Goal: Task Accomplishment & Management: Manage account settings

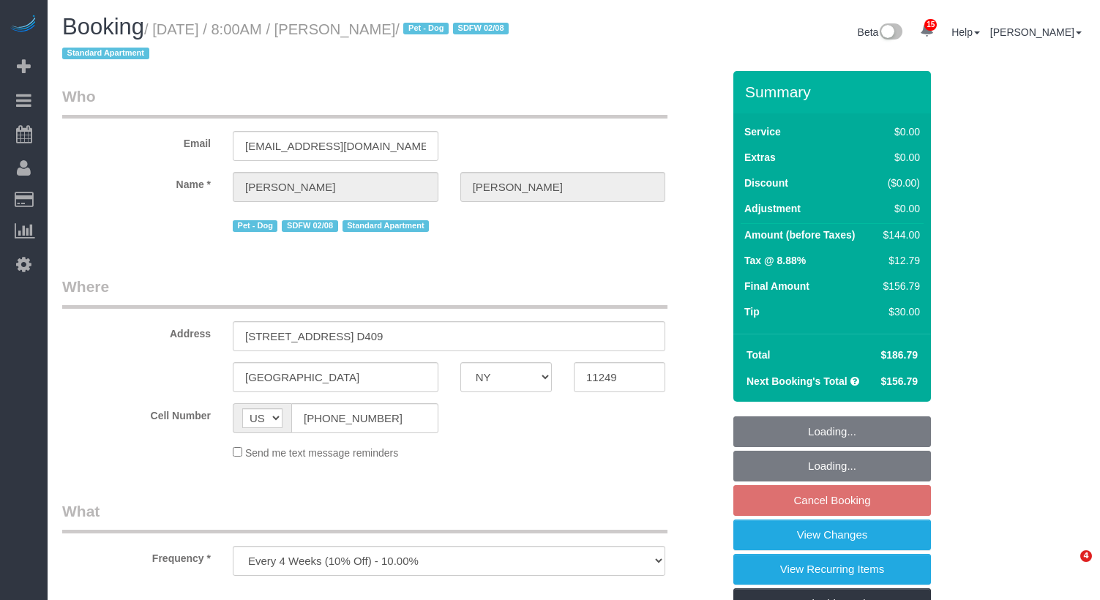
select select "NY"
select select "spot1"
select select "object:1027"
select select "spot61"
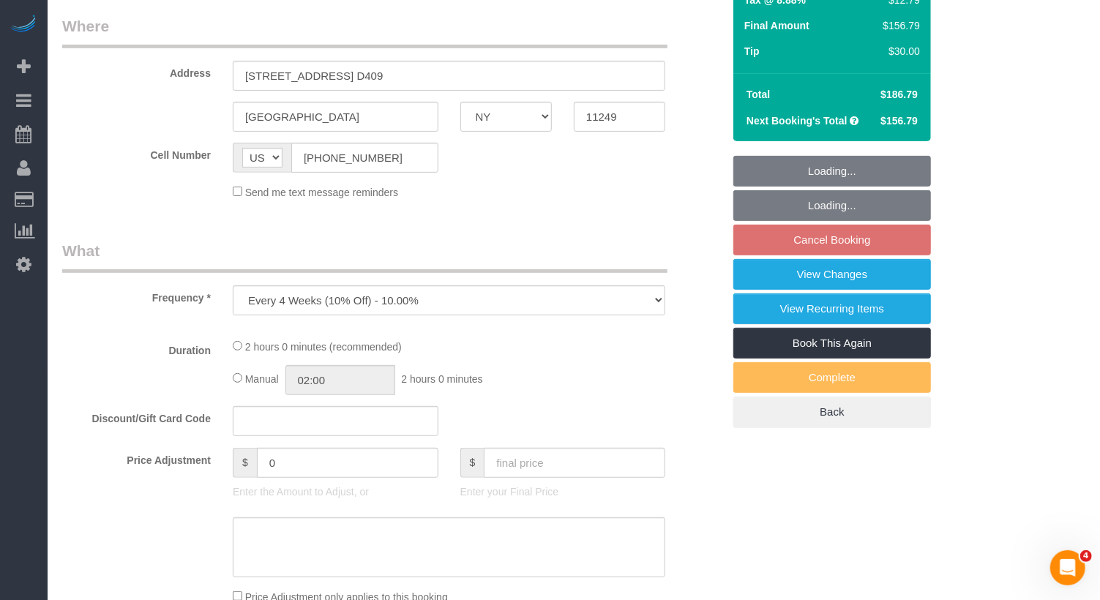
select select "string:stripe-pm_1QhuX54VGloSiKo7j5lqv1ND"
select select "1"
select select "number:56"
select select "number:70"
select select "number:13"
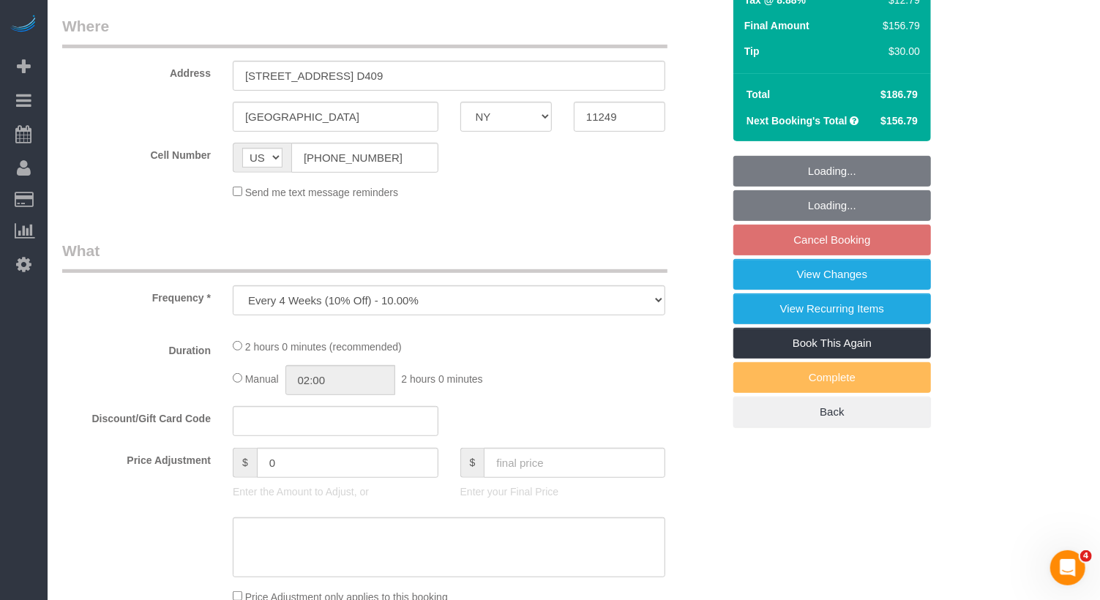
select select "number:5"
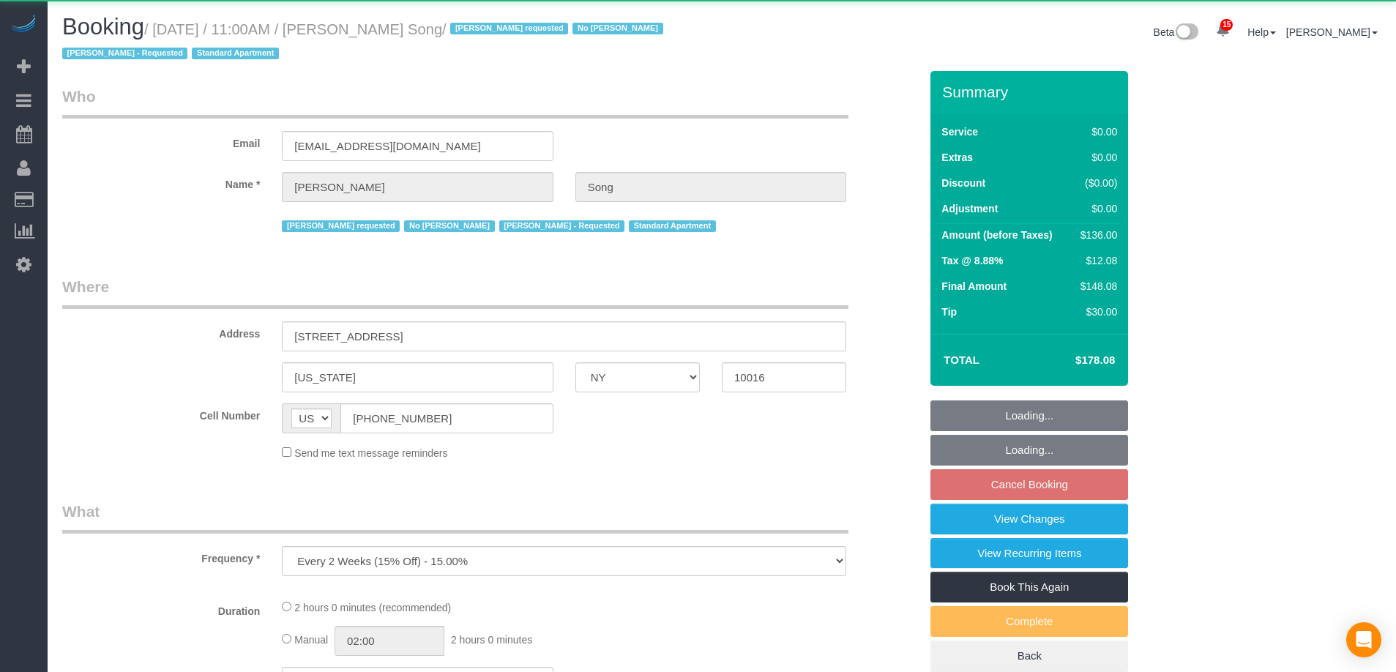
select select "NY"
select select "object:1023"
select select "1"
select select "spot1"
select select "number:89"
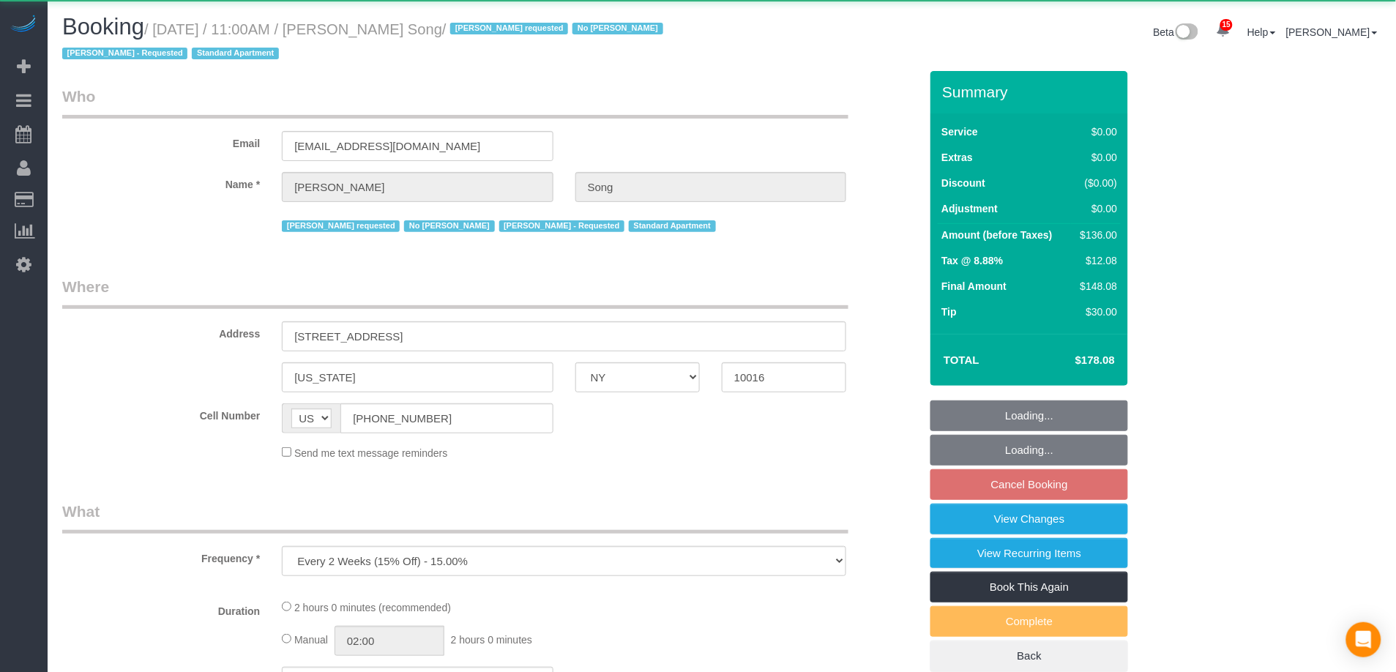
select select "number:90"
select select "number:15"
select select "number:5"
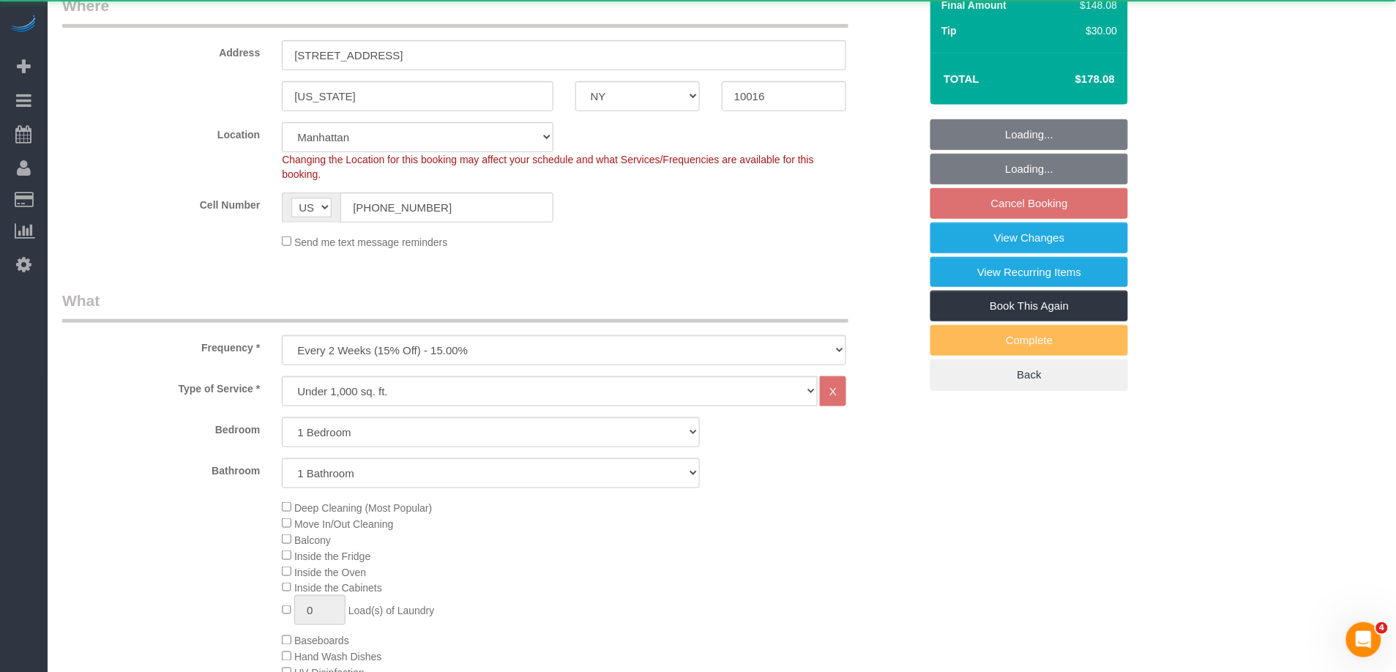
select select "string:stripe-pm_1Kl5nb4VGloSiKo7oUvlWF3z"
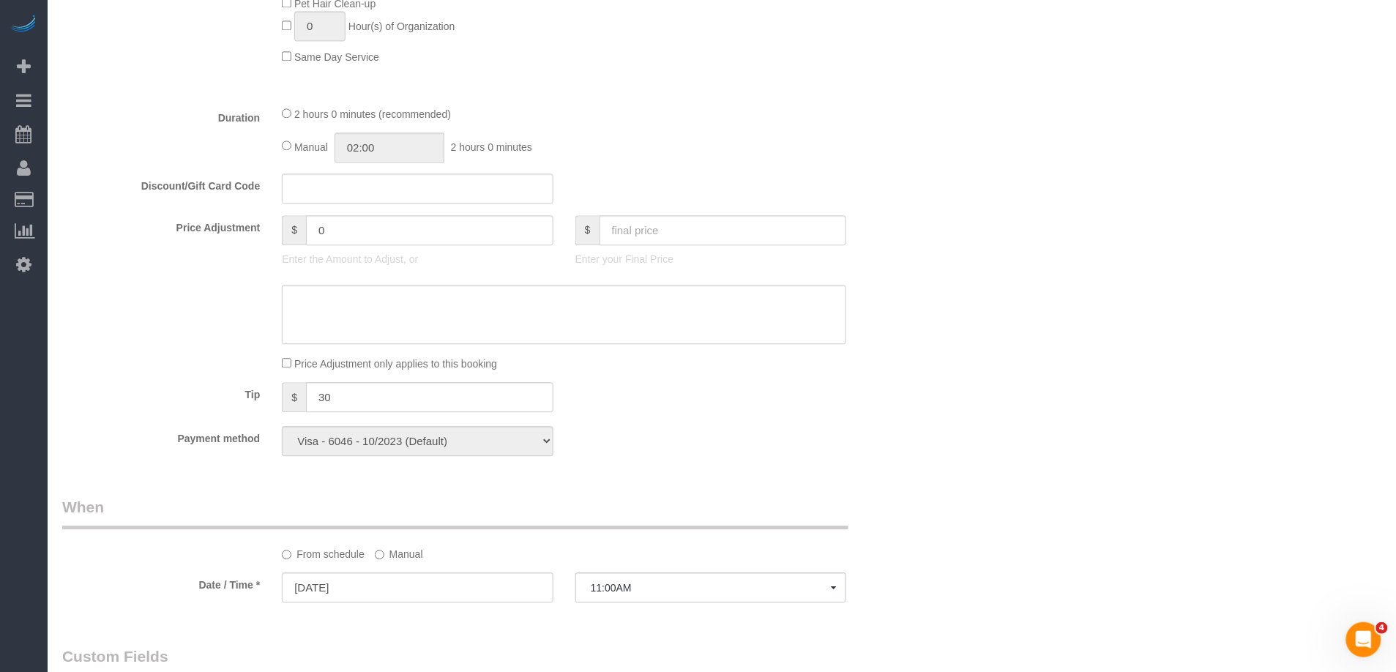
select select "1"
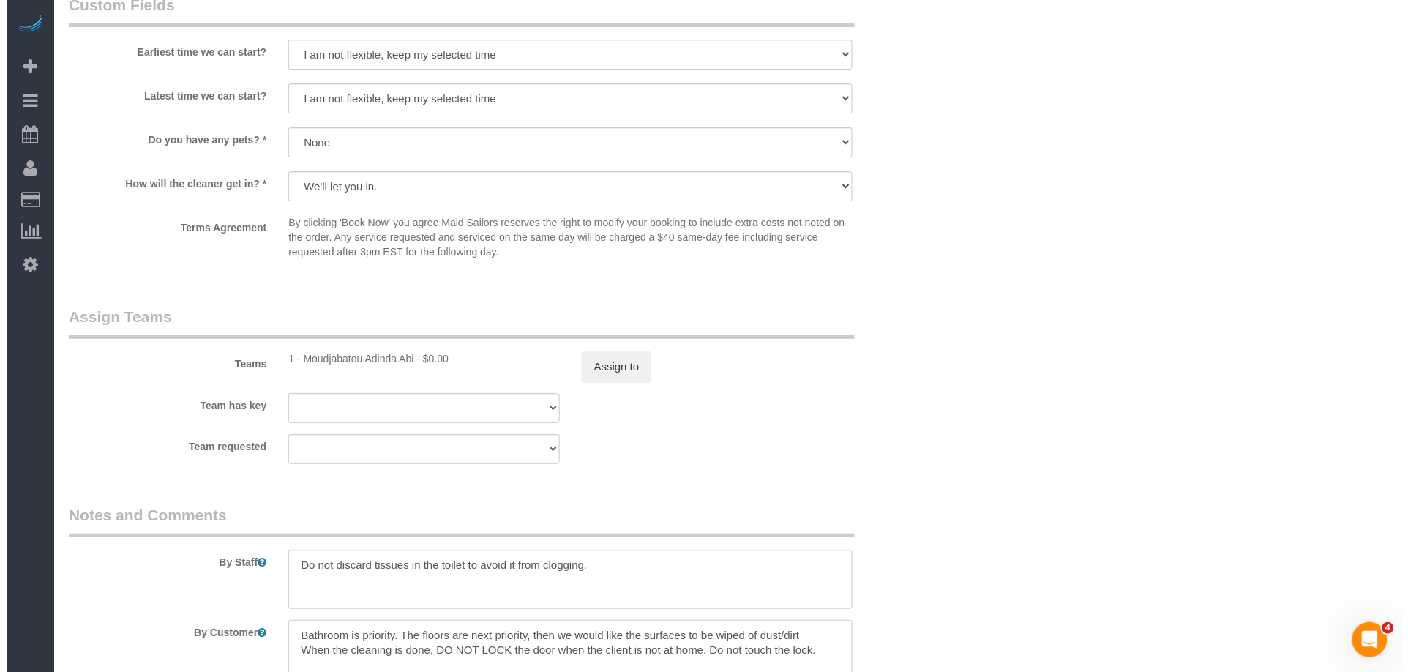
scroll to position [1649, 0]
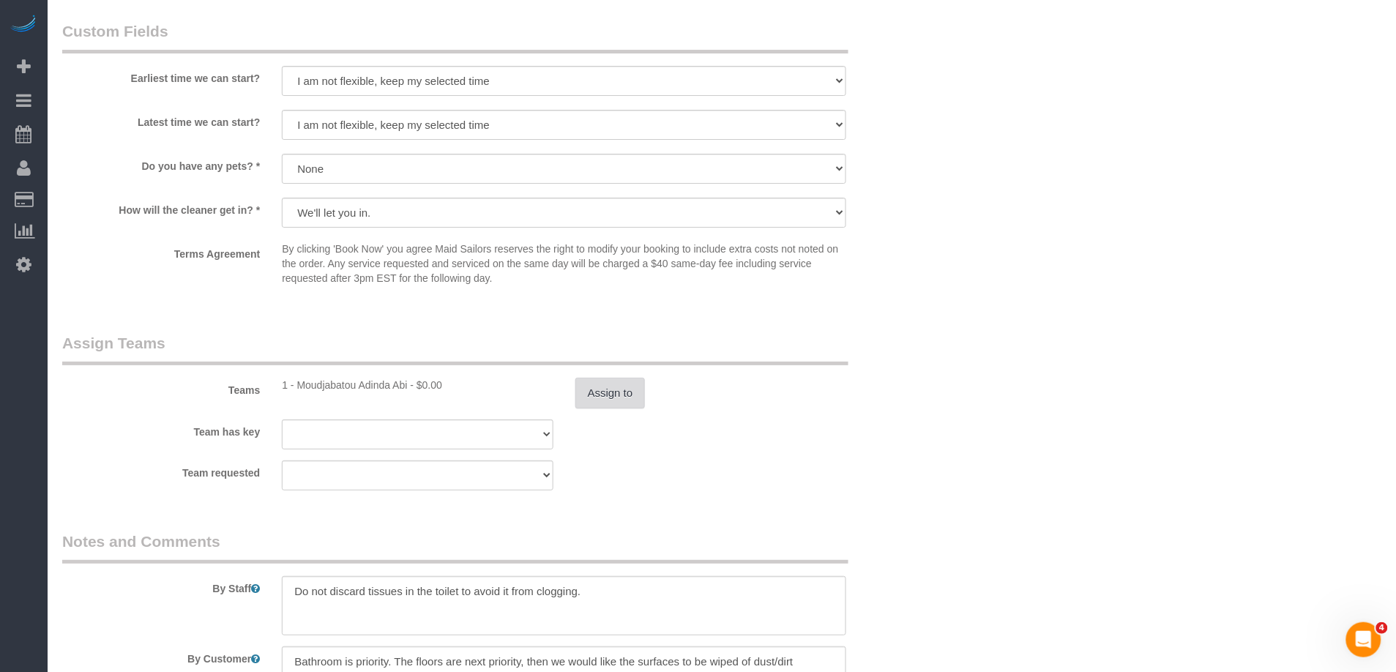
click at [610, 392] on button "Assign to" at bounding box center [610, 393] width 70 height 31
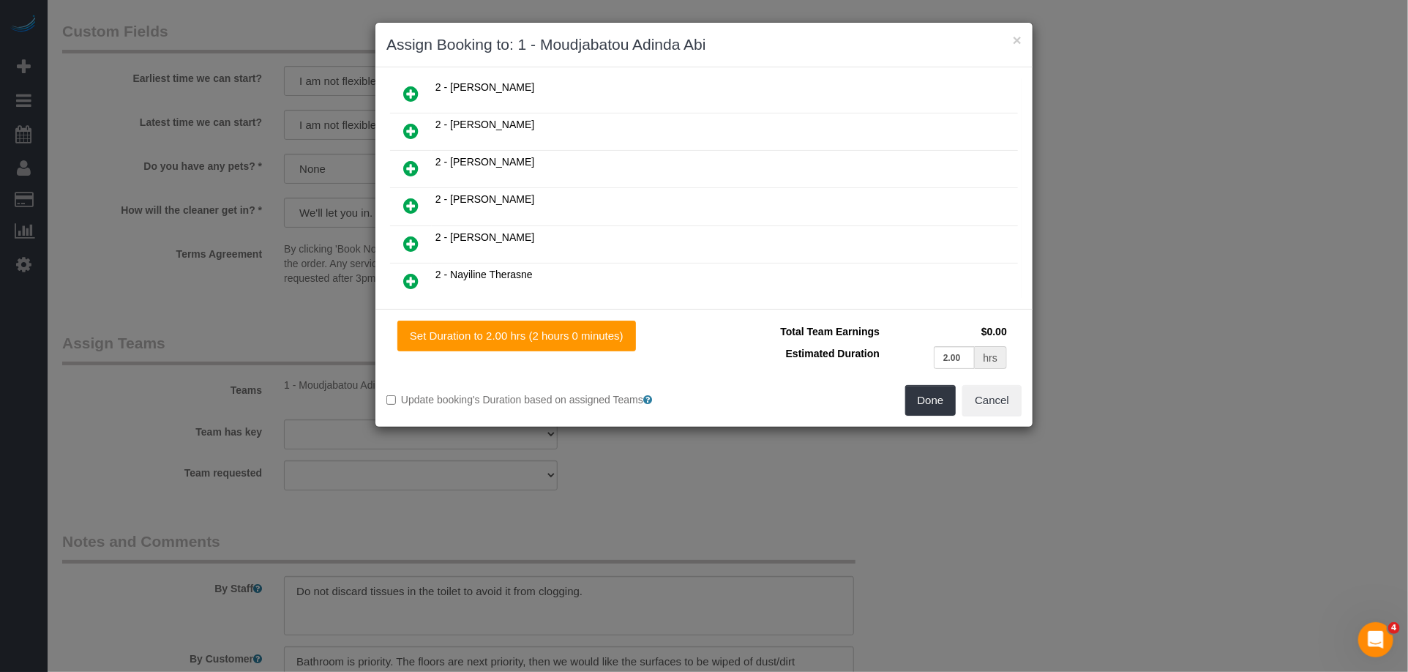
scroll to position [575, 0]
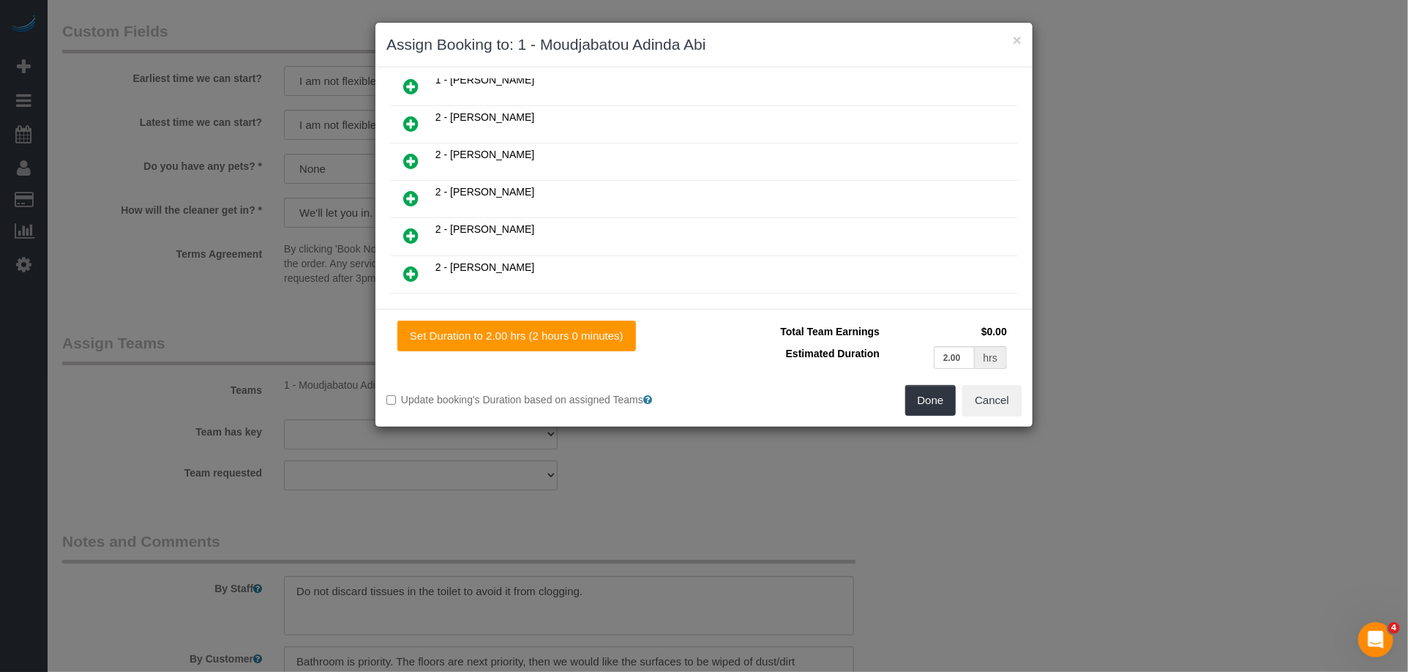
click at [403, 115] on icon at bounding box center [410, 124] width 15 height 18
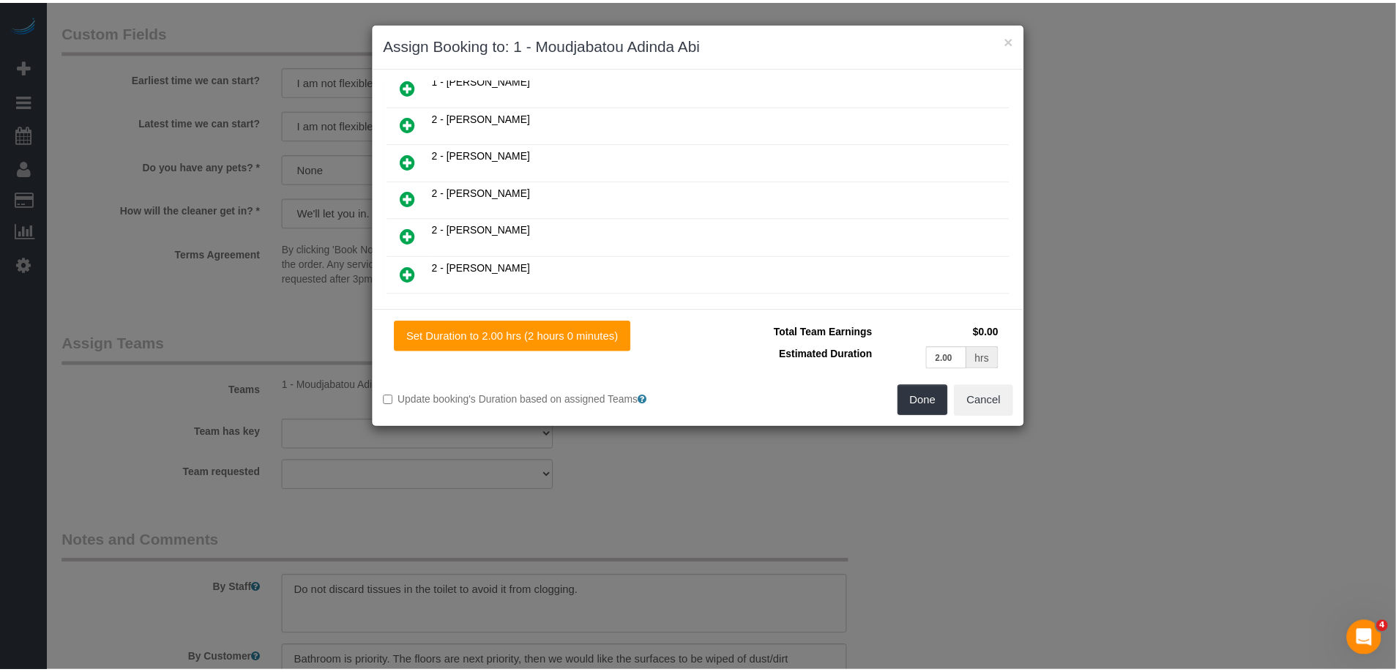
scroll to position [612, 0]
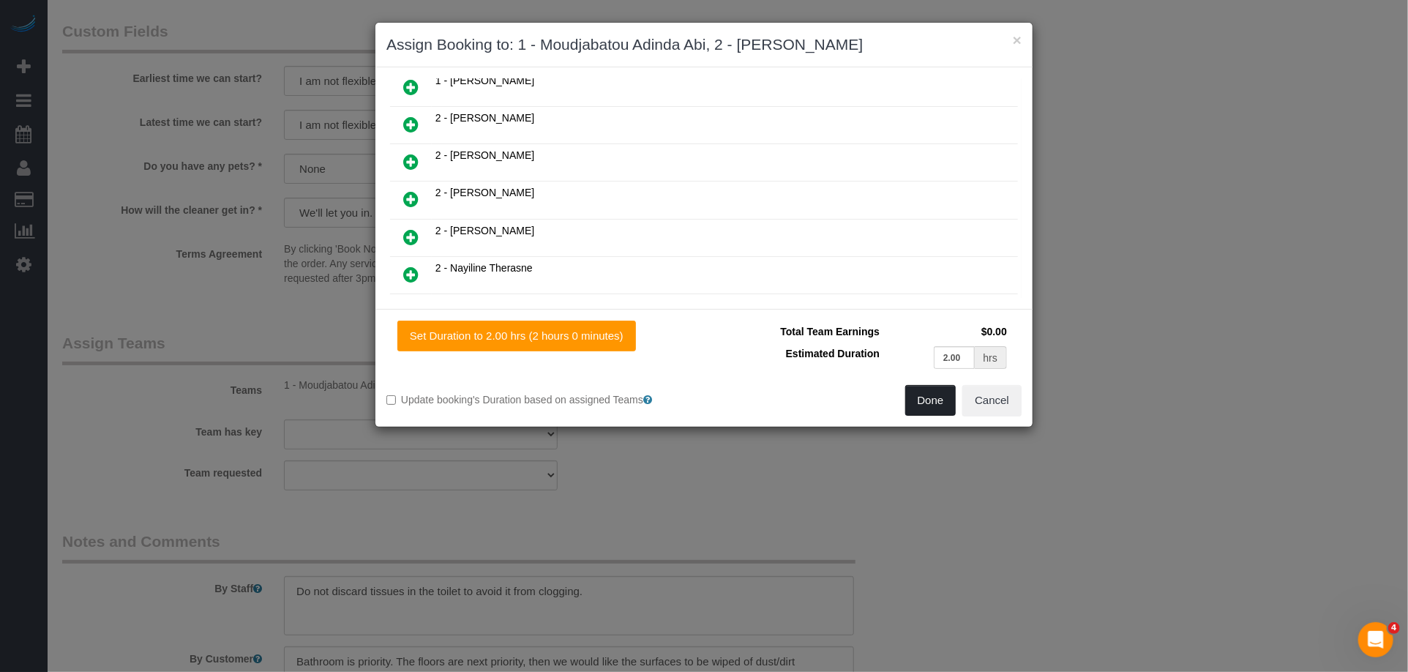
click at [948, 394] on button "Done" at bounding box center [930, 400] width 51 height 31
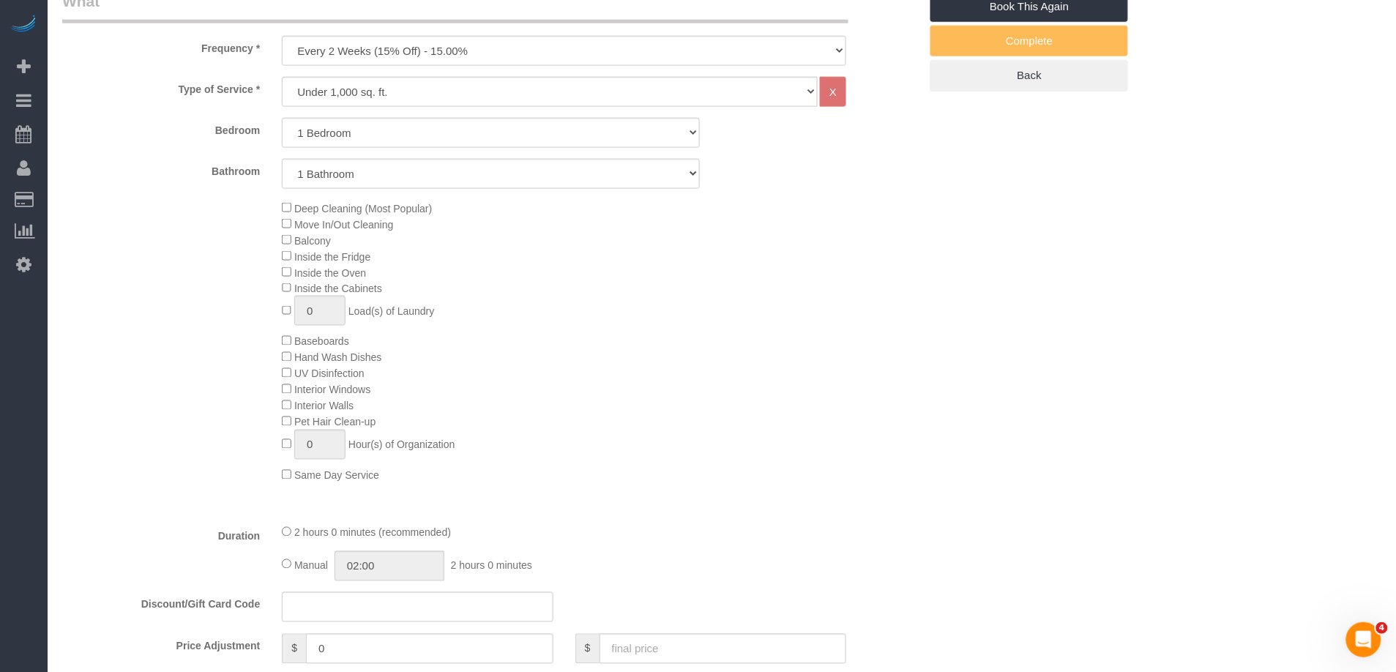
scroll to position [135, 0]
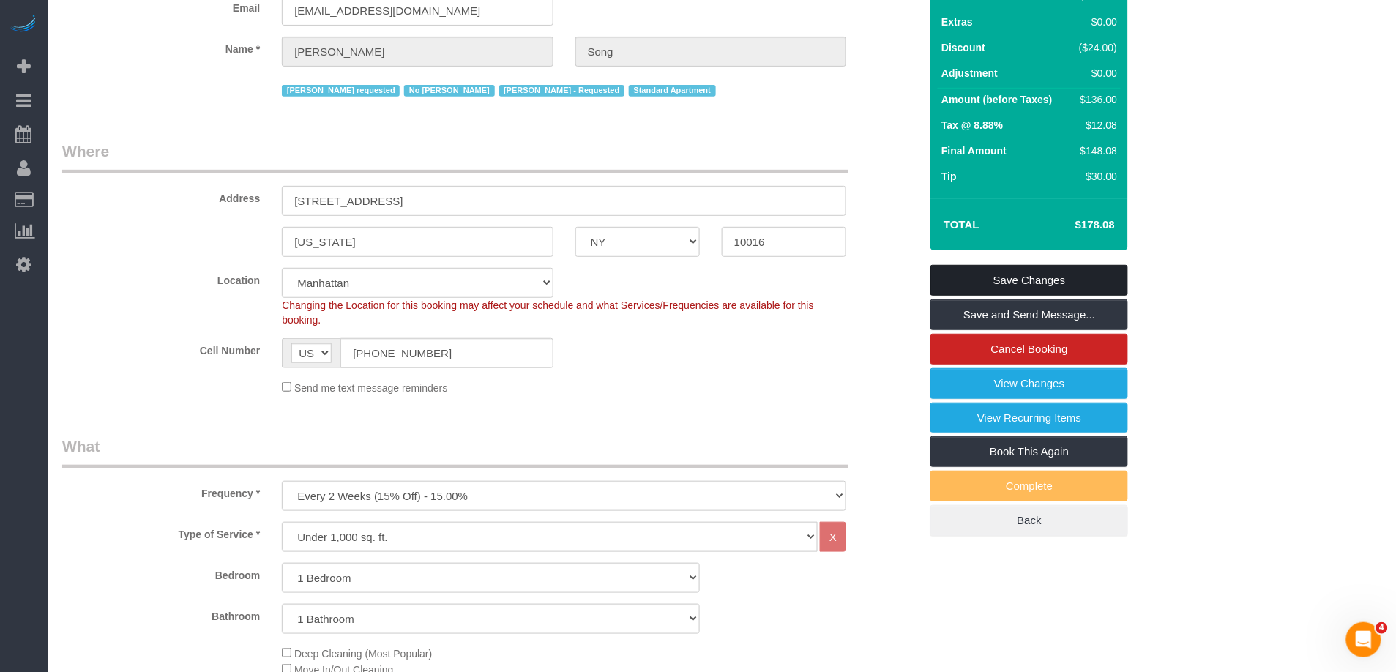
click at [1012, 272] on link "Save Changes" at bounding box center [1029, 280] width 198 height 31
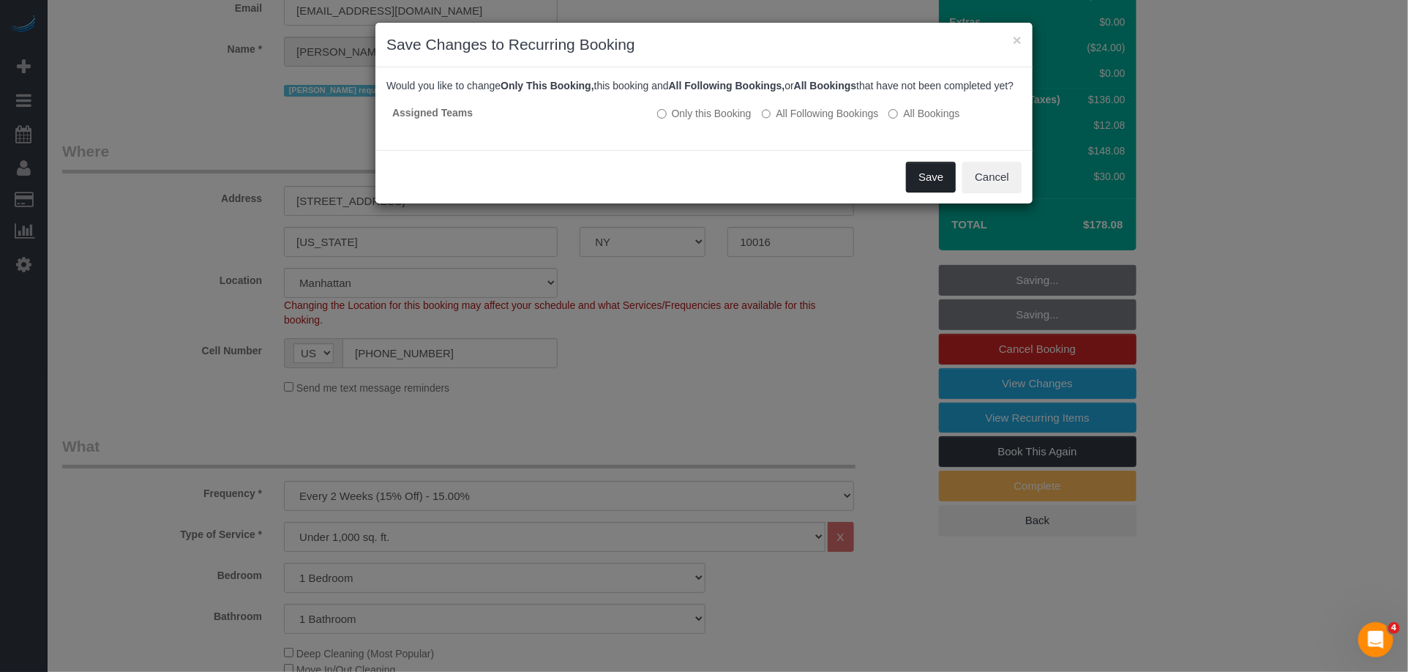
click at [944, 188] on button "Save" at bounding box center [931, 177] width 50 height 31
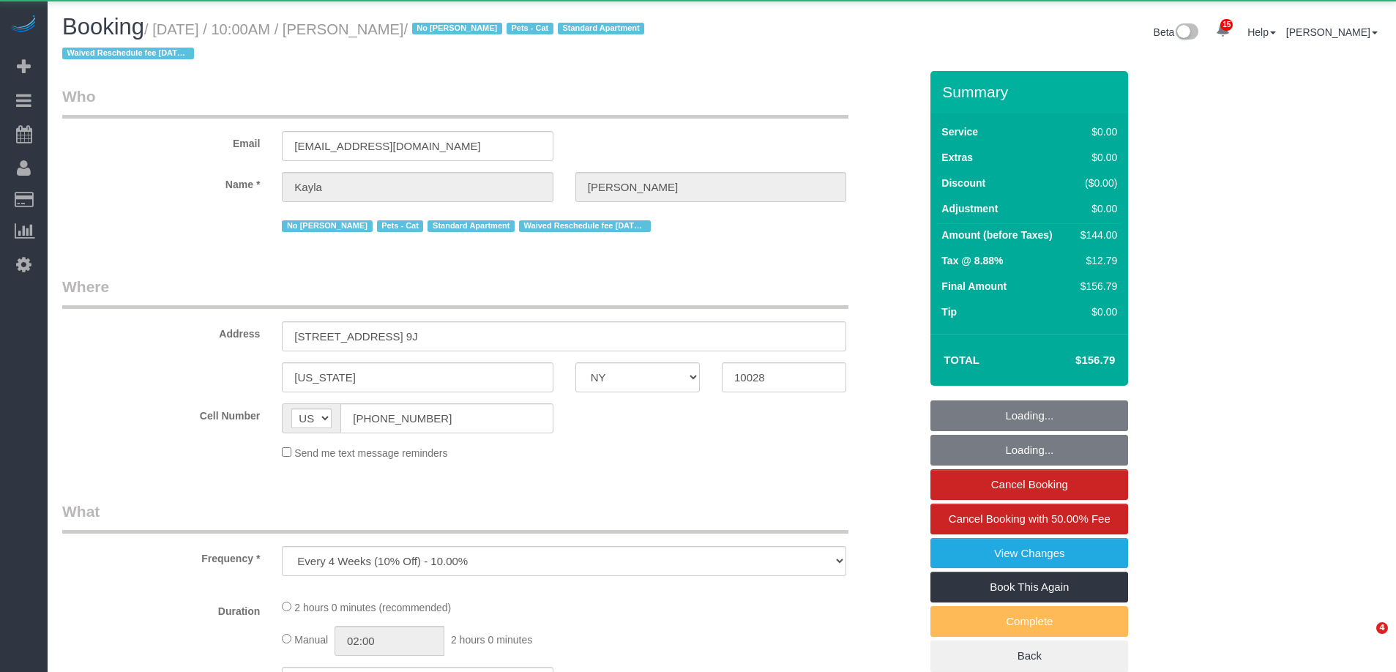
select select "NY"
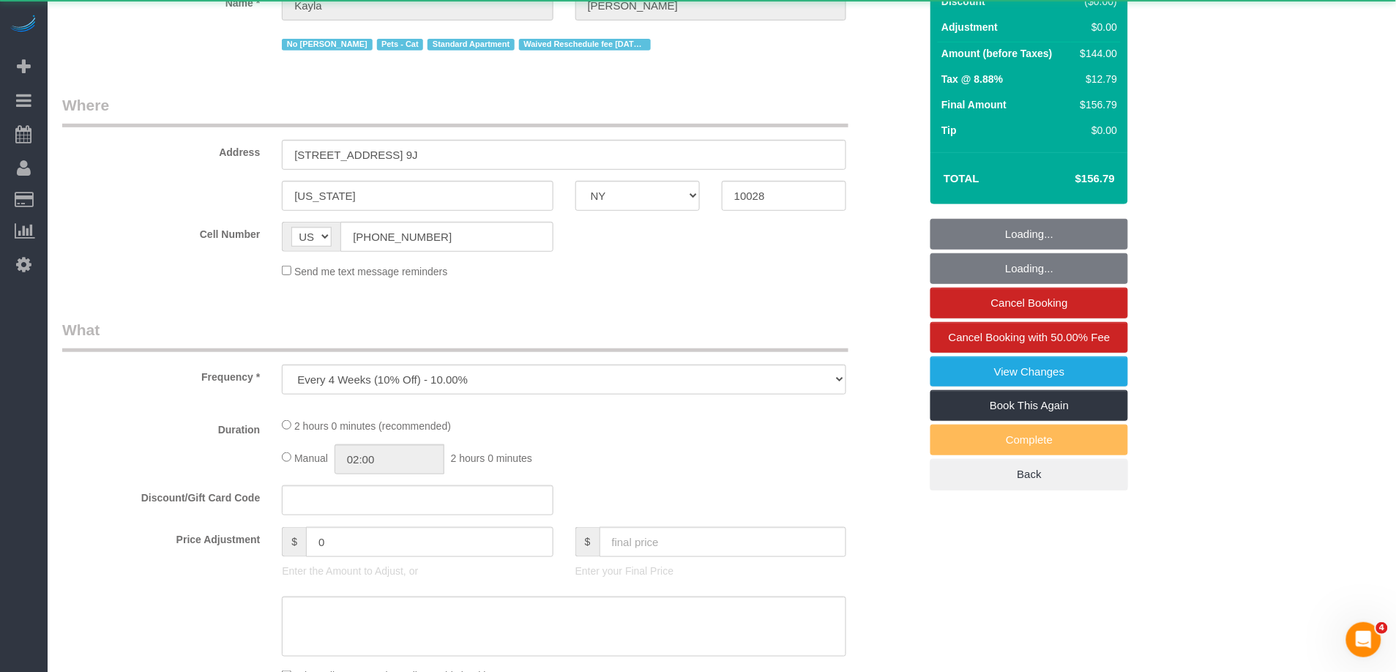
select select "string:stripe-pm_1Mv9eU4VGloSiKo75uiBQ6R5"
select select "1"
select select "spot1"
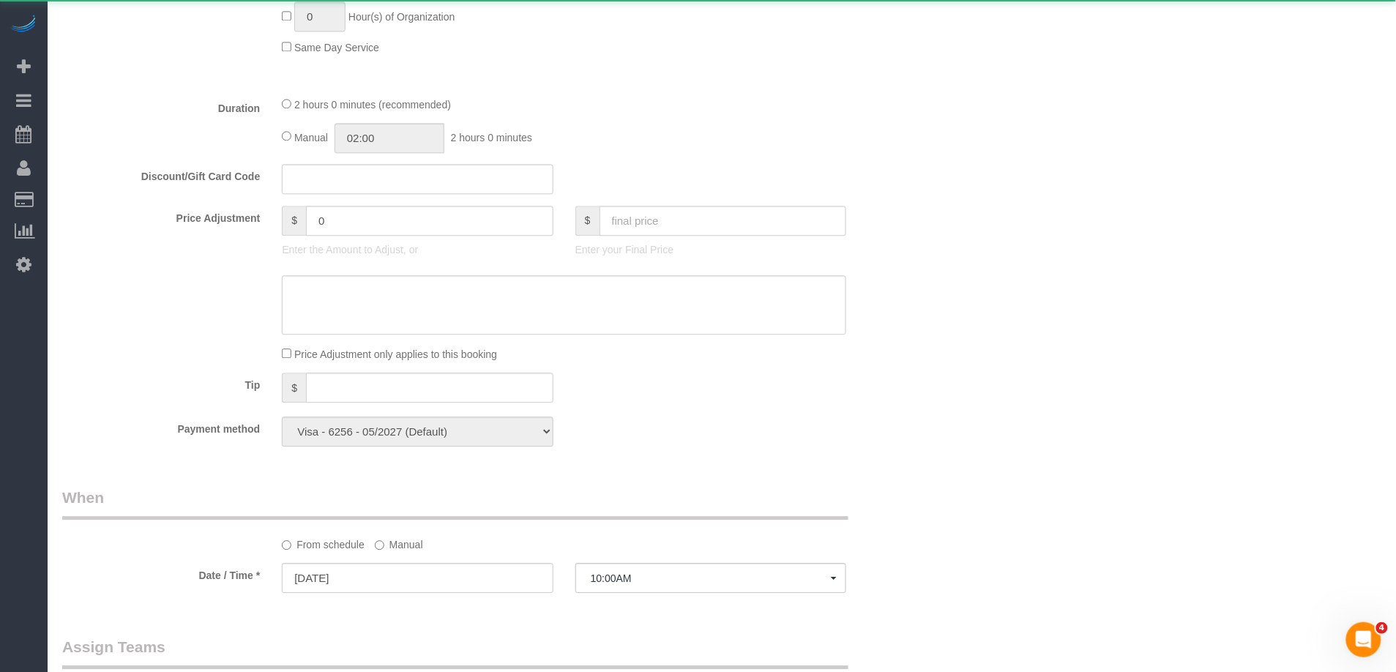
select select "object:888"
select select "number:89"
select select "number:72"
select select "number:14"
select select "number:5"
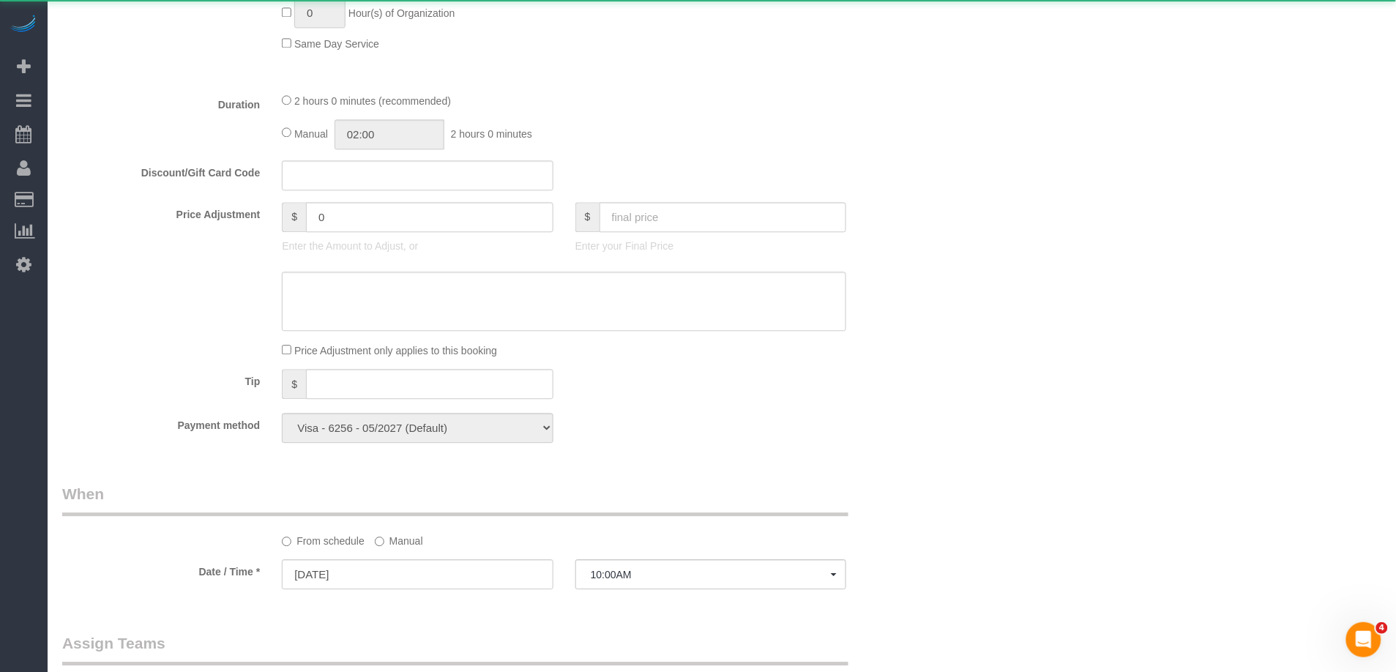
select select "1"
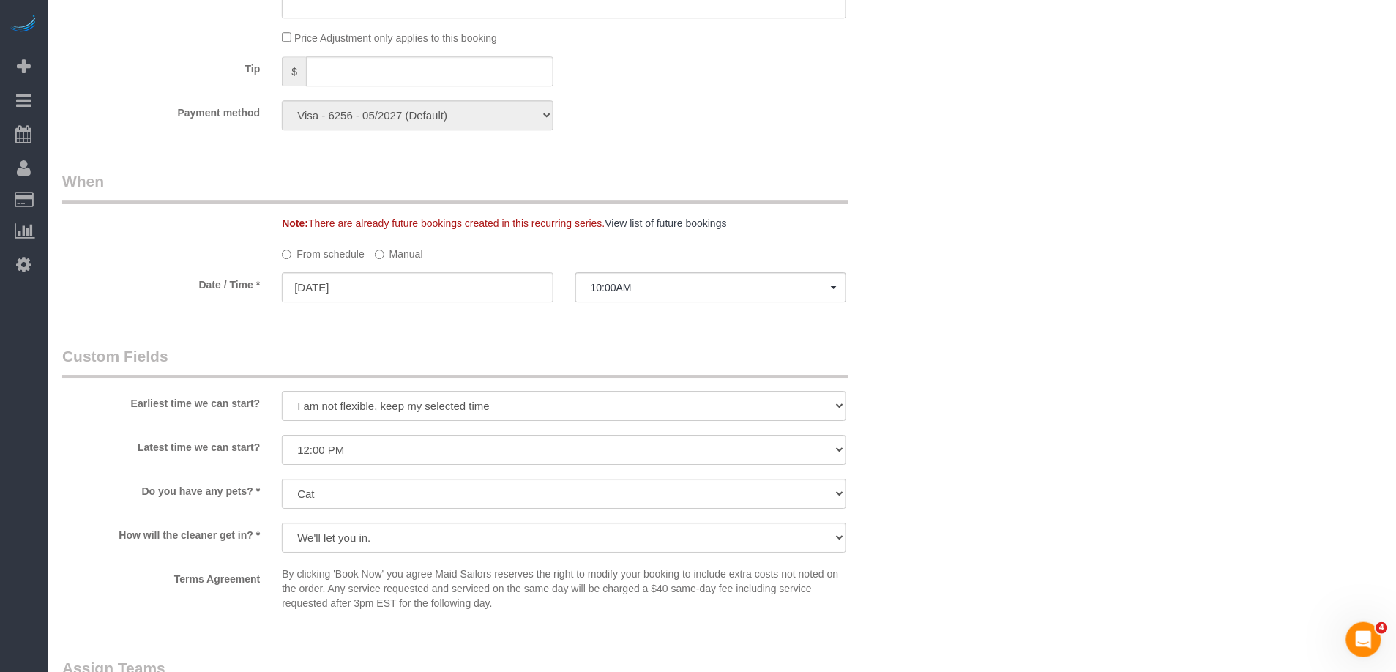
scroll to position [1499, 0]
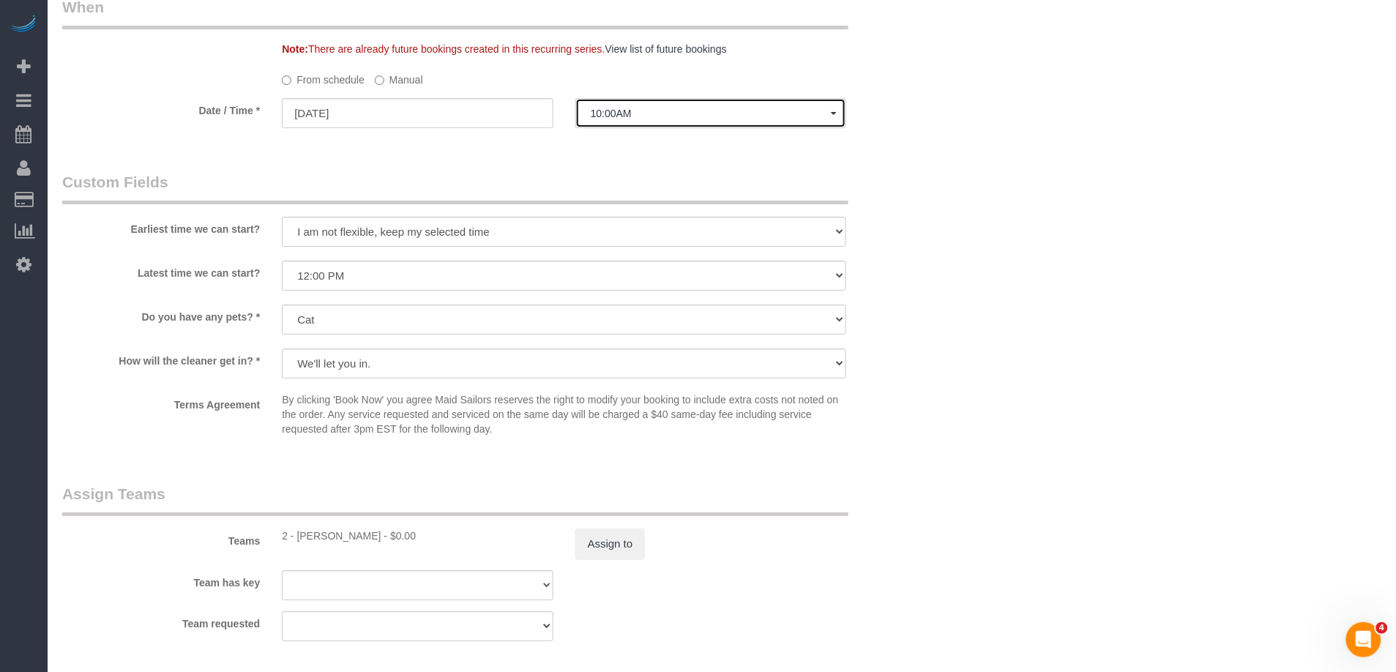
click at [628, 109] on button "10:00AM" at bounding box center [710, 113] width 271 height 30
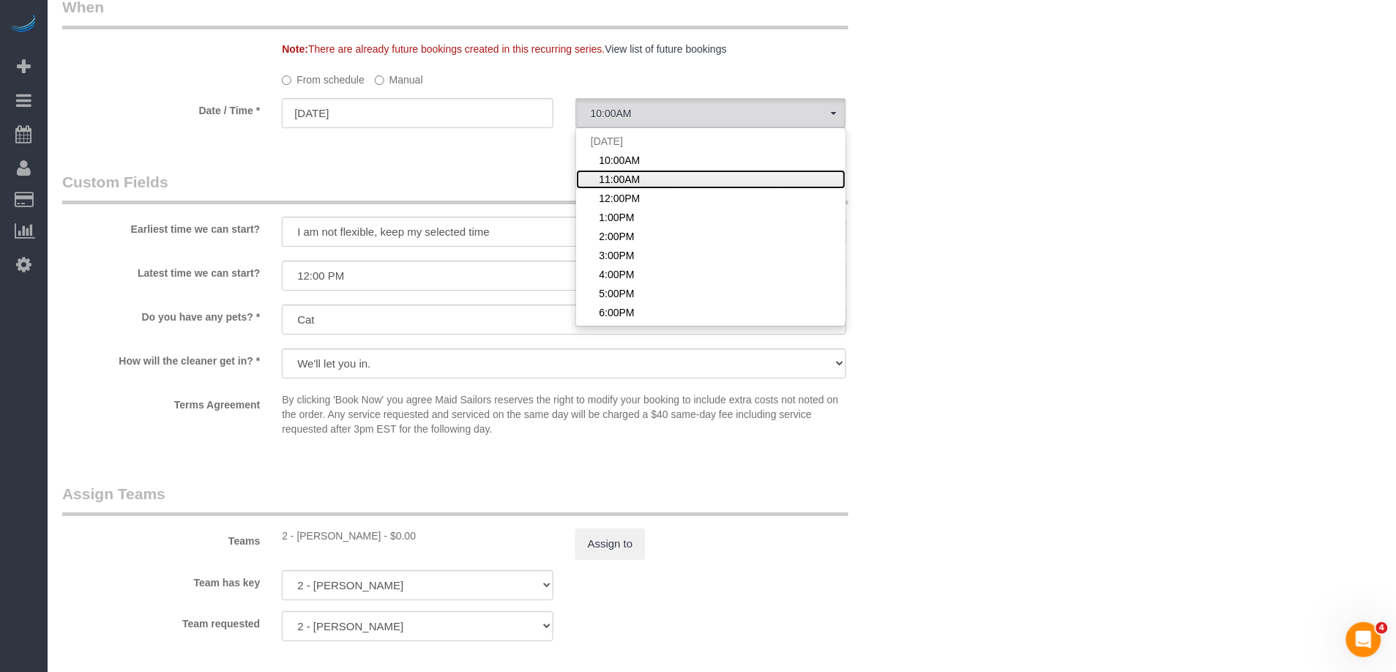
click at [609, 187] on span "11:00AM" at bounding box center [619, 179] width 41 height 15
select select "spot2"
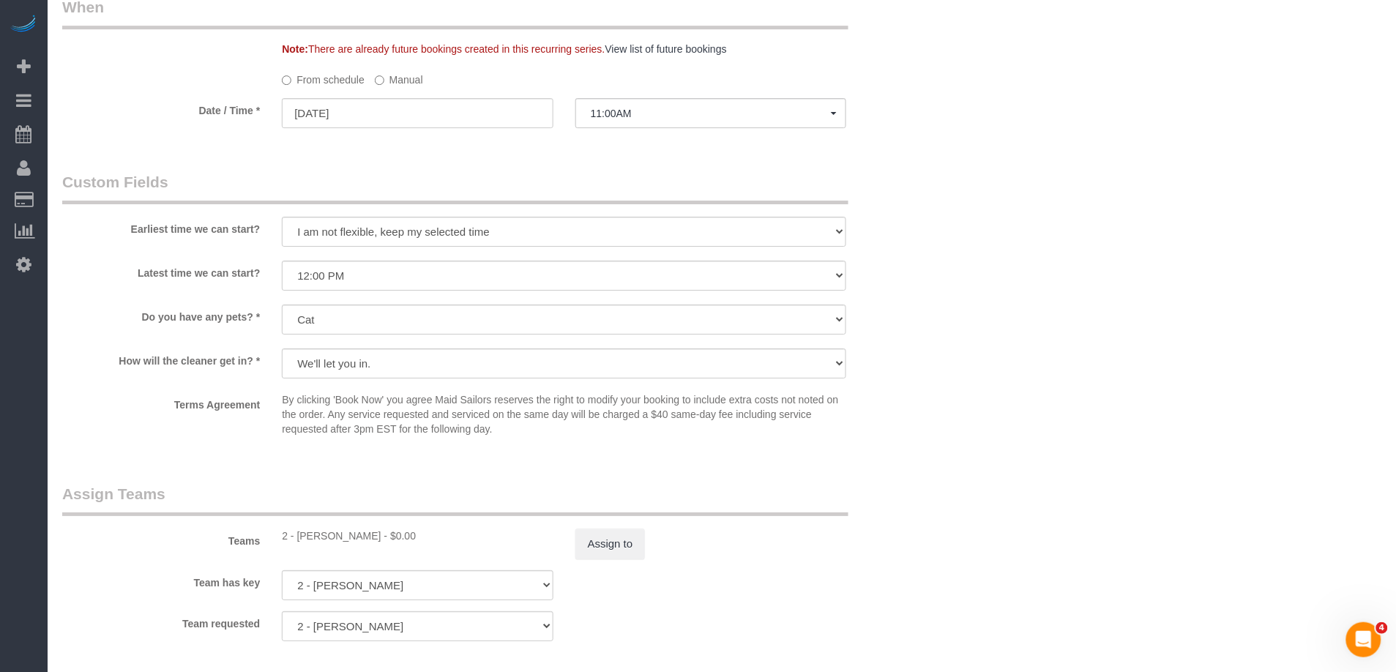
click at [397, 86] on label "Manual" at bounding box center [399, 77] width 48 height 20
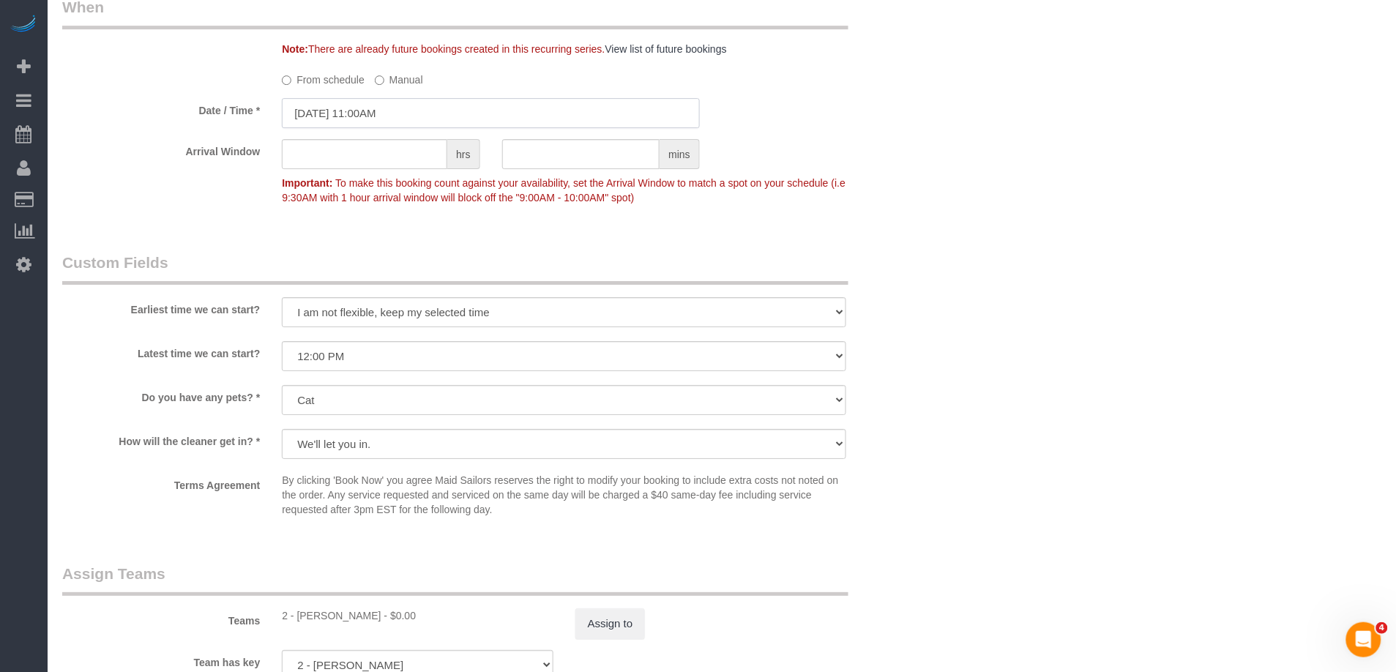
click at [384, 121] on input "09/11/2025 11:00AM" at bounding box center [491, 113] width 418 height 30
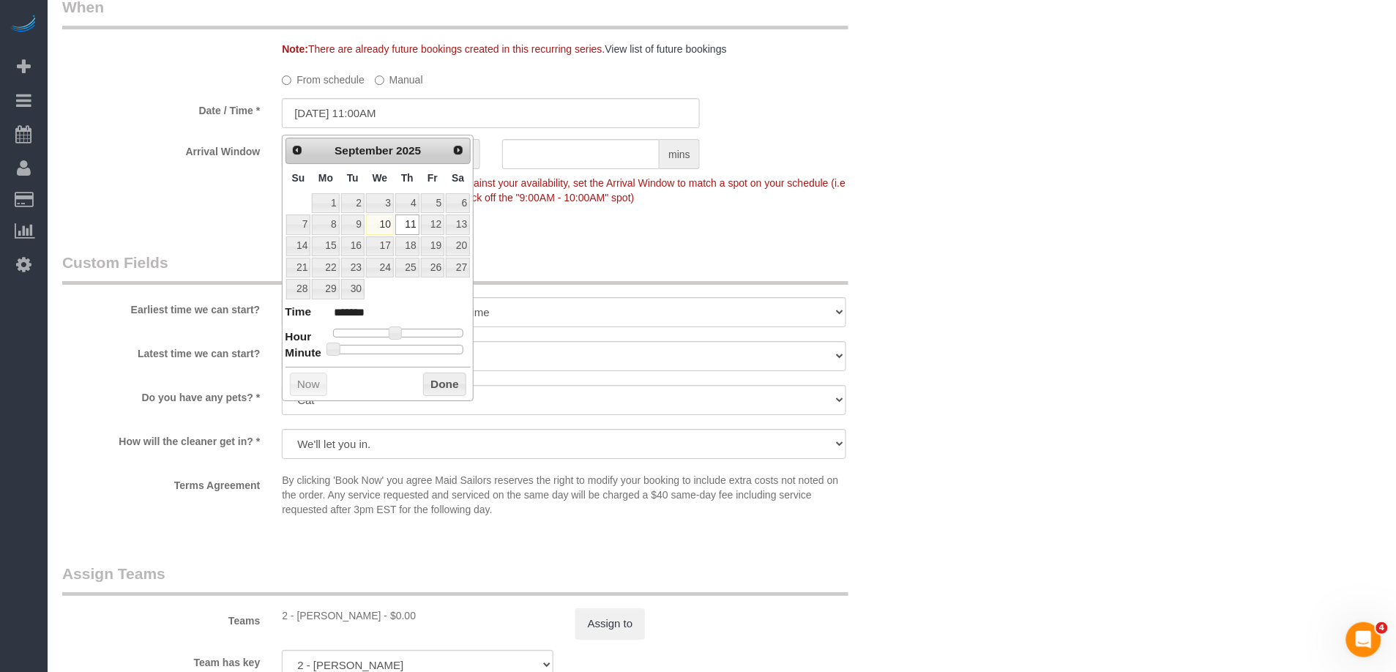
type input "09/11/2025 11:30AM"
type input "*******"
click at [403, 353] on div at bounding box center [398, 349] width 131 height 9
click at [443, 396] on button "Done" at bounding box center [444, 383] width 43 height 23
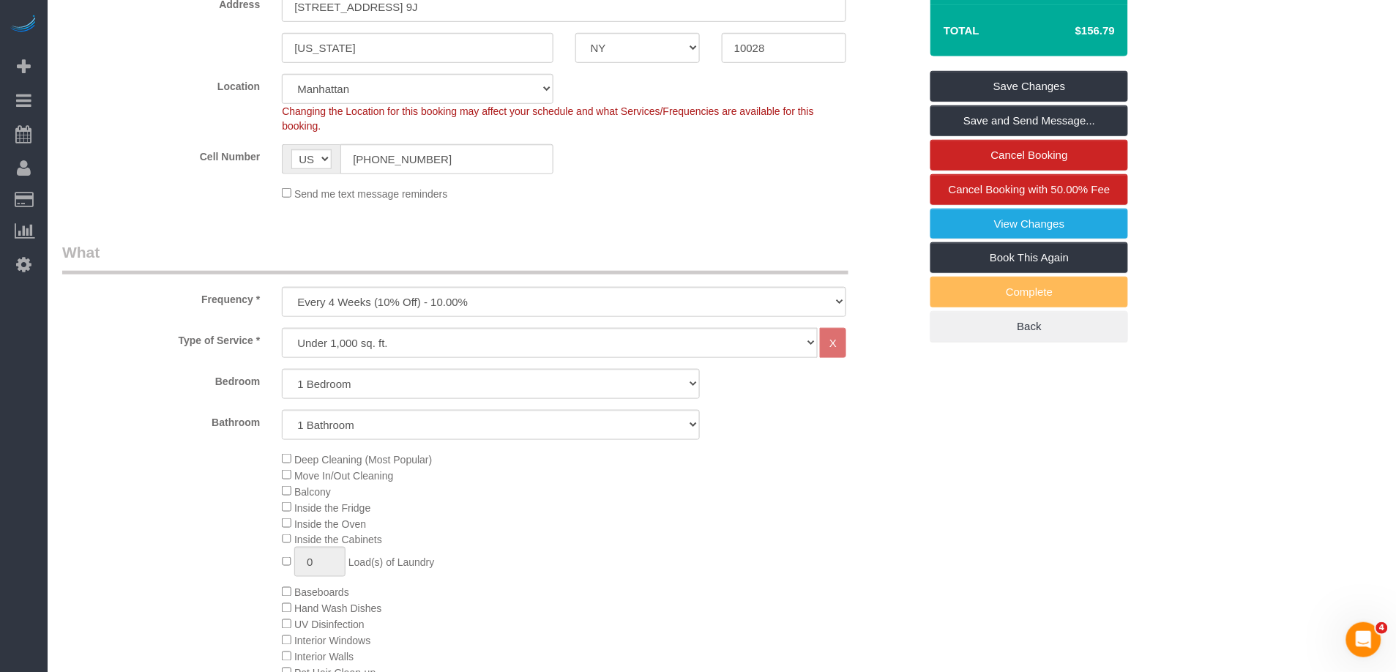
scroll to position [0, 0]
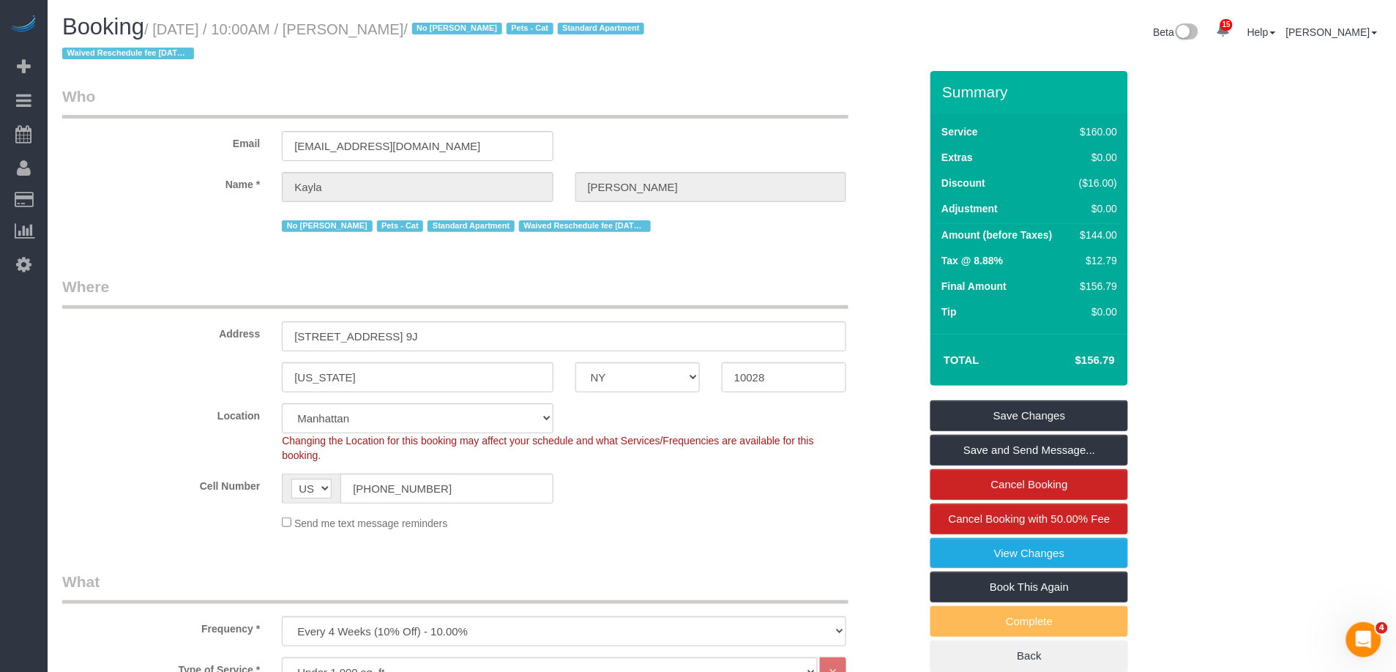
drag, startPoint x: 470, startPoint y: 36, endPoint x: 398, endPoint y: 29, distance: 72.1
click at [380, 38] on small "/ September 11, 2025 / 10:00AM / Kayla Parker / No Berdina Philistin Pets - Cat…" at bounding box center [355, 41] width 586 height 41
copy small "Kayla Parker"
click at [1008, 413] on link "Save Changes" at bounding box center [1029, 415] width 198 height 31
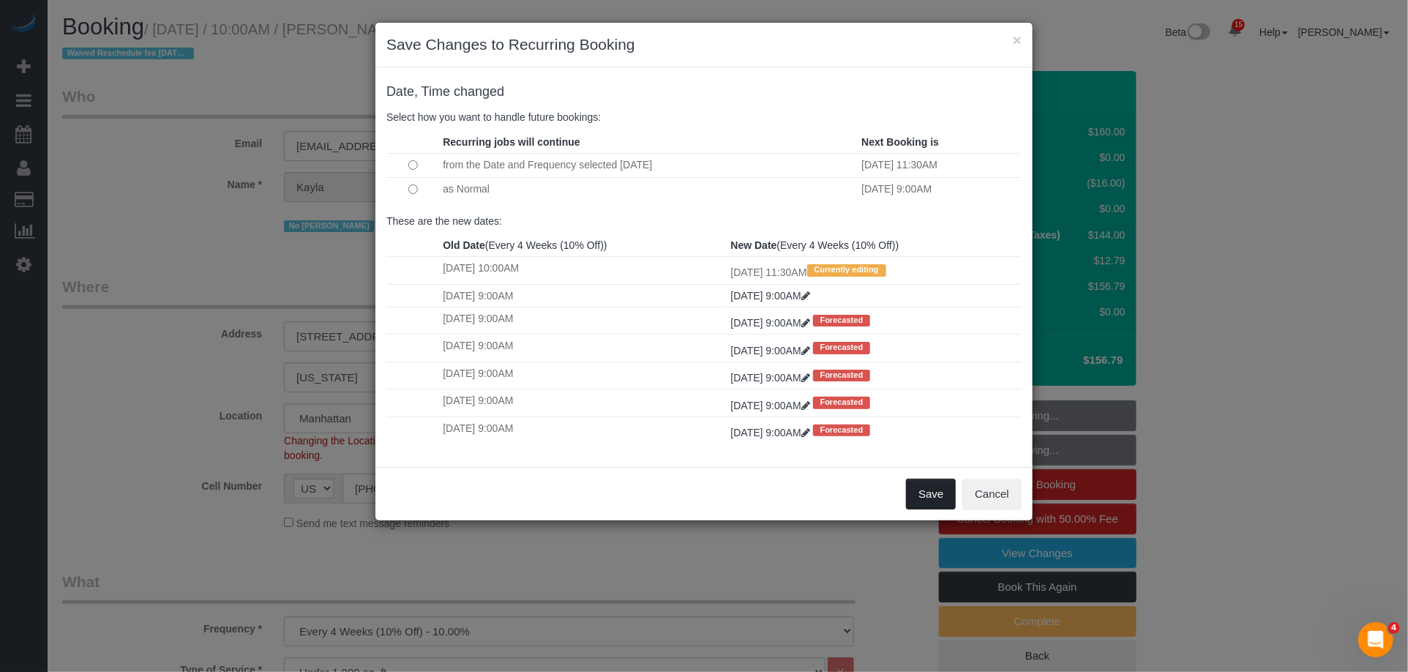
click at [932, 506] on button "Save" at bounding box center [931, 494] width 50 height 31
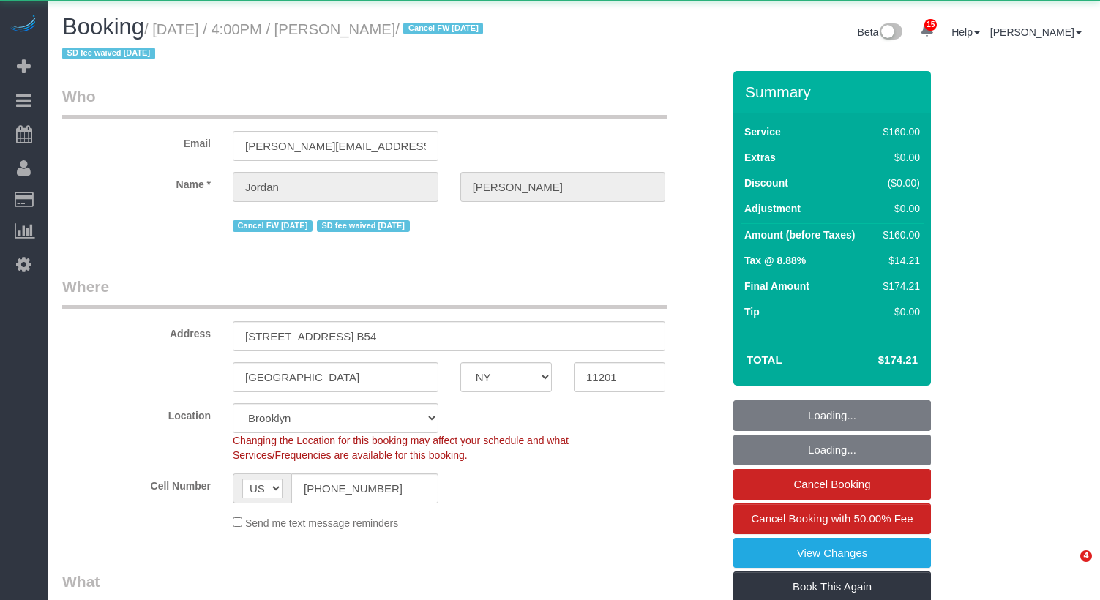
select select "NY"
select select "object:2946"
select select "string:stripe-pm_1PXPMM4VGloSiKo7cHJGEYQD"
select select "spot1"
select select "number:56"
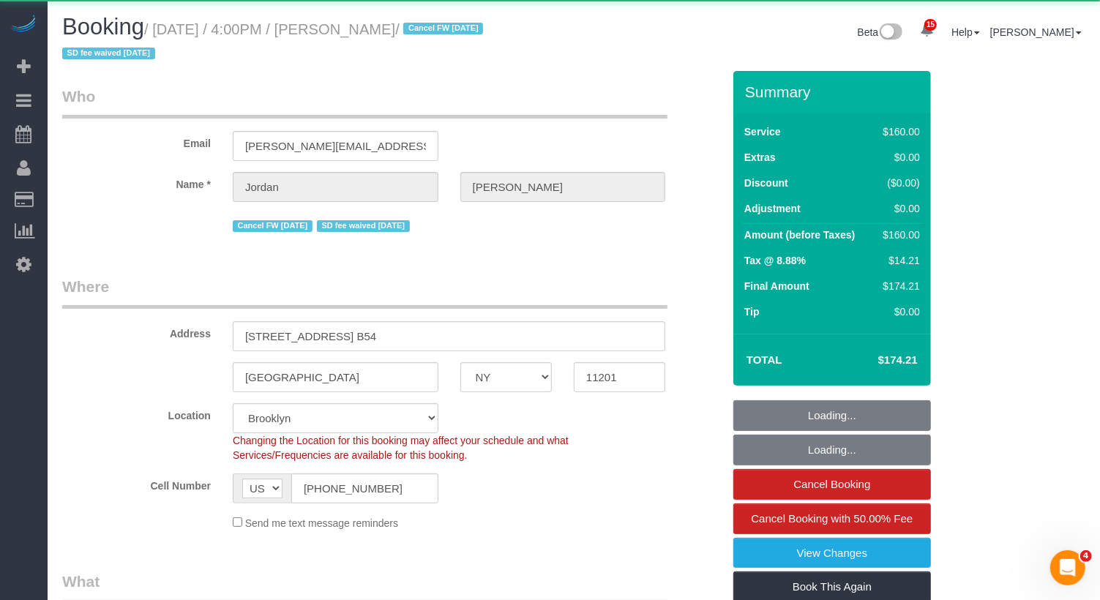
select select "number:77"
select select "number:15"
select select "number:7"
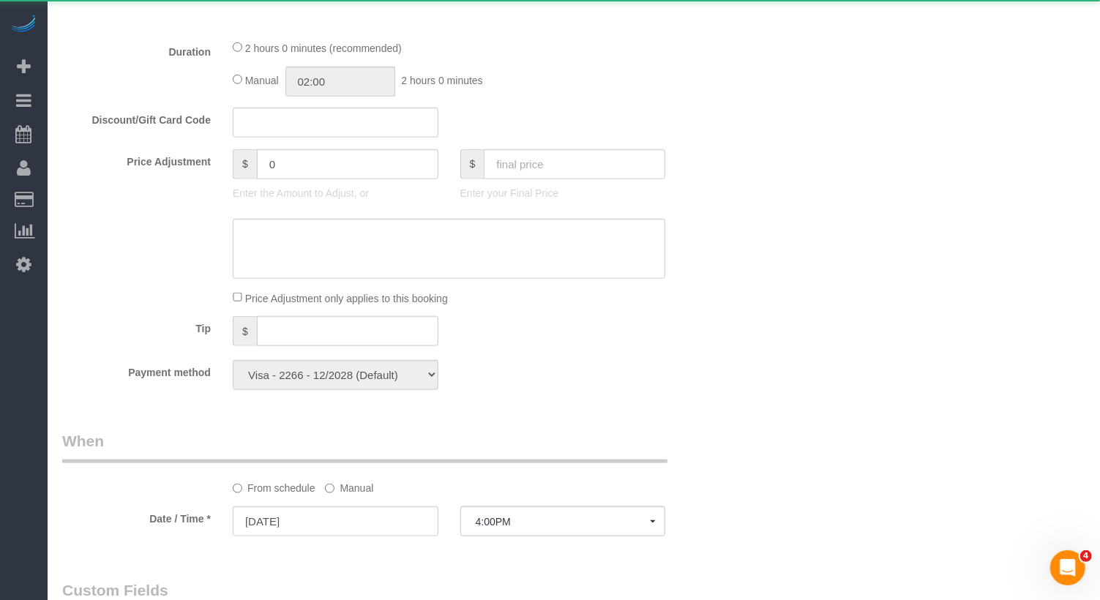
scroll to position [1024, 0]
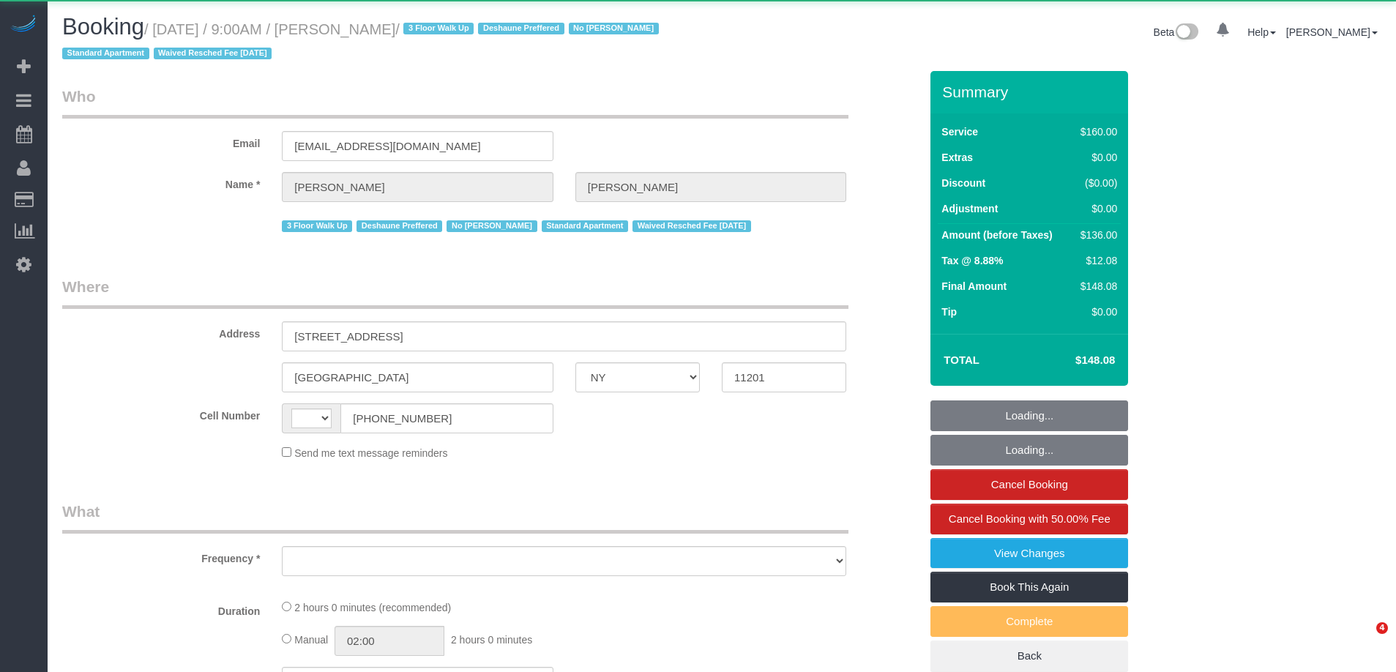
select select "NY"
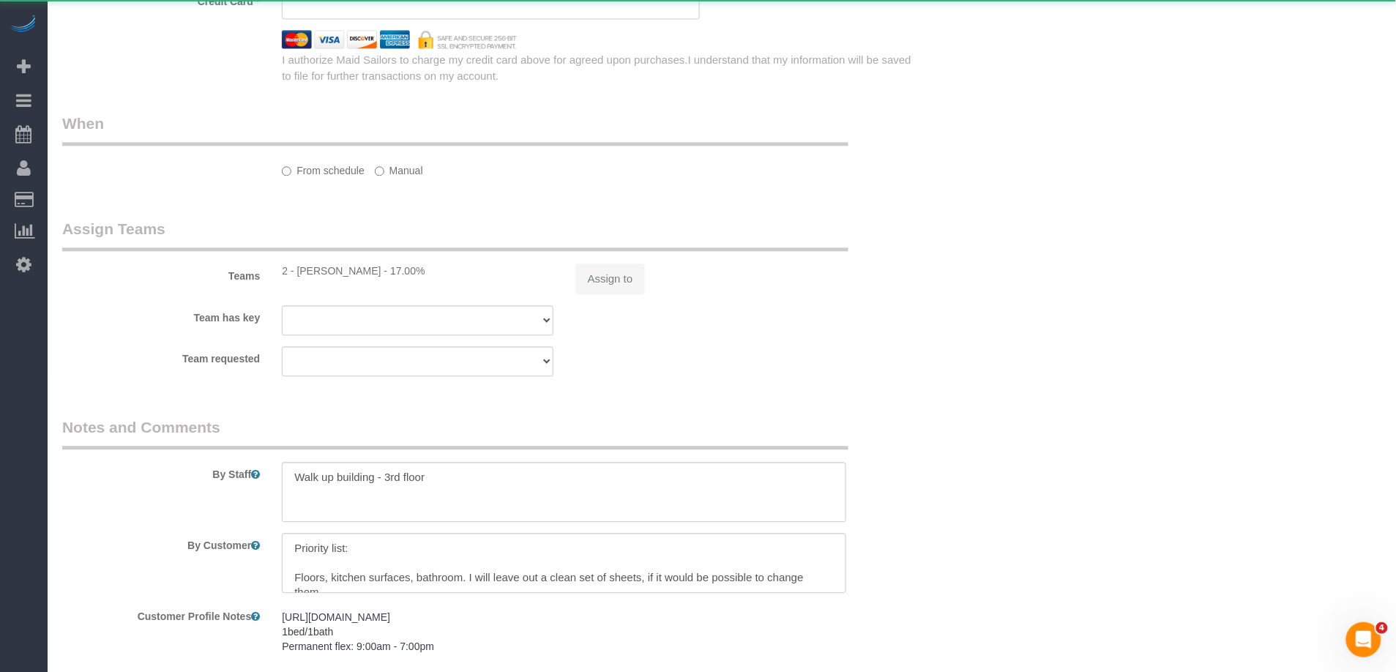
select select "string:US"
select select "object:775"
select select "spot1"
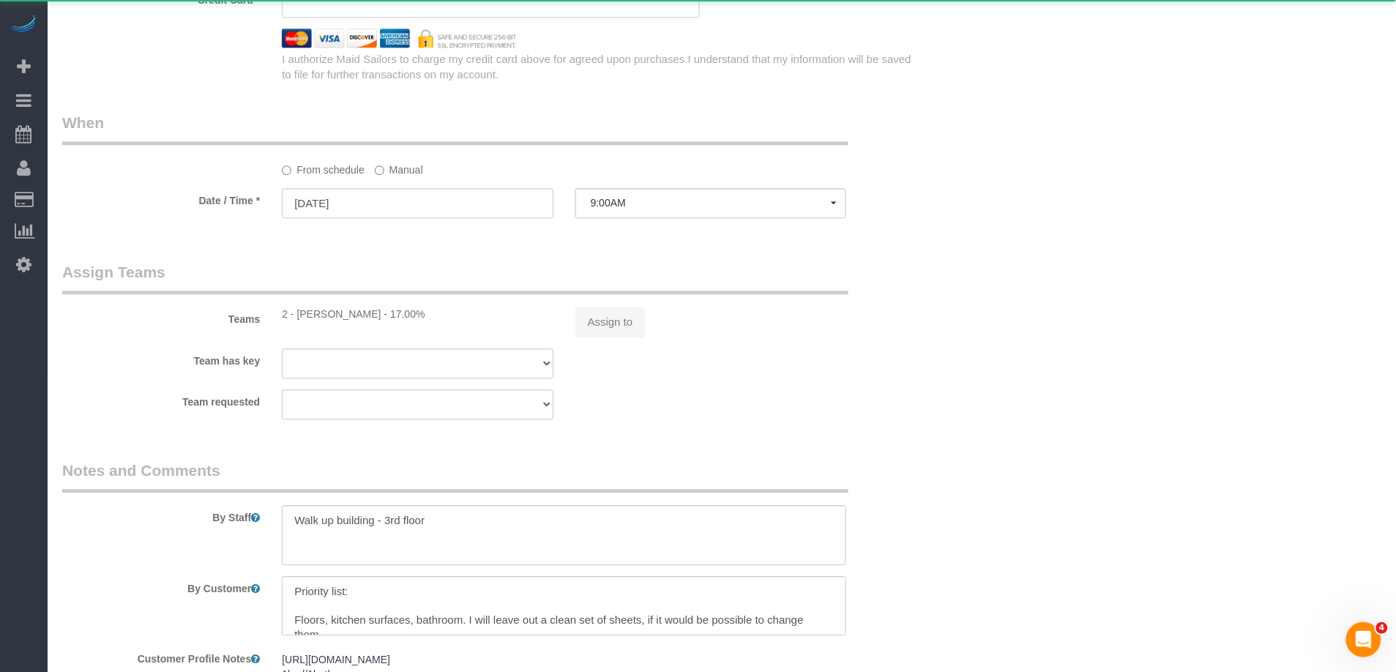
select select "spot59"
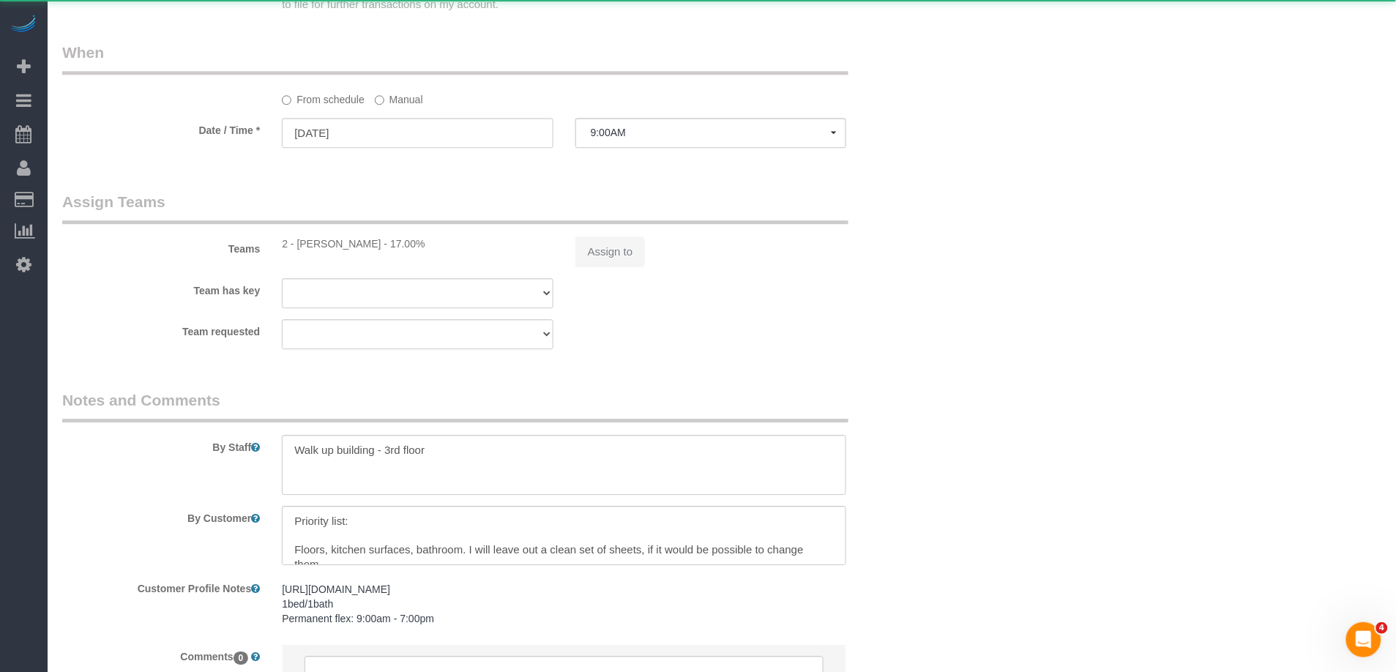
select select "object:1060"
select select "number:89"
select select "number:90"
select select "number:15"
select select "number:7"
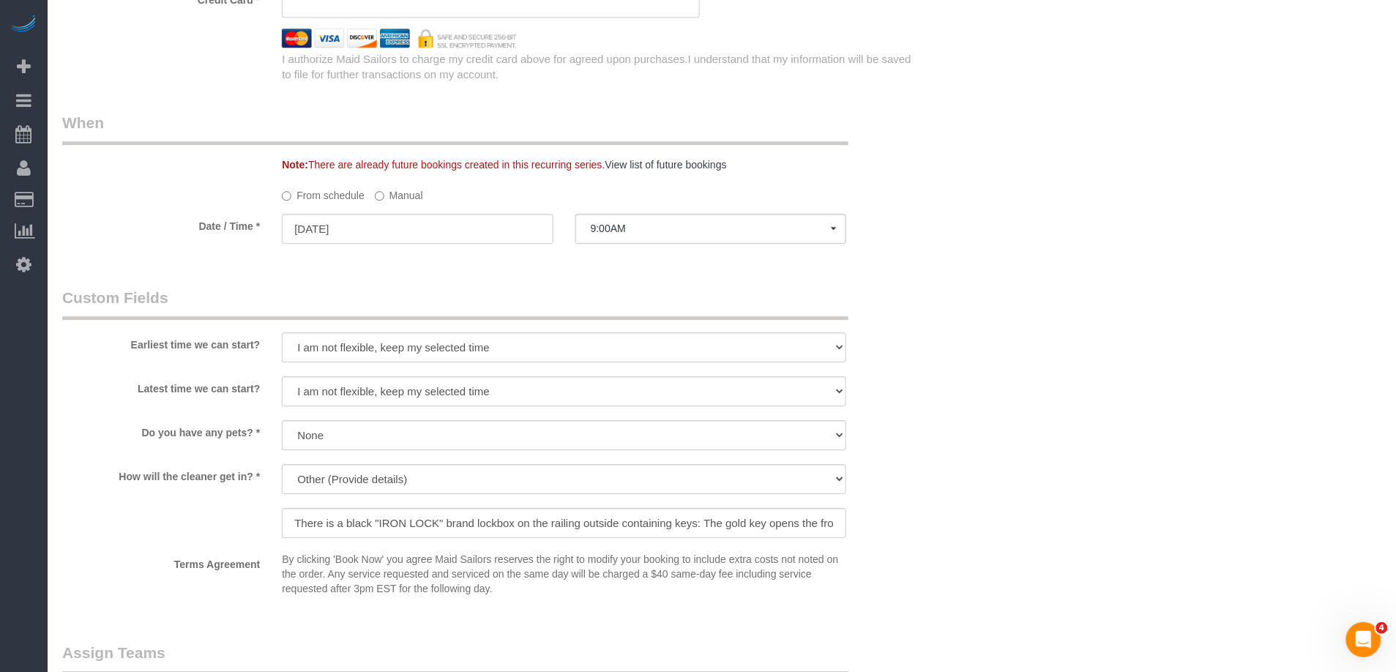
select select "string:stripe-pm_1OAzSh4VGloSiKo7zsHvUDud"
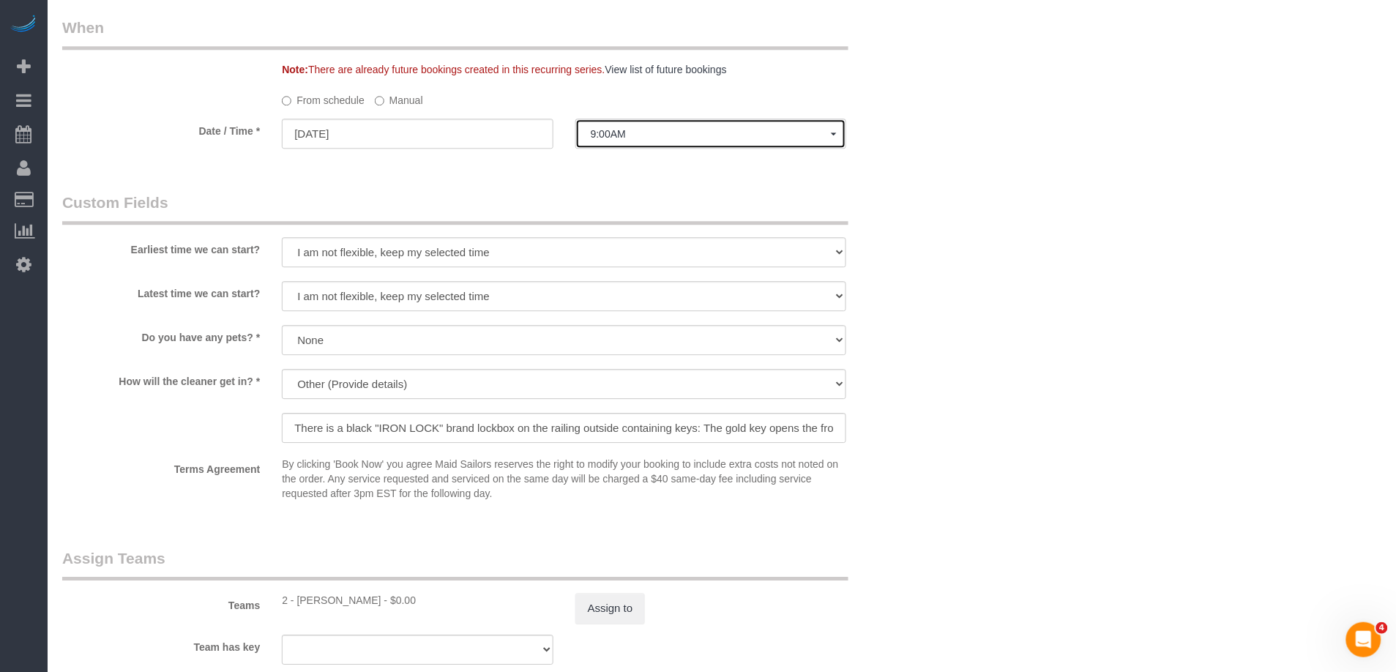
click at [627, 136] on span "9:00AM" at bounding box center [711, 134] width 240 height 12
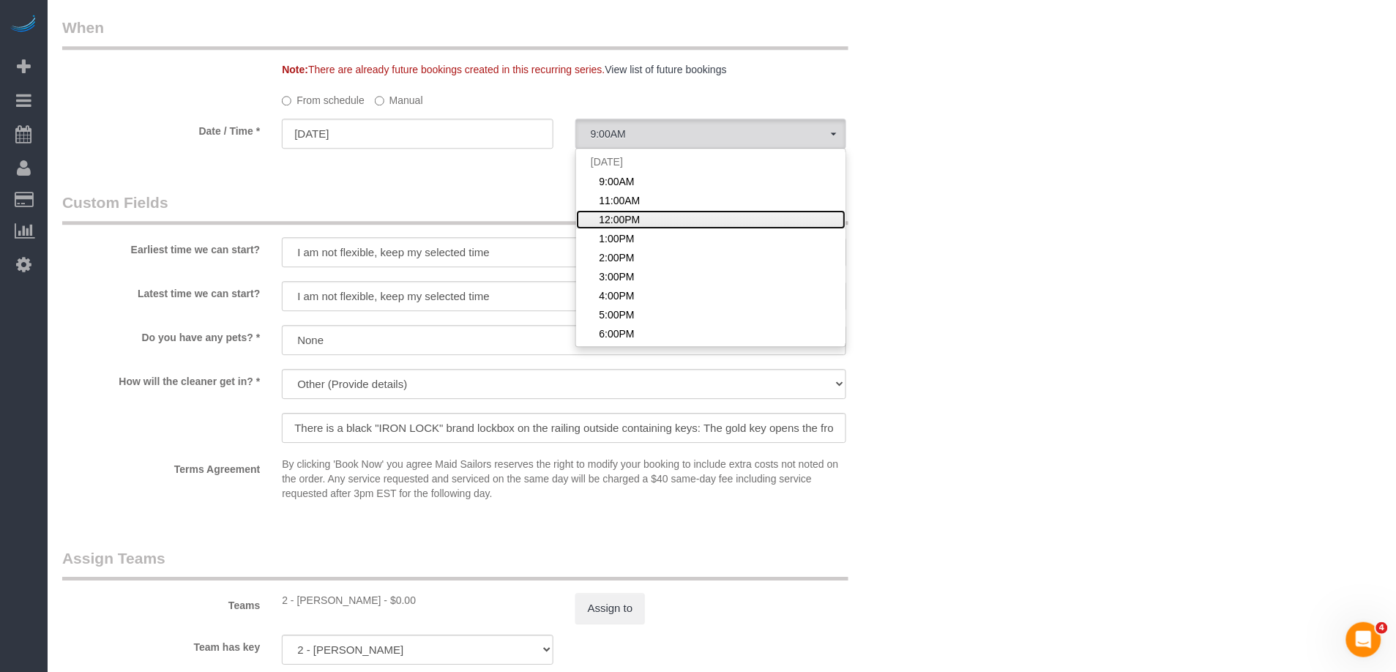
click at [620, 220] on span "12:00PM" at bounding box center [619, 219] width 41 height 15
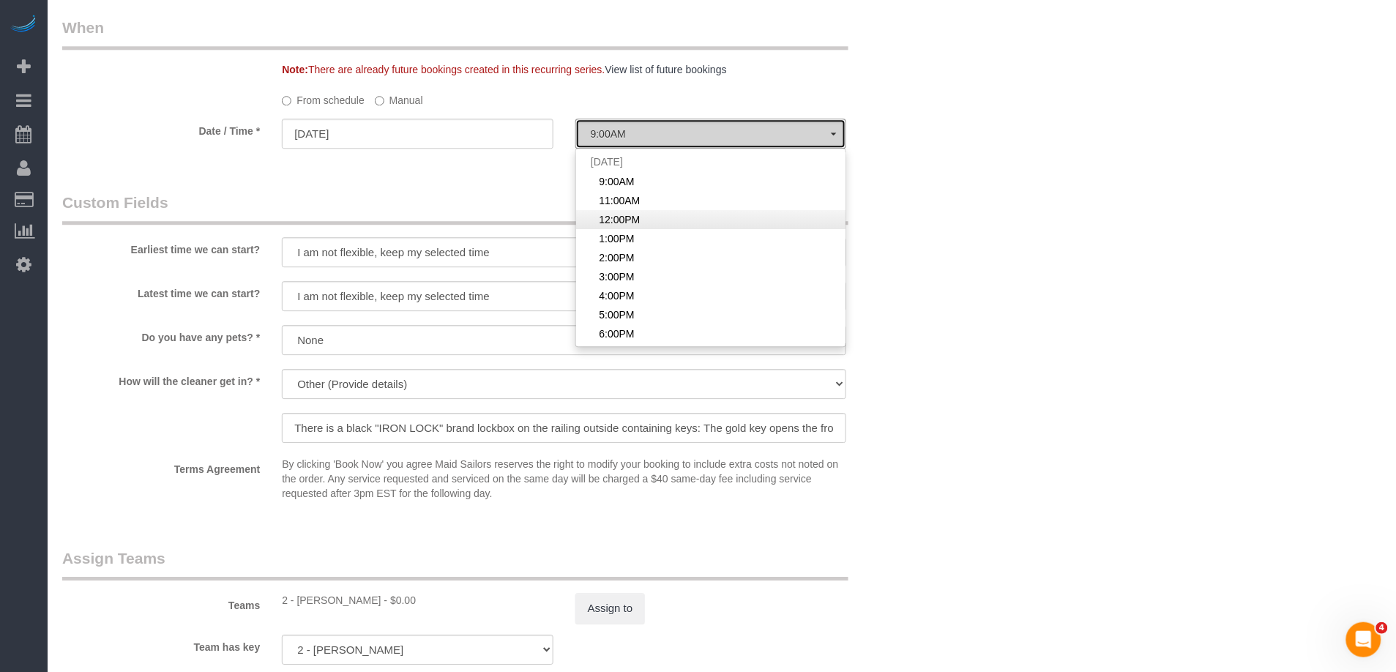
select select "spot61"
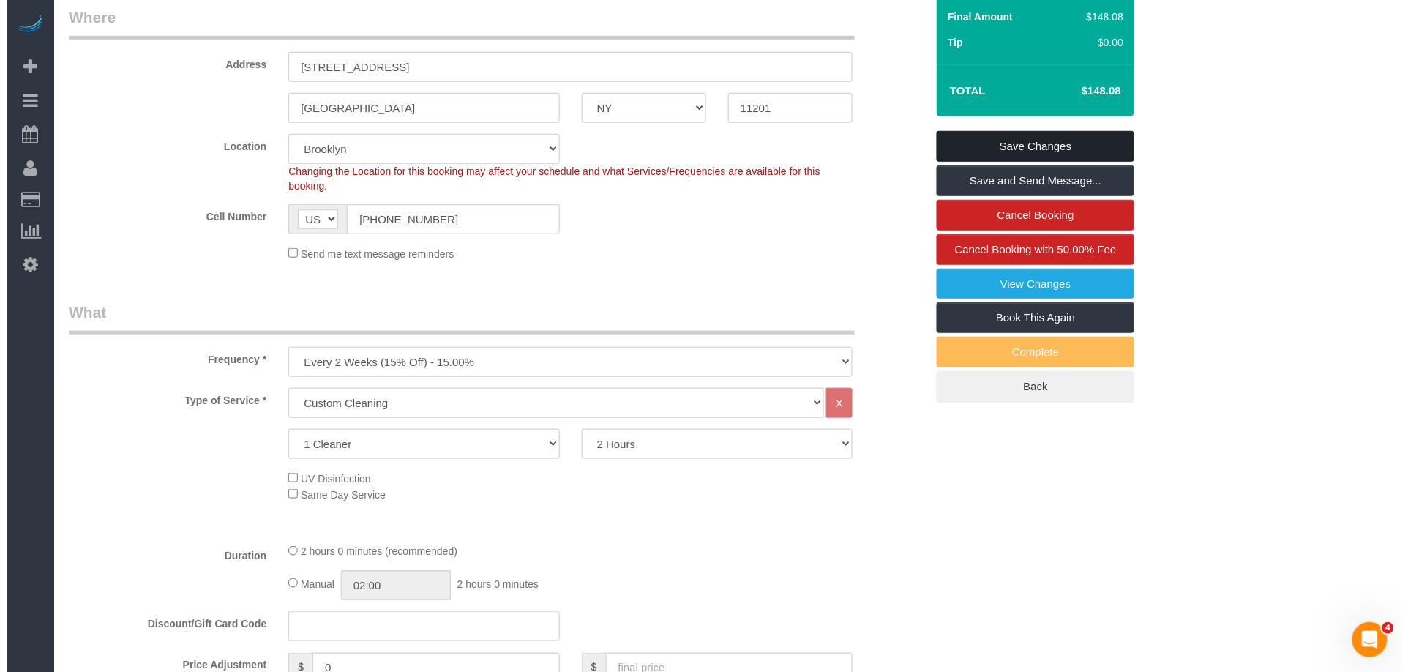
scroll to position [0, 0]
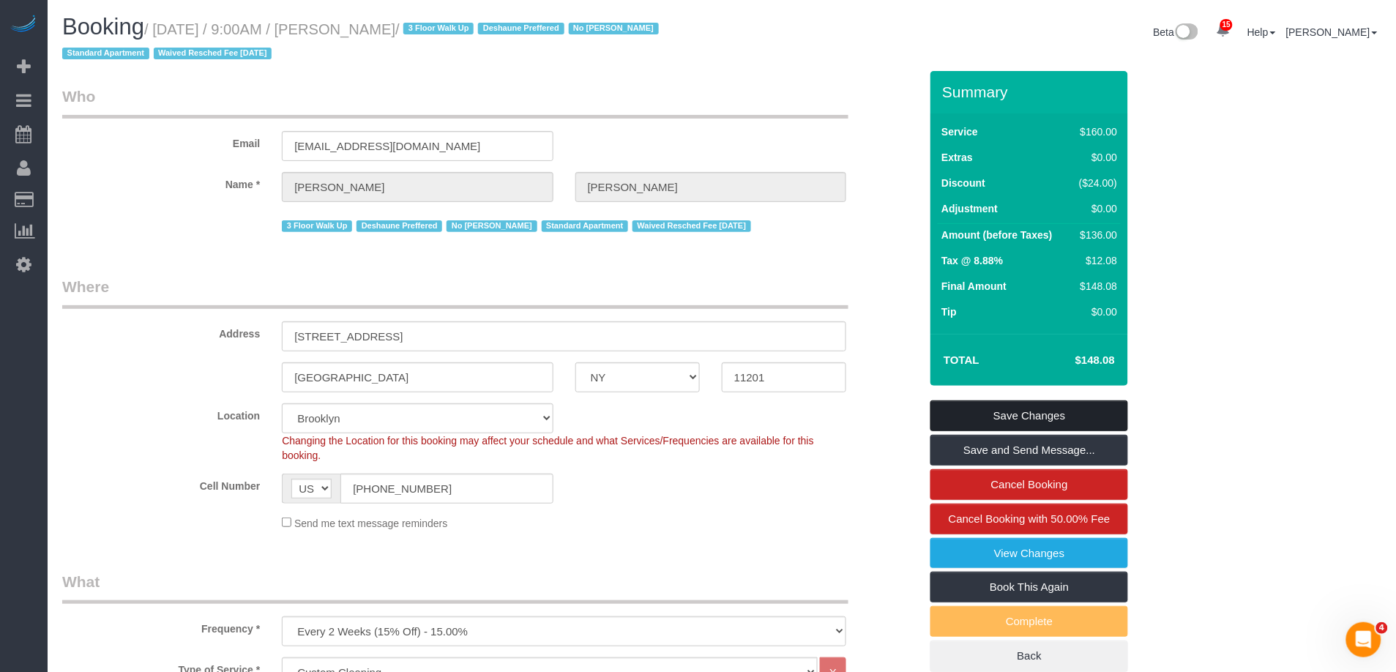
click at [1032, 415] on link "Save Changes" at bounding box center [1029, 415] width 198 height 31
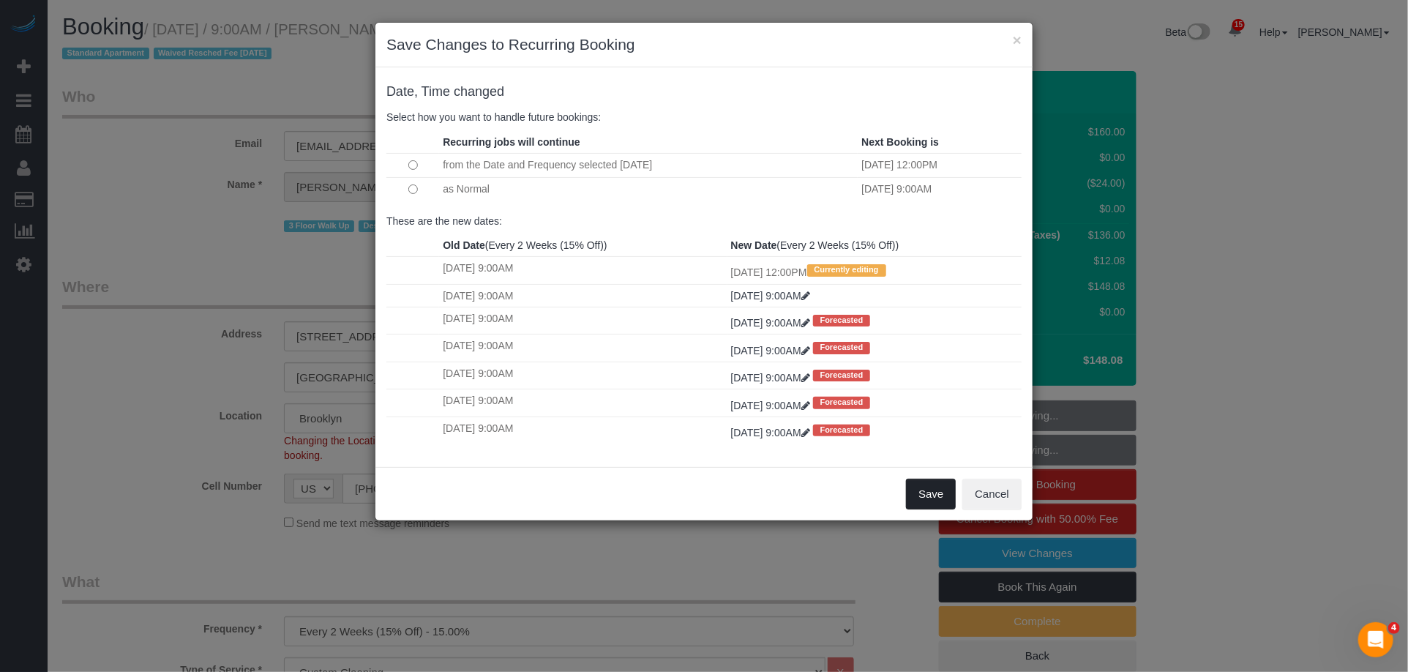
click at [918, 504] on button "Save" at bounding box center [931, 494] width 50 height 31
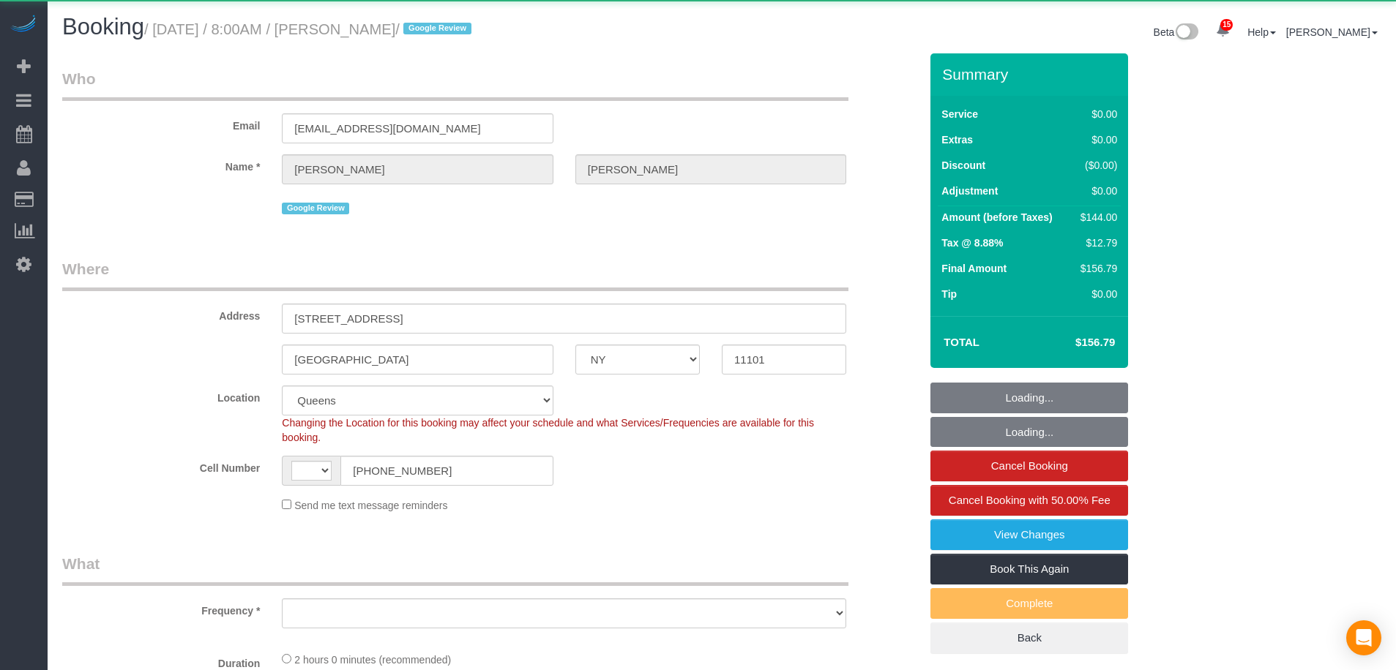
select select "NY"
select select "string:[GEOGRAPHIC_DATA]"
select select "object:1018"
select select "1"
select select "spot1"
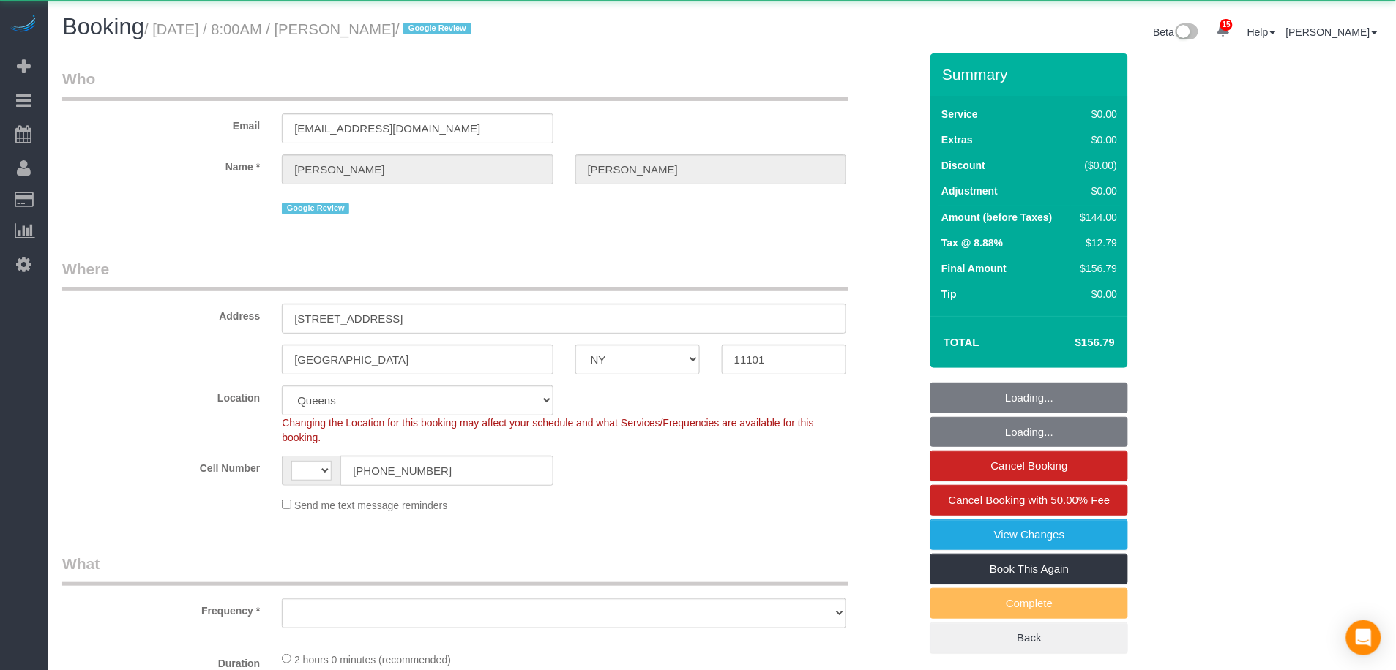
select select "number:59"
select select "number:77"
select select "number:15"
select select "number:5"
select select "string:stripe-pm_1QjjH74VGloSiKo7fbMxWiHv"
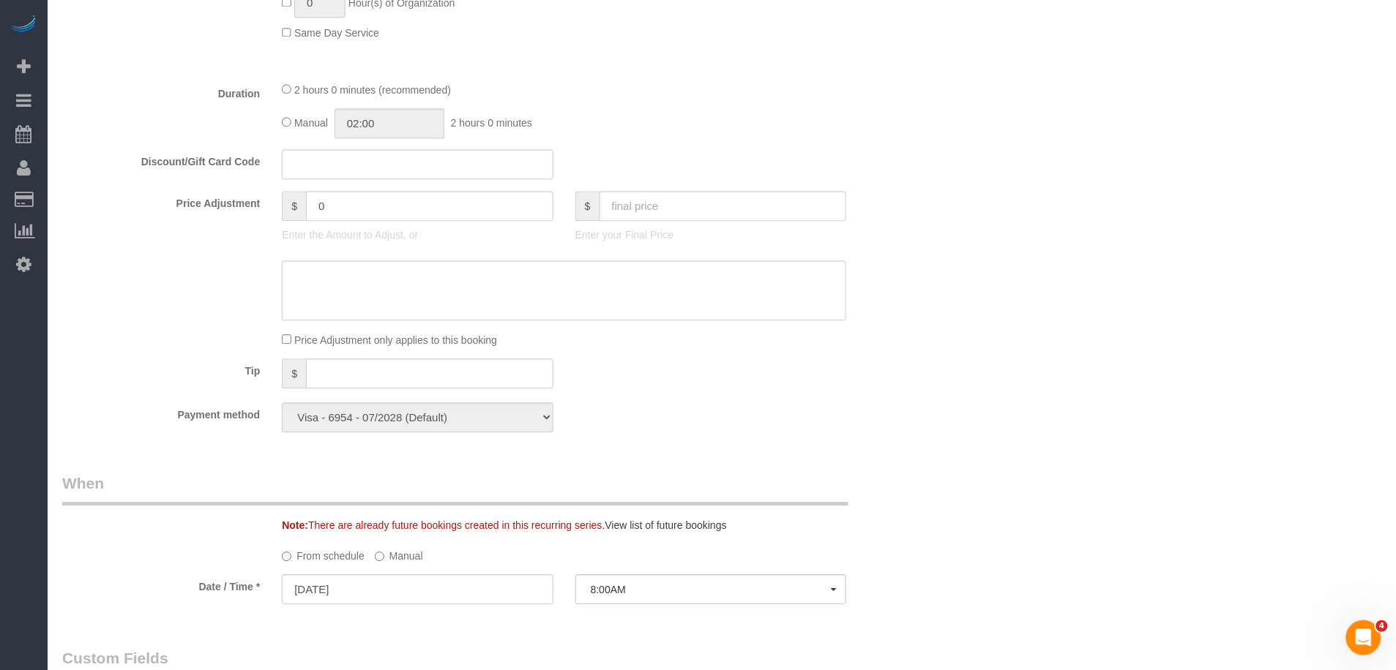
scroll to position [1311, 0]
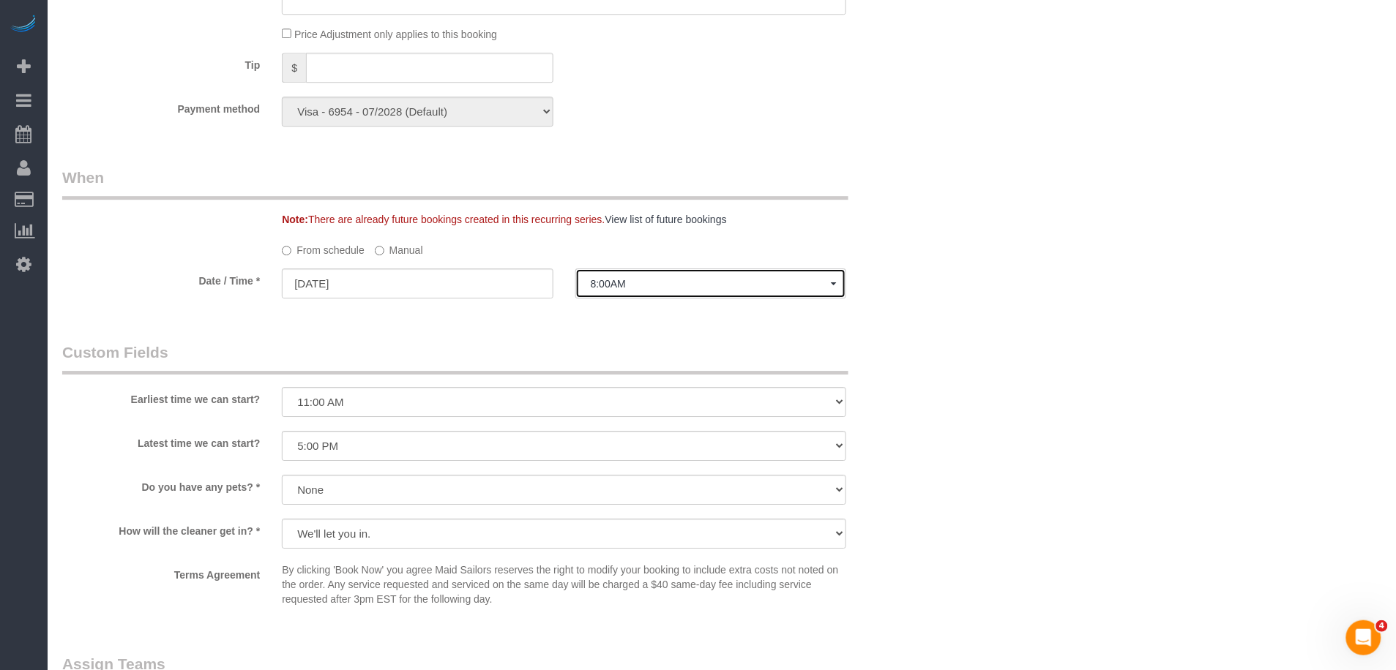
click at [610, 290] on span "8:00AM" at bounding box center [711, 284] width 240 height 12
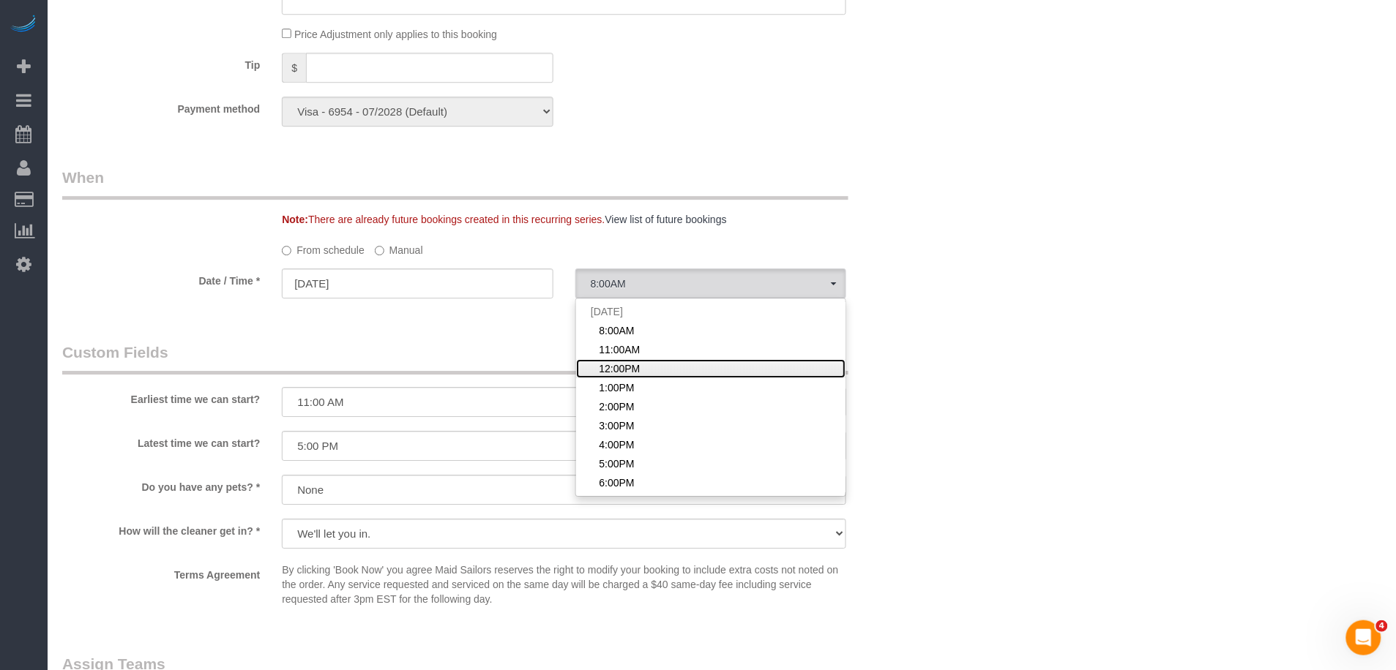
click at [624, 370] on span "12:00PM" at bounding box center [619, 369] width 41 height 15
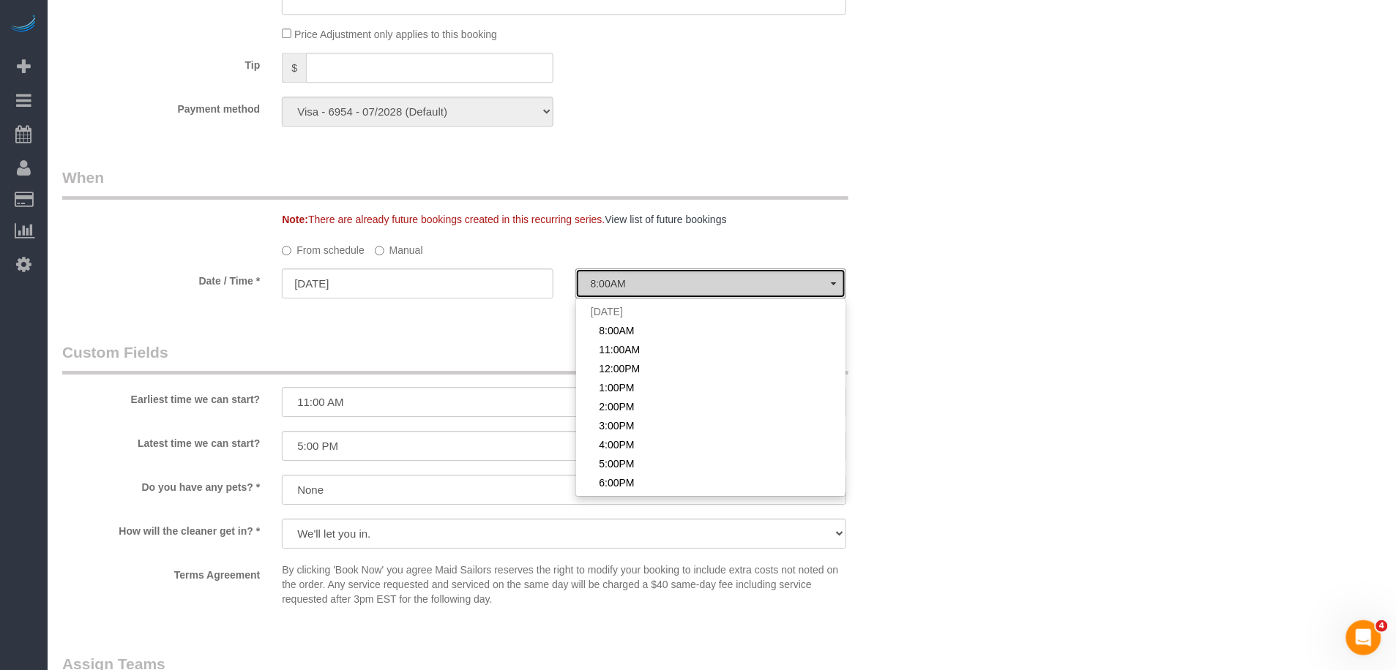
select select "spot3"
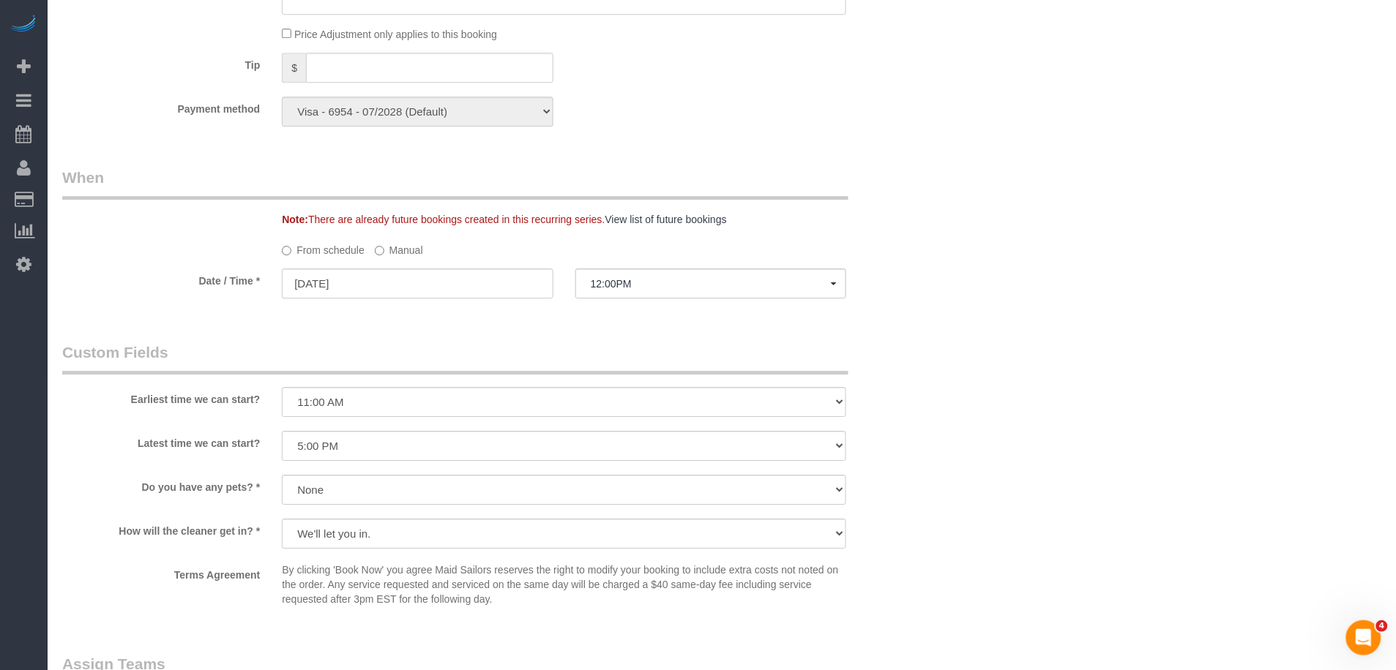
drag, startPoint x: 409, startPoint y: 249, endPoint x: 391, endPoint y: 276, distance: 32.7
click at [409, 250] on label "Manual" at bounding box center [399, 248] width 48 height 20
click at [390, 258] on label "Manual" at bounding box center [399, 248] width 48 height 20
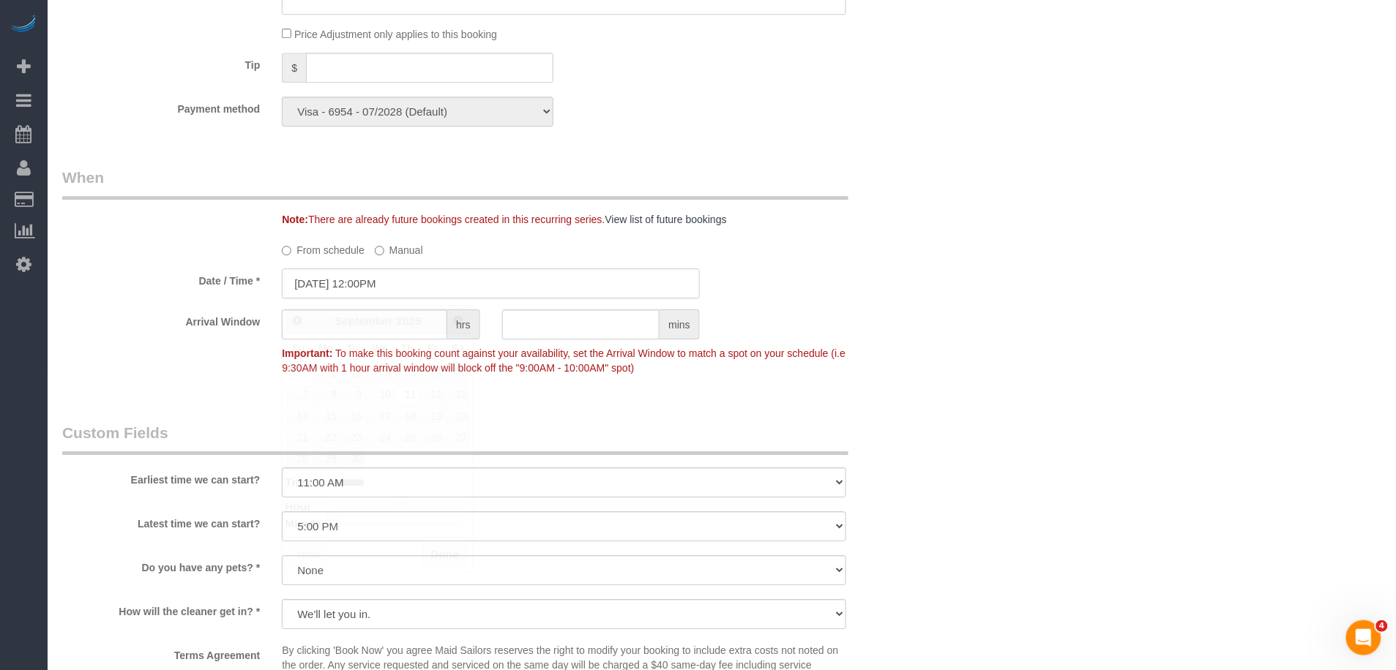
click at [388, 299] on input "09/11/2025 12:00PM" at bounding box center [491, 284] width 418 height 30
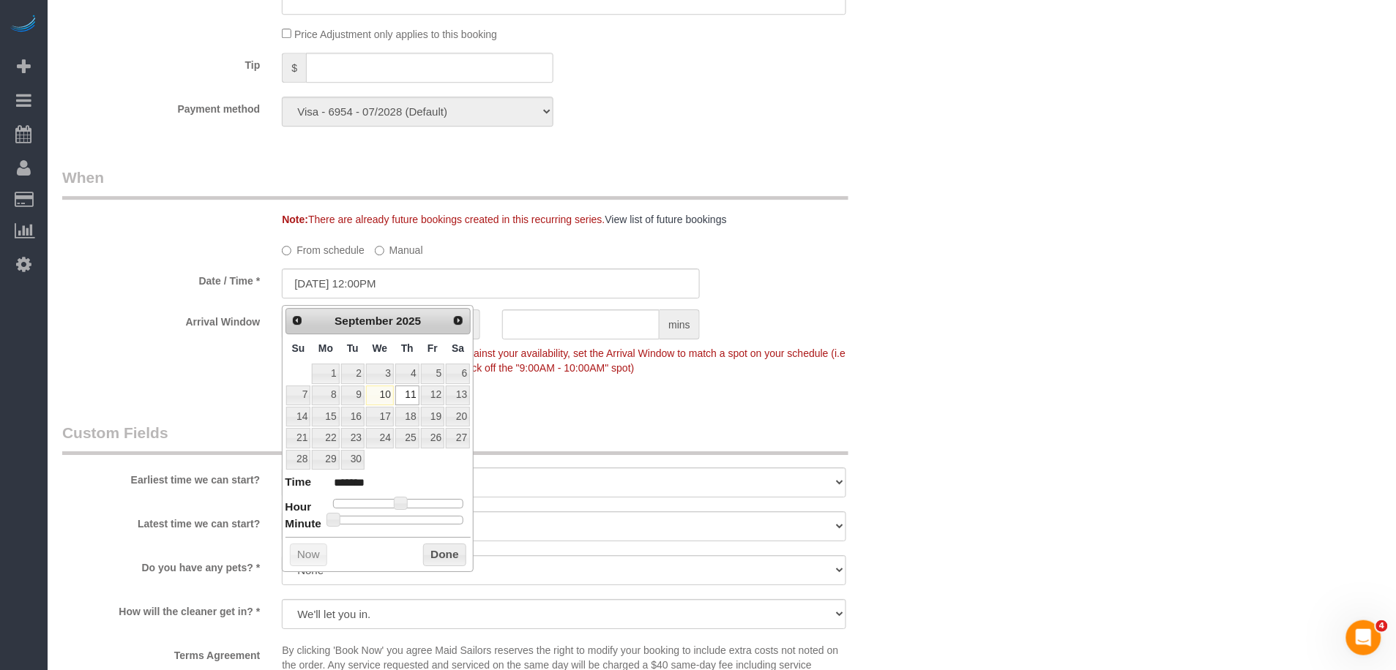
type input "09/11/2025 12:30PM"
type input "*******"
click at [405, 524] on div at bounding box center [398, 520] width 131 height 9
click at [889, 467] on div "Earliest time we can start? I am not flexible, keep my selected time 8:00 AM 9:…" at bounding box center [490, 461] width 879 height 78
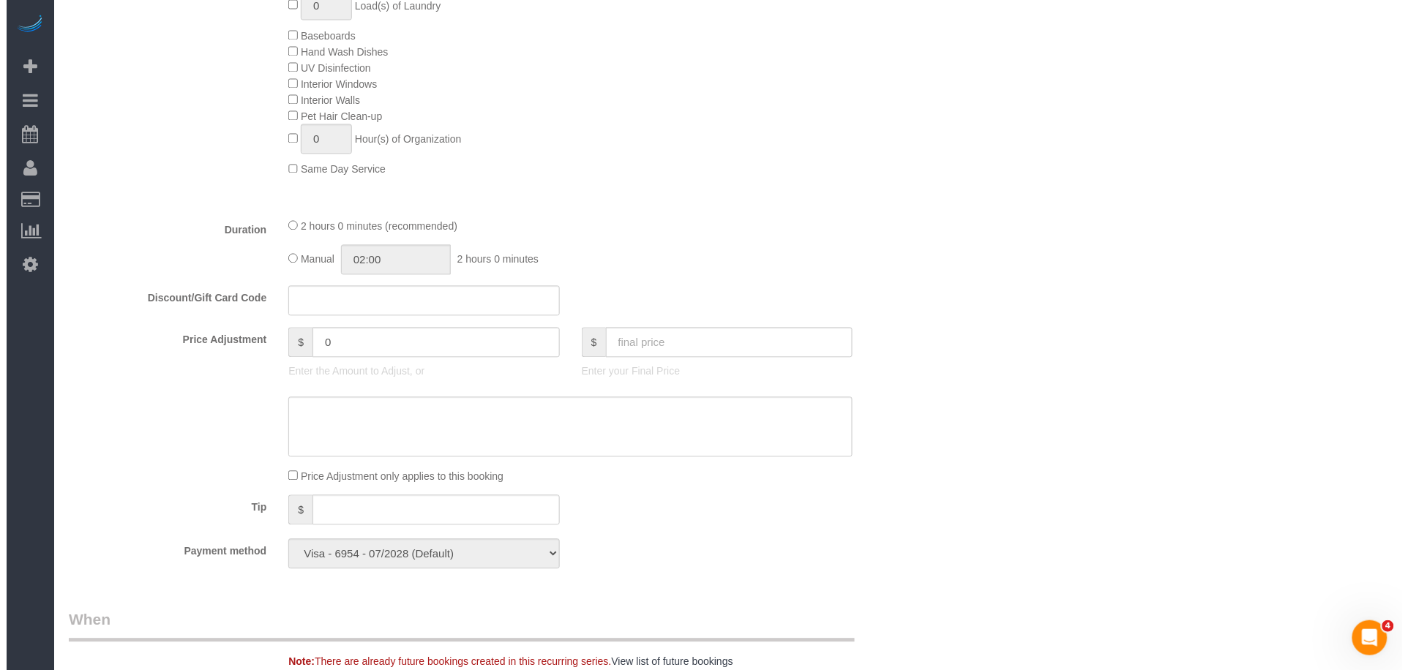
scroll to position [0, 0]
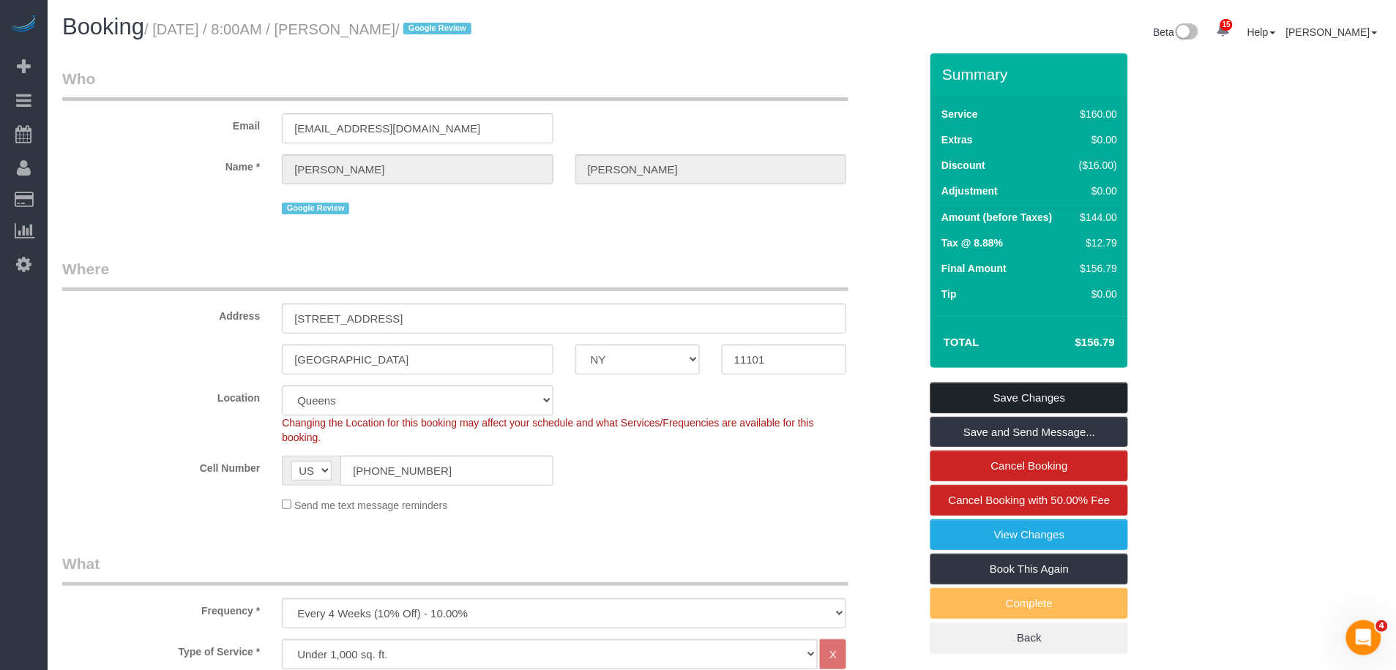
click at [979, 408] on link "Save Changes" at bounding box center [1029, 398] width 198 height 31
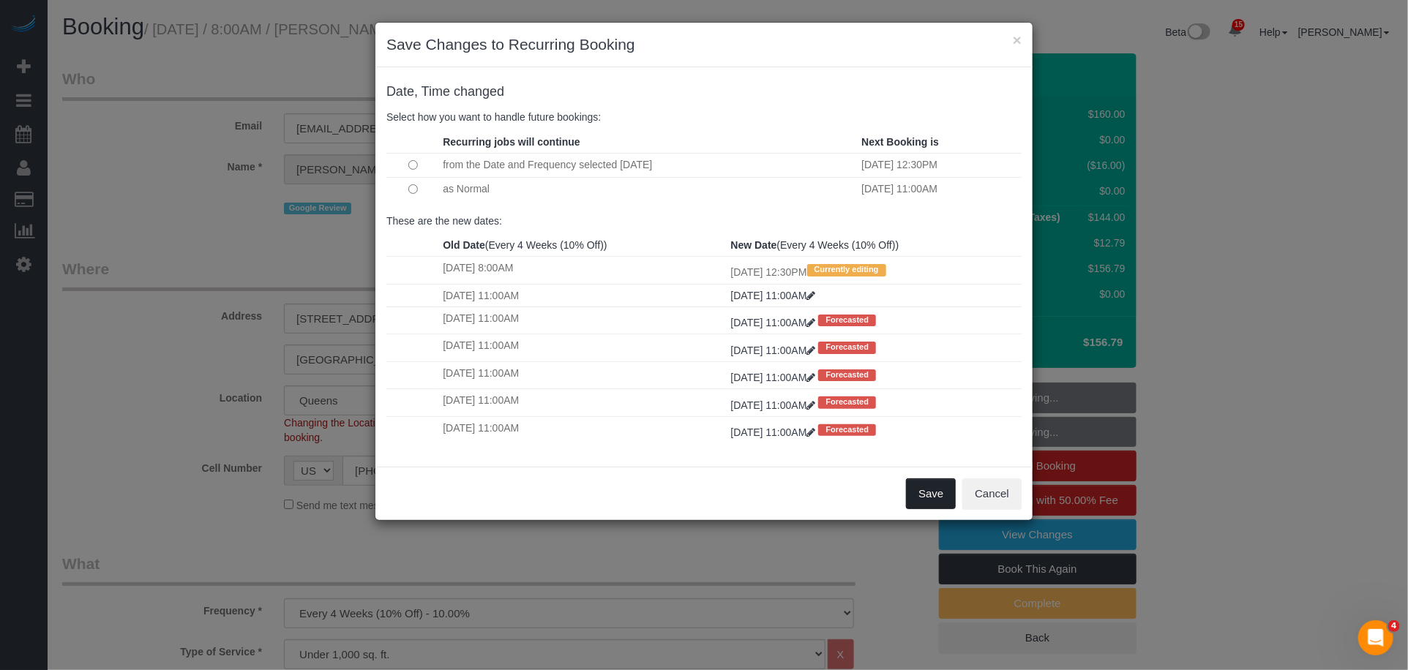
click at [932, 485] on button "Save" at bounding box center [931, 494] width 50 height 31
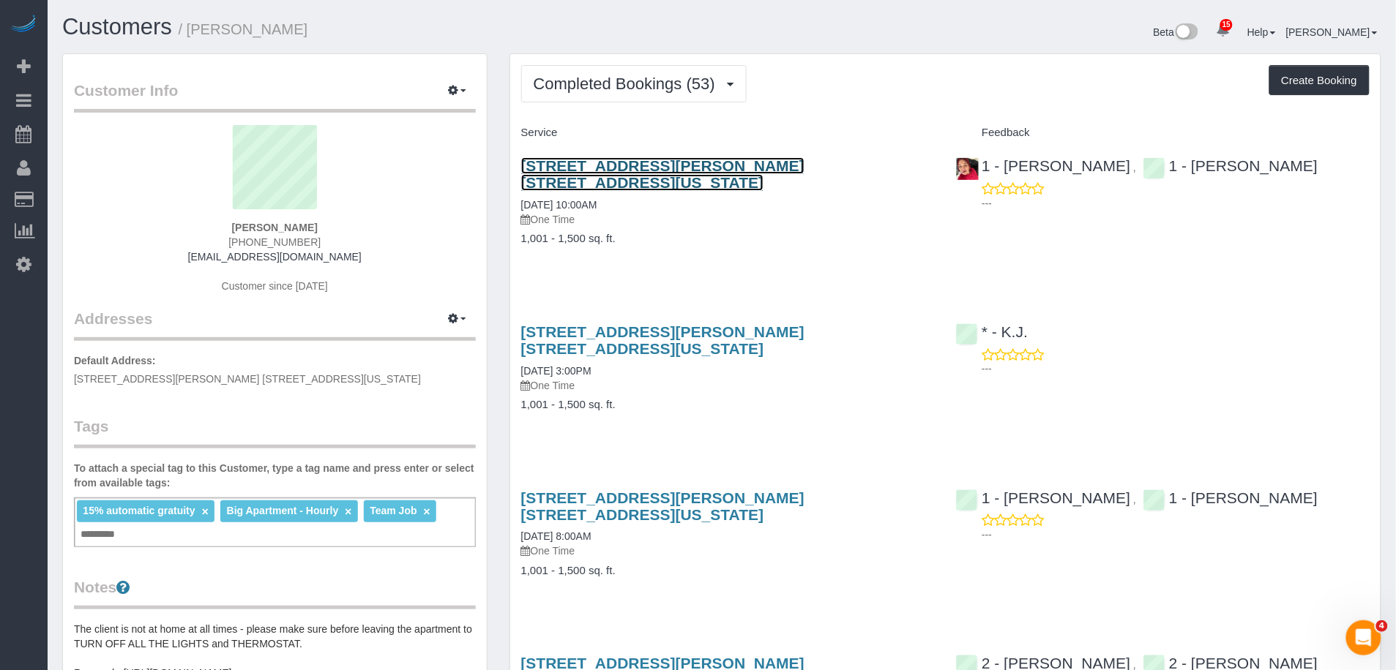
click at [685, 162] on link "15 William Street, Apt. 22h, New York, NY 10005" at bounding box center [662, 174] width 283 height 34
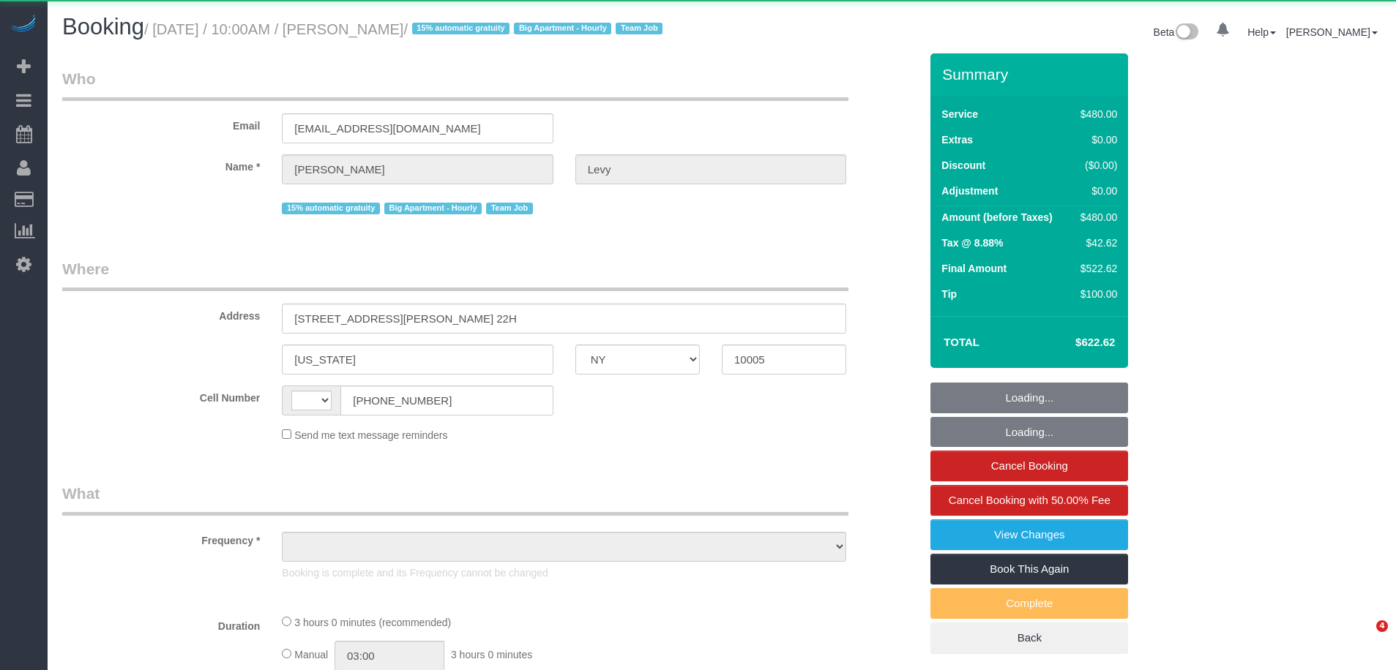
select select "NY"
select select "string:US"
select select "object:776"
select select "2"
select select "180"
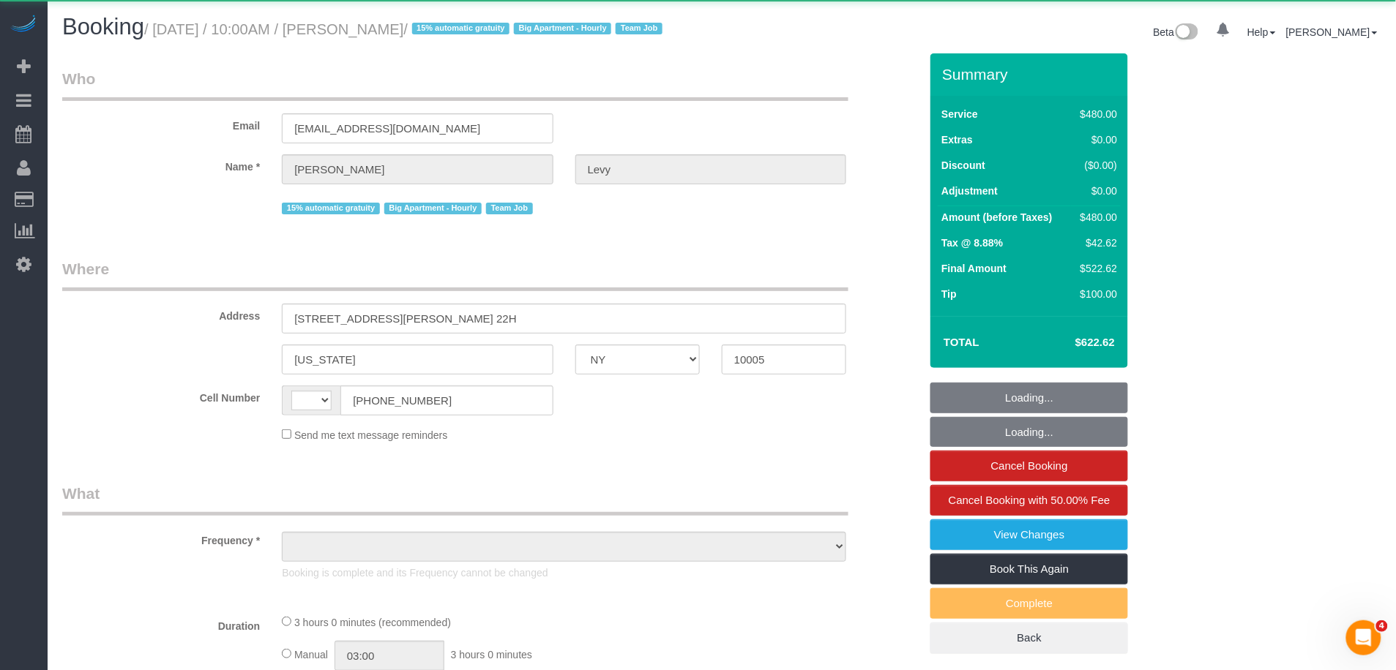
select select "number:56"
select select "number:75"
select select "number:15"
select select "number:6"
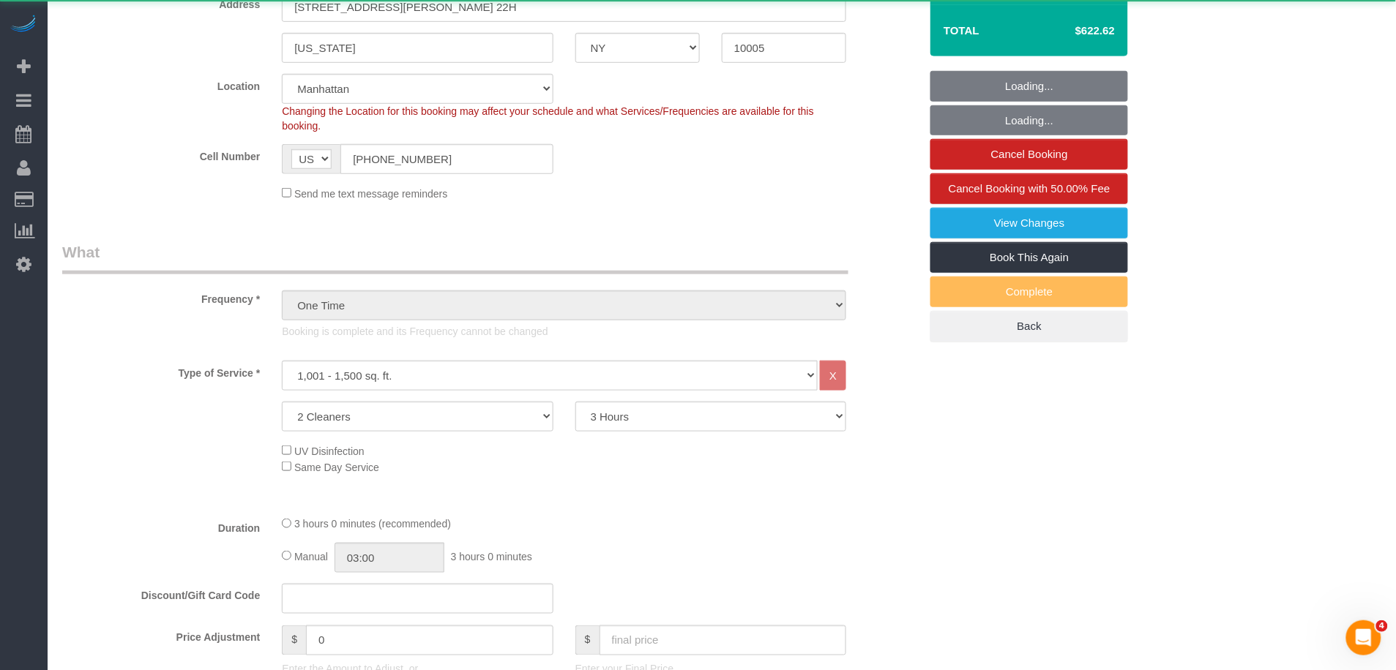
select select "object:1018"
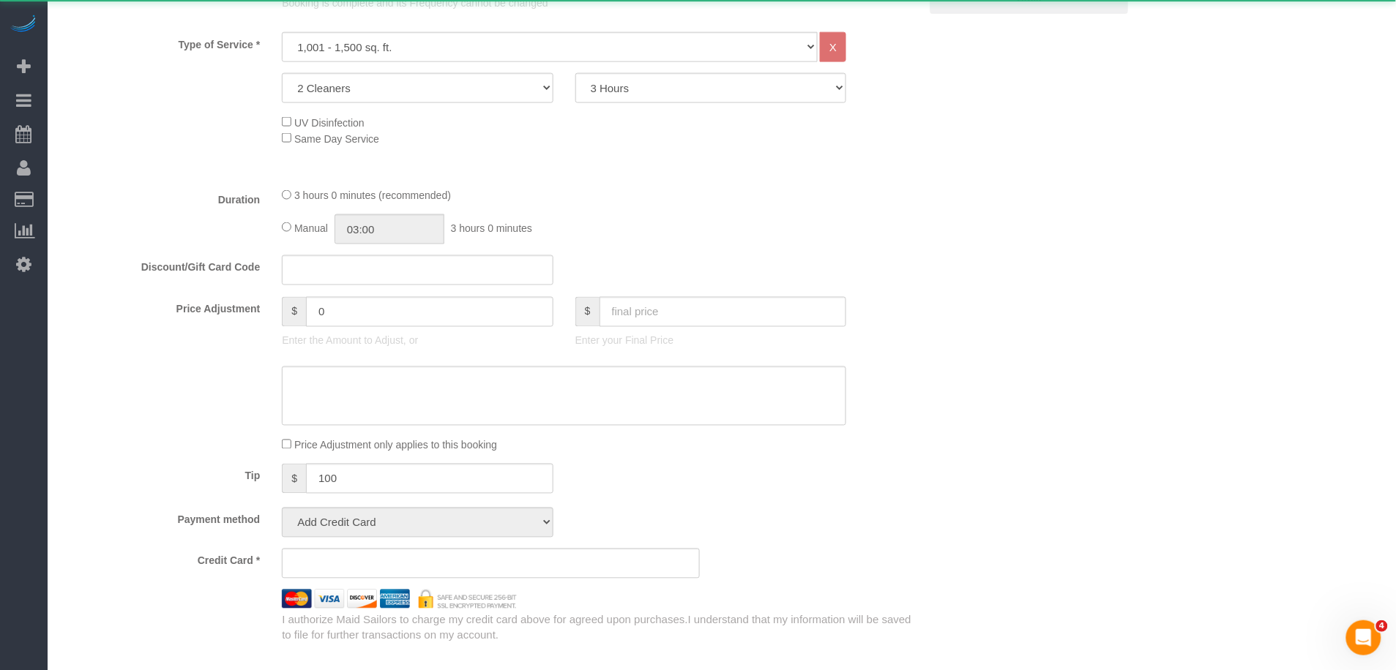
select select "string:stripe-pm_1MMEdW4VGloSiKo7QQMpEVSs"
select select "spot1"
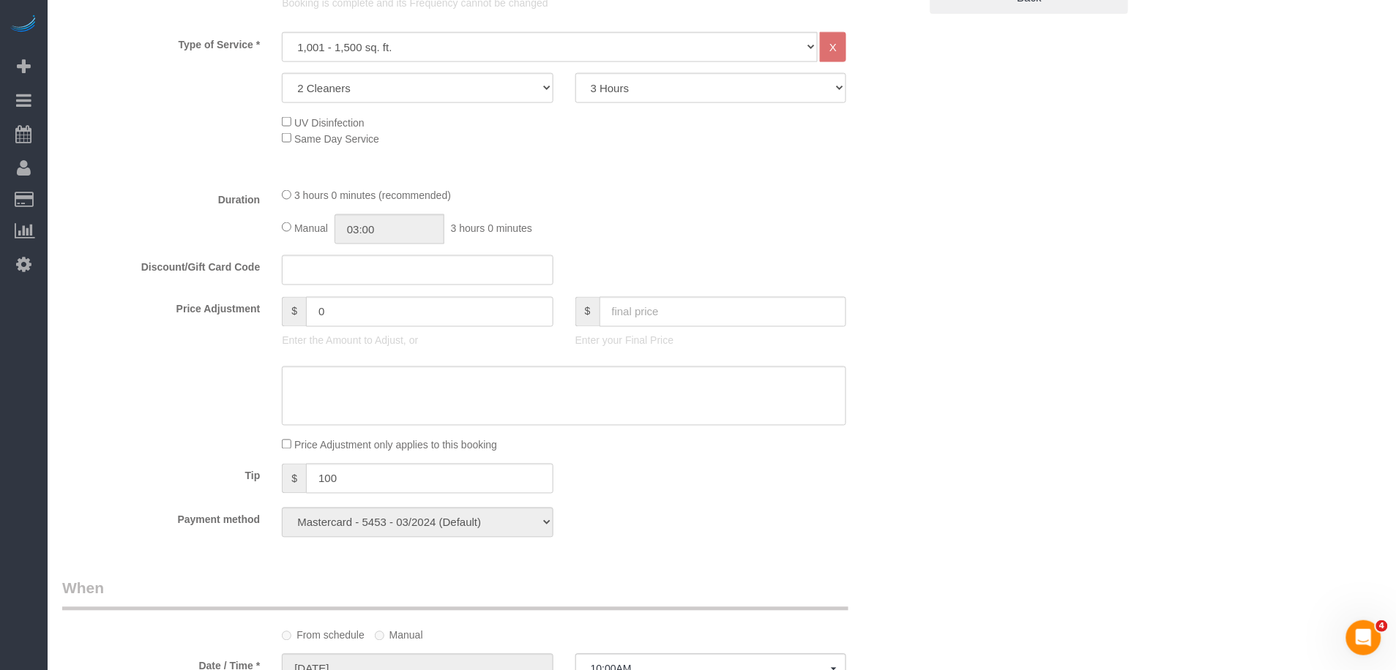
scroll to position [768, 0]
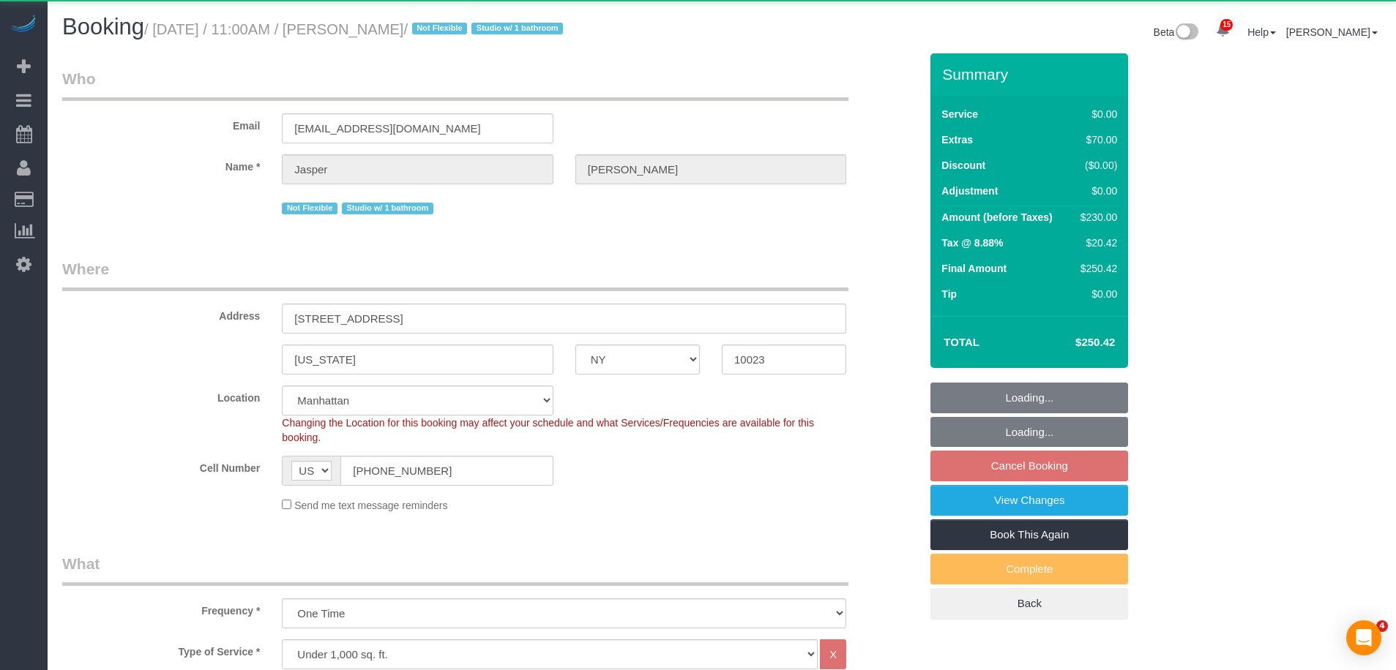
select select "NY"
select select "1"
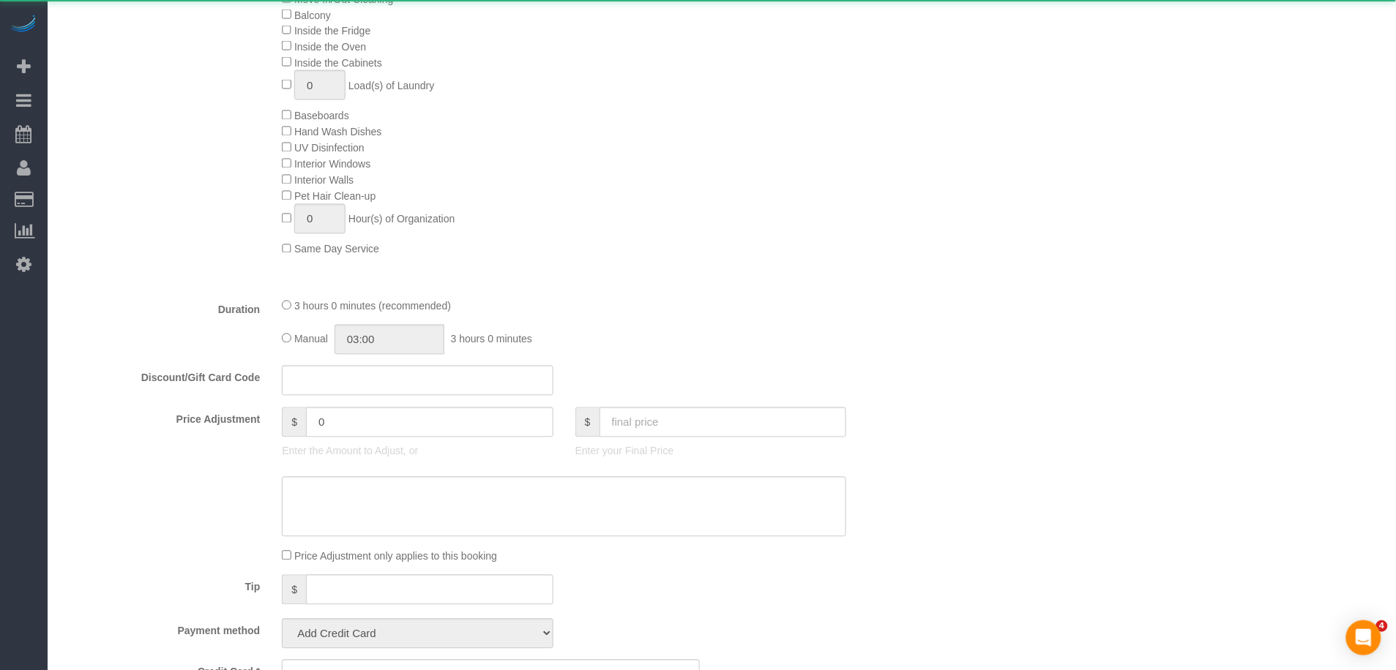
select select "object:1018"
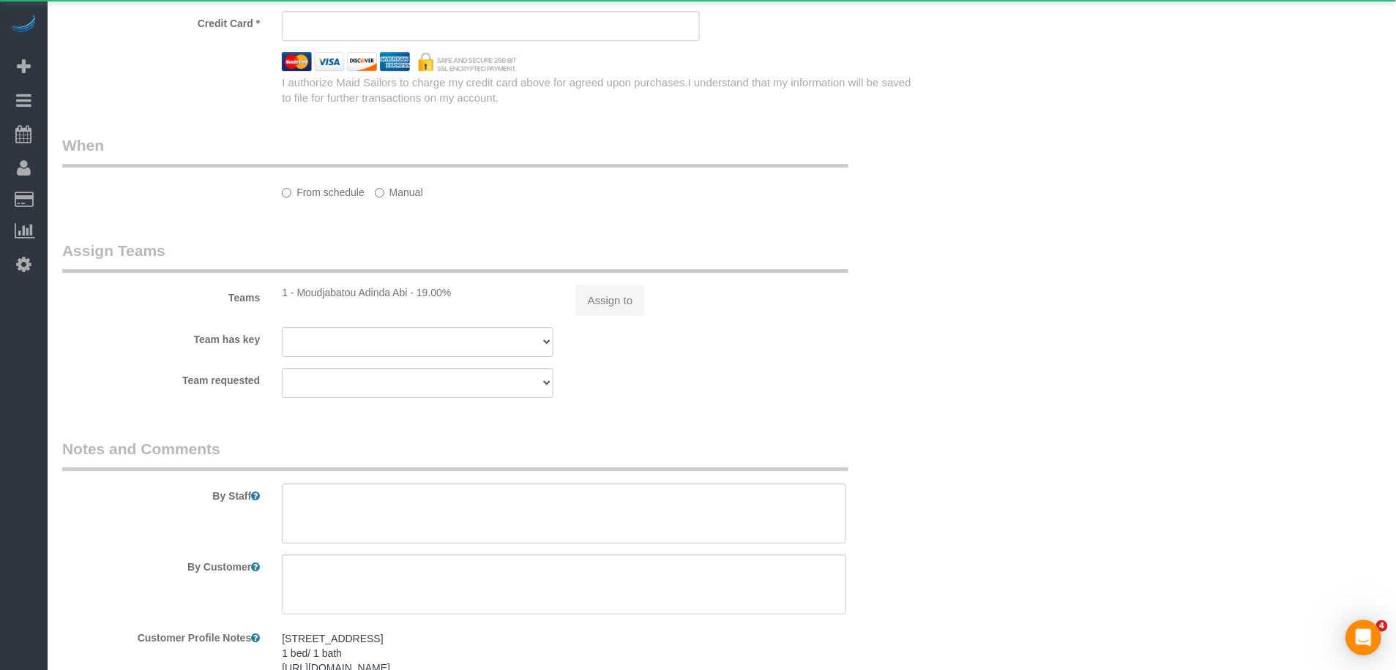
select select "string:stripe-pm_1RMbSf4VGloSiKo7yThLie7D"
select select "1"
select select "spot4"
select select "number:89"
select select "number:90"
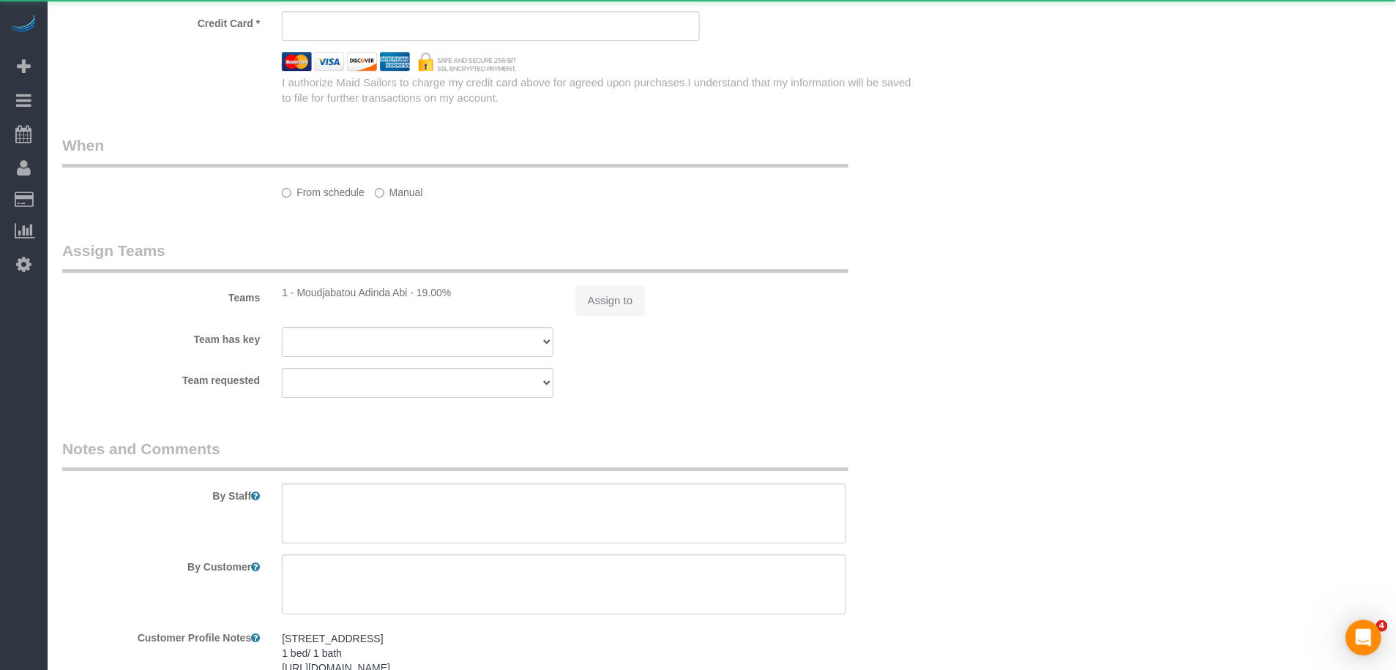
select select "number:15"
select select "number:5"
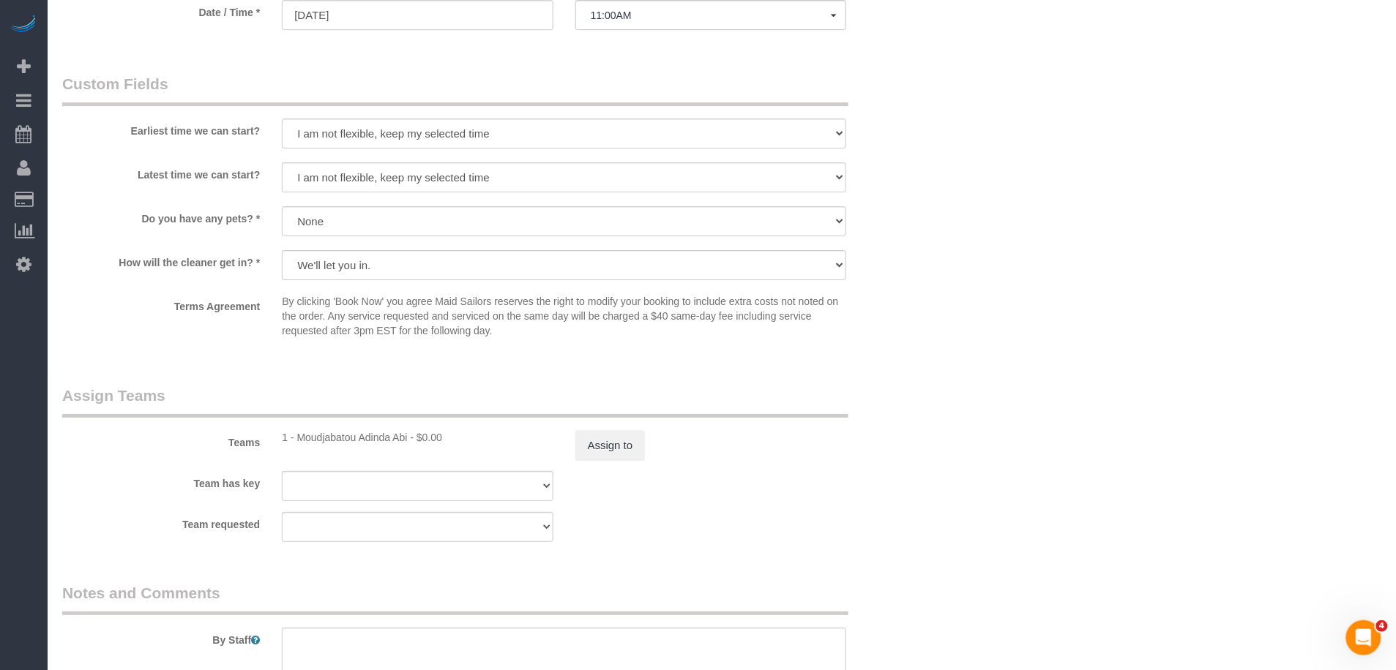
scroll to position [1901, 0]
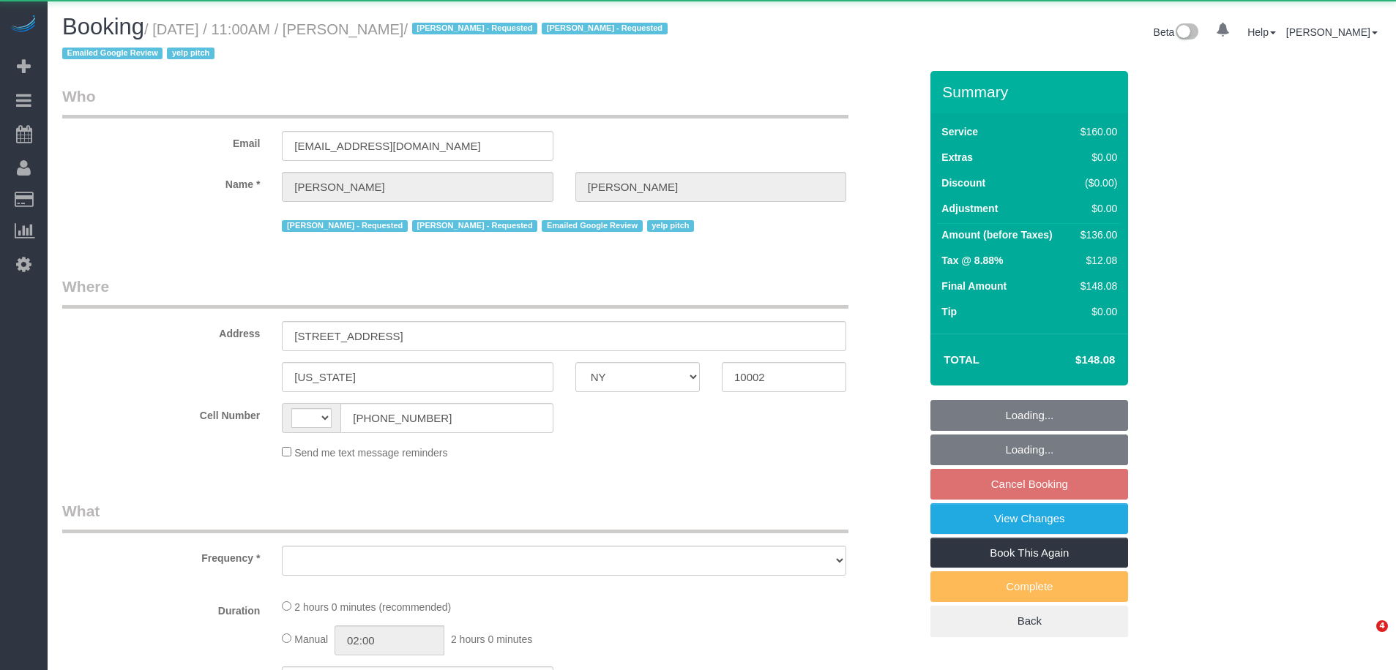
select select "NY"
select select "string:[GEOGRAPHIC_DATA]"
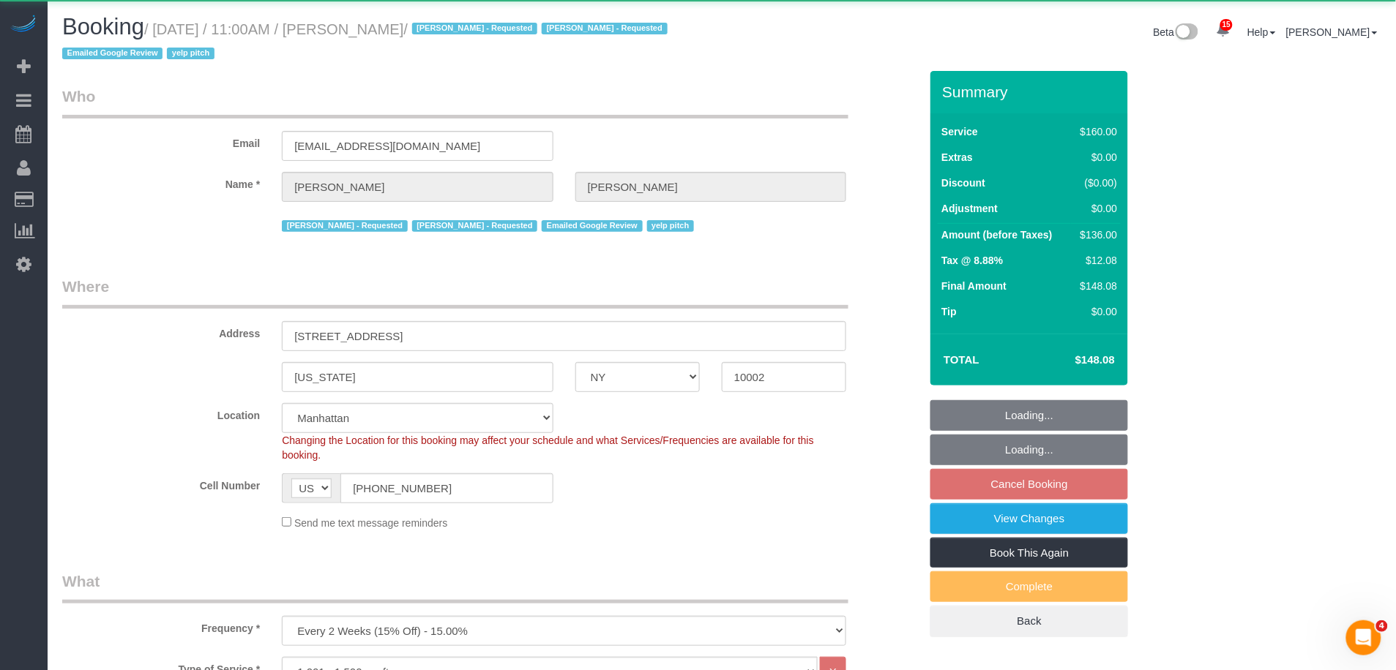
select select "object:875"
select select "string:stripe-pm_1QRzRA4VGloSiKo7MxeDpcVH"
select select "spot4"
select select "number:59"
select select "number:72"
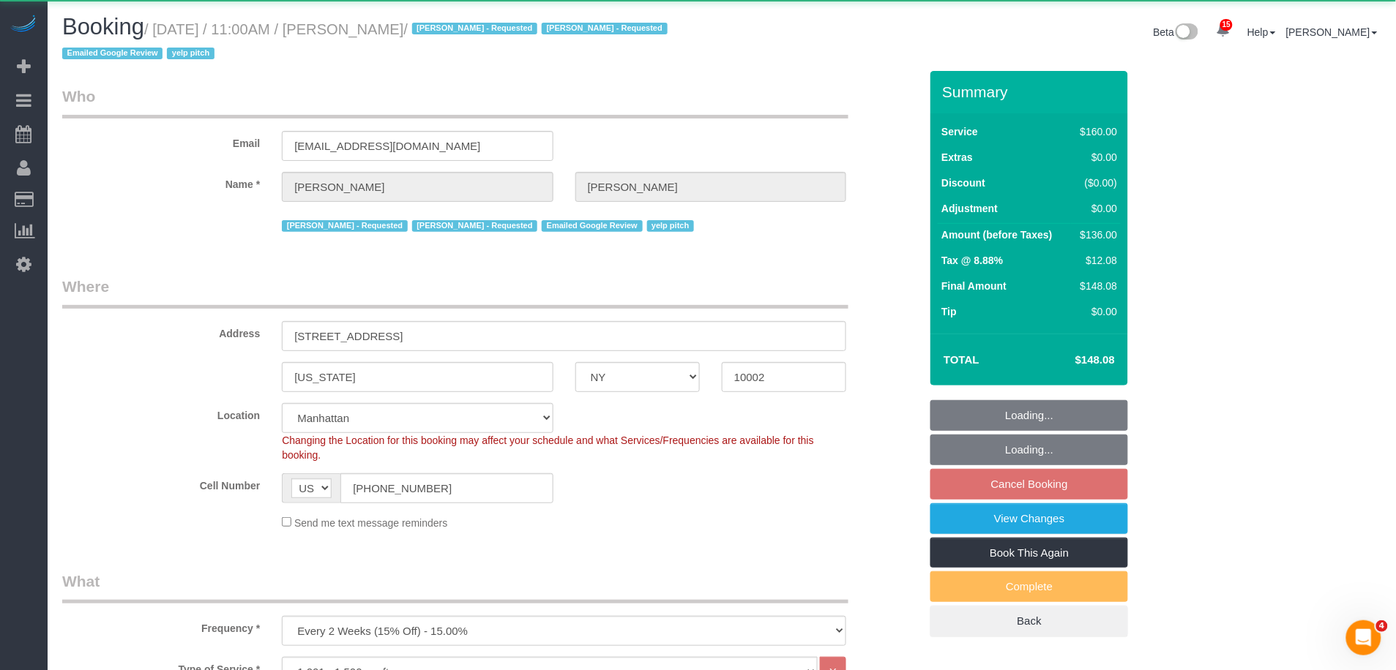
select select "number:15"
select select "number:5"
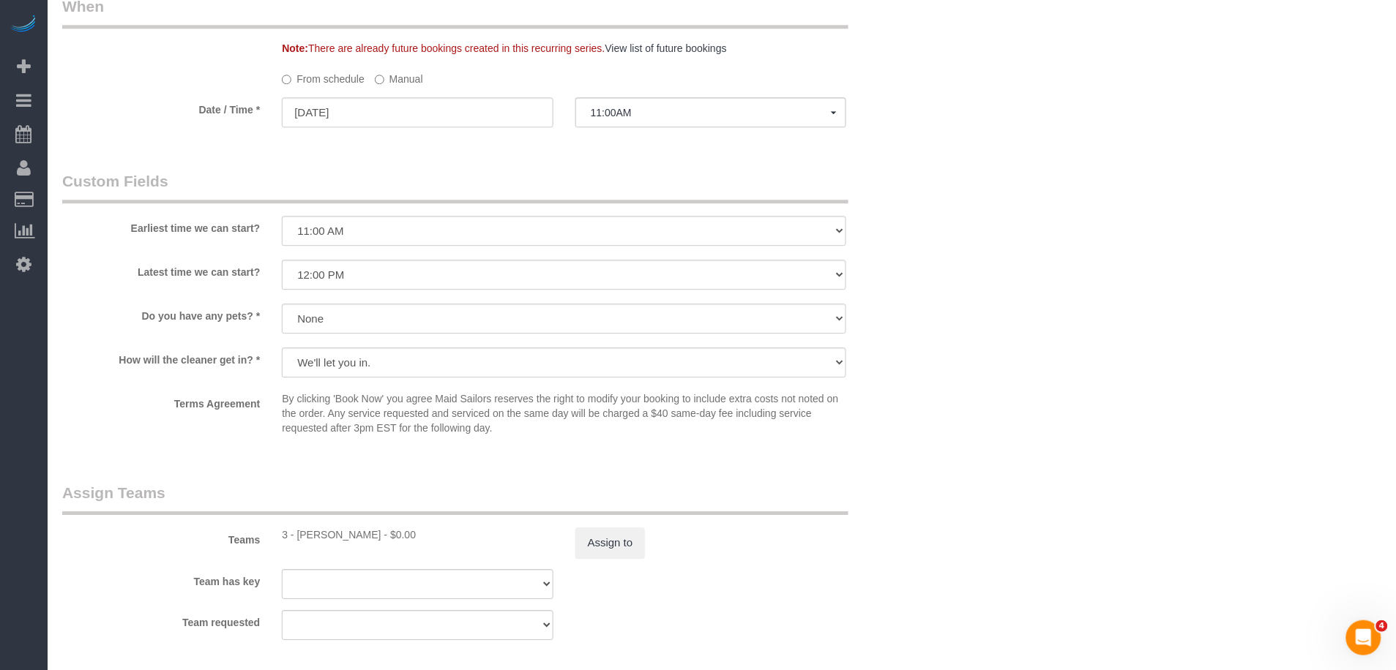
scroll to position [1430, 0]
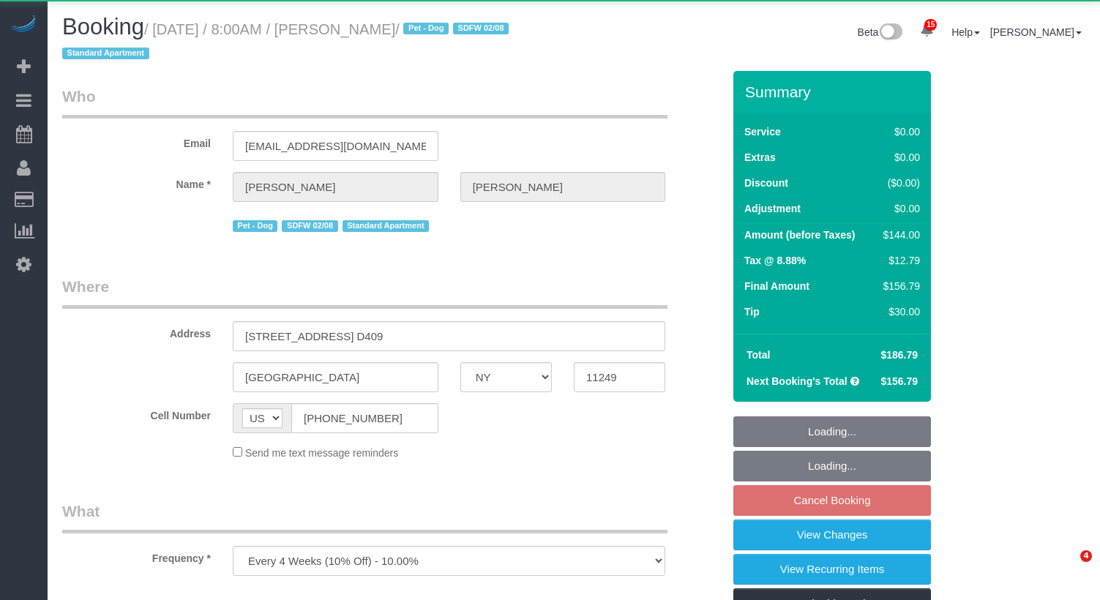
select select "NY"
select select "object:876"
select select "1"
select select "spot61"
select select "number:56"
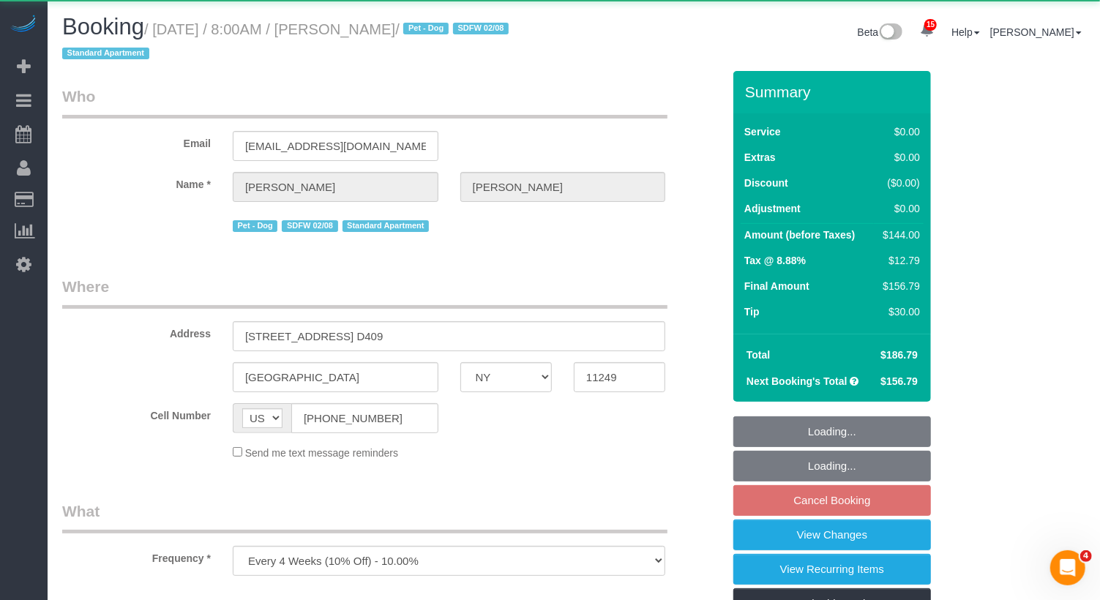
select select "number:70"
select select "number:13"
select select "number:5"
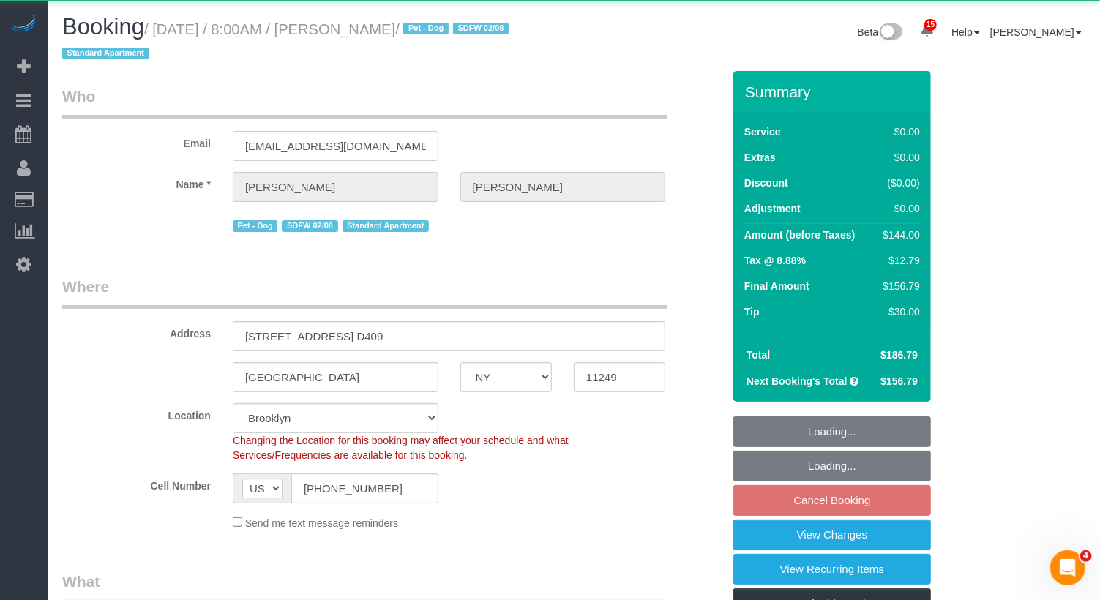
select select "string:stripe-pm_1QhuX54VGloSiKo7j5lqv1ND"
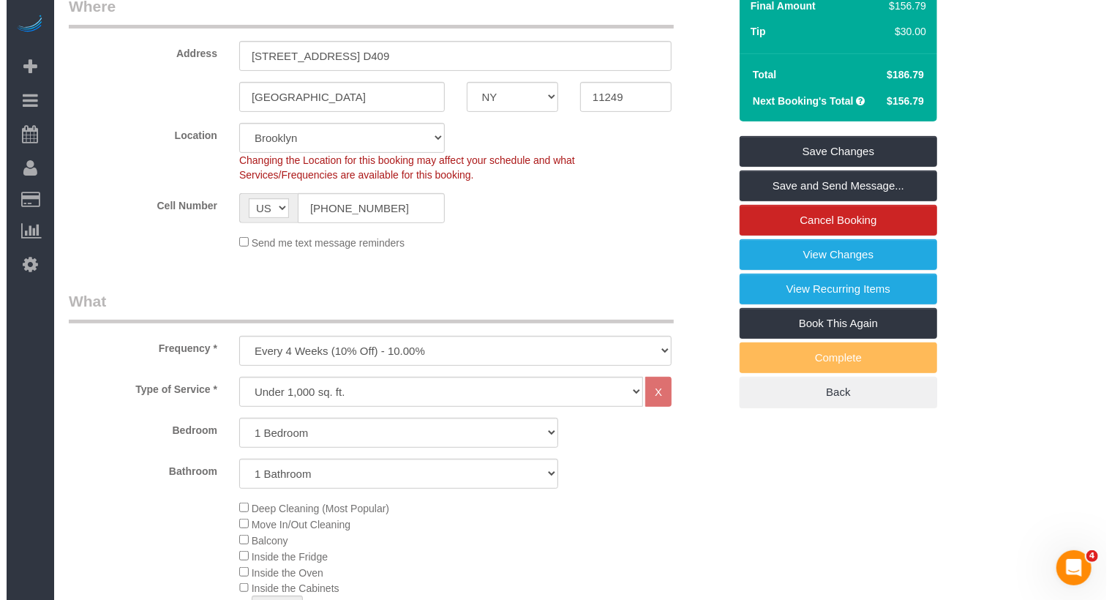
scroll to position [444, 0]
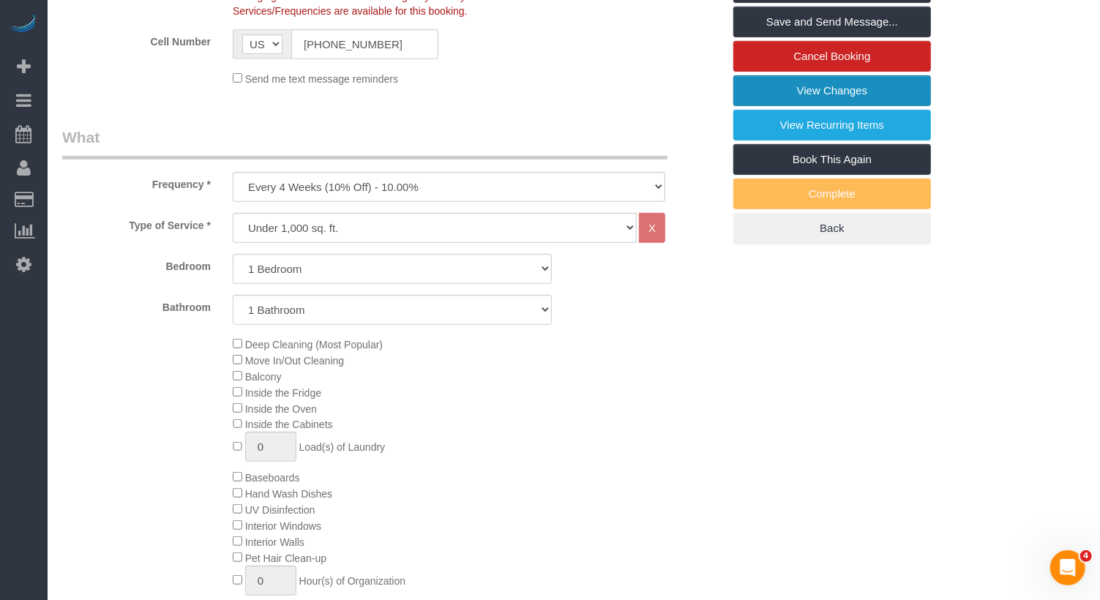
click at [844, 94] on link "View Changes" at bounding box center [832, 90] width 198 height 31
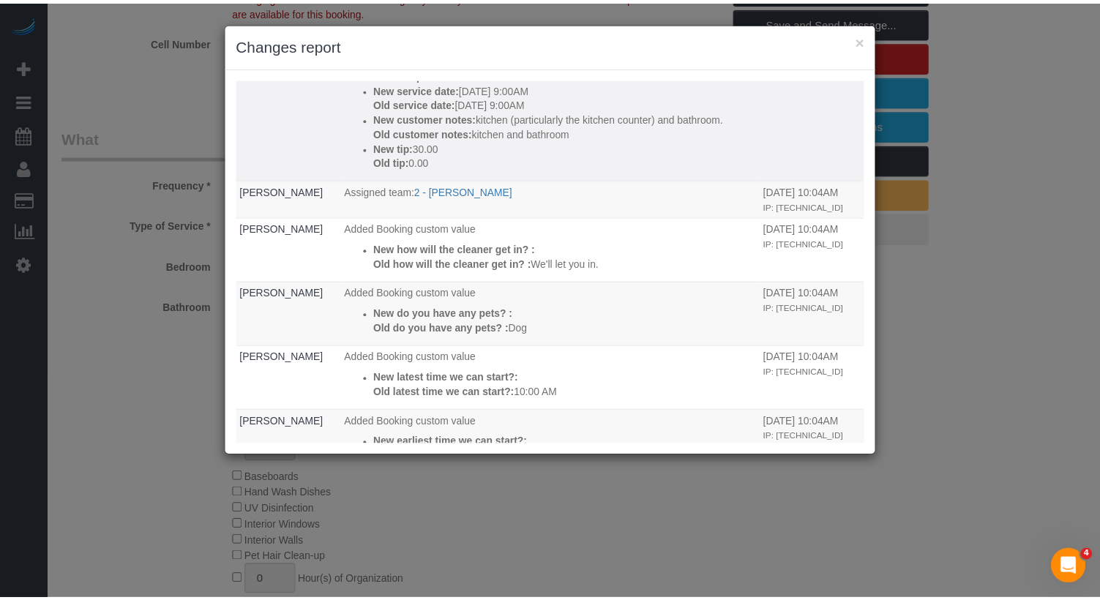
scroll to position [320, 0]
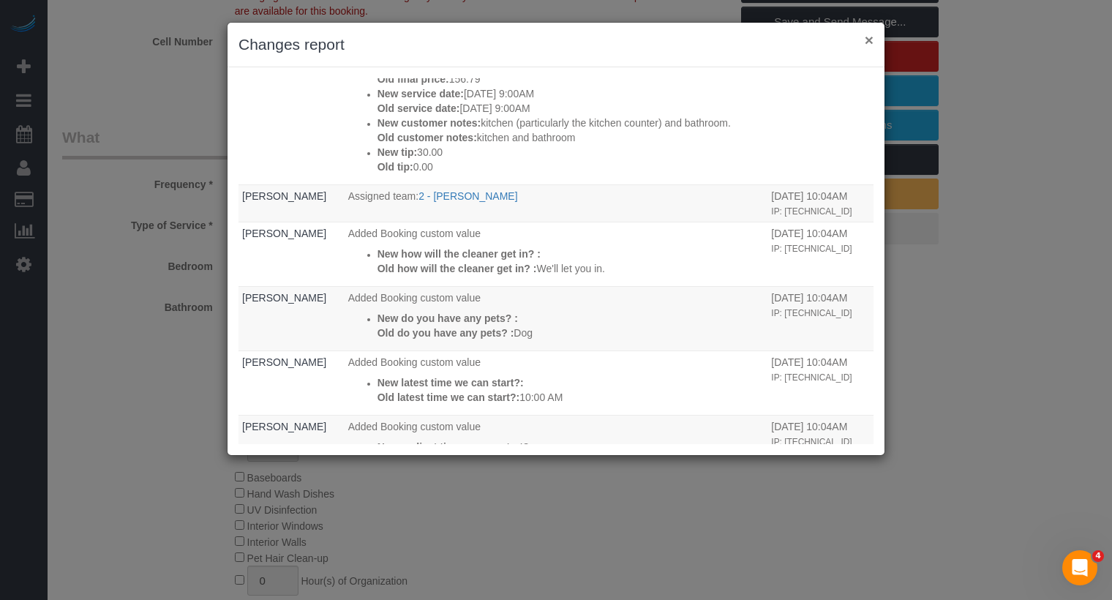
click at [865, 42] on button "×" at bounding box center [869, 39] width 9 height 15
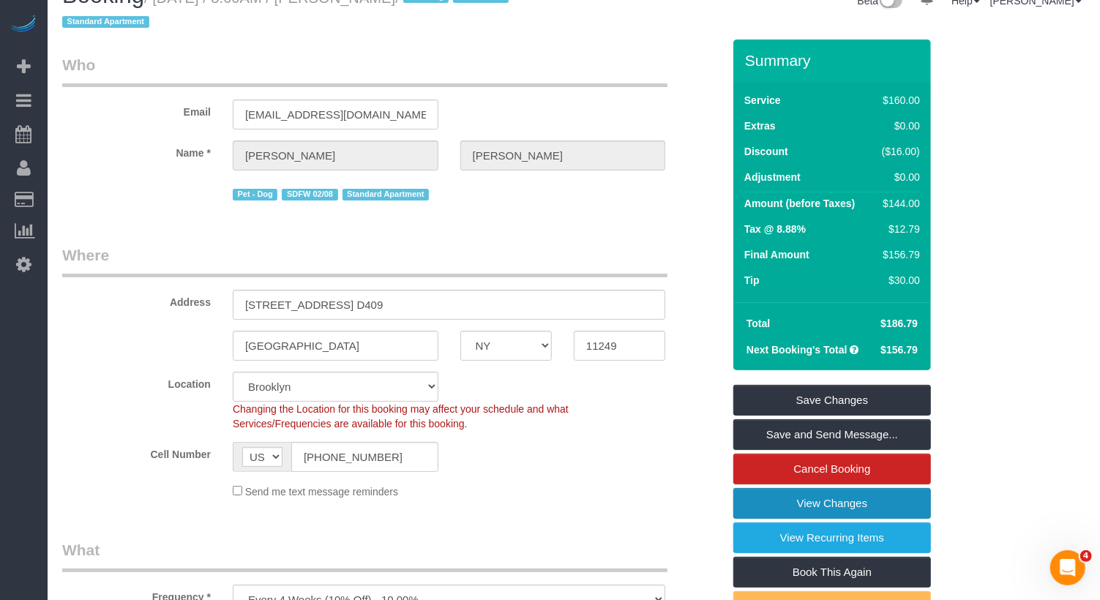
scroll to position [0, 0]
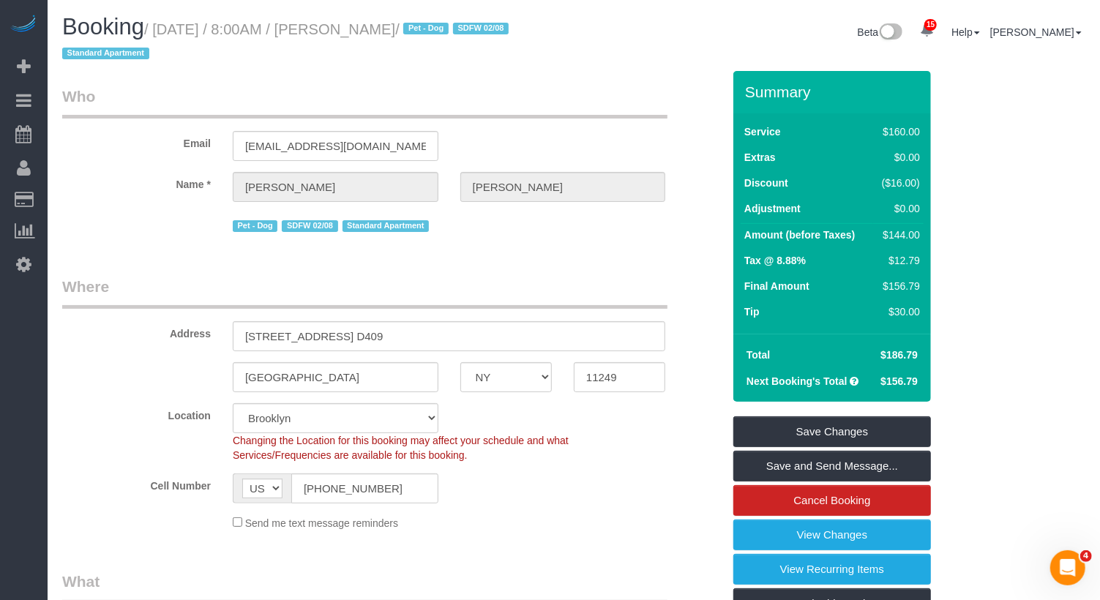
drag, startPoint x: 488, startPoint y: 27, endPoint x: 381, endPoint y: 29, distance: 107.6
click at [379, 29] on small "/ September 12, 2025 / 8:00AM / Andrew McLeod / Pet - Dog SDFW 02/08 Standard A…" at bounding box center [287, 41] width 451 height 41
copy small "Andrew McLeod /"
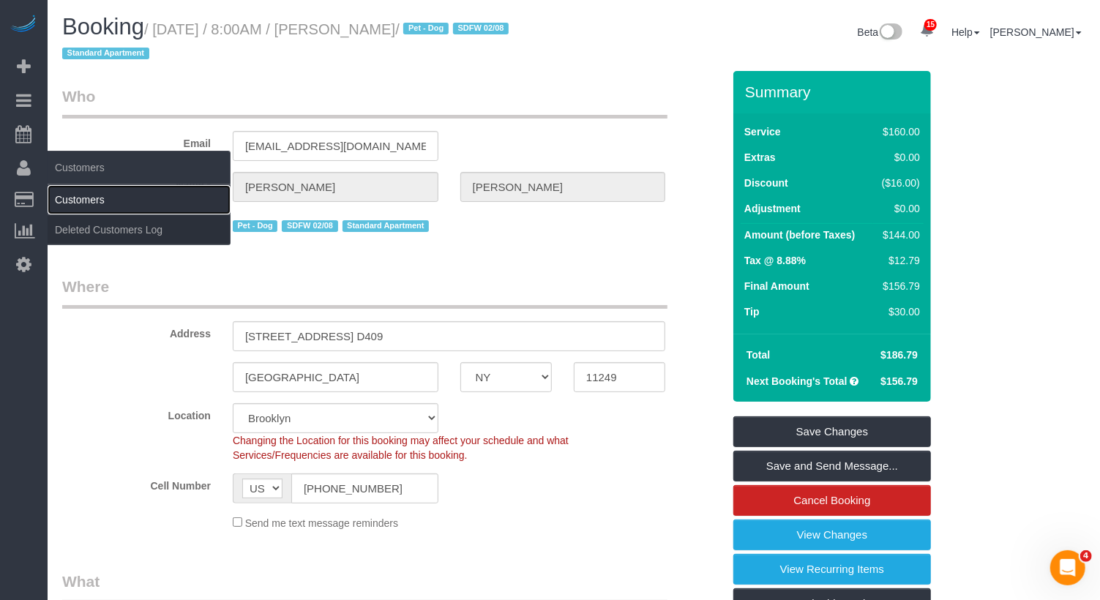
click at [94, 192] on link "Customers" at bounding box center [139, 199] width 183 height 29
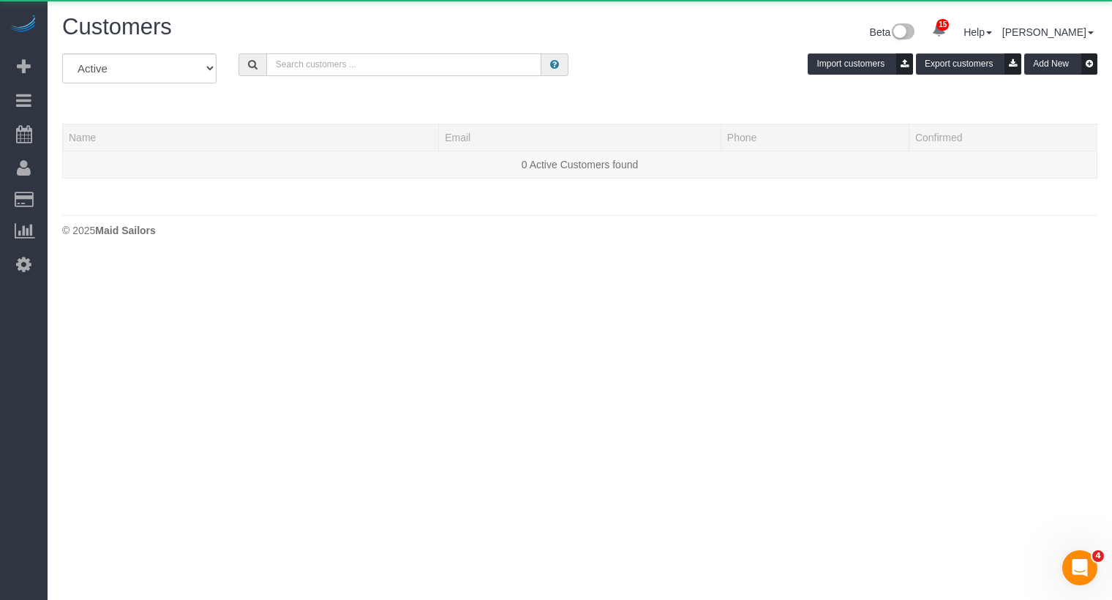
click at [355, 65] on input "text" at bounding box center [404, 64] width 276 height 23
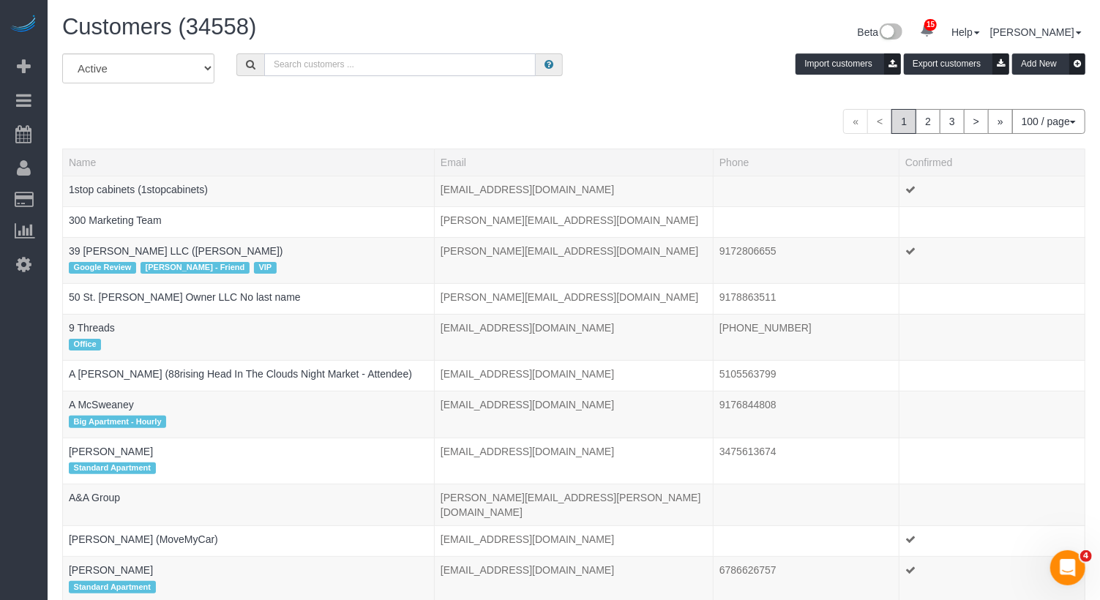
paste input "Andrew McLeod /"
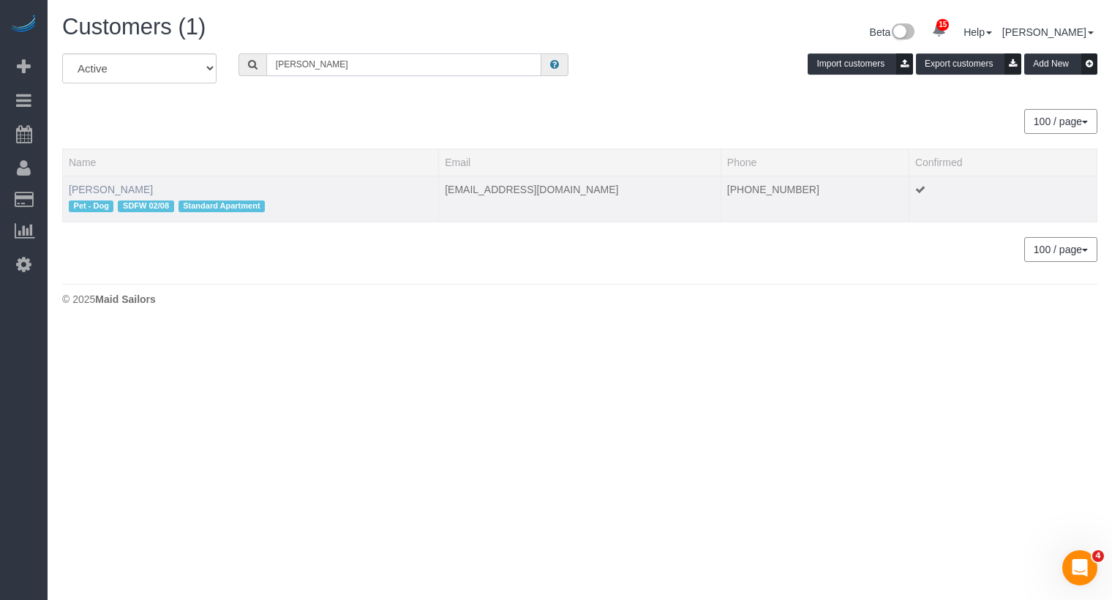
type input "[PERSON_NAME]"
click at [128, 190] on link "[PERSON_NAME]" at bounding box center [111, 190] width 84 height 12
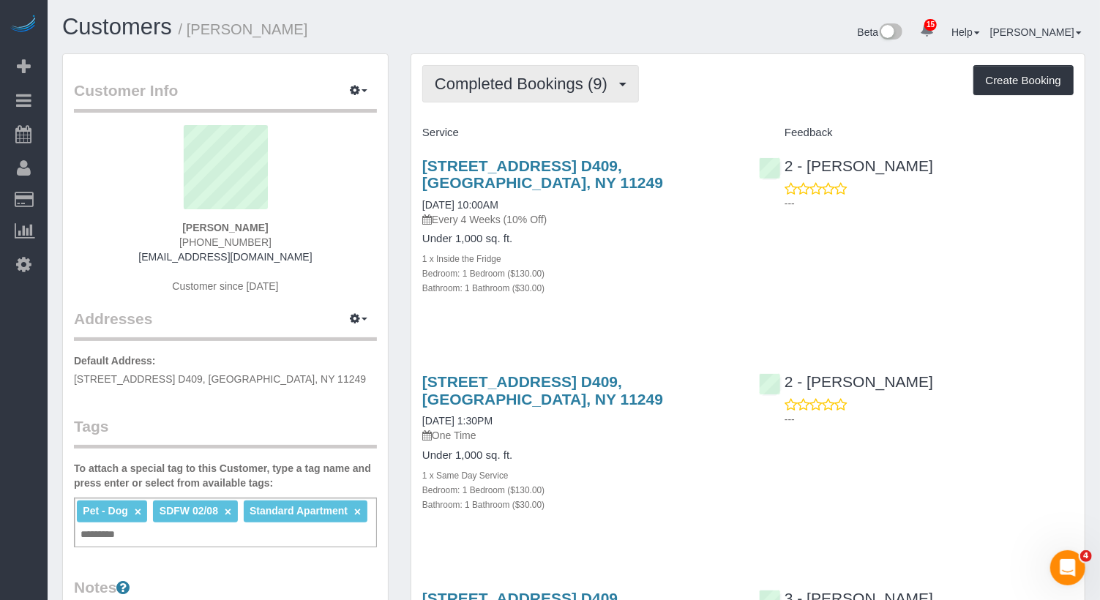
click at [541, 78] on span "Completed Bookings (9)" at bounding box center [525, 84] width 180 height 18
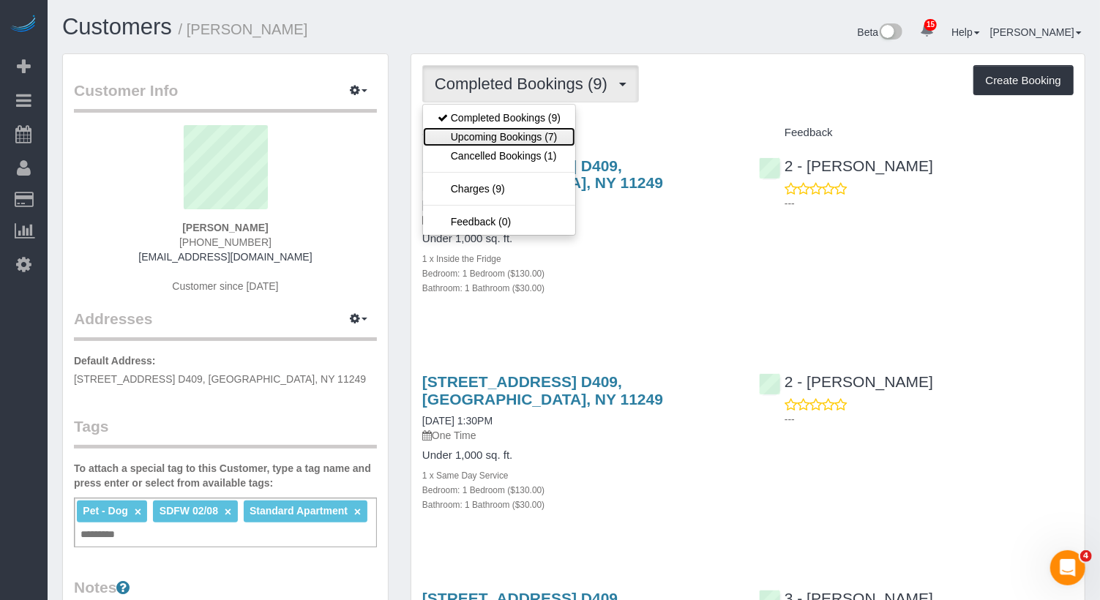
click at [520, 134] on link "Upcoming Bookings (7)" at bounding box center [499, 136] width 152 height 19
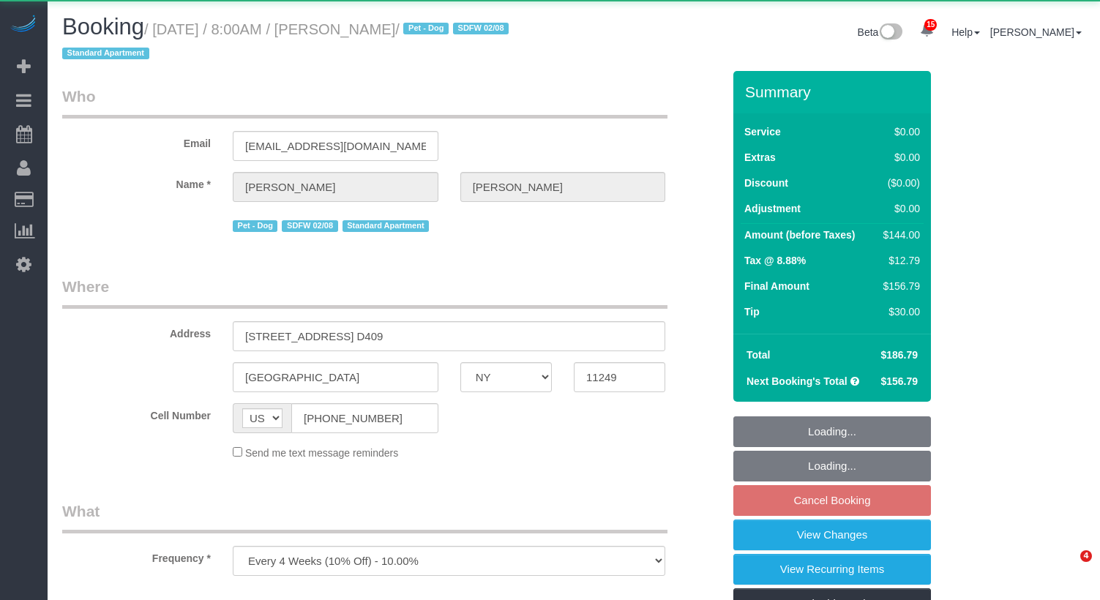
select select "NY"
select select "1"
select select "spot1"
select select "number:56"
select select "number:70"
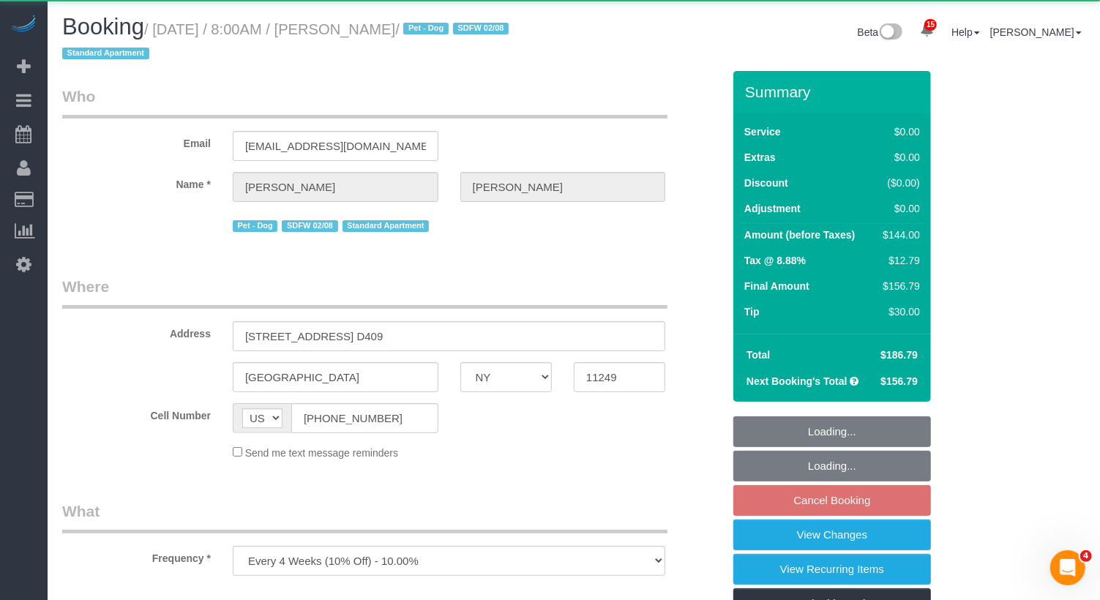
select select "number:13"
select select "number:5"
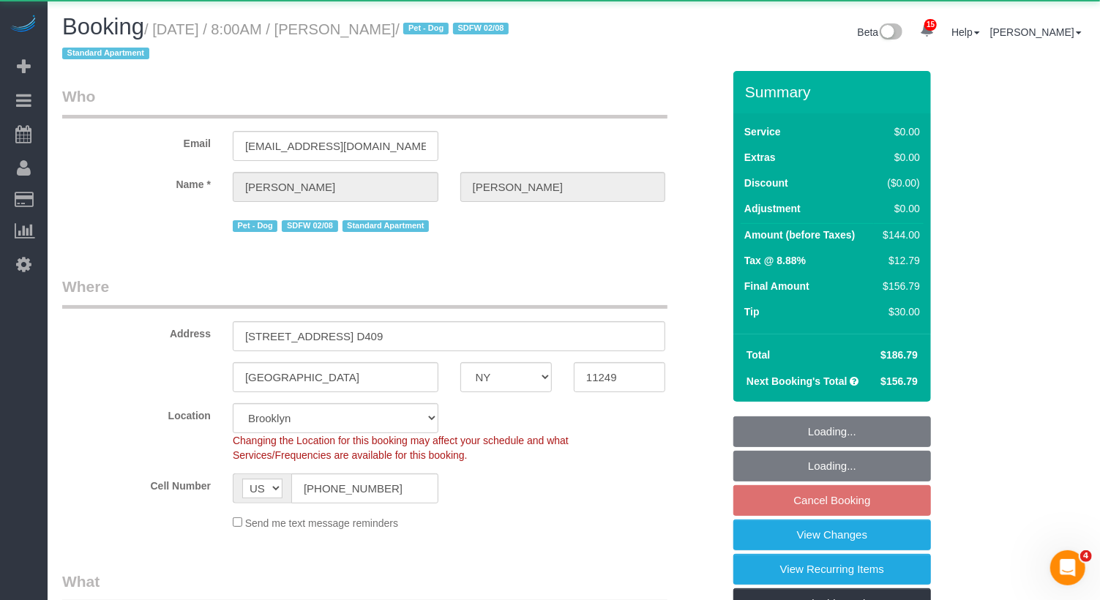
select select "object:1400"
select select "spot61"
select select "string:stripe-pm_1QhuX54VGloSiKo7j5lqv1ND"
select select "1"
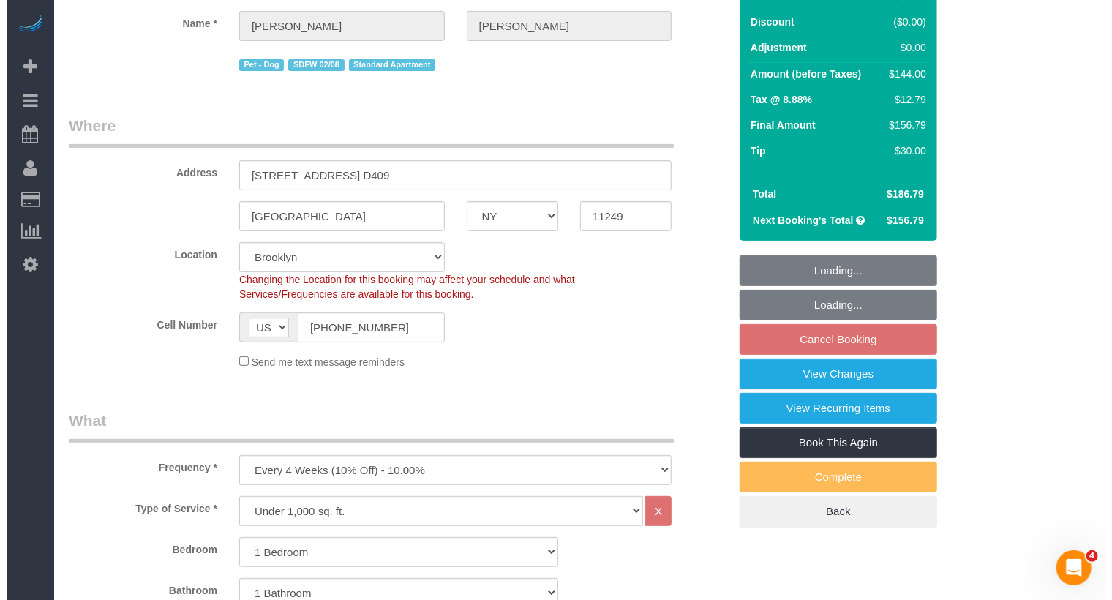
scroll to position [252, 0]
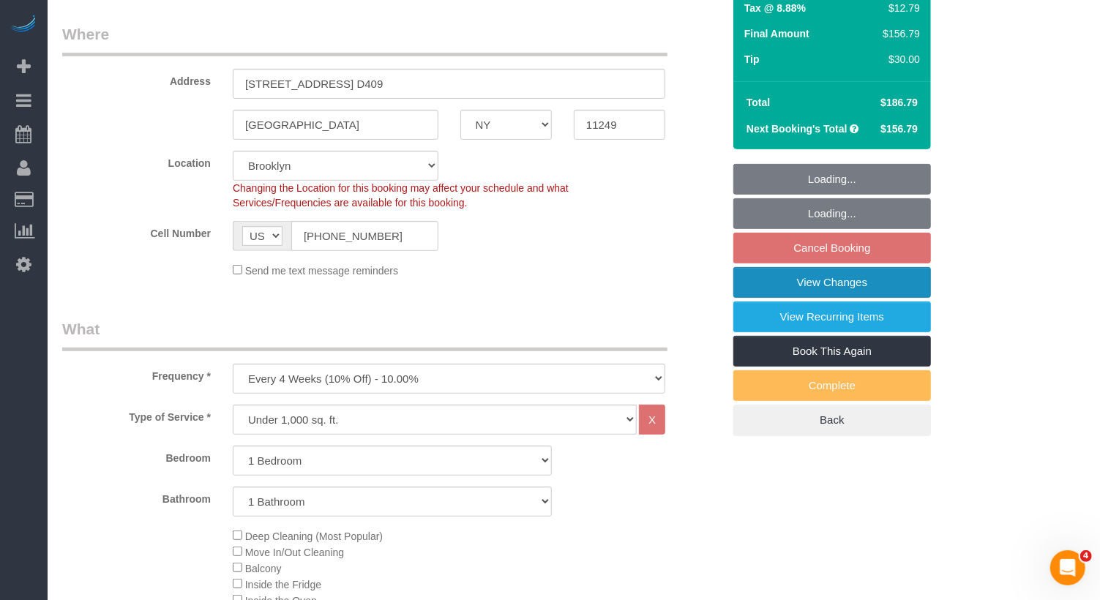
click at [855, 286] on link "View Changes" at bounding box center [832, 282] width 198 height 31
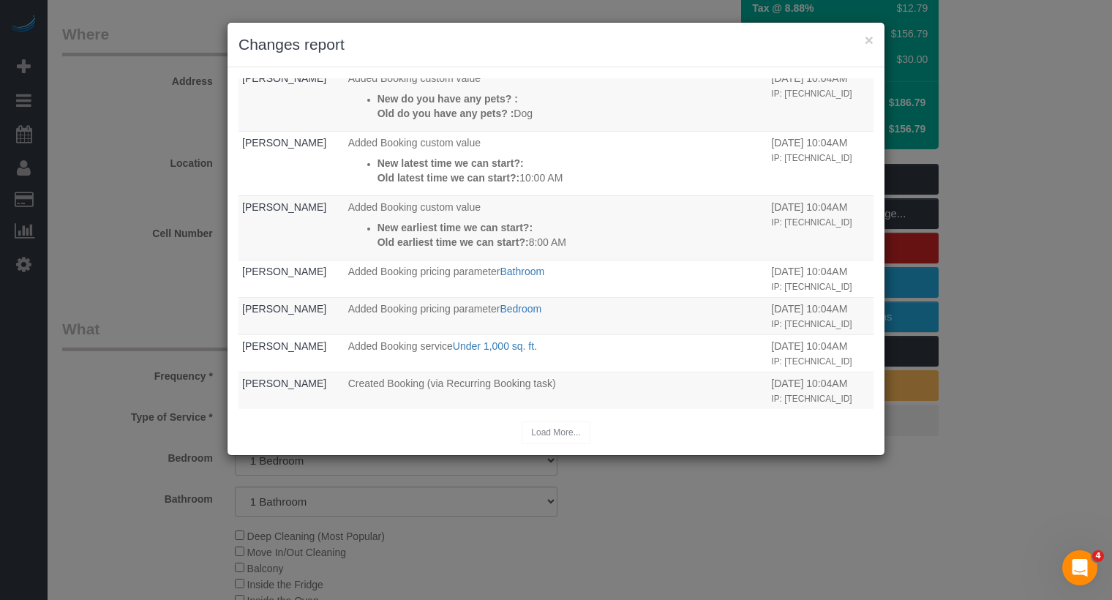
scroll to position [686, 0]
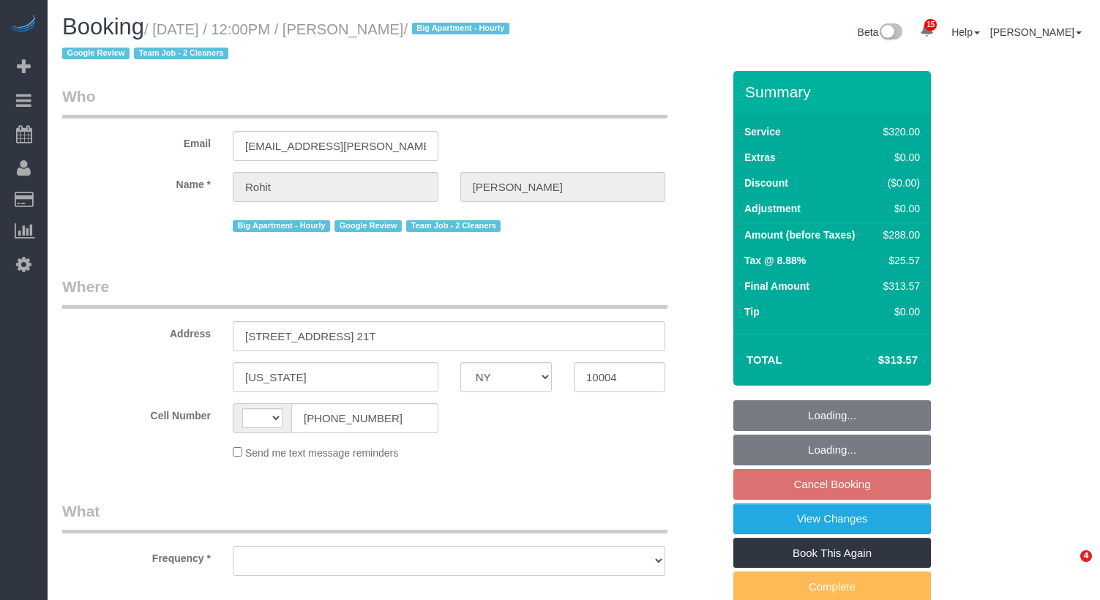
select select "NY"
select select "string:US"
select select "object:850"
select select "2"
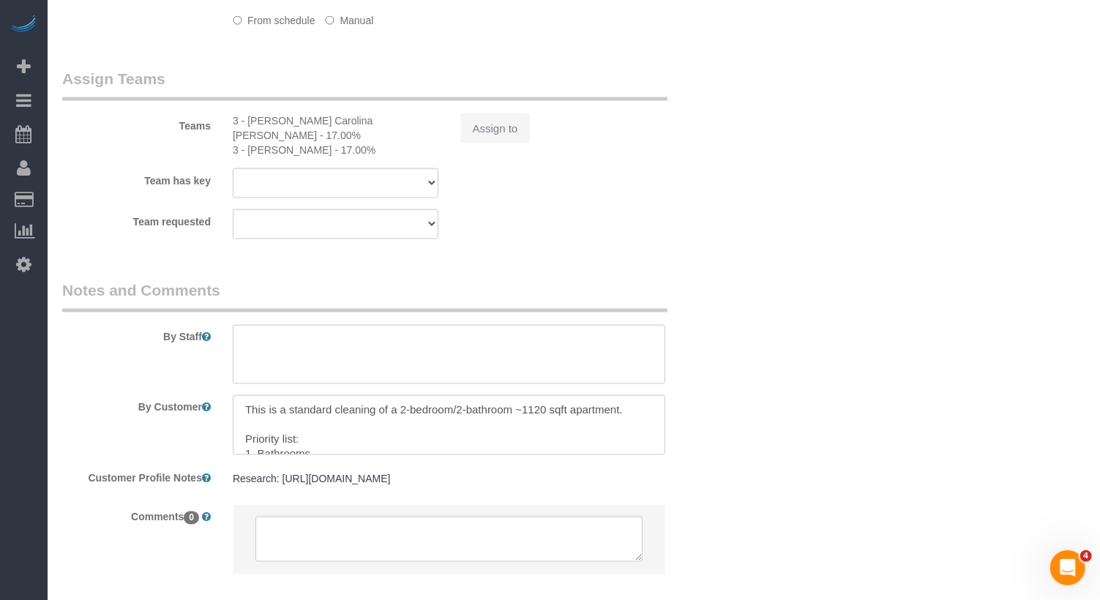
select select "object:999"
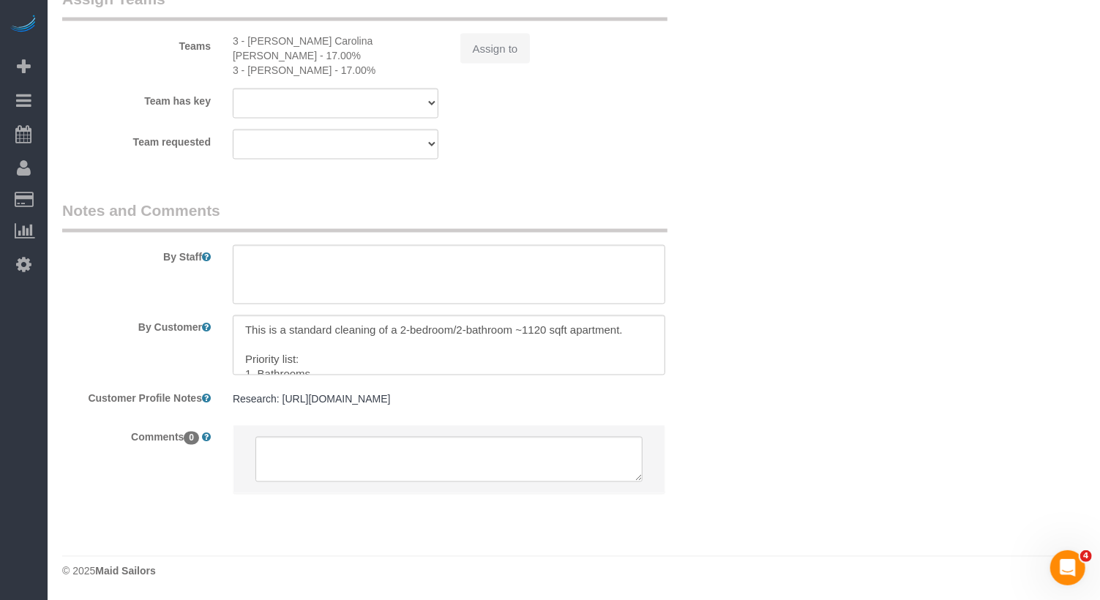
select select "string:stripe-pm_1Qkc8H4VGloSiKo7xjSCdFB1"
select select "spot5"
select select "number:89"
select select "number:90"
select select "number:15"
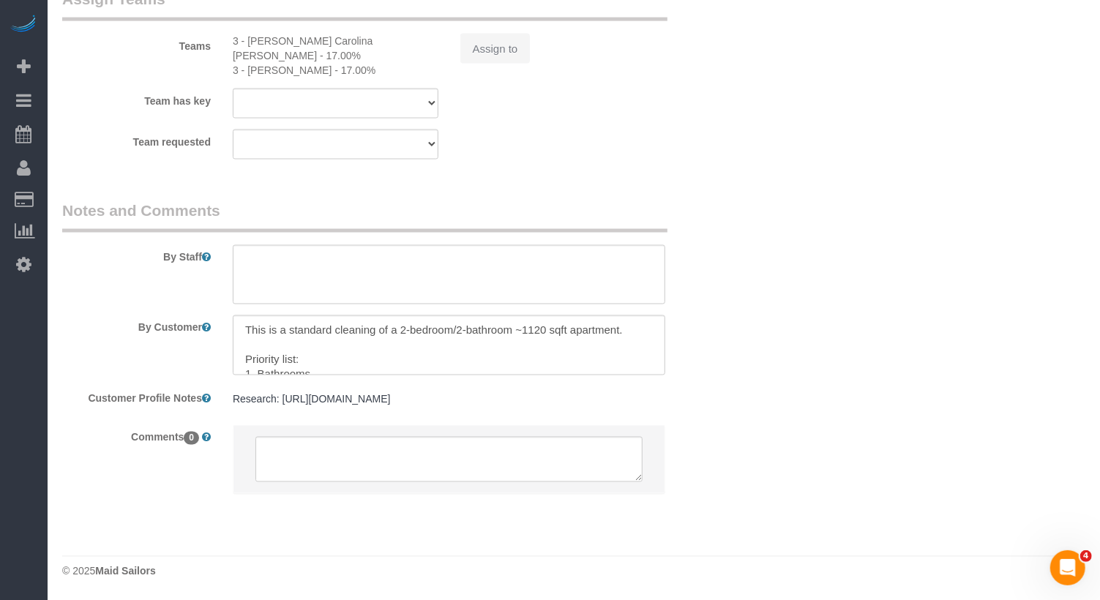
select select "number:6"
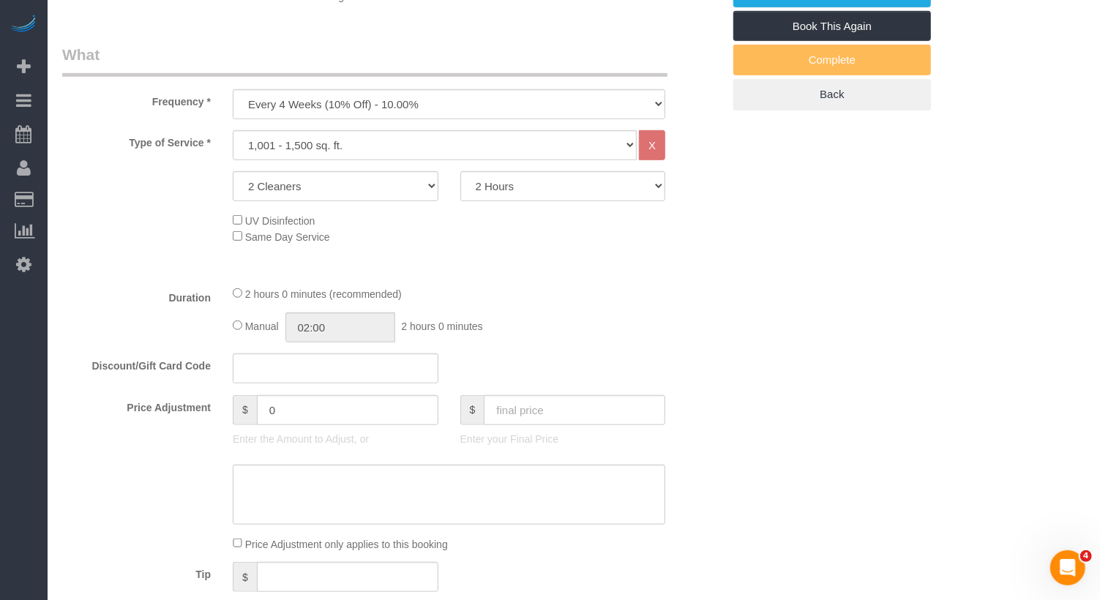
scroll to position [1639, 0]
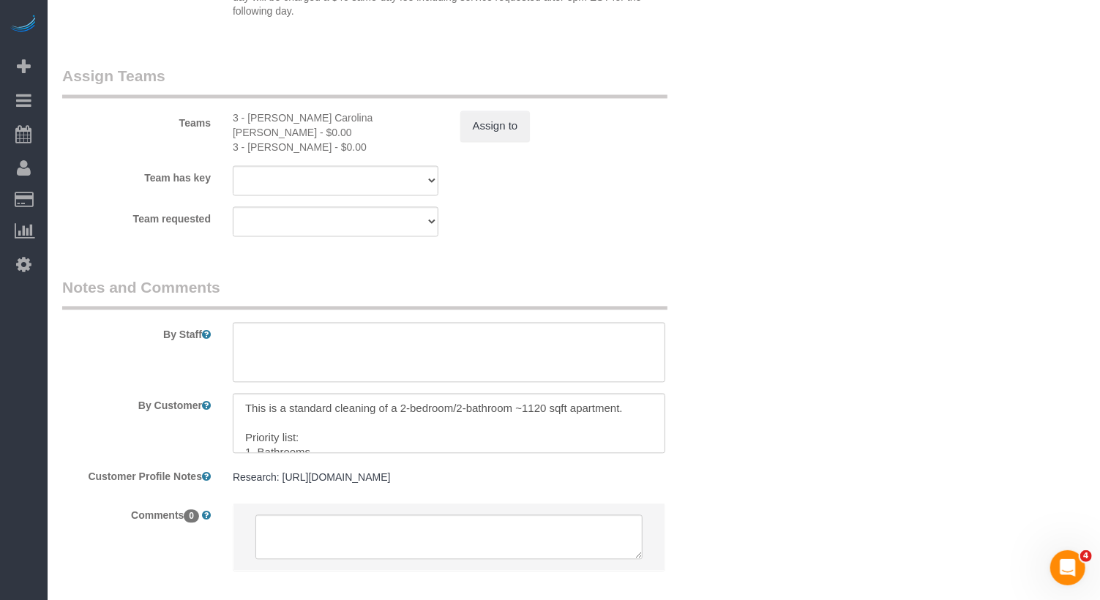
click at [500, 145] on div "Teams 3 - Andreina Carolina Manrique Lopez - $0.00 3 - Hecleny Gonzalez - $0.00…" at bounding box center [392, 110] width 682 height 89
click at [506, 130] on button "Assign to" at bounding box center [495, 126] width 70 height 31
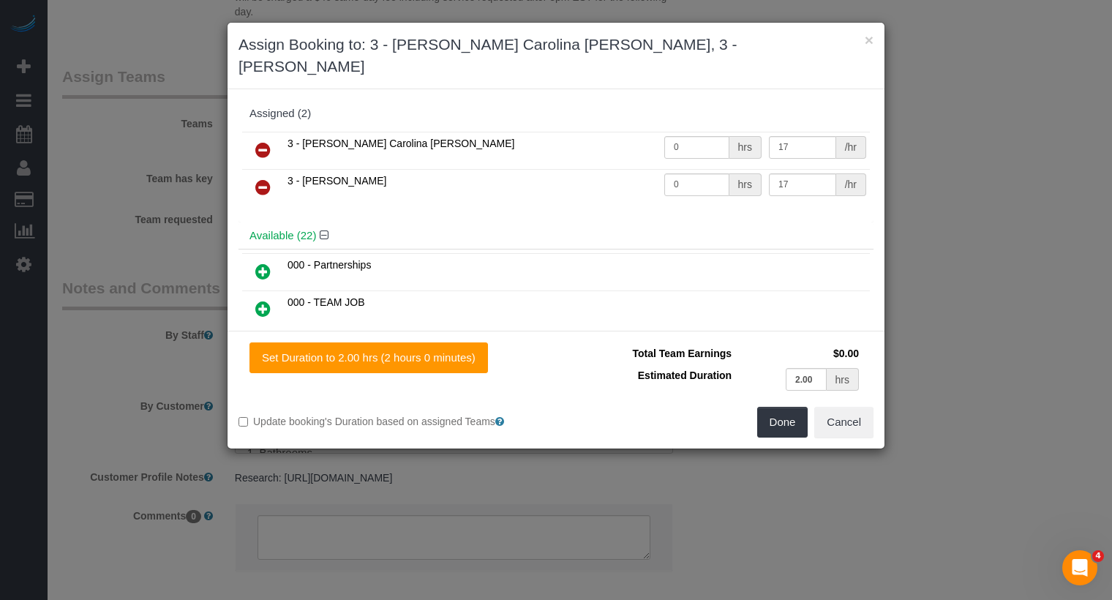
click at [260, 136] on link at bounding box center [263, 150] width 34 height 29
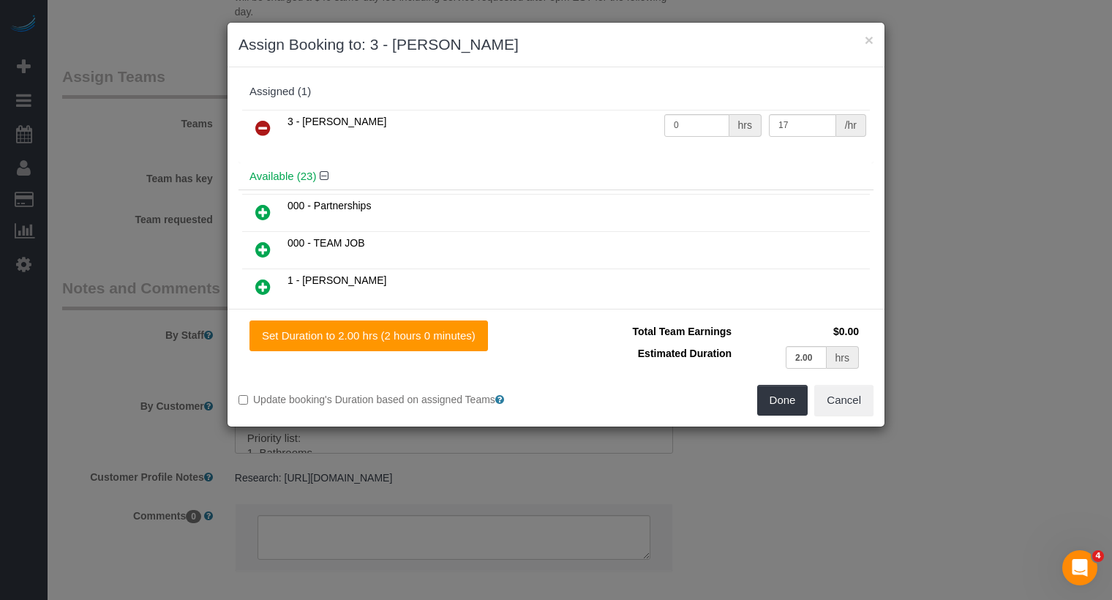
click at [267, 241] on icon at bounding box center [262, 250] width 15 height 18
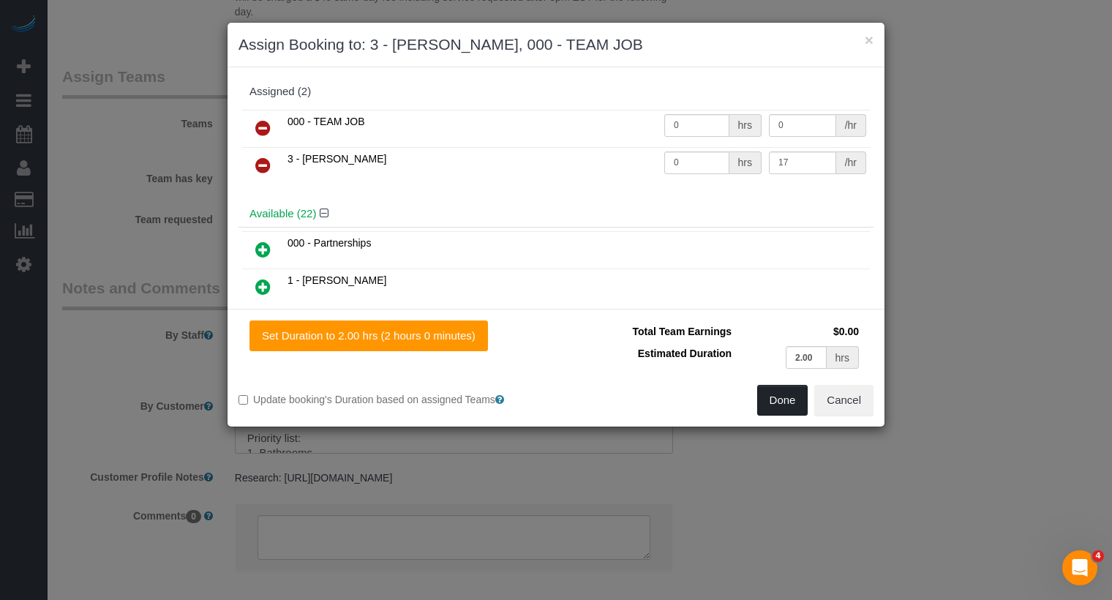
drag, startPoint x: 776, startPoint y: 397, endPoint x: 774, endPoint y: 389, distance: 7.5
click at [776, 397] on button "Done" at bounding box center [782, 400] width 51 height 31
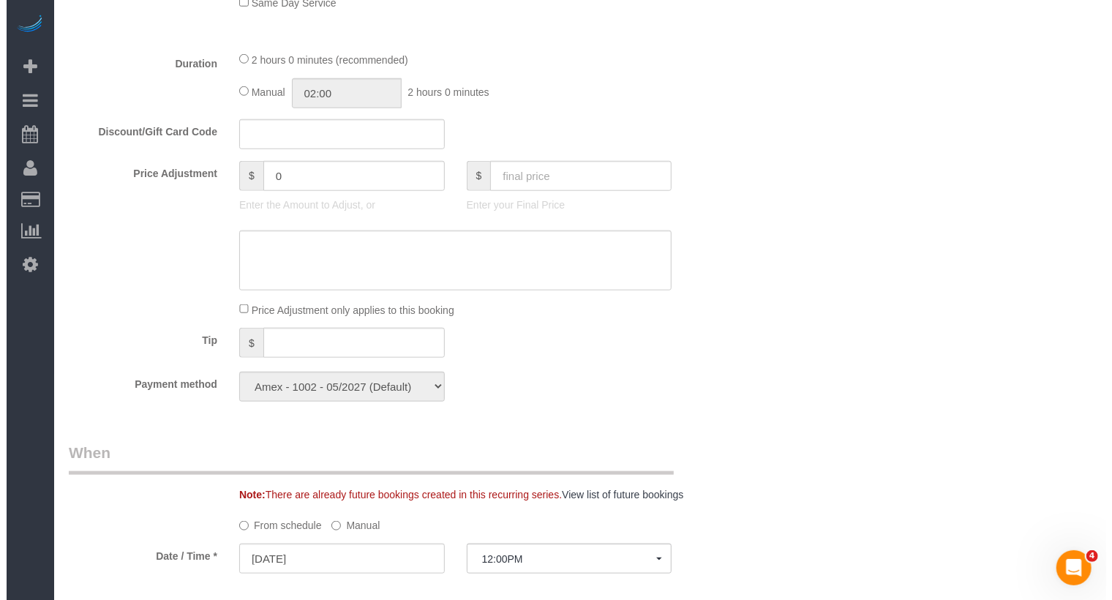
scroll to position [0, 0]
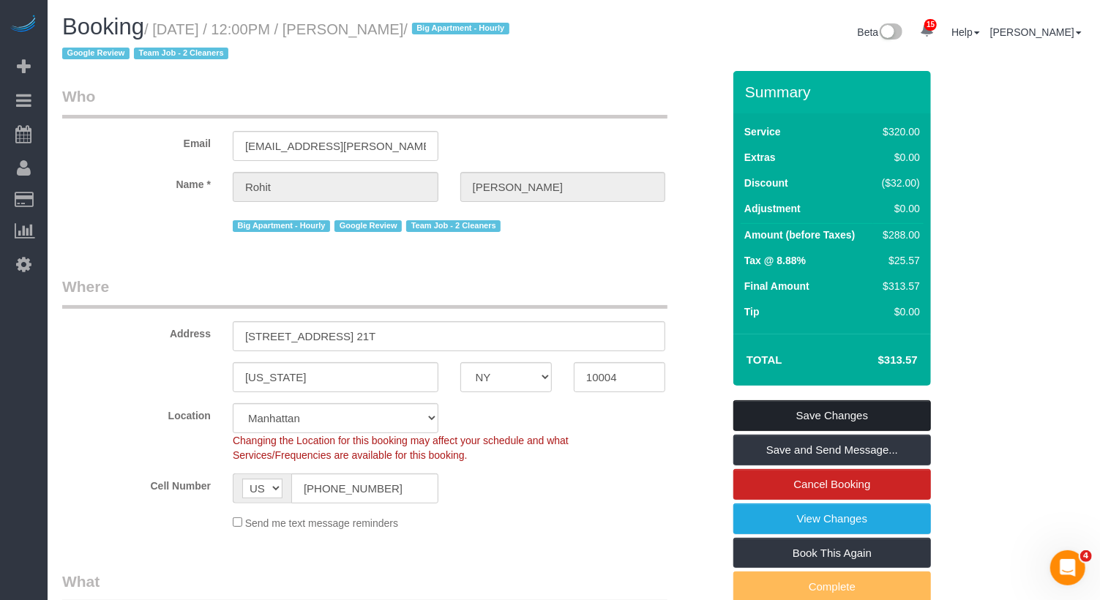
click at [821, 413] on link "Save Changes" at bounding box center [832, 415] width 198 height 31
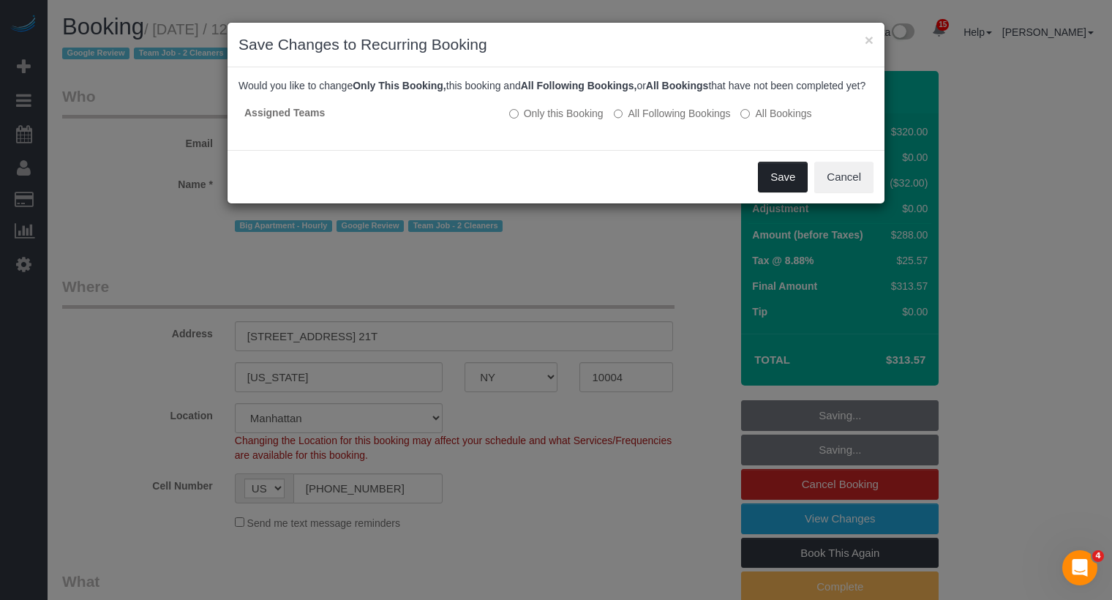
click at [798, 191] on button "Save" at bounding box center [783, 177] width 50 height 31
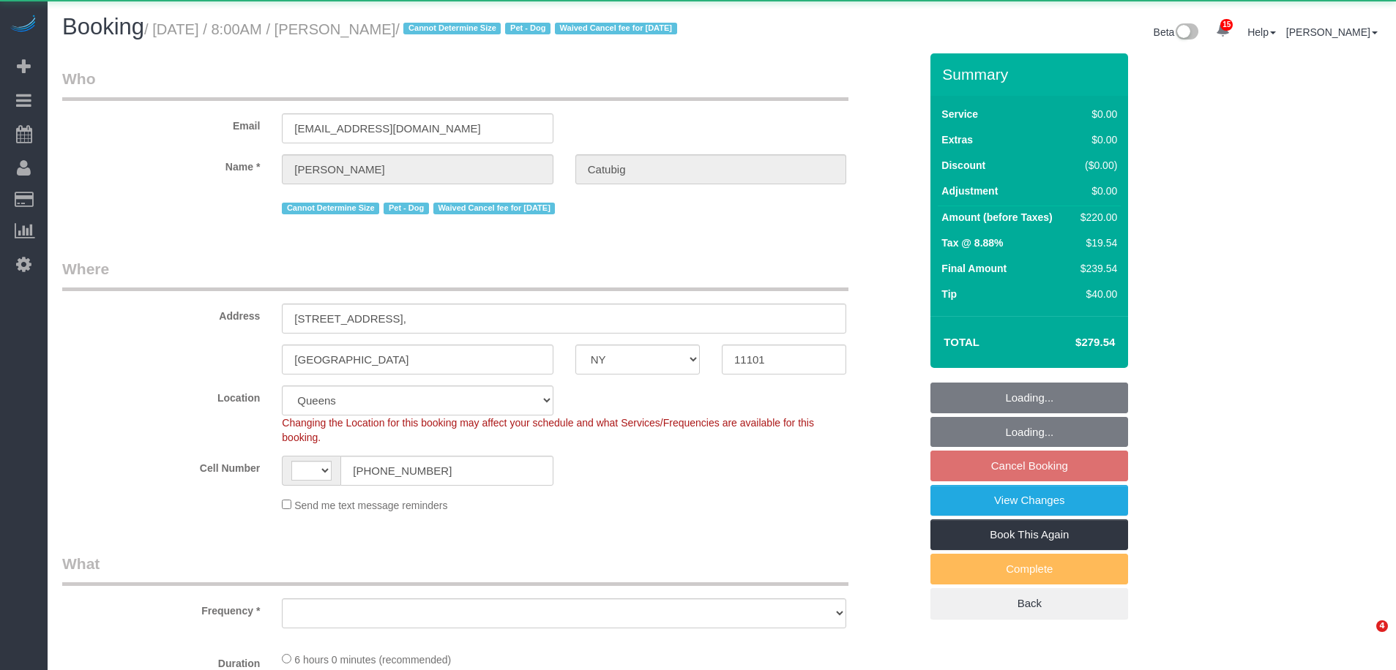
select select "NY"
select select "string:[GEOGRAPHIC_DATA]"
select select "object:871"
select select "2"
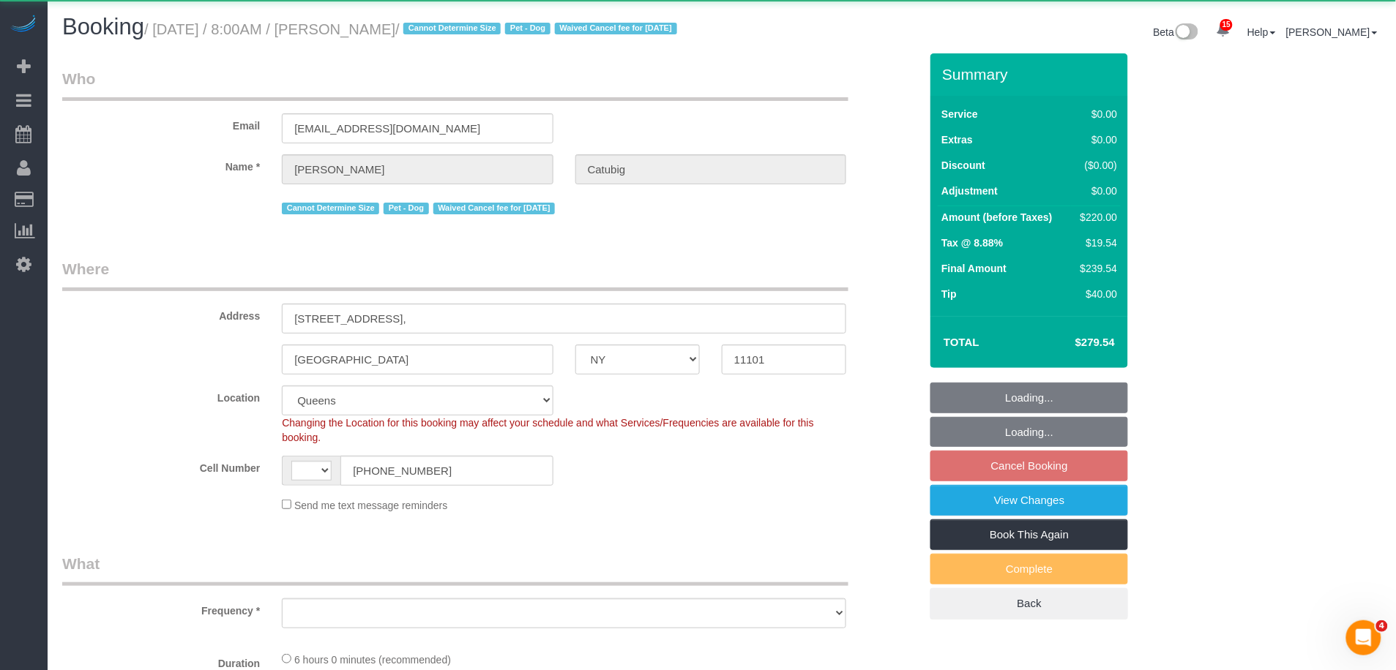
select select "spot1"
select select "number:56"
select select "number:79"
select select "number:13"
select select "number:6"
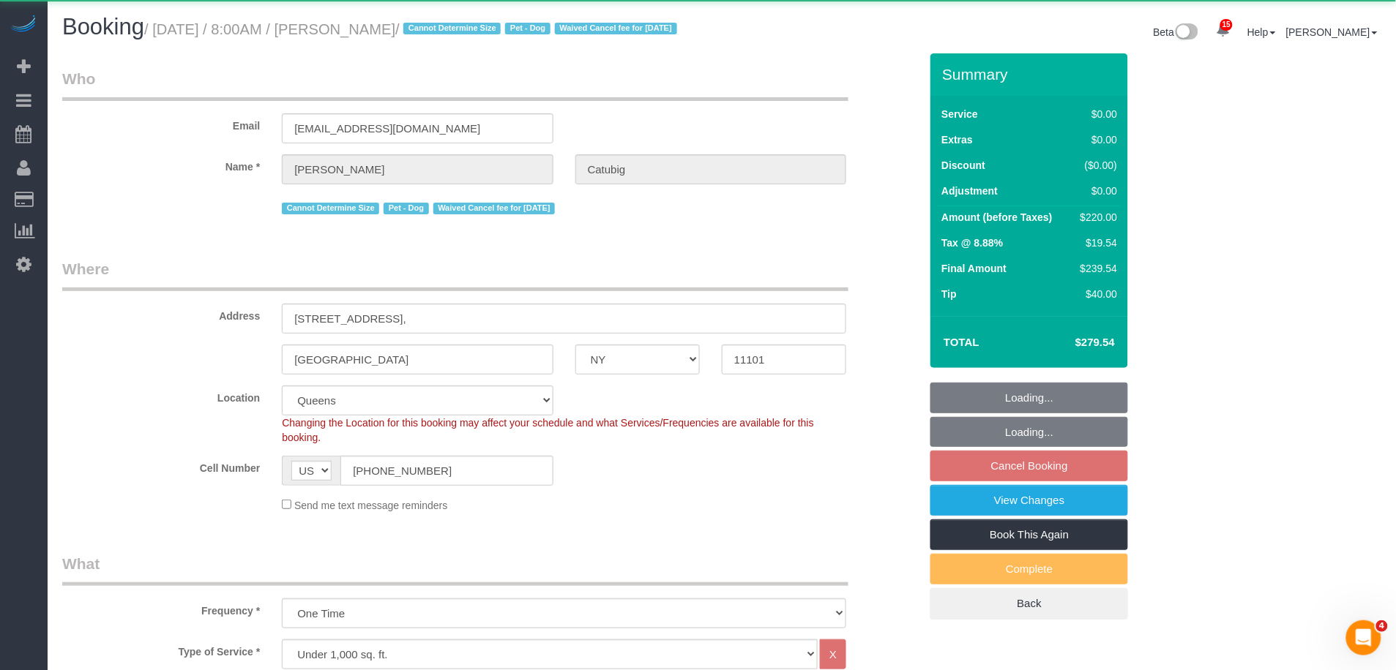
select select "string:stripe-pm_1RQ6JD4VGloSiKo7RgOZHVBj"
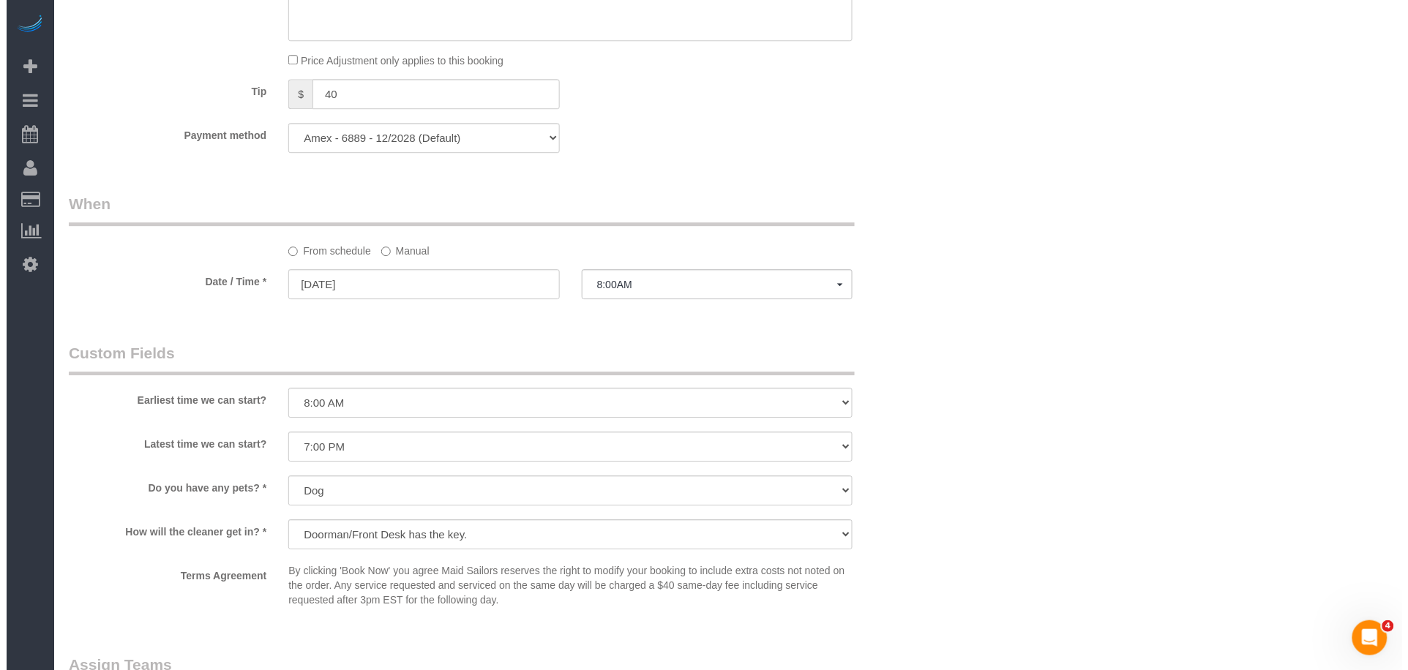
scroll to position [1477, 0]
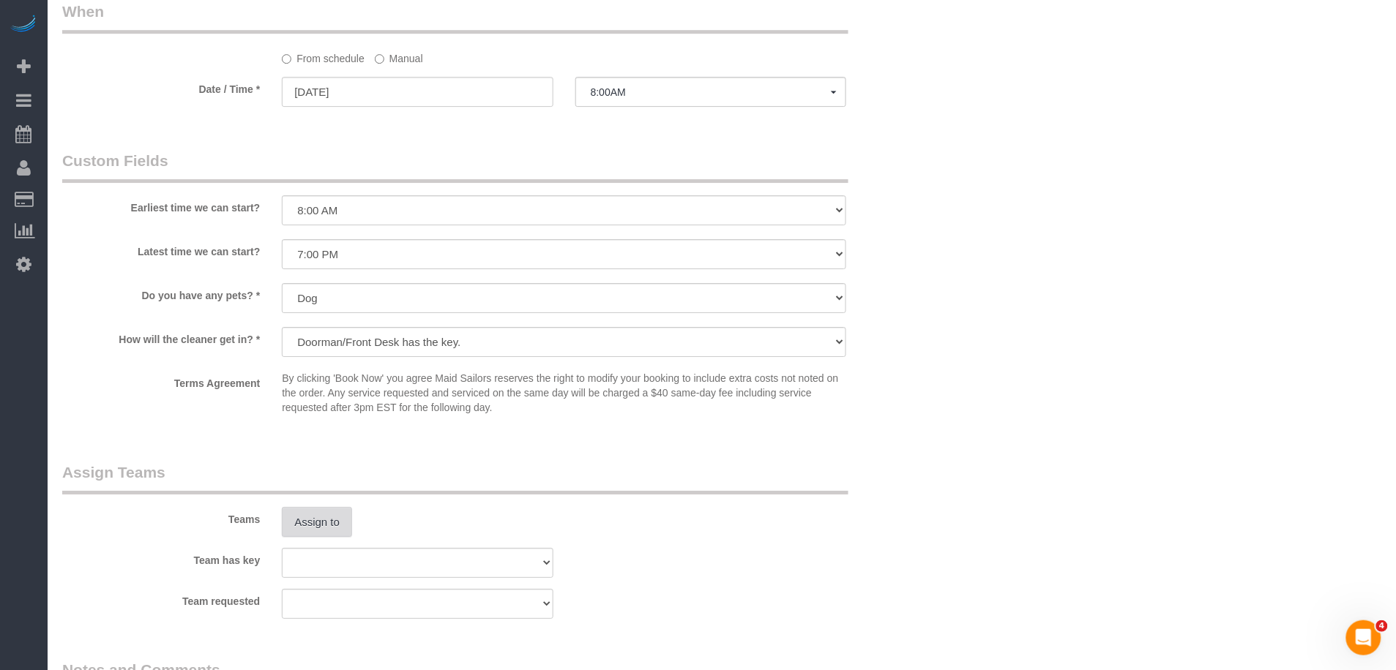
click at [314, 538] on button "Assign to" at bounding box center [317, 522] width 70 height 31
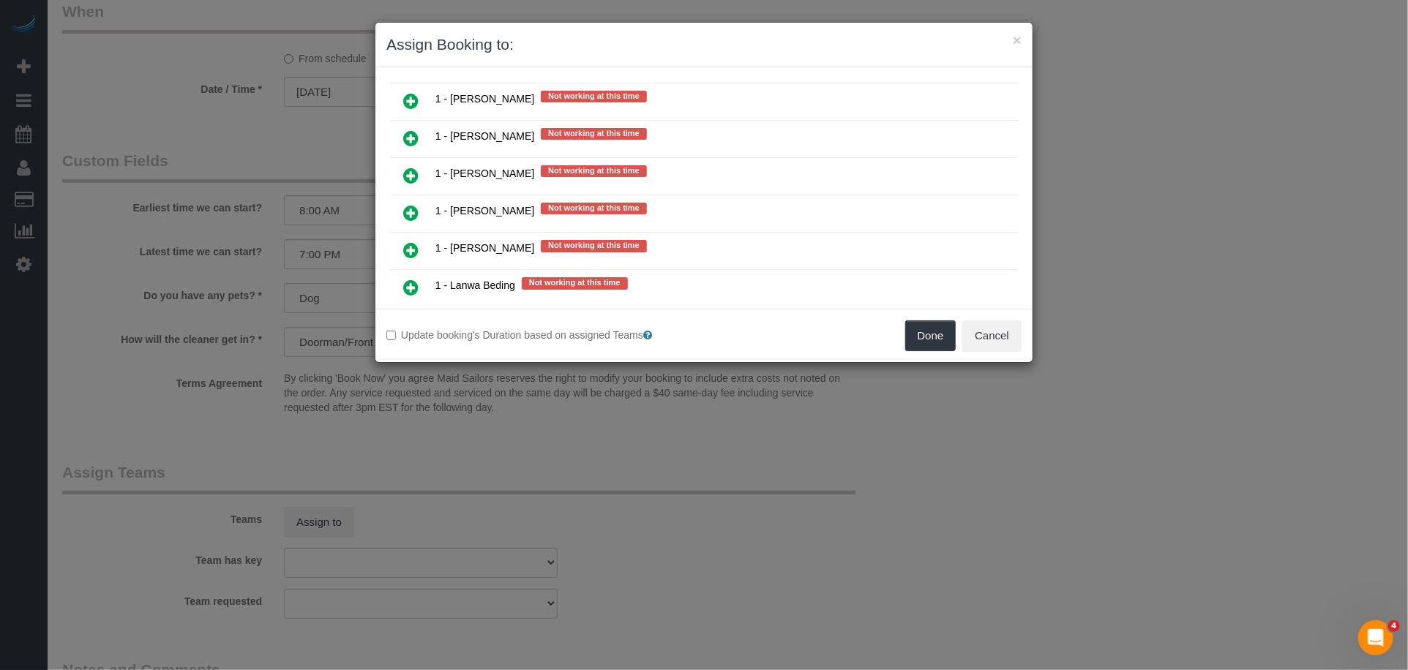
click at [418, 167] on icon at bounding box center [410, 176] width 15 height 18
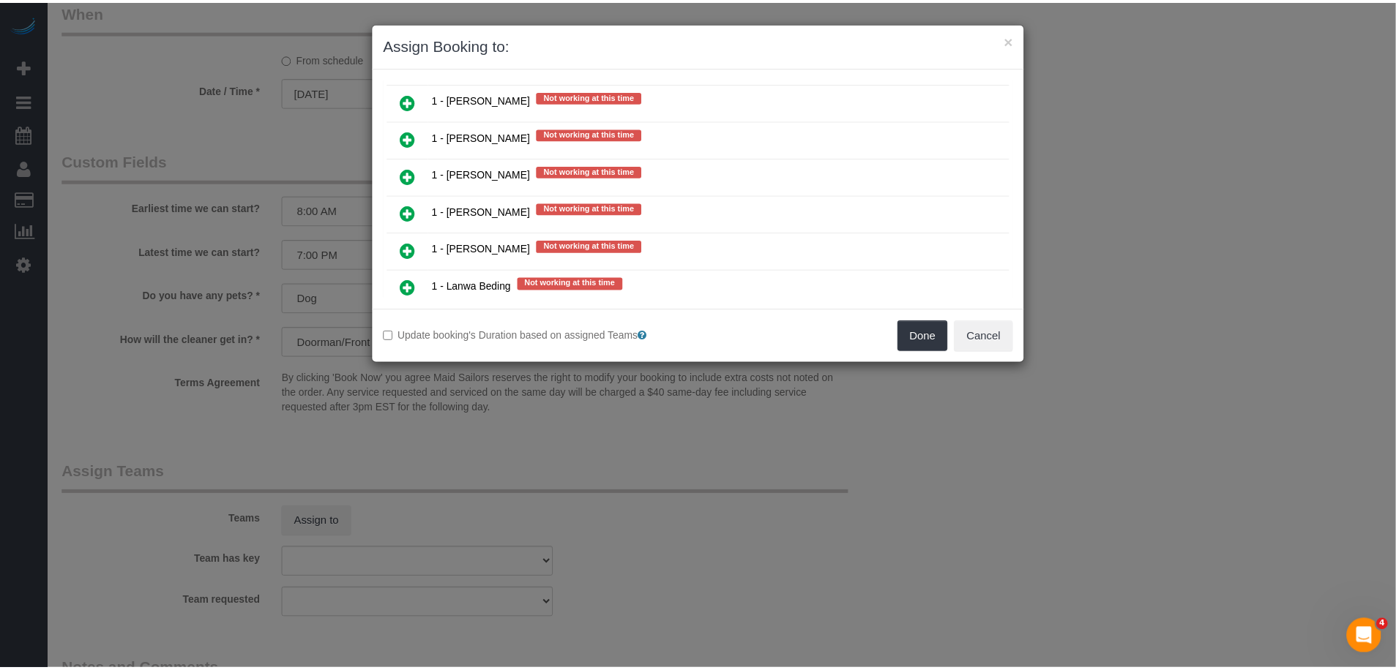
scroll to position [1373, 0]
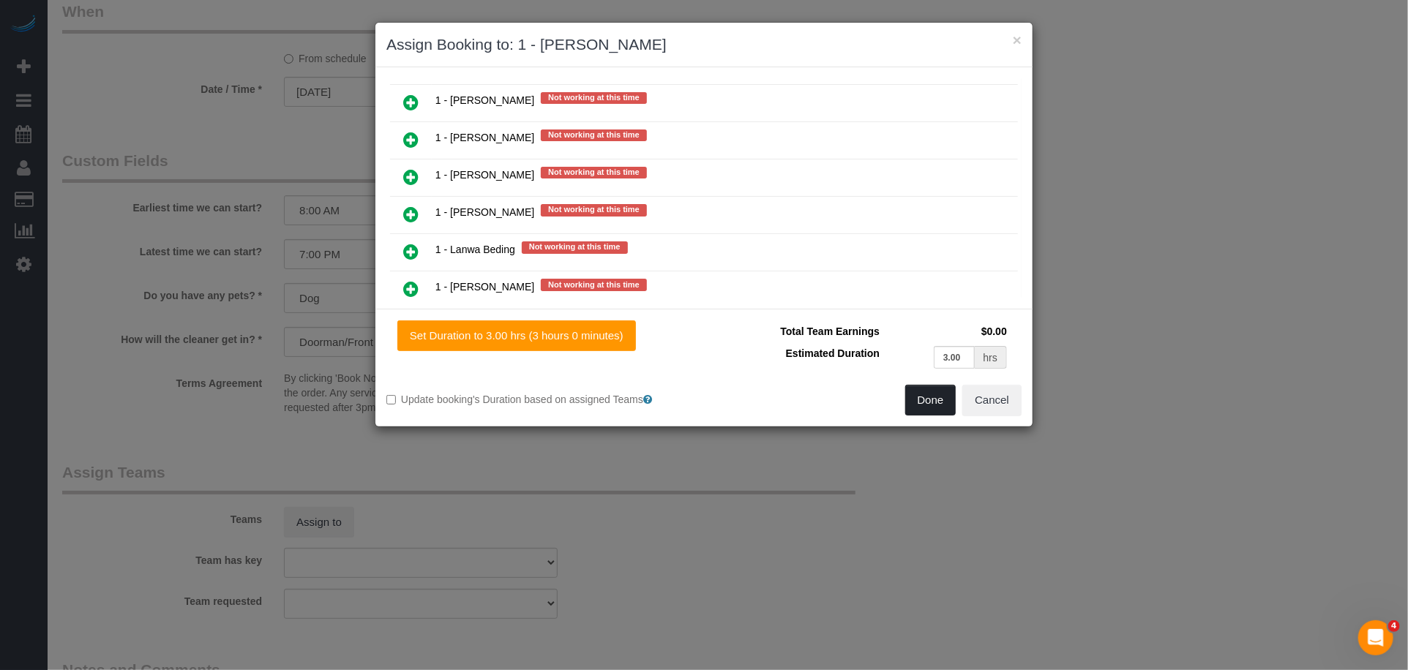
click at [938, 413] on button "Done" at bounding box center [930, 400] width 51 height 31
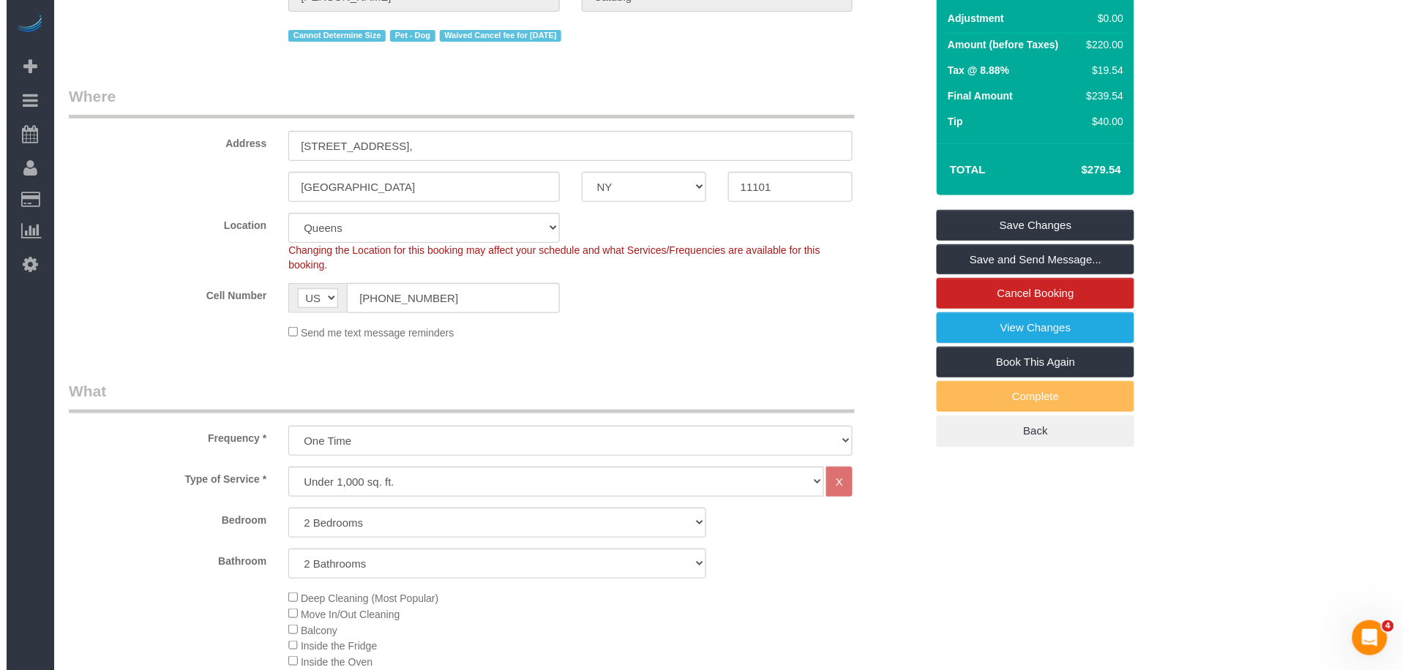
scroll to position [0, 0]
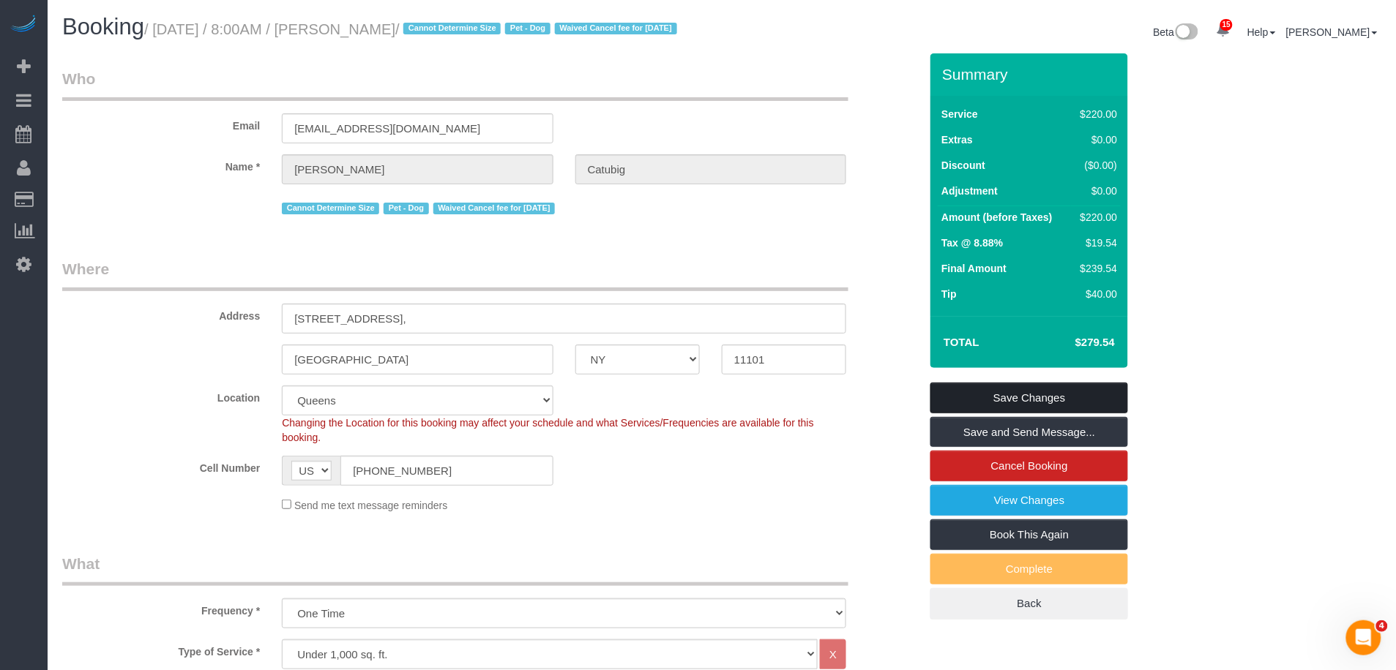
click at [1079, 413] on link "Save Changes" at bounding box center [1029, 398] width 198 height 31
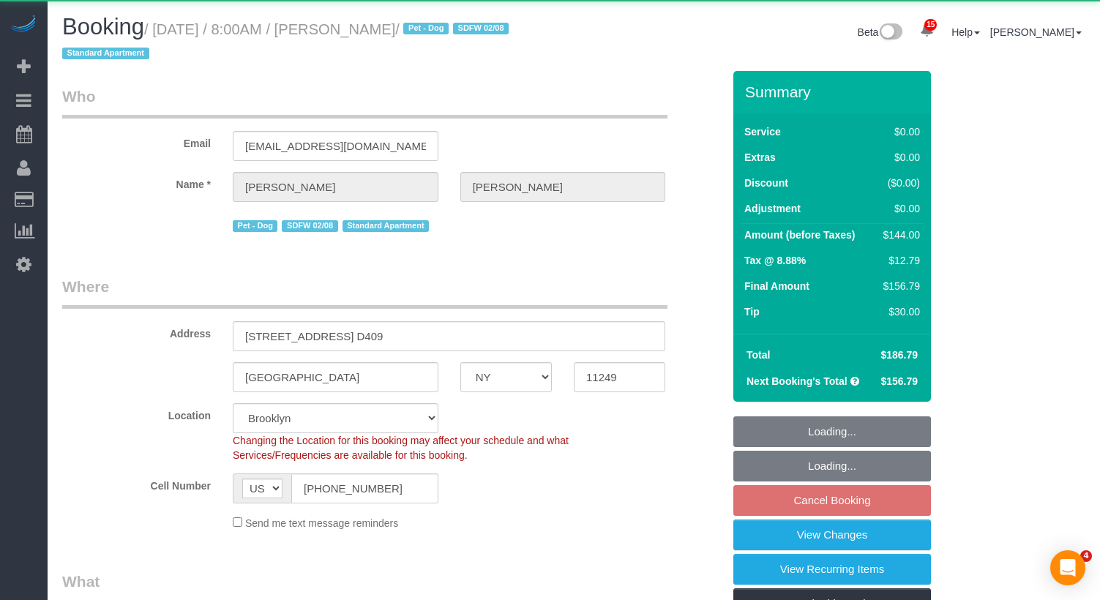
select select "NY"
select select "1"
select select "number:56"
select select "number:70"
select select "number:13"
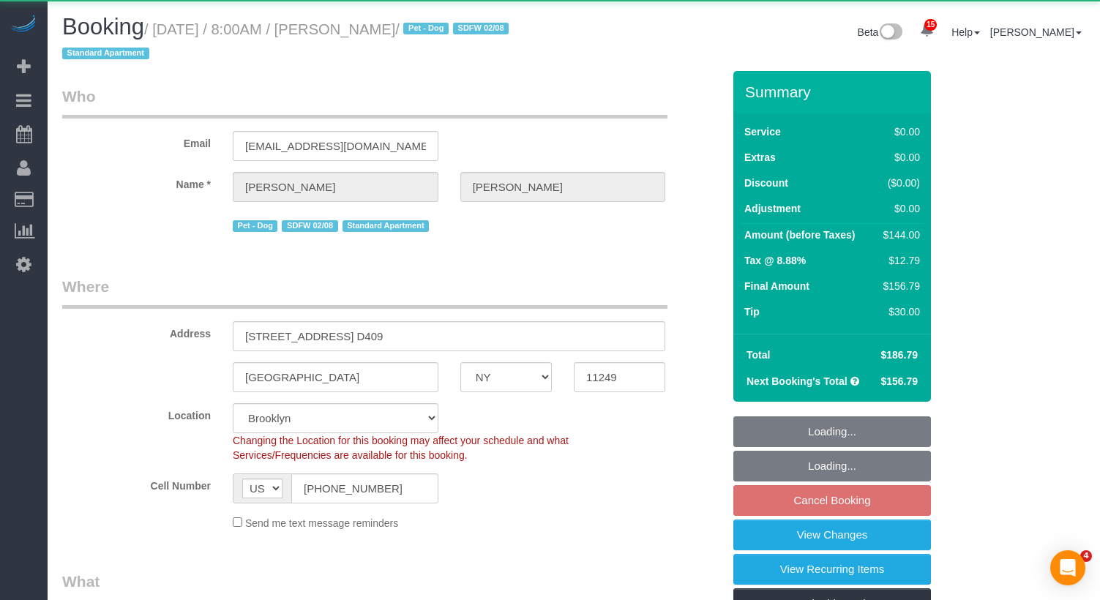
select select "number:5"
select select "string:stripe-pm_1QhuX54VGloSiKo7j5lqv1ND"
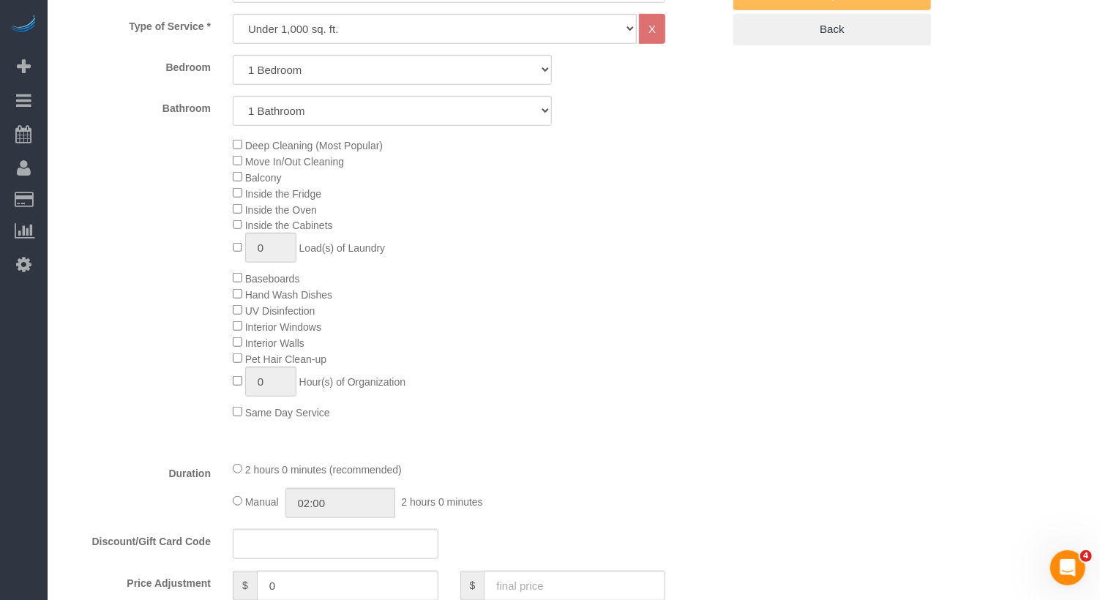
scroll to position [1476, 0]
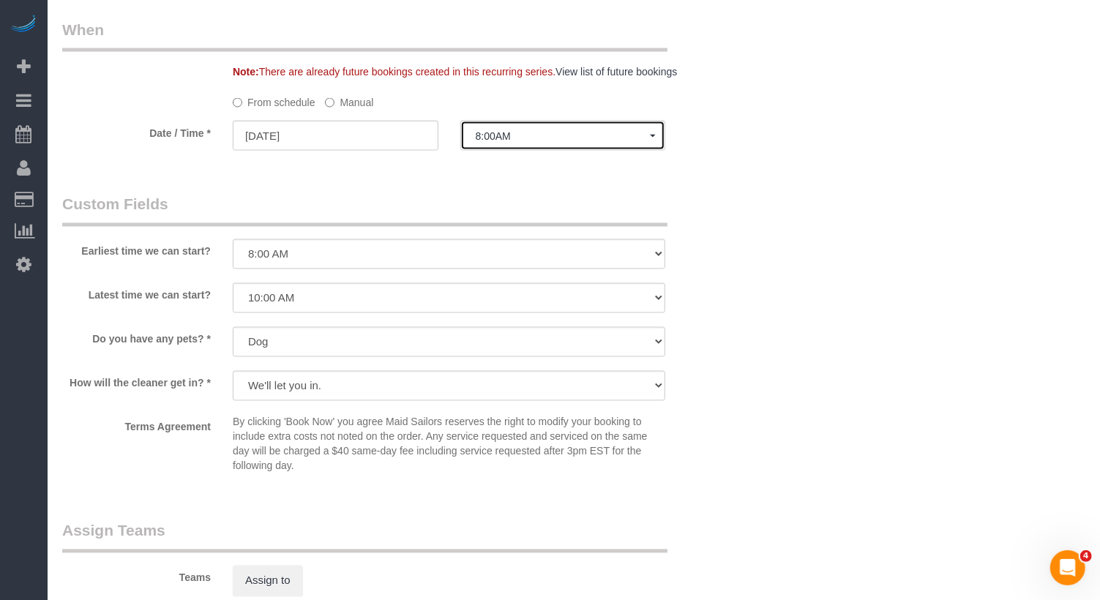
click at [500, 134] on span "8:00AM" at bounding box center [563, 136] width 175 height 12
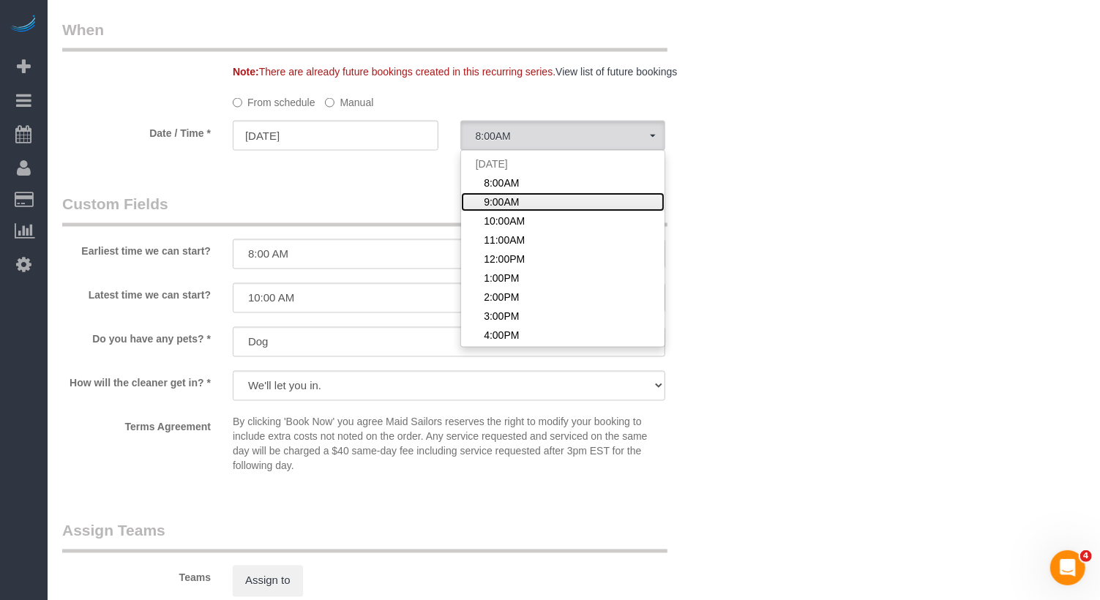
click at [501, 198] on span "9:00AM" at bounding box center [501, 202] width 35 height 15
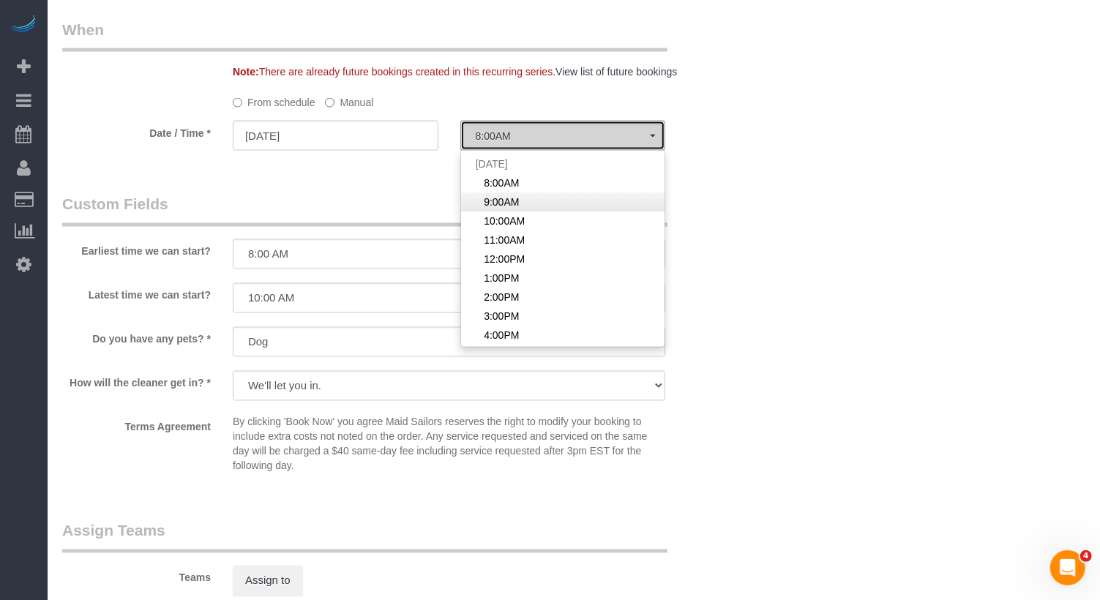
select select "spot2"
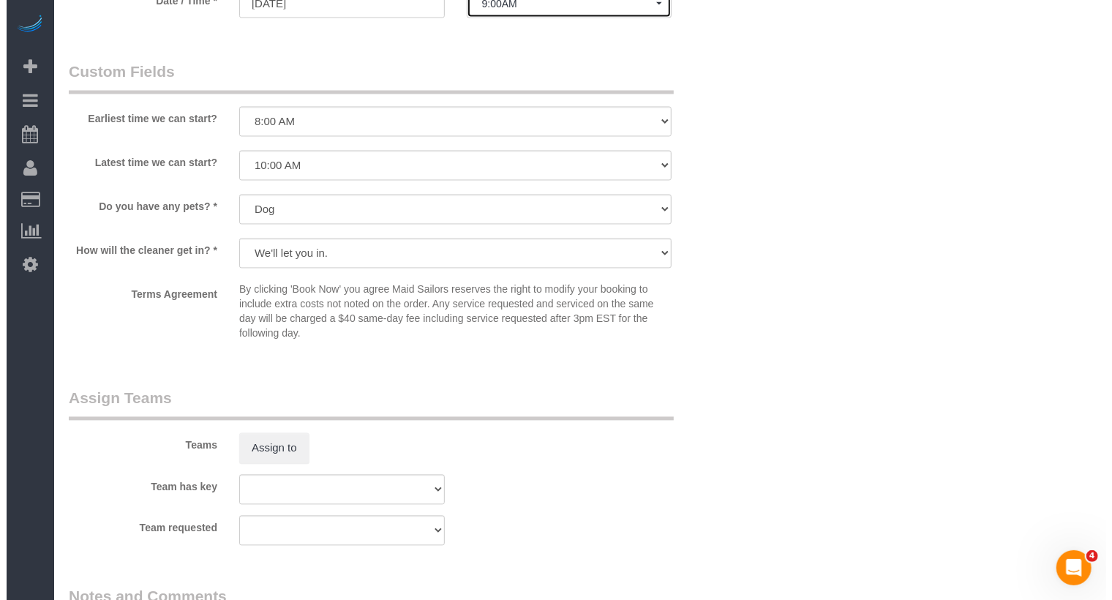
scroll to position [1811, 0]
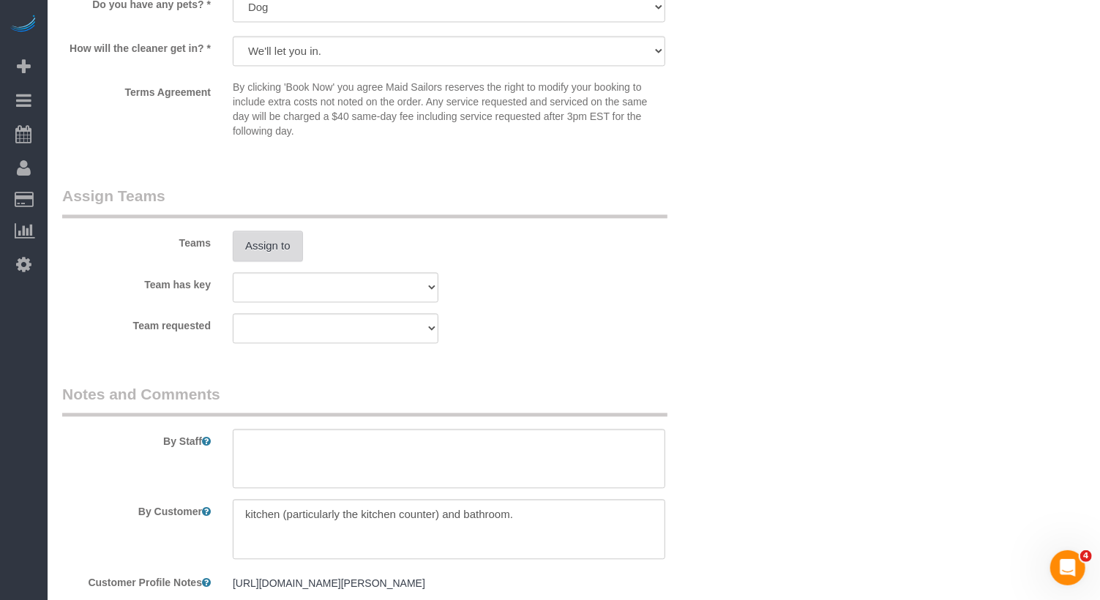
click at [279, 247] on button "Assign to" at bounding box center [268, 246] width 70 height 31
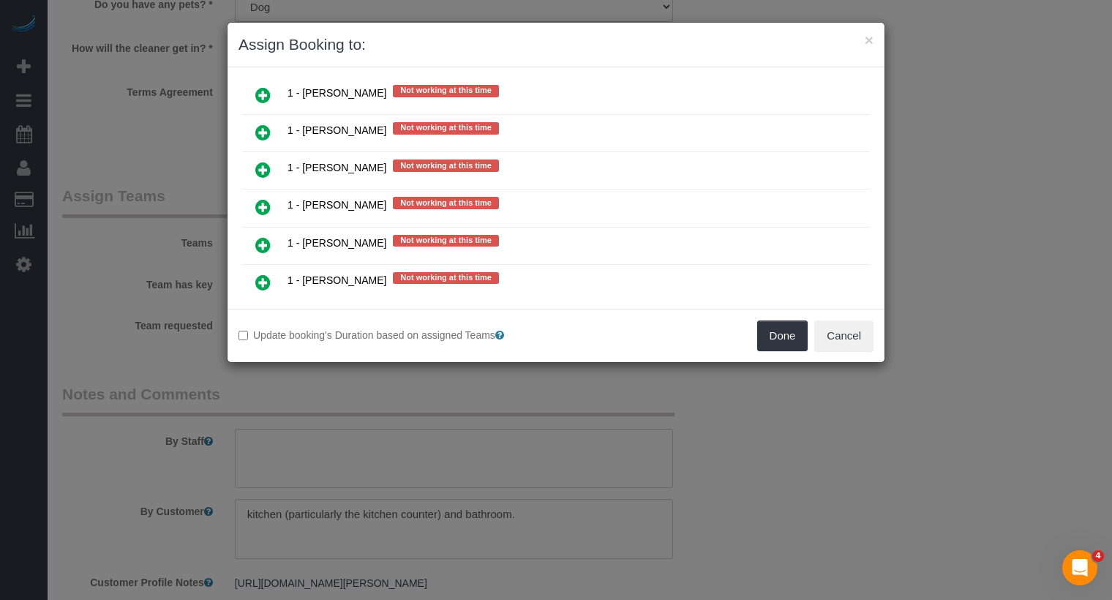
click at [257, 311] on icon at bounding box center [262, 320] width 15 height 18
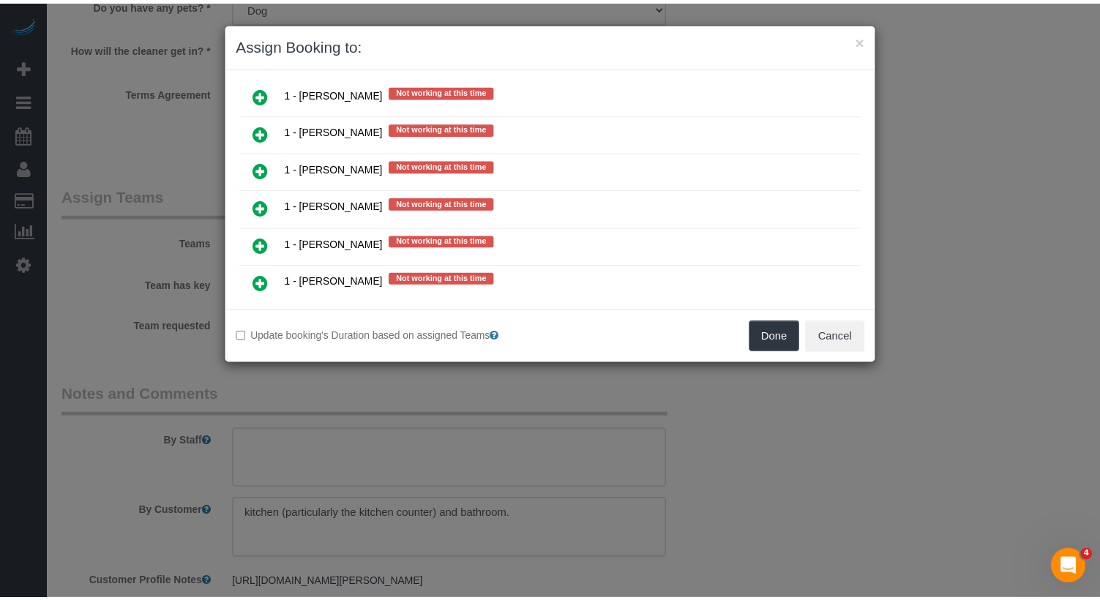
scroll to position [1527, 0]
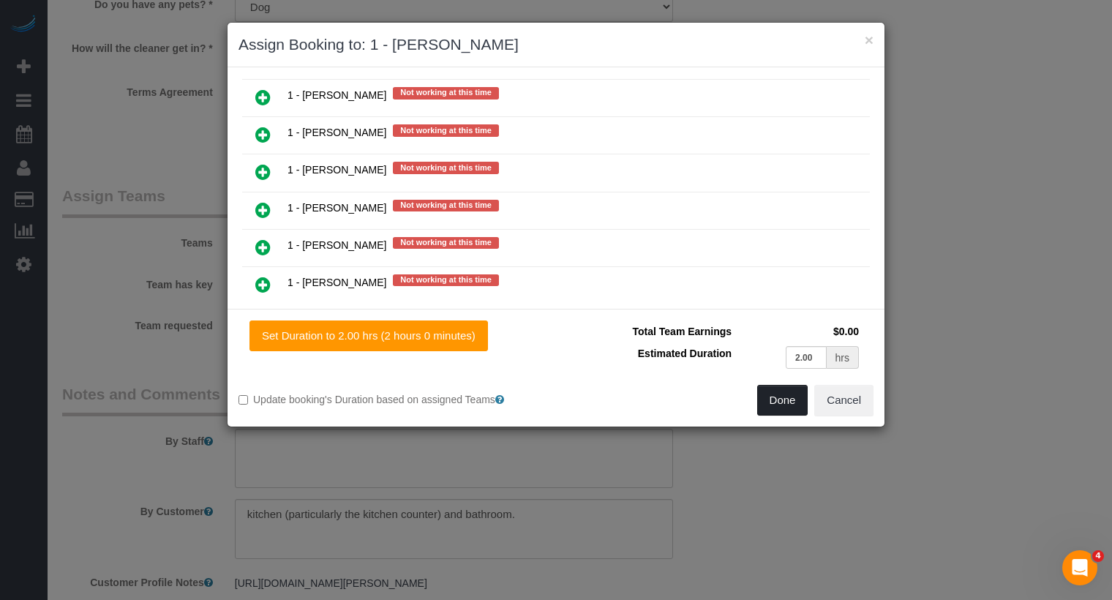
click at [782, 399] on button "Done" at bounding box center [782, 400] width 51 height 31
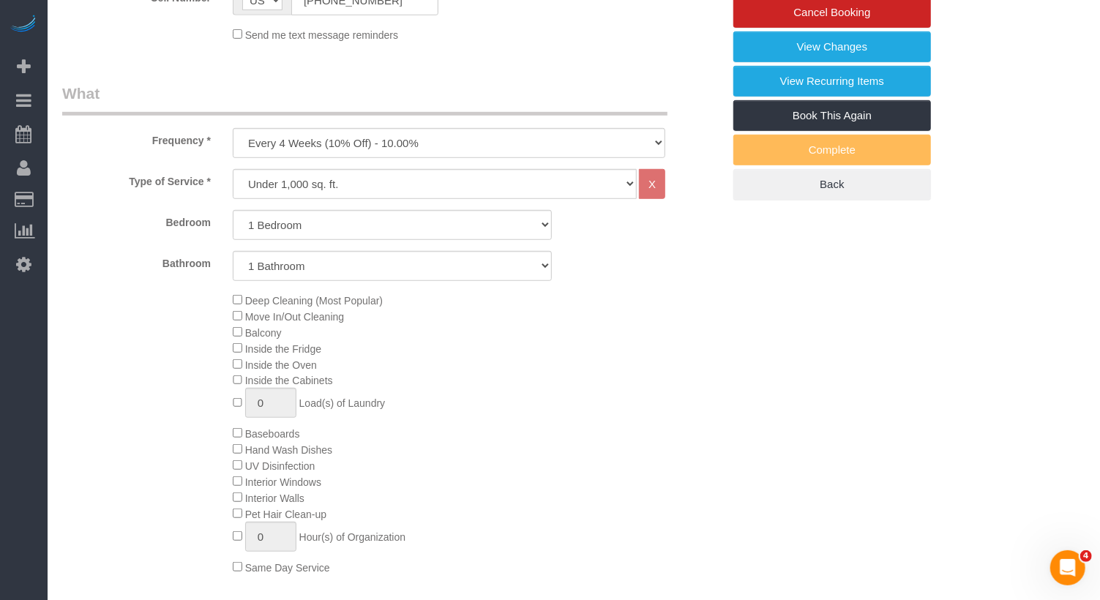
scroll to position [0, 0]
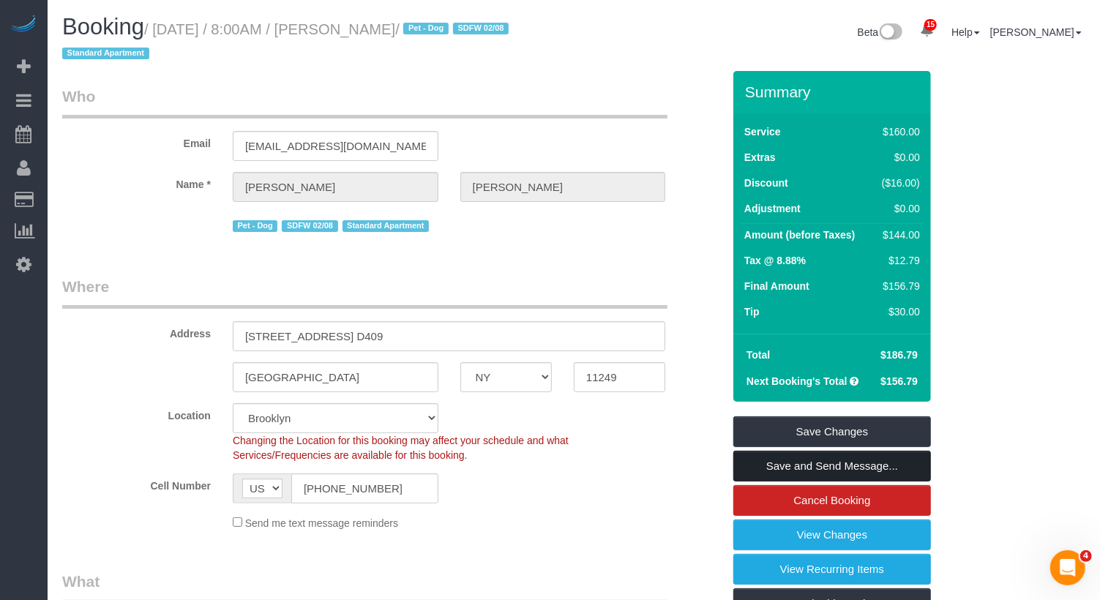
click at [866, 473] on link "Save and Send Message..." at bounding box center [832, 466] width 198 height 31
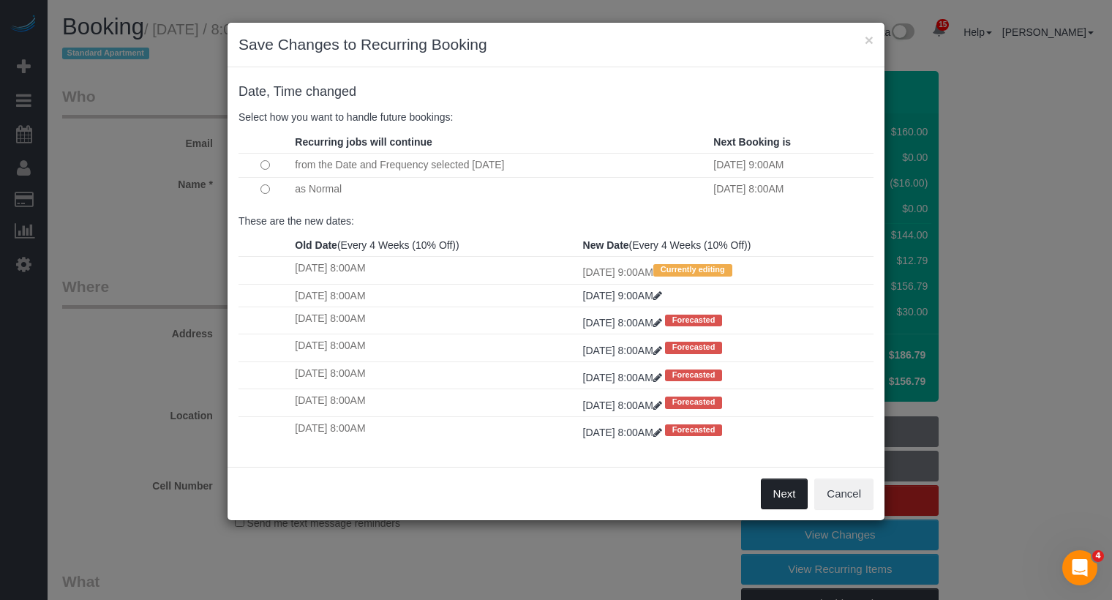
click at [781, 493] on button "Next" at bounding box center [785, 494] width 48 height 31
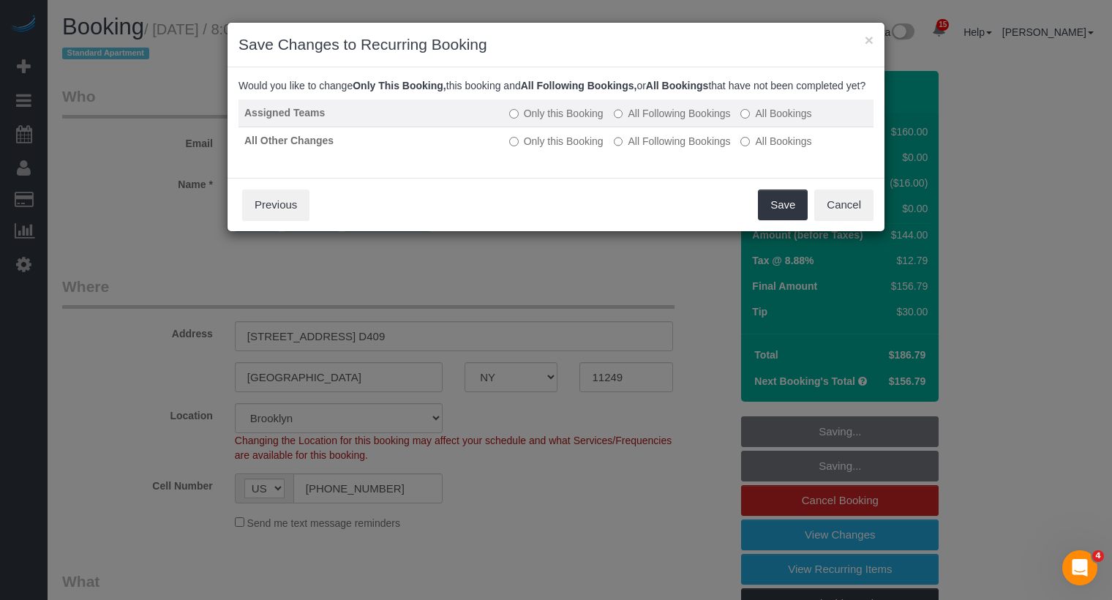
click at [659, 121] on label "All Following Bookings" at bounding box center [672, 113] width 117 height 15
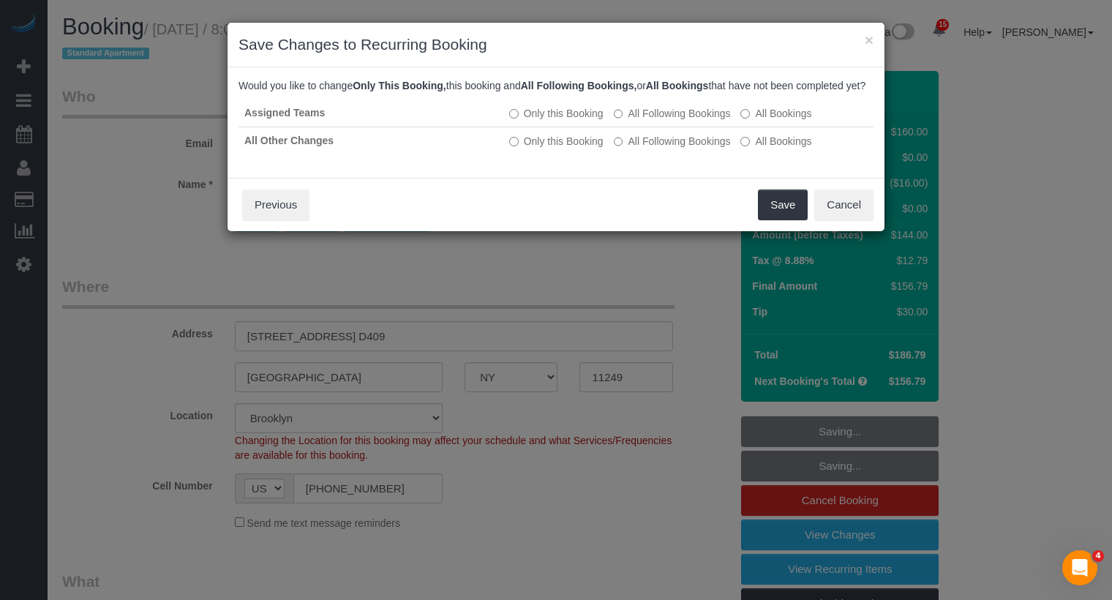
drag, startPoint x: 681, startPoint y: 160, endPoint x: 703, endPoint y: 173, distance: 25.0
click at [682, 149] on label "All Following Bookings" at bounding box center [672, 141] width 117 height 15
drag, startPoint x: 752, startPoint y: 217, endPoint x: 767, endPoint y: 220, distance: 14.8
click at [758, 218] on div "Save Cancel Previous" at bounding box center [556, 204] width 657 height 53
drag, startPoint x: 768, startPoint y: 220, endPoint x: 774, endPoint y: 212, distance: 9.4
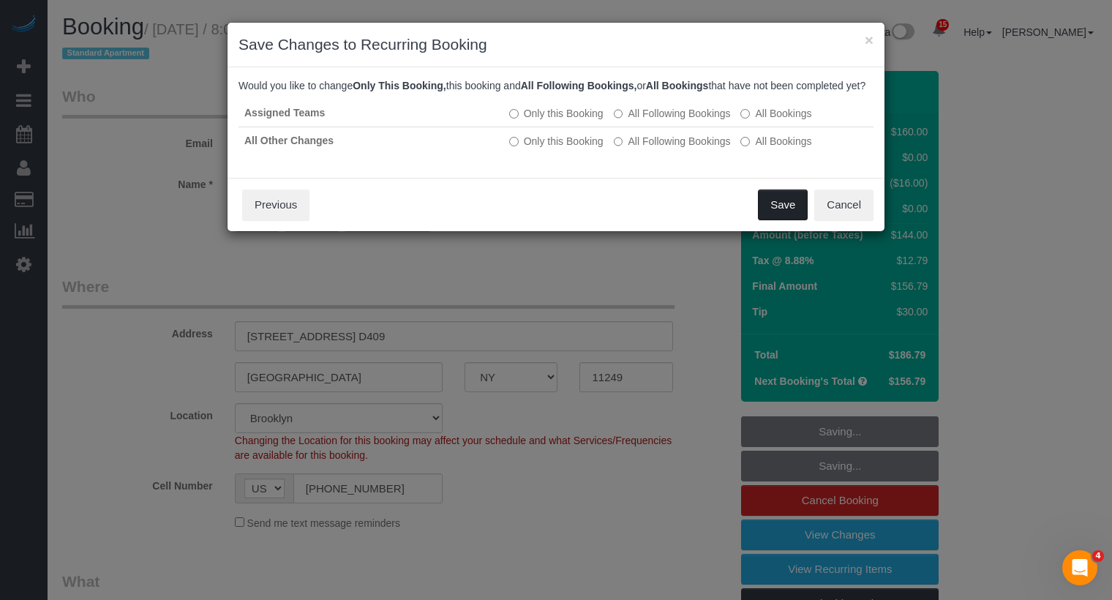
click at [768, 220] on button "Save" at bounding box center [783, 205] width 50 height 31
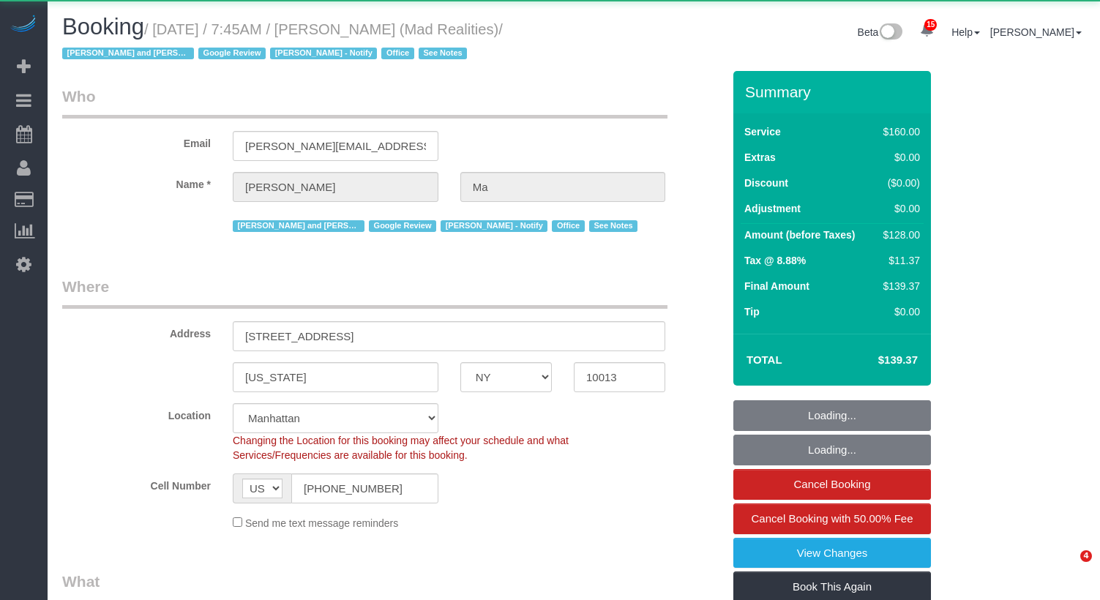
select select "NY"
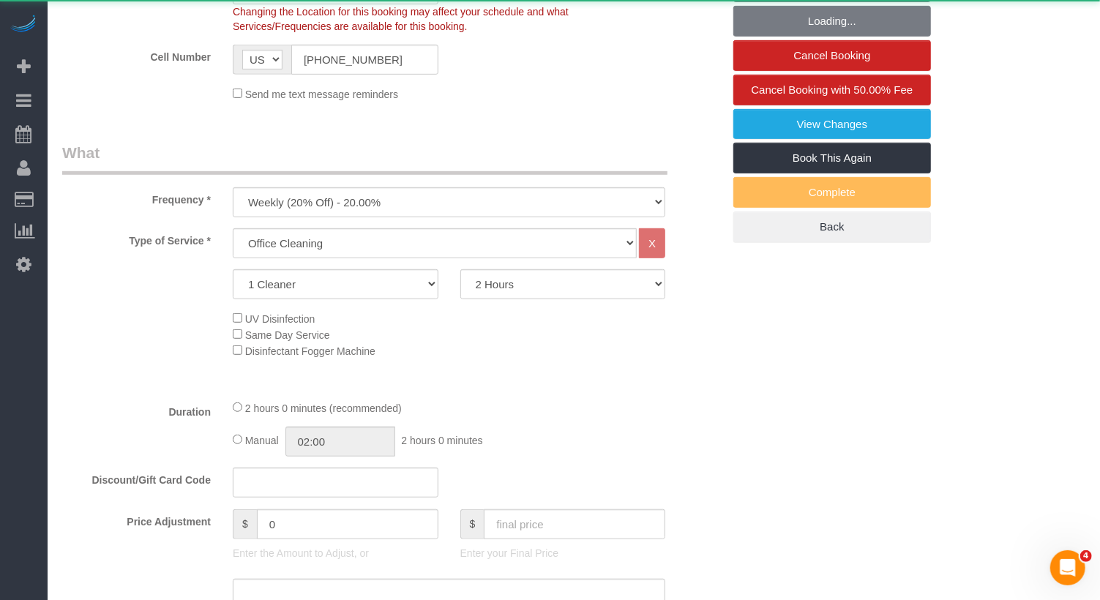
select select "object:1024"
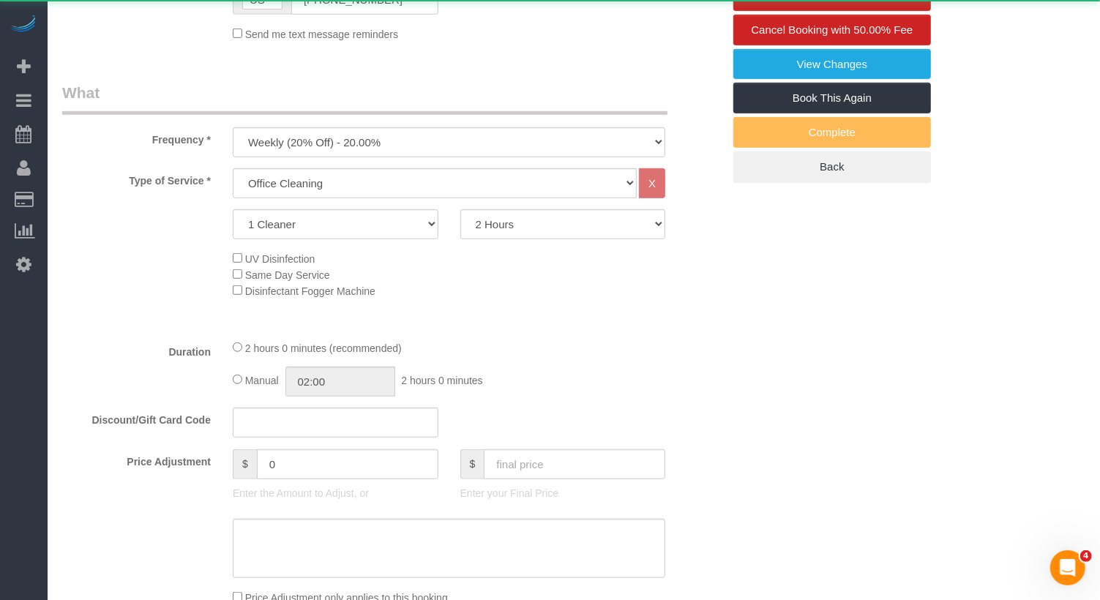
select select "string:stripe-pm_1PsB1j4VGloSiKo7cb06islp"
select select "number:89"
select select "number:90"
select select "number:15"
select select "number:7"
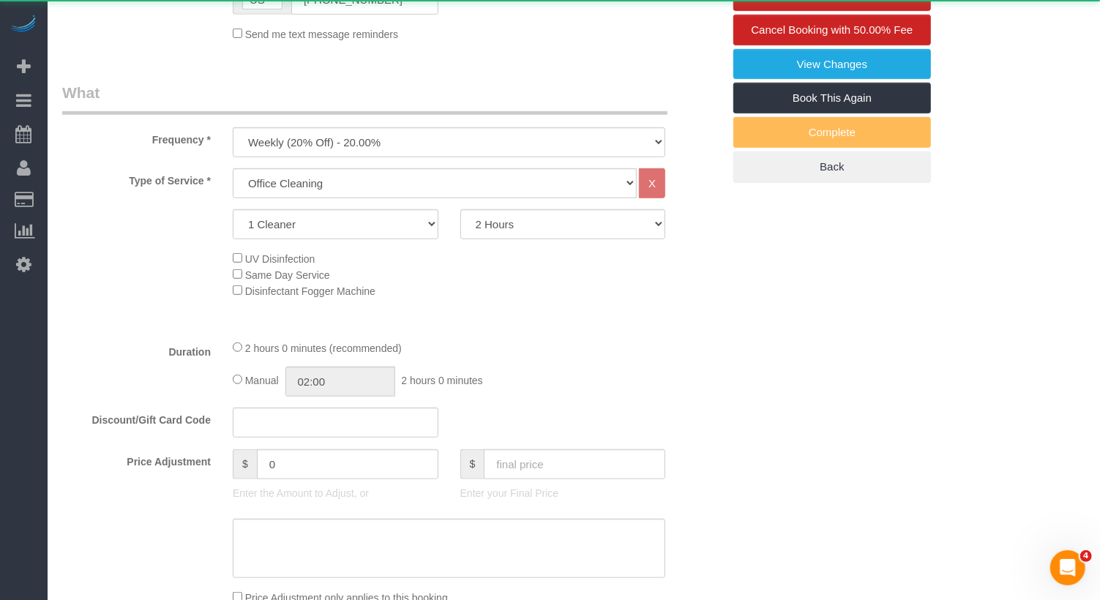
scroll to position [499, 0]
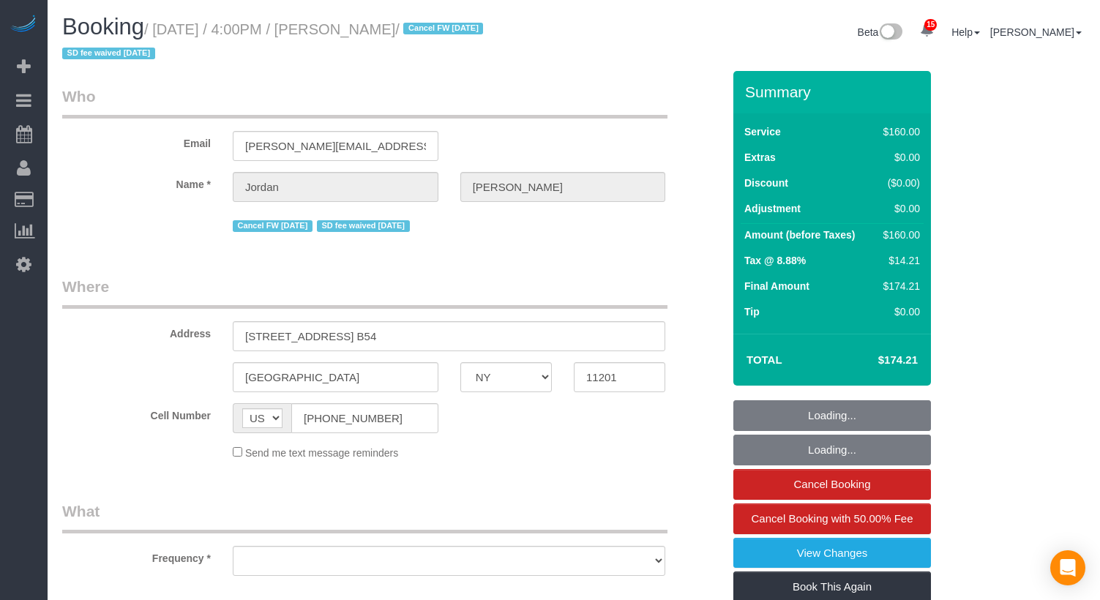
select select "NY"
select select "object:1048"
select select "spot1"
select select "number:56"
select select "number:77"
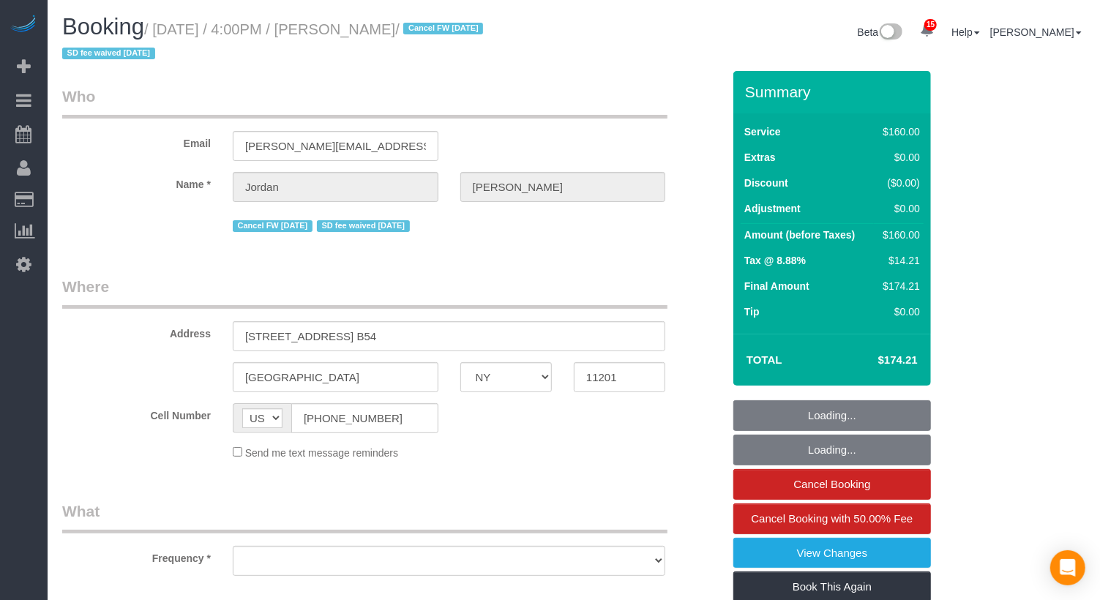
select select "number:15"
select select "number:7"
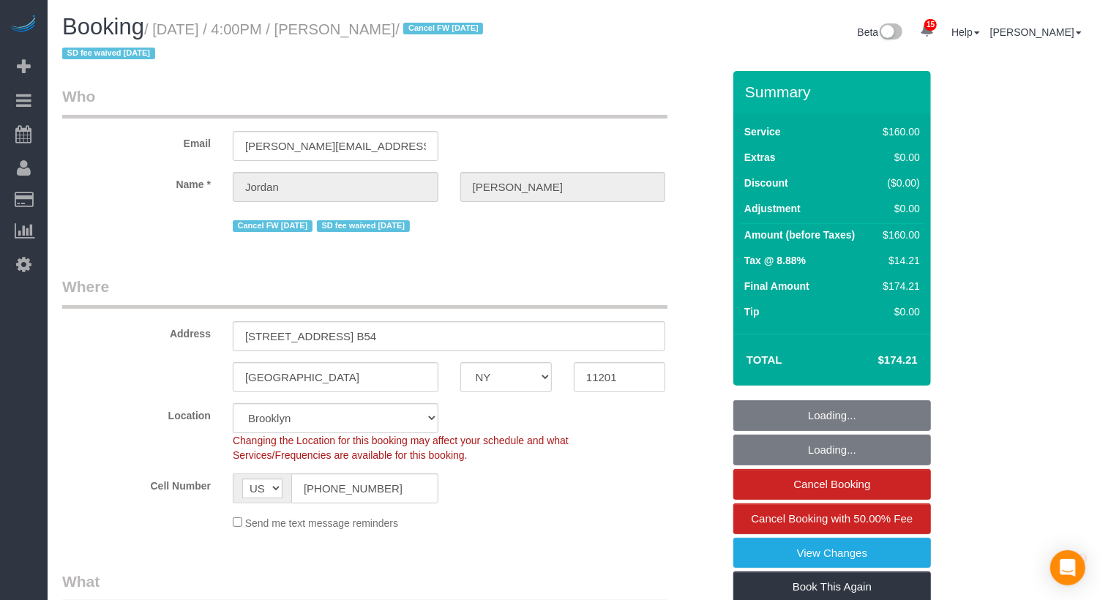
select select "string:stripe-pm_1PXPMM4VGloSiKo7cHJGEYQD"
select select "spot46"
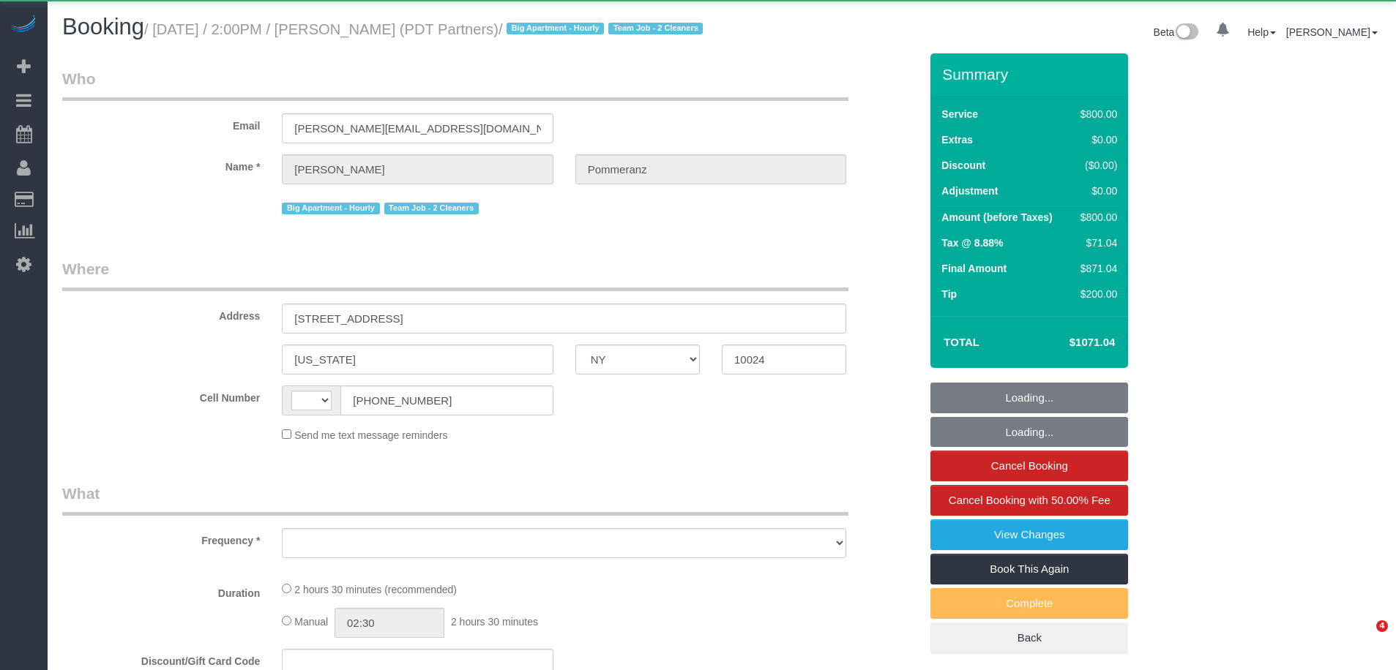
select select "NY"
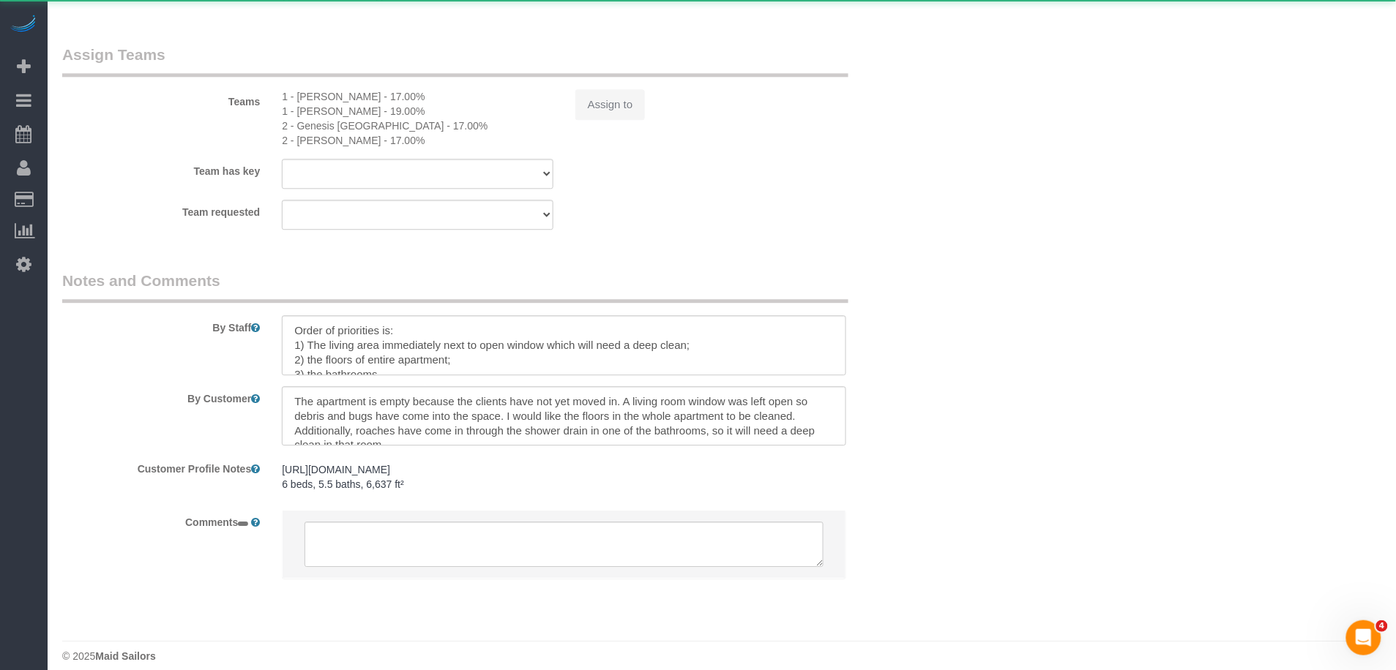
select select "string:[GEOGRAPHIC_DATA]"
select select "4"
select select "150"
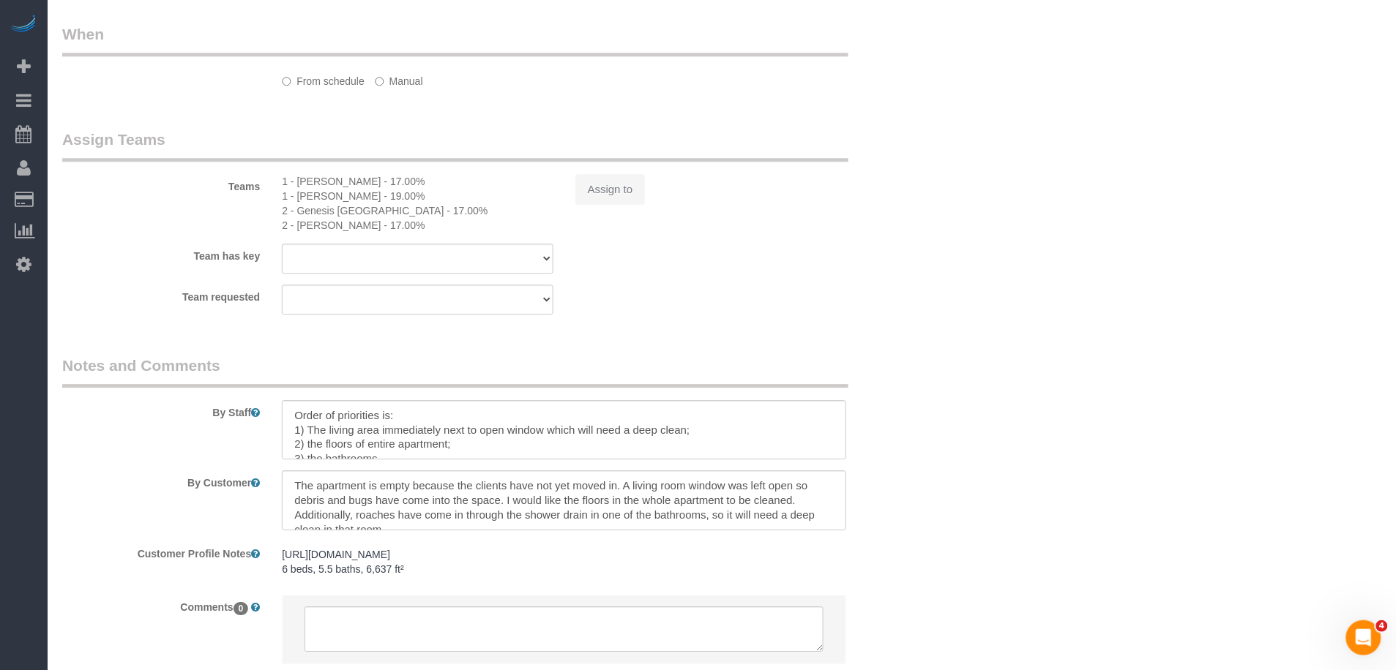
select select "object:866"
select select "string:stripe-pm_1Rdx544VGloSiKo7eMdguZrP"
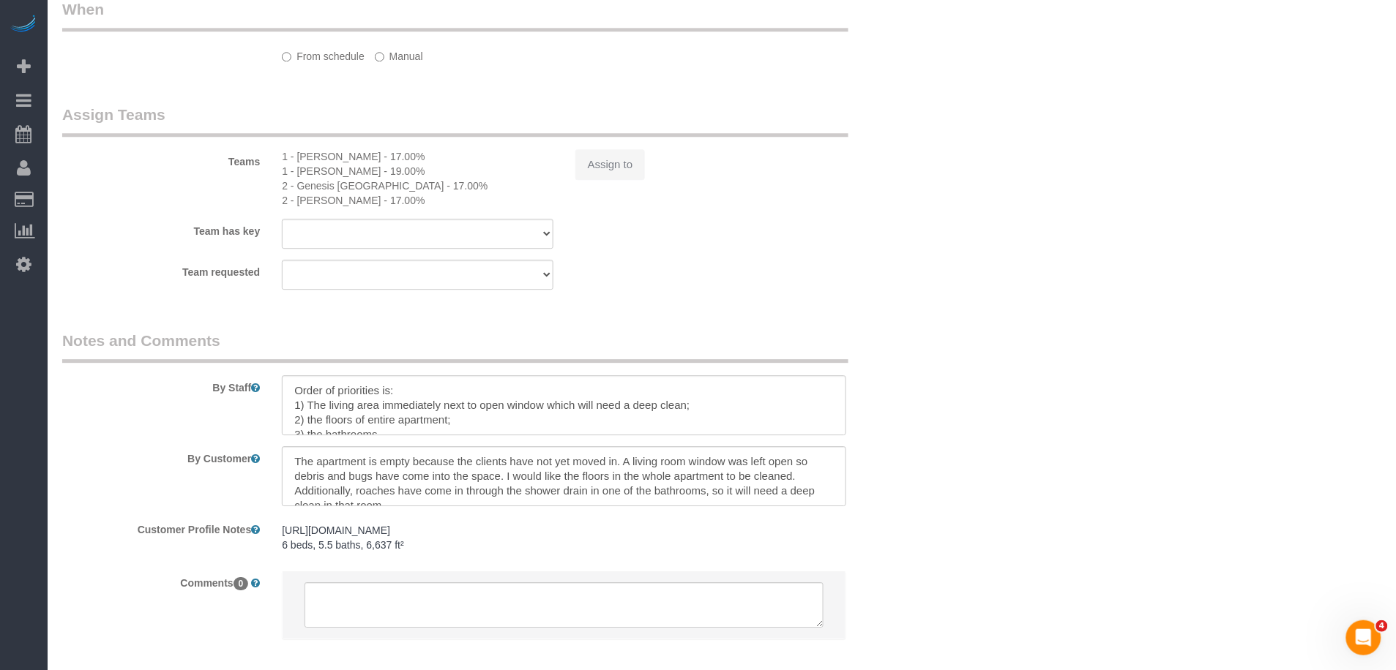
scroll to position [1257, 0]
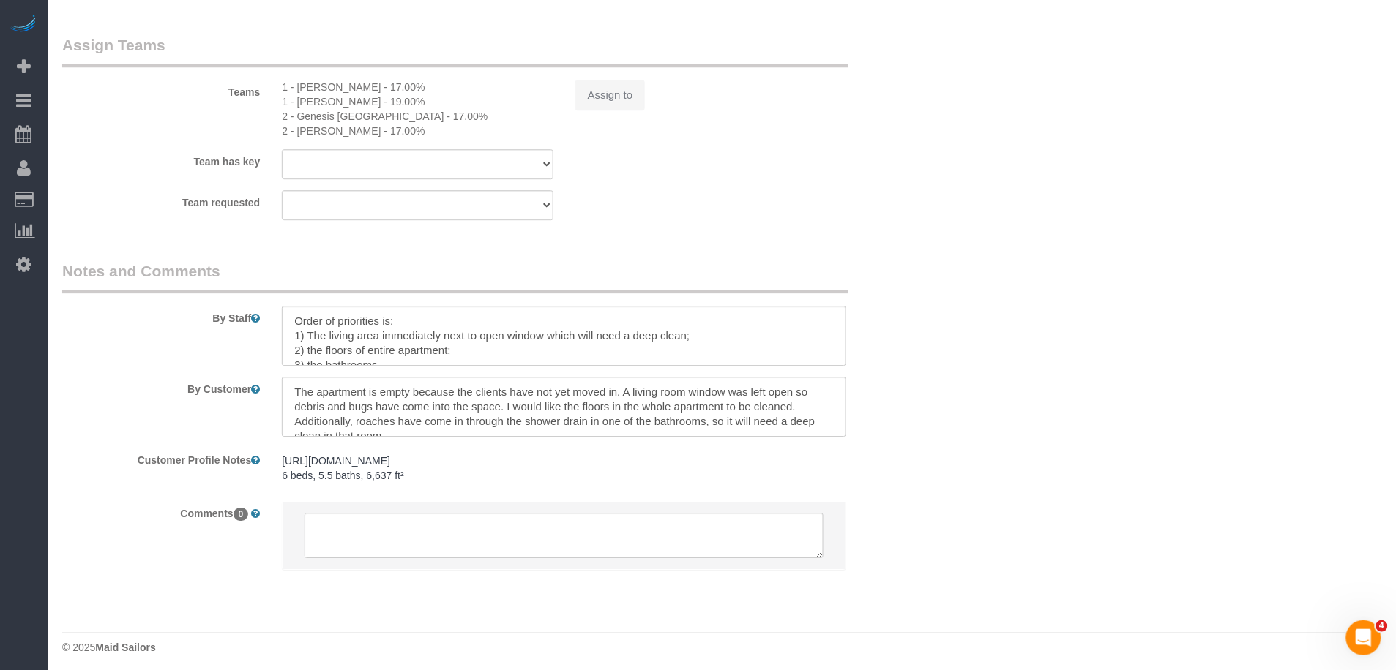
select select "spot1"
select select "number:60"
select select "number:76"
select select "number:15"
select select "number:5"
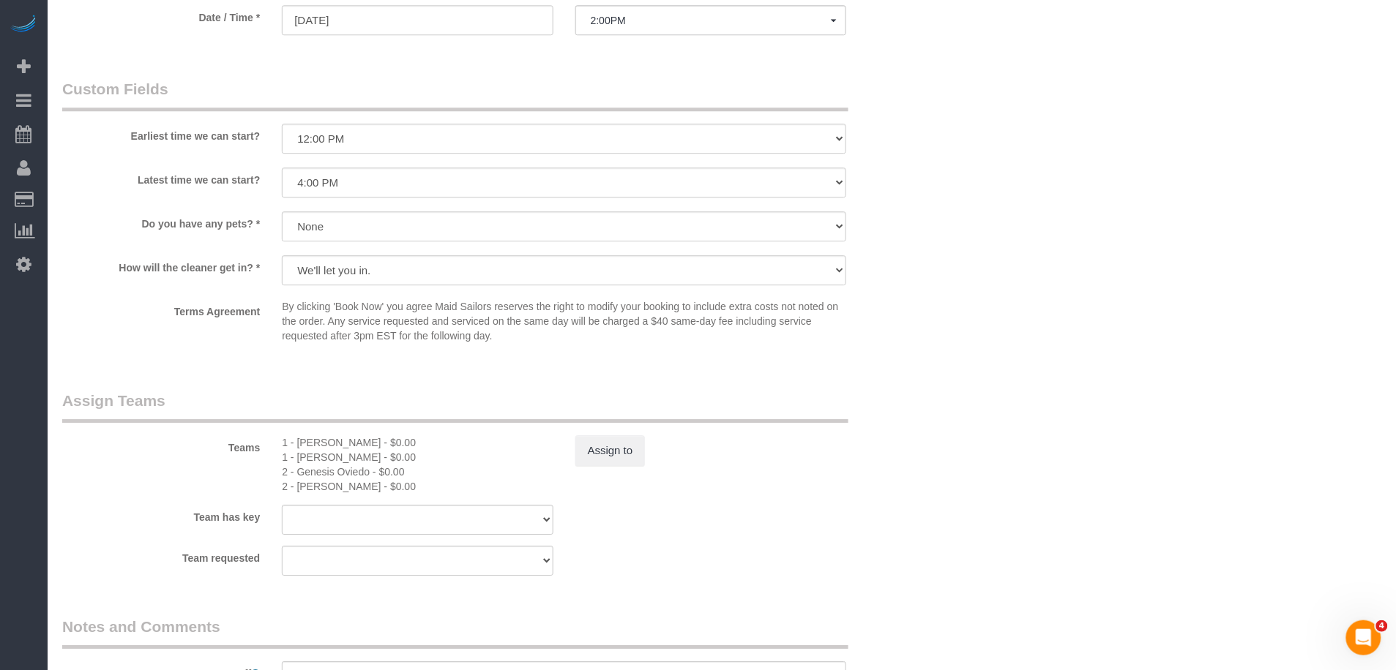
select select "object:1451"
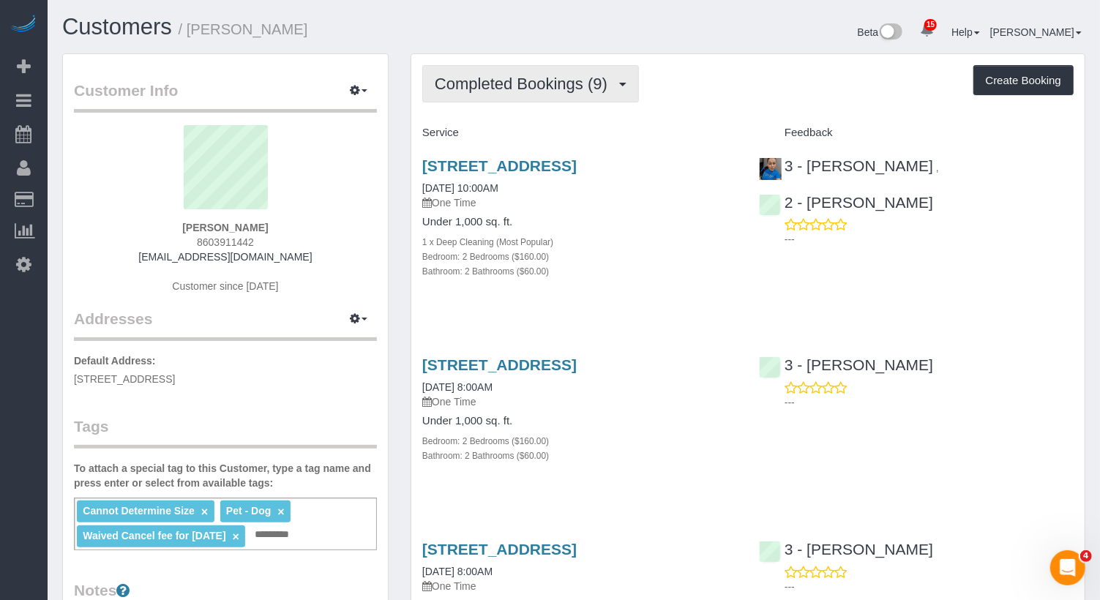
click at [592, 83] on span "Completed Bookings (9)" at bounding box center [525, 84] width 180 height 18
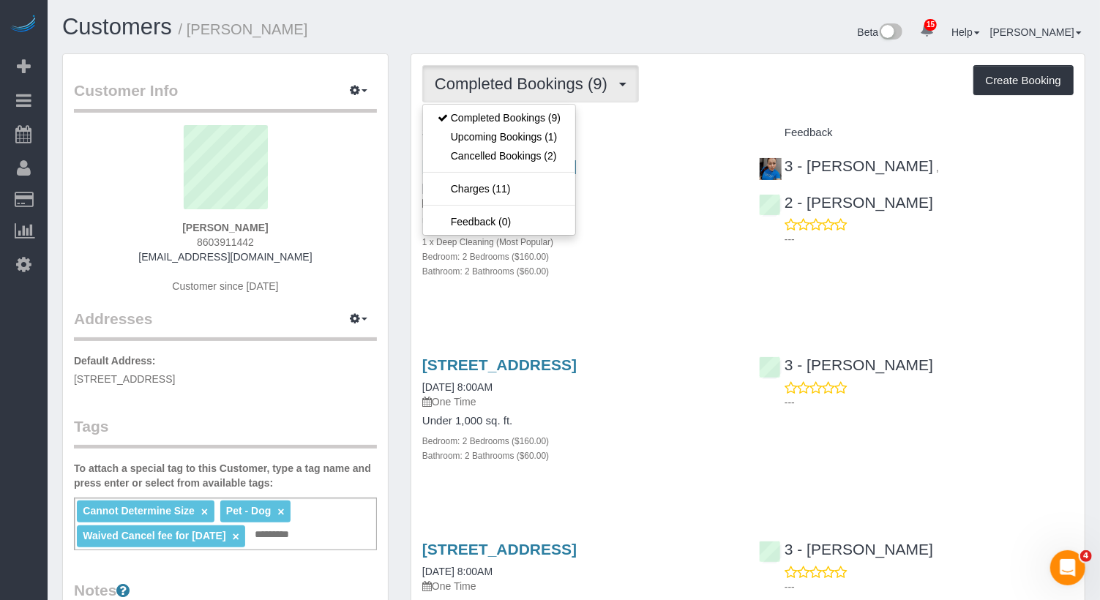
click at [592, 83] on span "Completed Bookings (9)" at bounding box center [525, 84] width 180 height 18
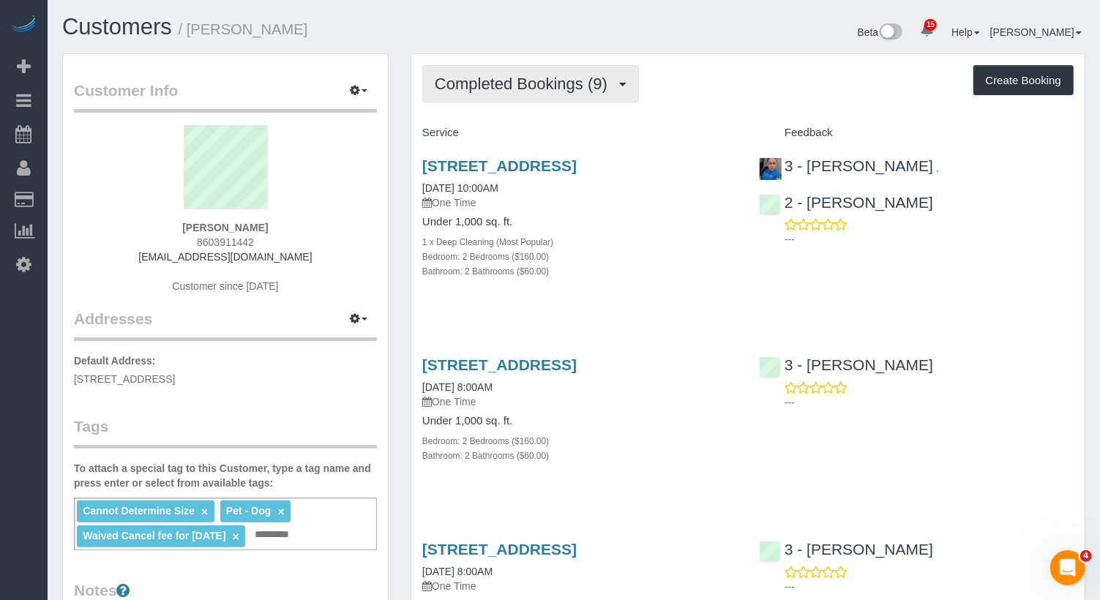
click at [542, 100] on button "Completed Bookings (9)" at bounding box center [530, 83] width 217 height 37
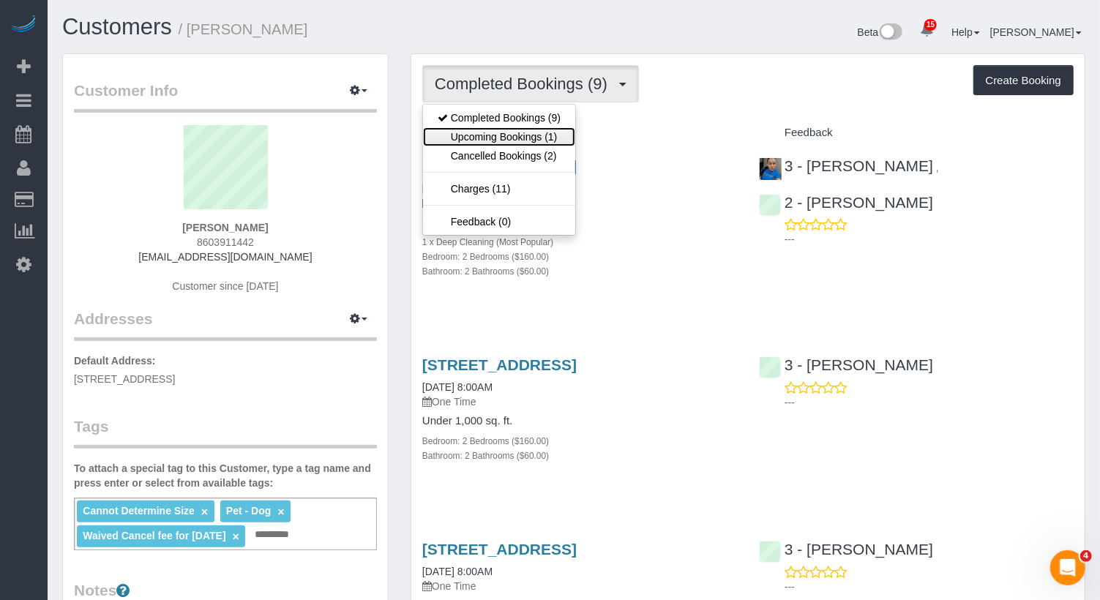
click at [531, 135] on link "Upcoming Bookings (1)" at bounding box center [499, 136] width 152 height 19
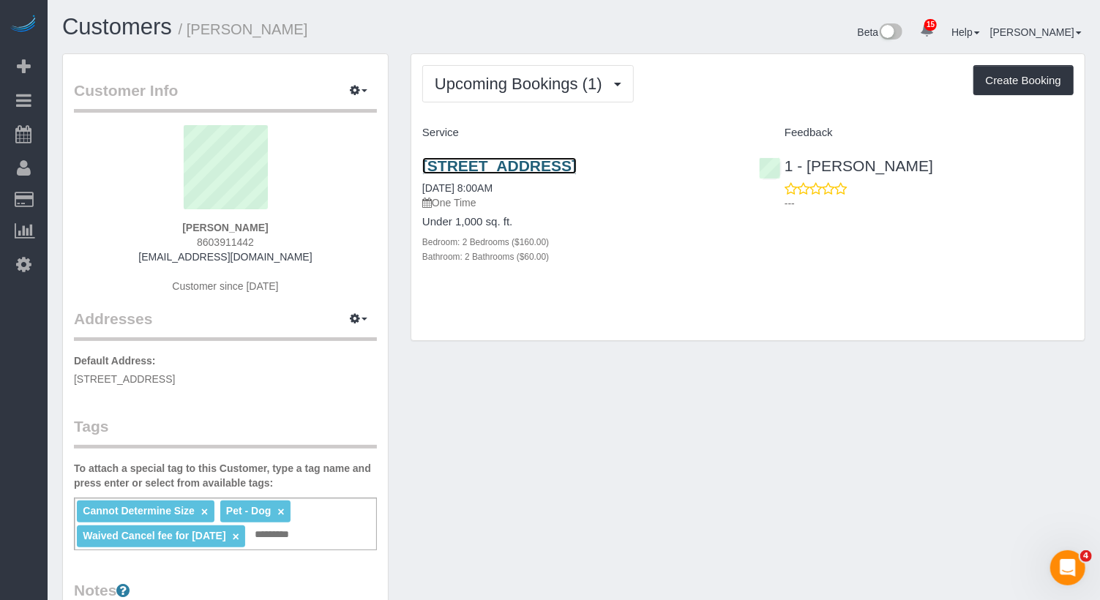
click at [523, 174] on link "[STREET_ADDRESS]" at bounding box center [499, 165] width 154 height 17
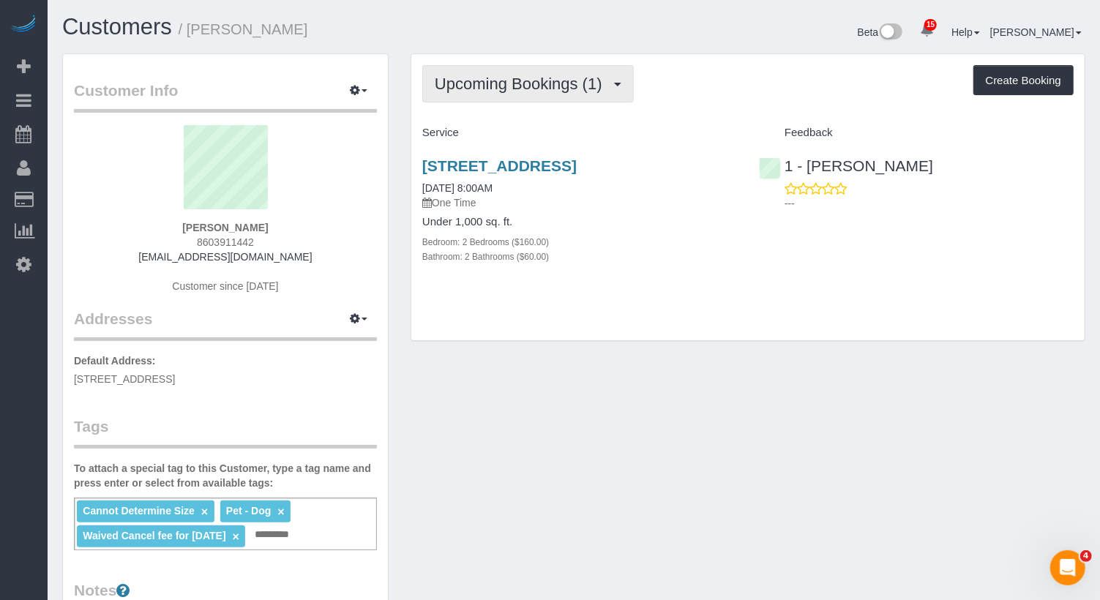
click at [533, 72] on button "Upcoming Bookings (1)" at bounding box center [527, 83] width 211 height 37
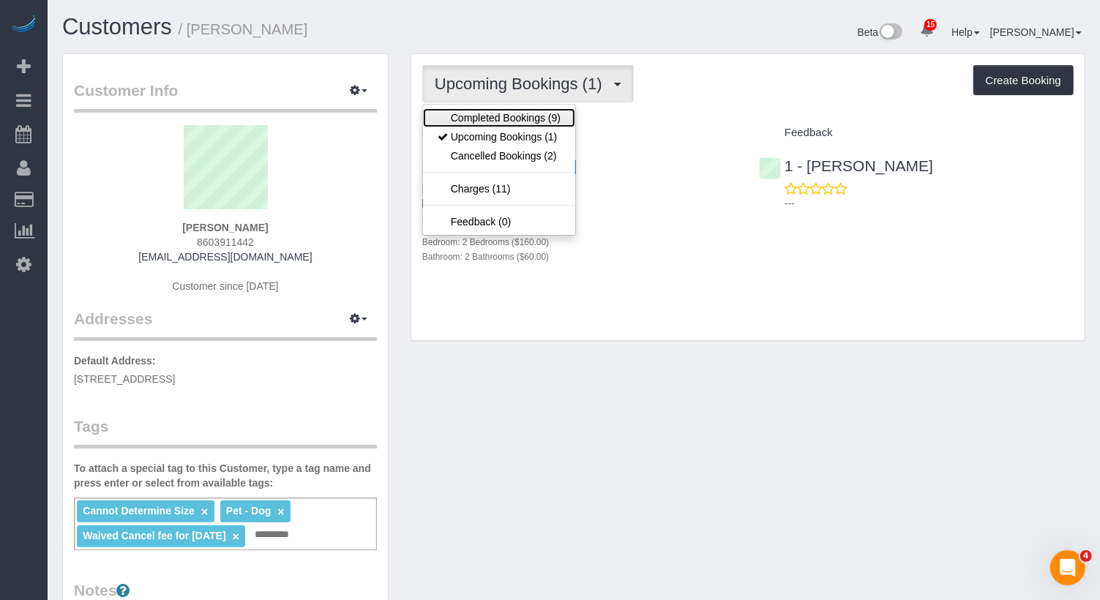
click at [503, 124] on link "Completed Bookings (9)" at bounding box center [499, 117] width 152 height 19
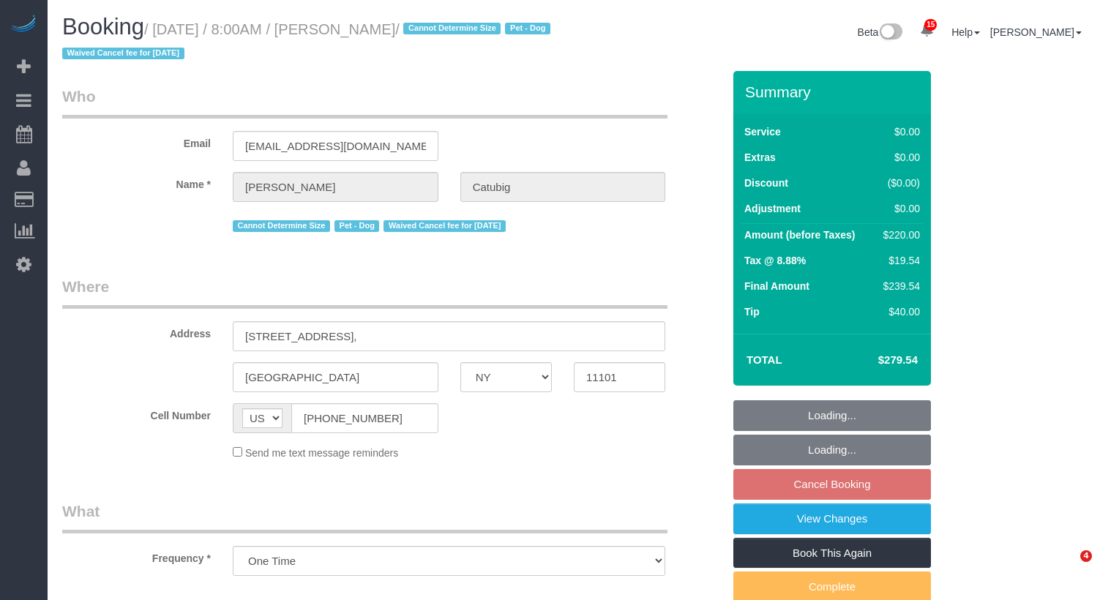
select select "NY"
select select "2"
select select "spot1"
select select "number:56"
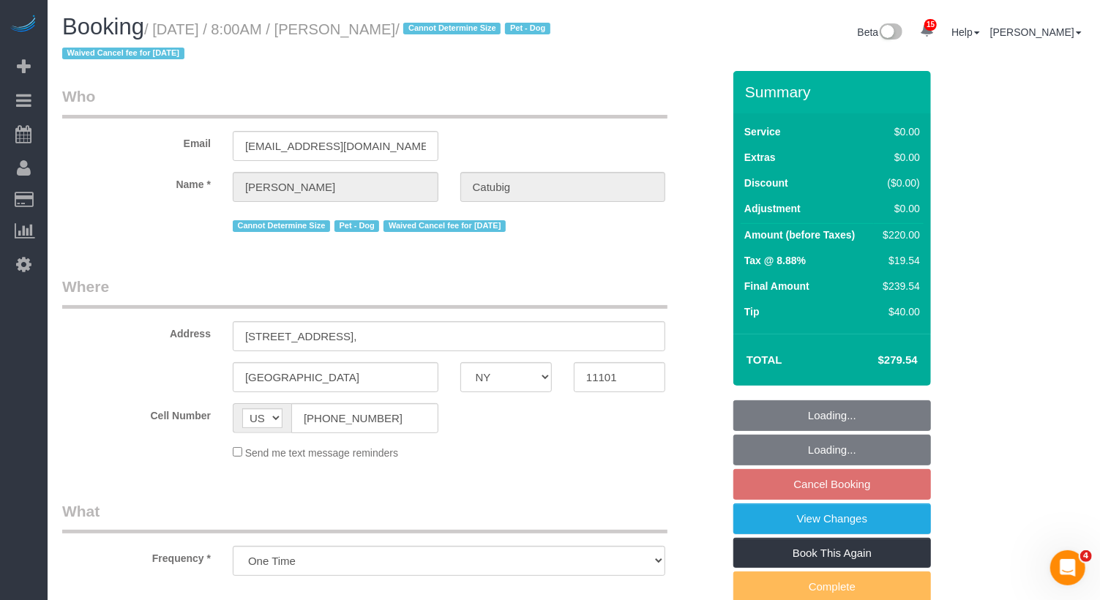
select select "number:79"
select select "number:13"
select select "number:6"
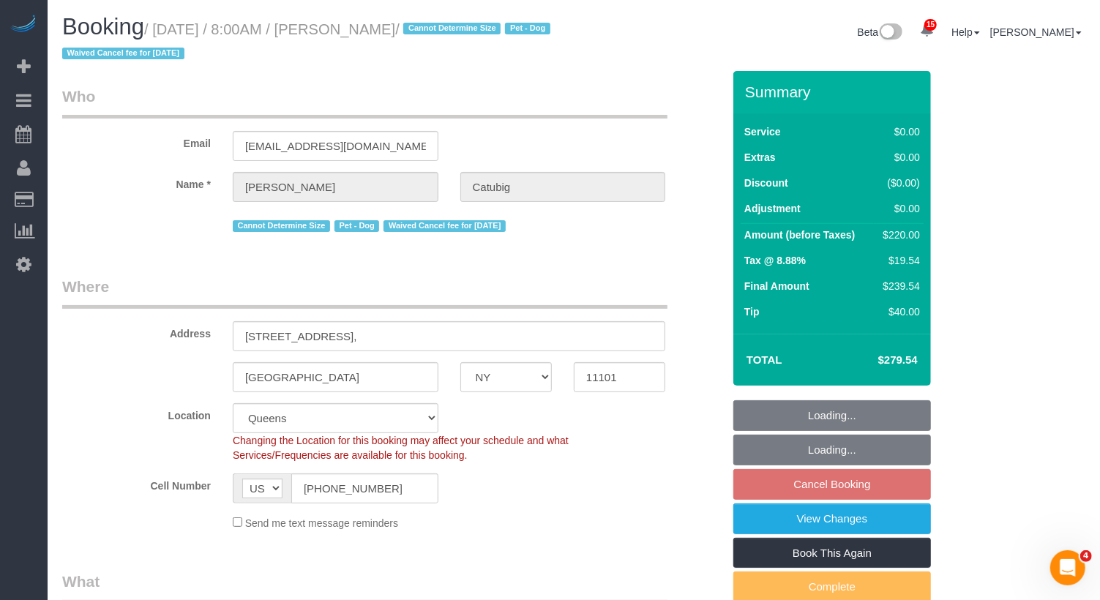
select select "string:stripe-pm_1RQ6JD4VGloSiKo7RgOZHVBj"
select select "object:1022"
select select "2"
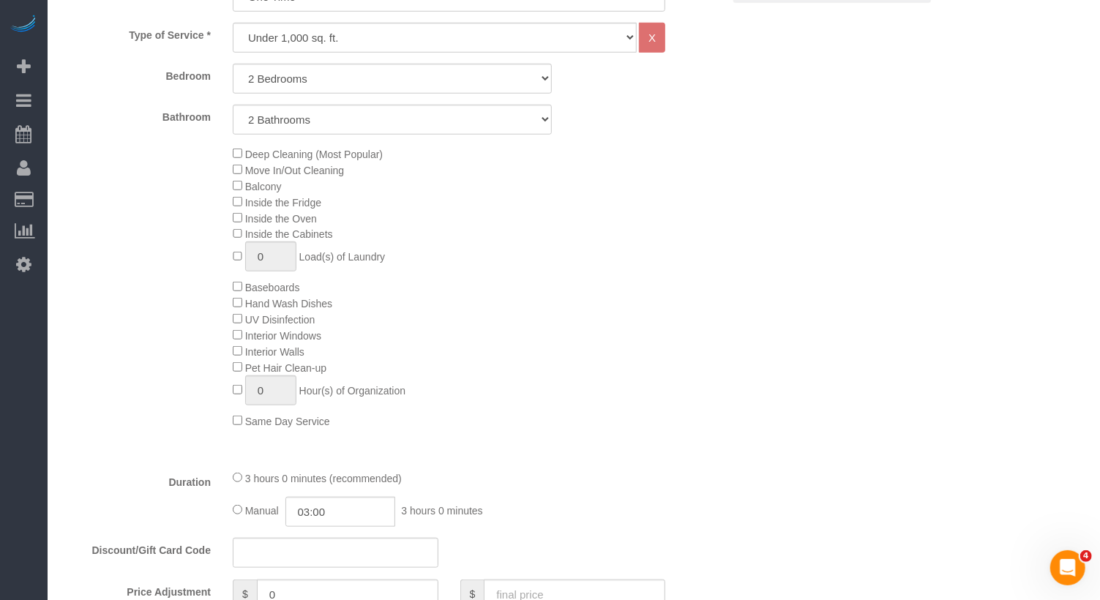
scroll to position [1306, 0]
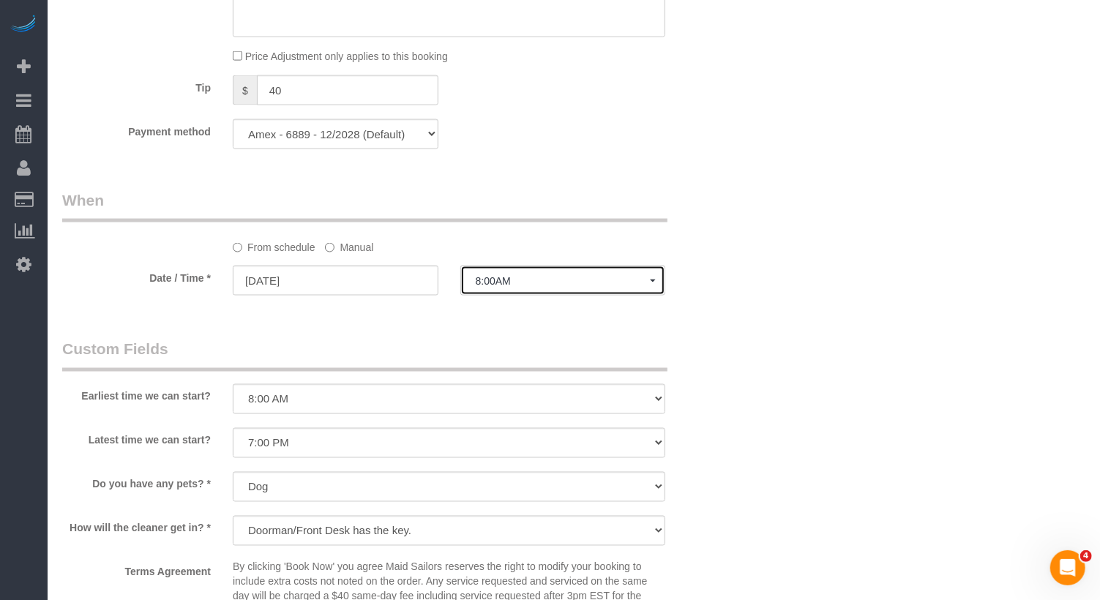
click at [505, 279] on button "8:00AM" at bounding box center [563, 281] width 206 height 30
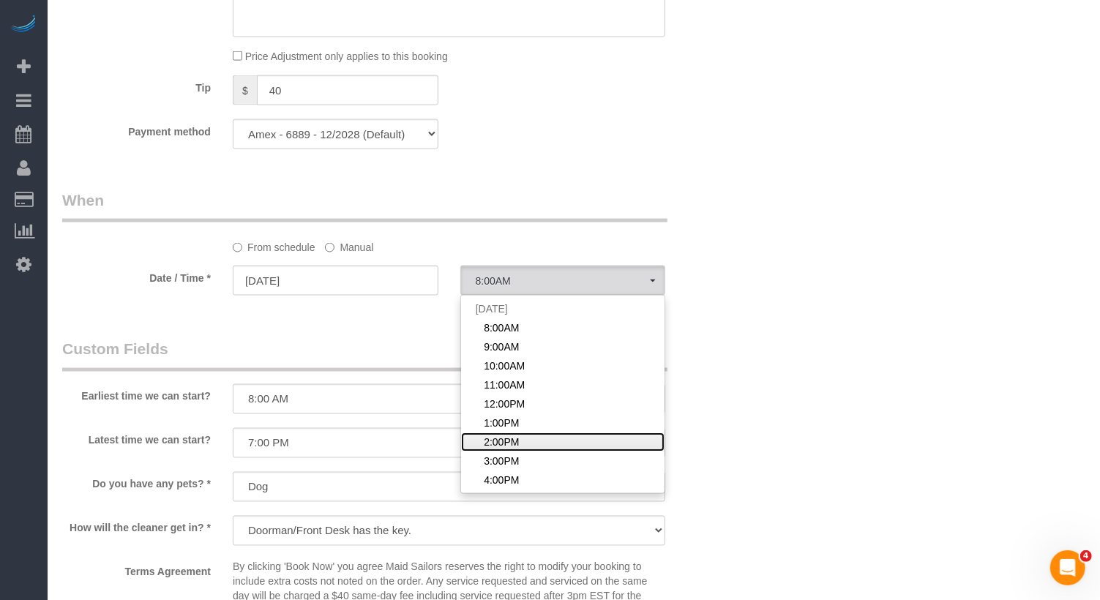
click at [506, 447] on span "2:00PM" at bounding box center [501, 442] width 35 height 15
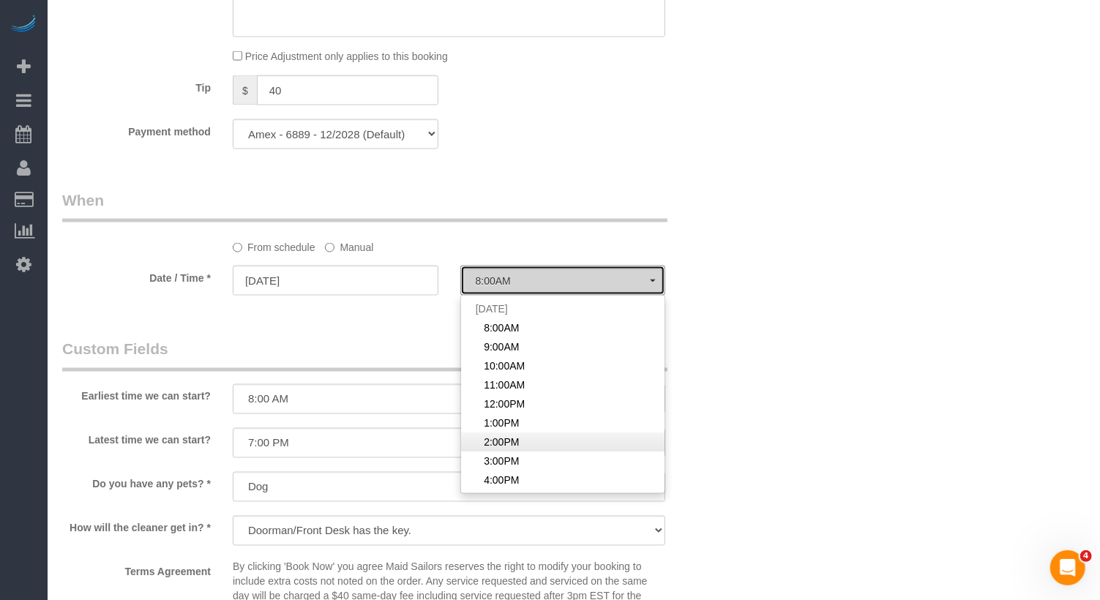
select select "spot7"
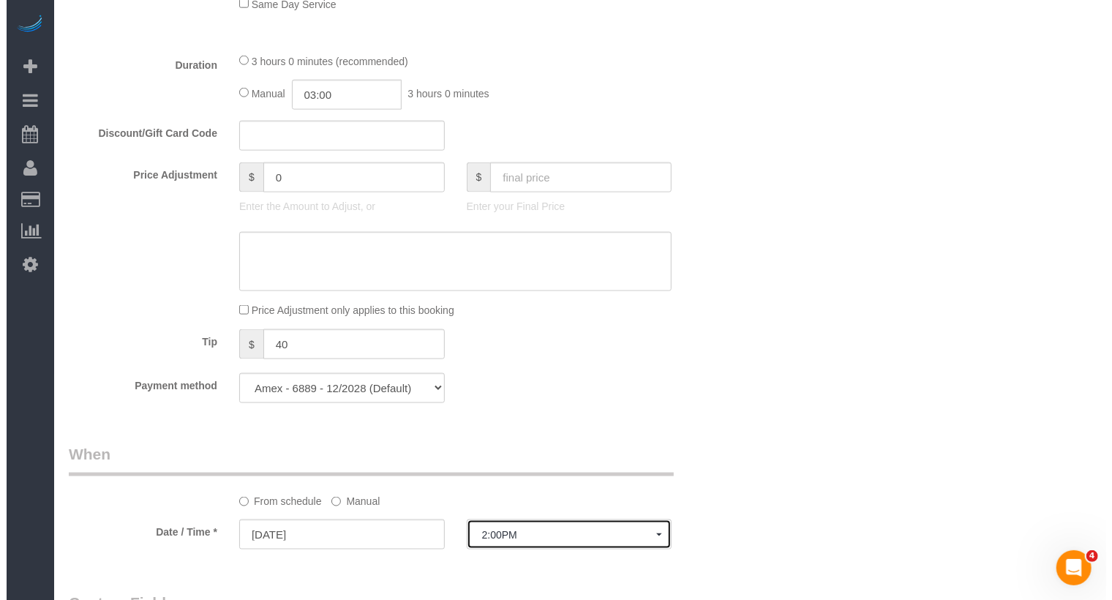
scroll to position [59, 0]
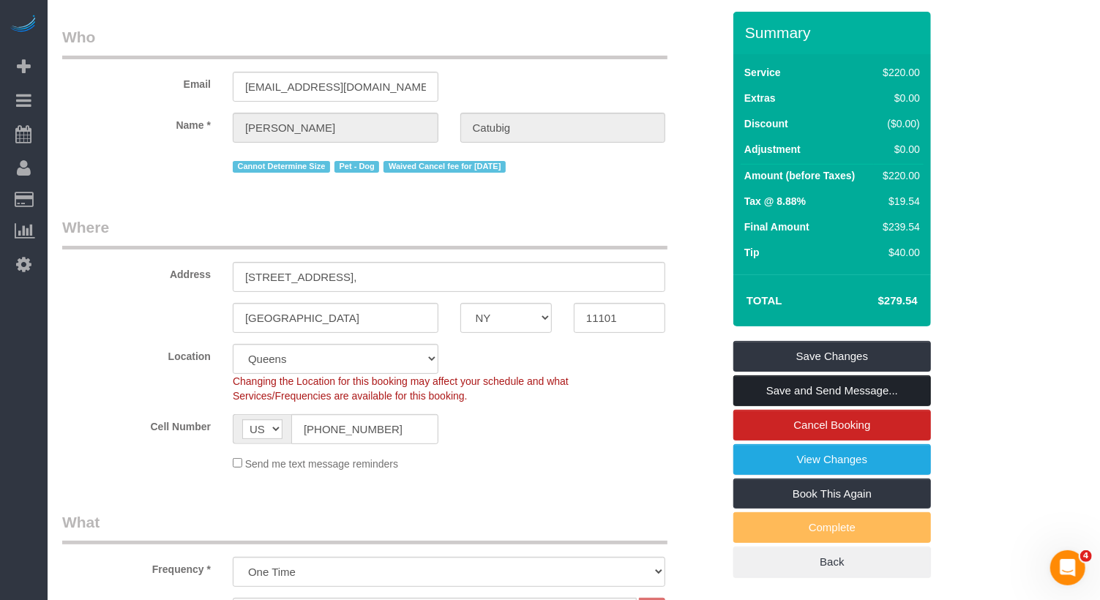
click at [828, 386] on link "Save and Send Message..." at bounding box center [832, 390] width 198 height 31
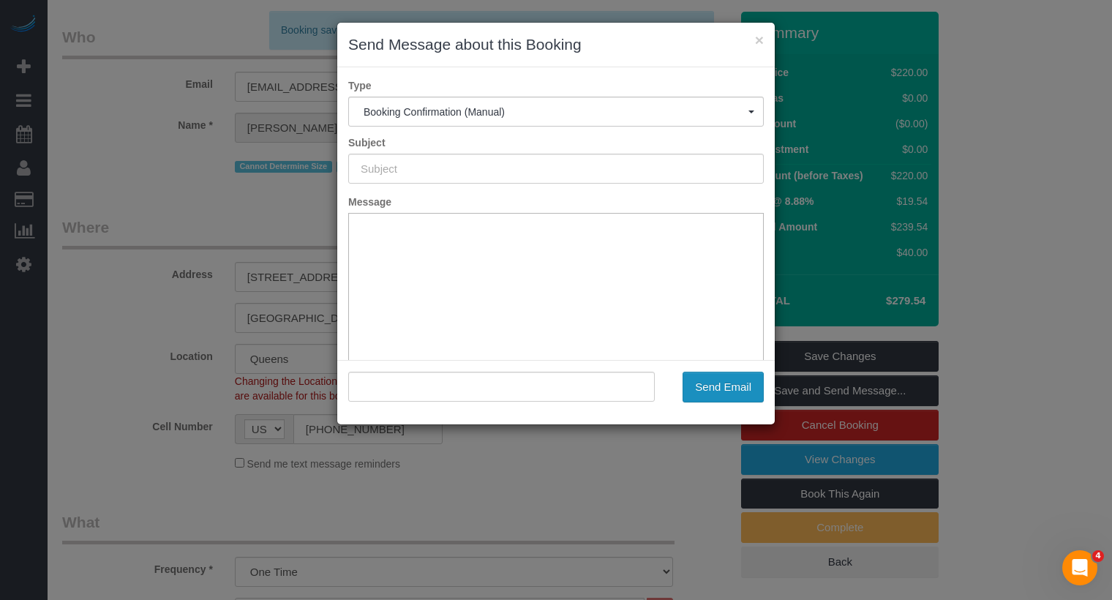
scroll to position [0, 0]
type input "Cleaning Confirmed for [DATE] 2:00pm"
type input ""[PERSON_NAME]" <[EMAIL_ADDRESS][DOMAIN_NAME]>"
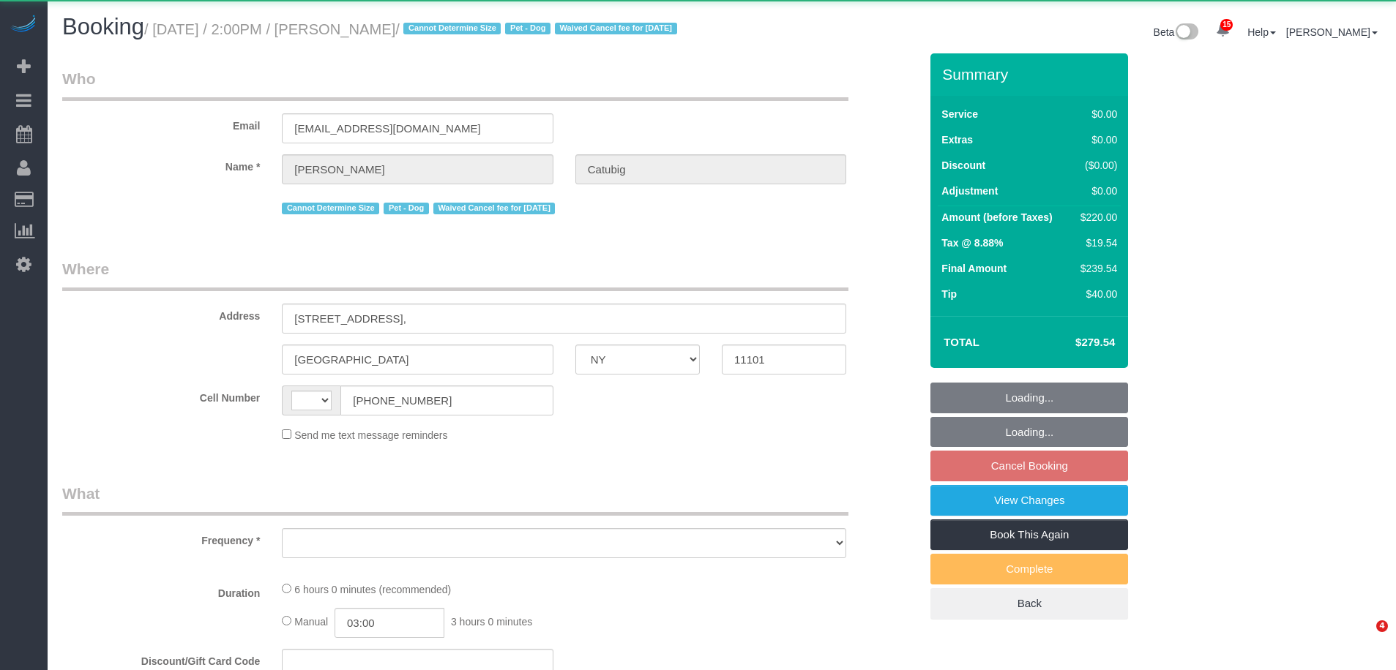
select select "NY"
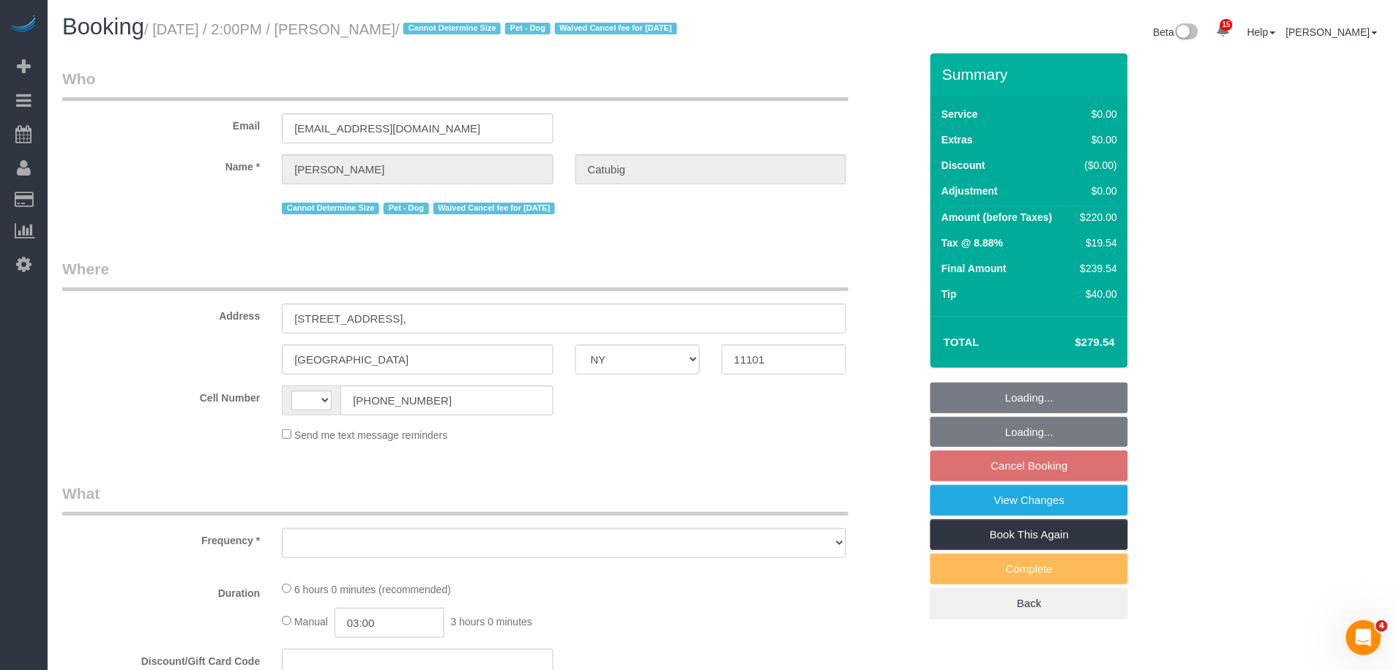
click at [1039, 457] on fieldset "Loading... Loading... Cancel Booking View Changes Book This Again Complete Back" at bounding box center [1029, 501] width 198 height 237
select select "string:[GEOGRAPHIC_DATA]"
select select "object:516"
select select "2"
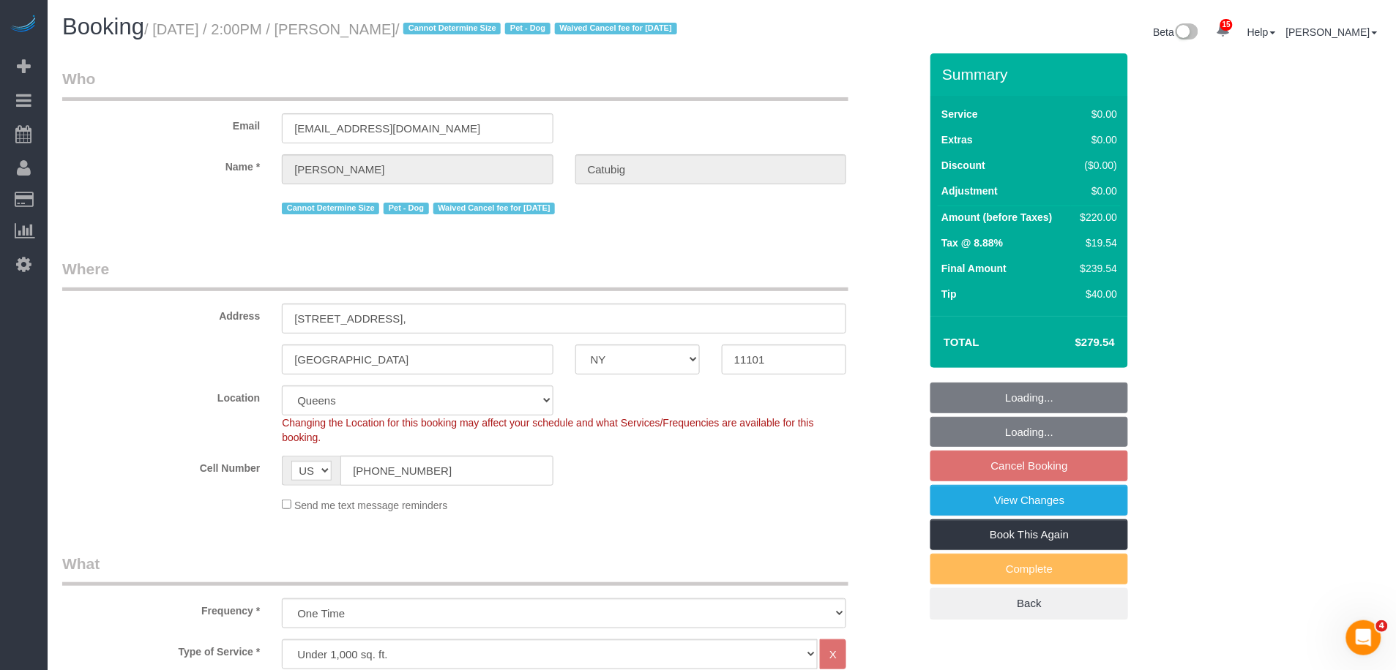
select select "object:1017"
select select "spot7"
select select "number:56"
select select "number:79"
select select "number:13"
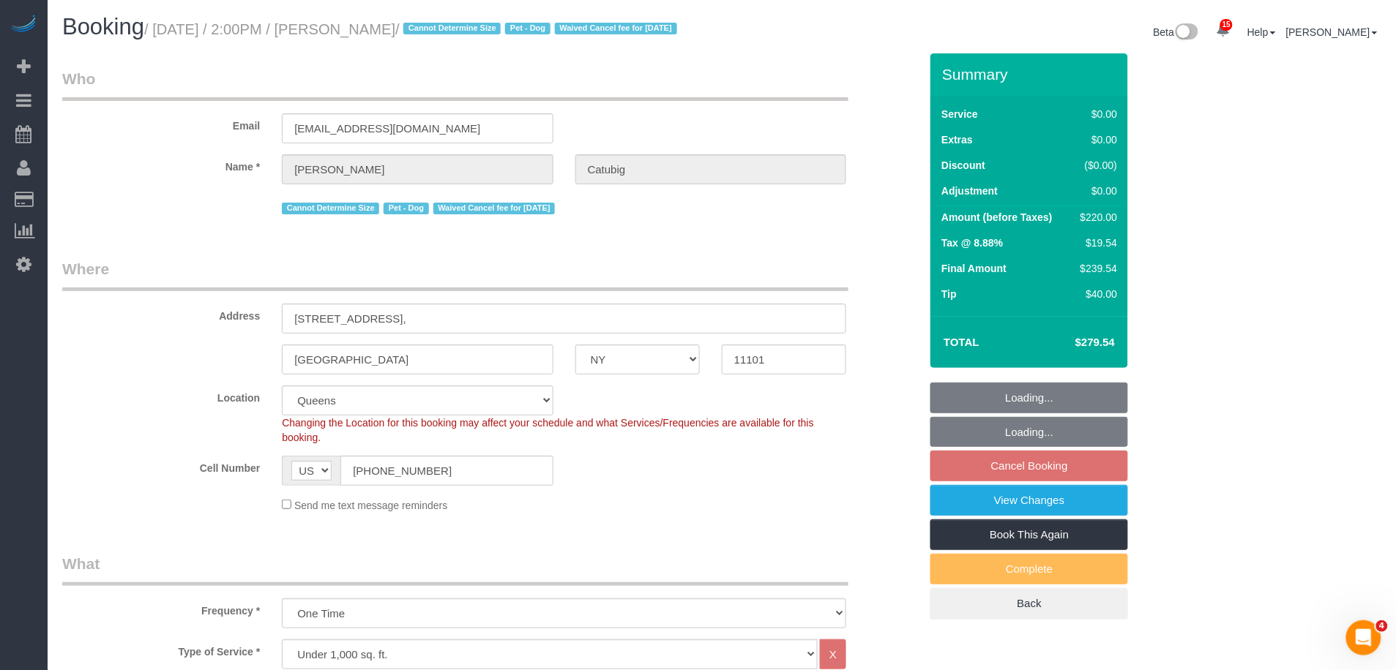
select select "number:6"
select select "2"
select select "string:stripe-pm_1RQ6JD4VGloSiKo7RgOZHVBj"
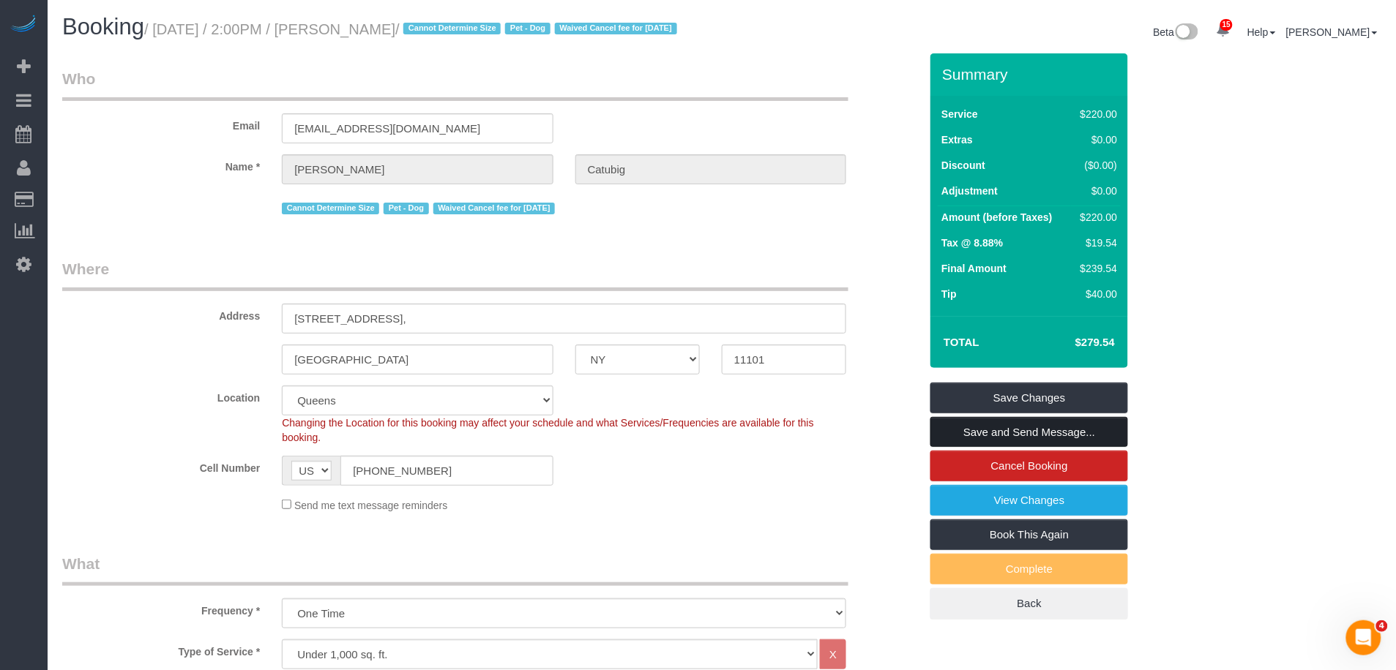
click at [1043, 448] on link "Save and Send Message..." at bounding box center [1029, 432] width 198 height 31
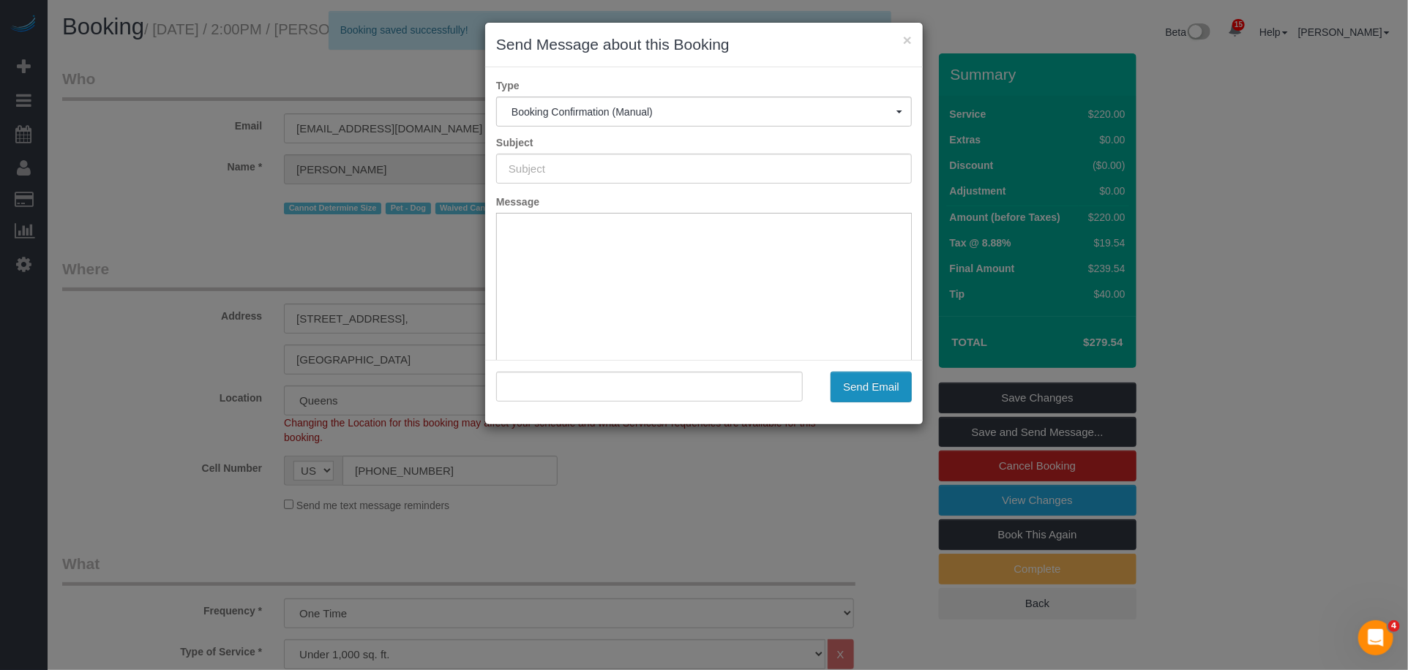
type input "Cleaning Confirmed for [DATE] 2:00pm"
type input ""[PERSON_NAME]" <[EMAIL_ADDRESS][DOMAIN_NAME]>"
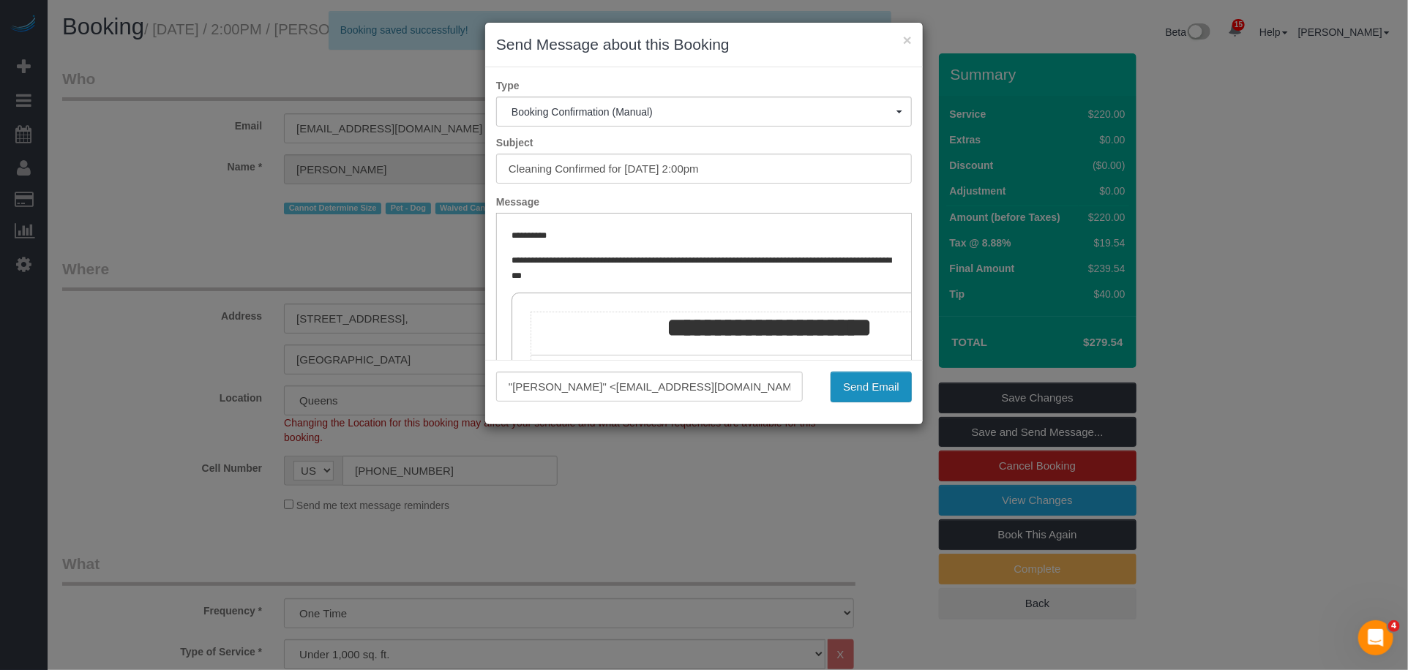
click at [880, 386] on button "Send Email" at bounding box center [871, 387] width 81 height 31
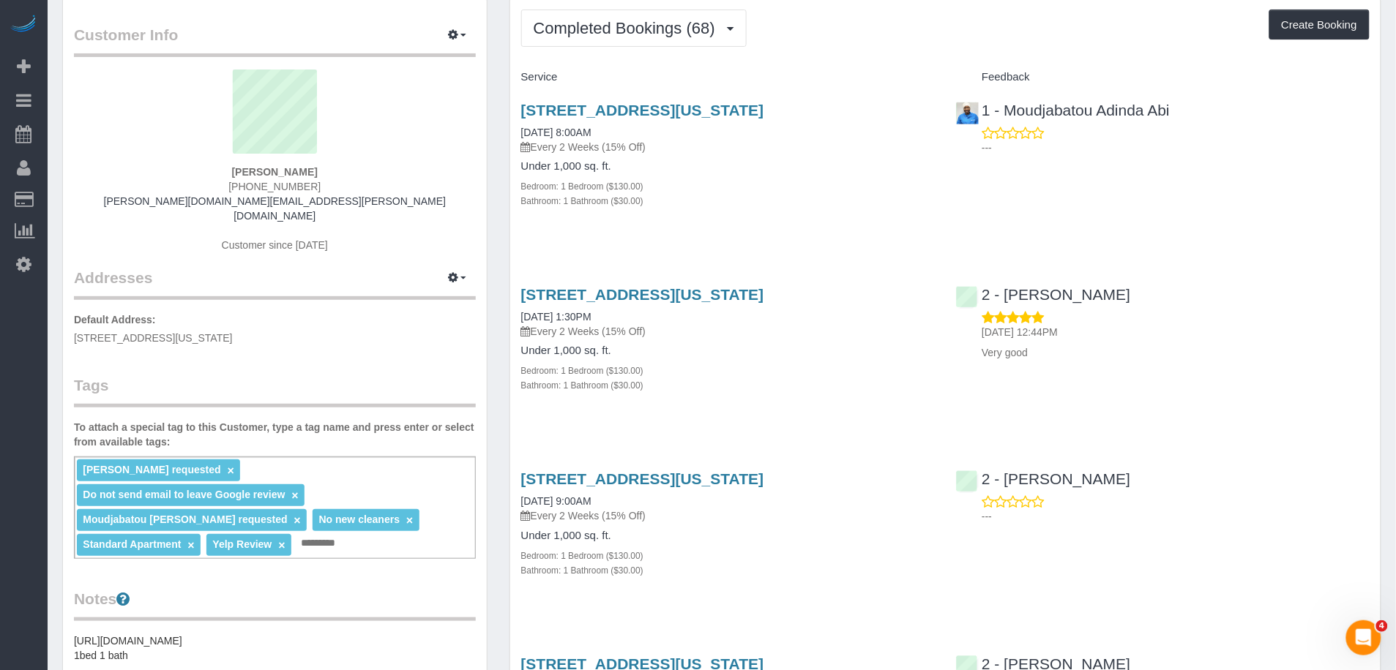
scroll to position [57, 0]
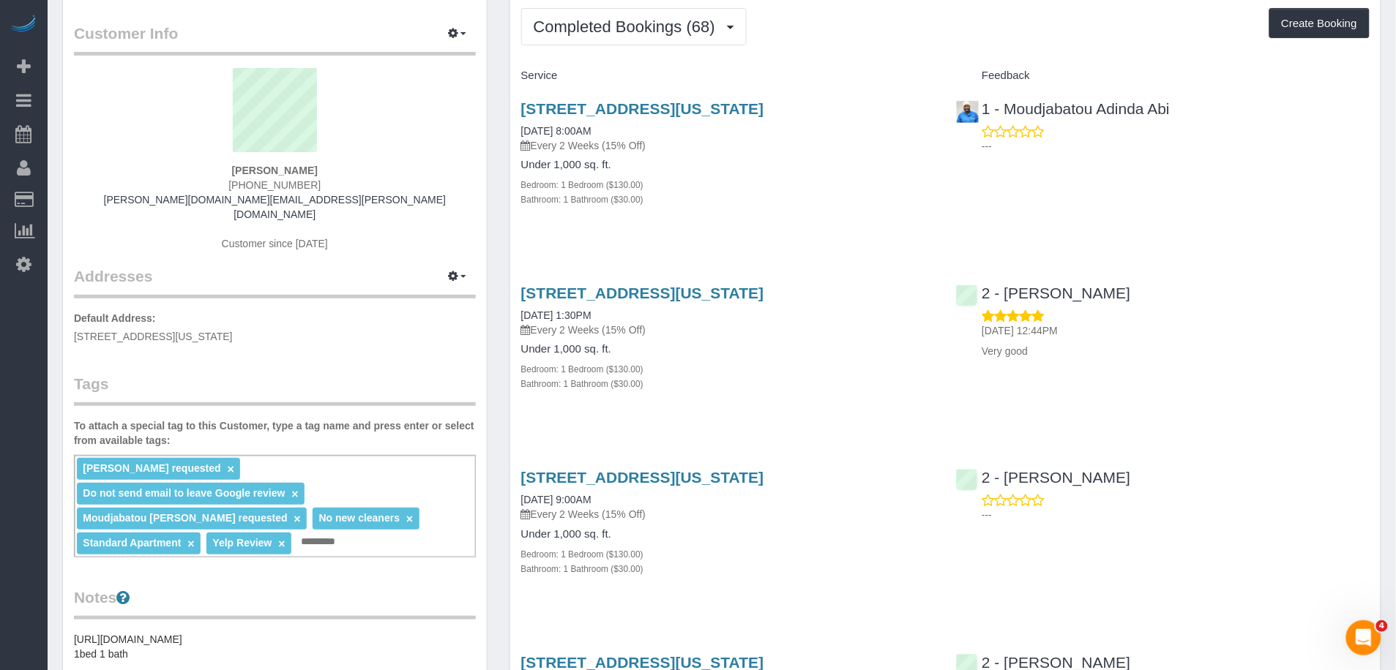
click at [298, 488] on link "×" at bounding box center [294, 494] width 7 height 12
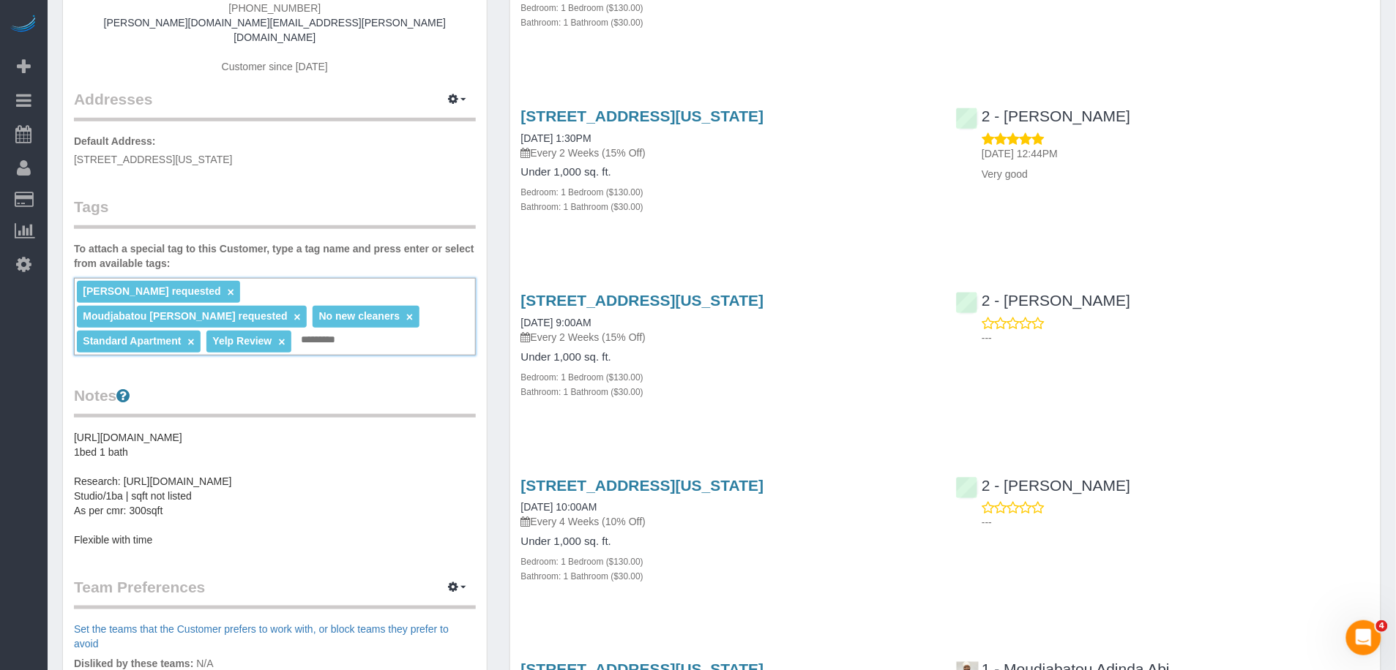
scroll to position [0, 0]
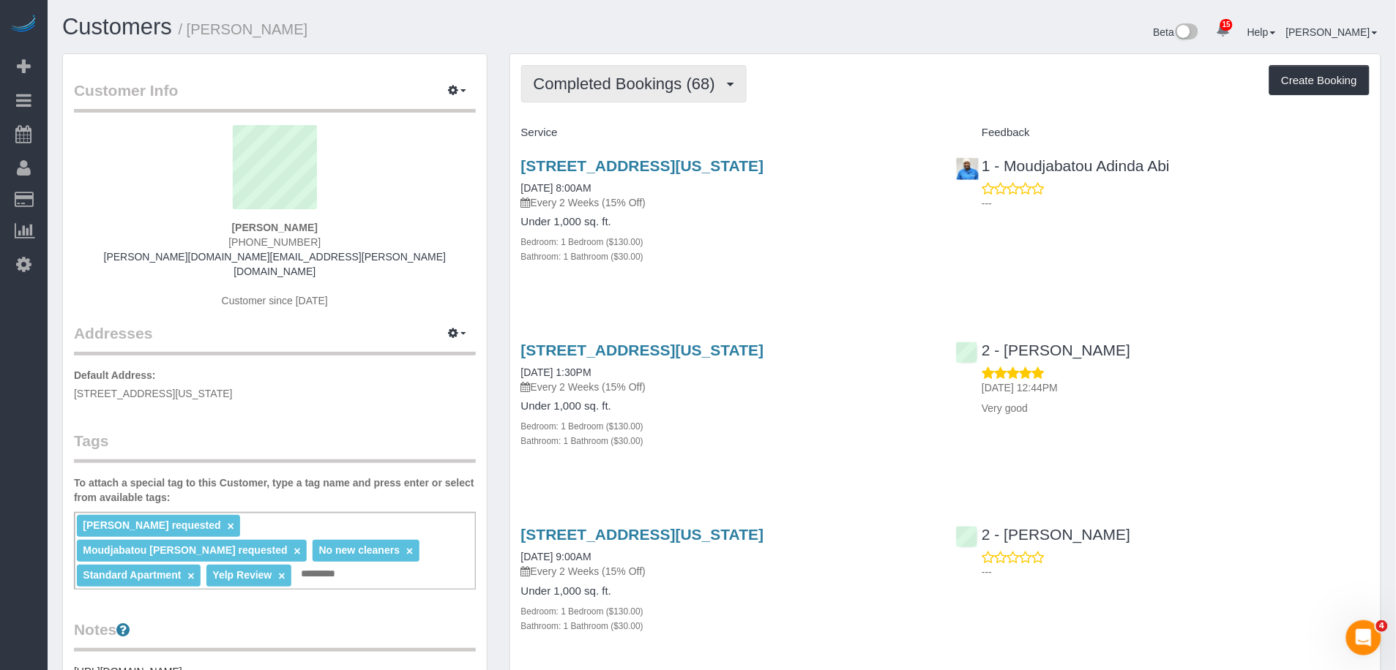
click at [613, 94] on button "Completed Bookings (68)" at bounding box center [633, 83] width 225 height 37
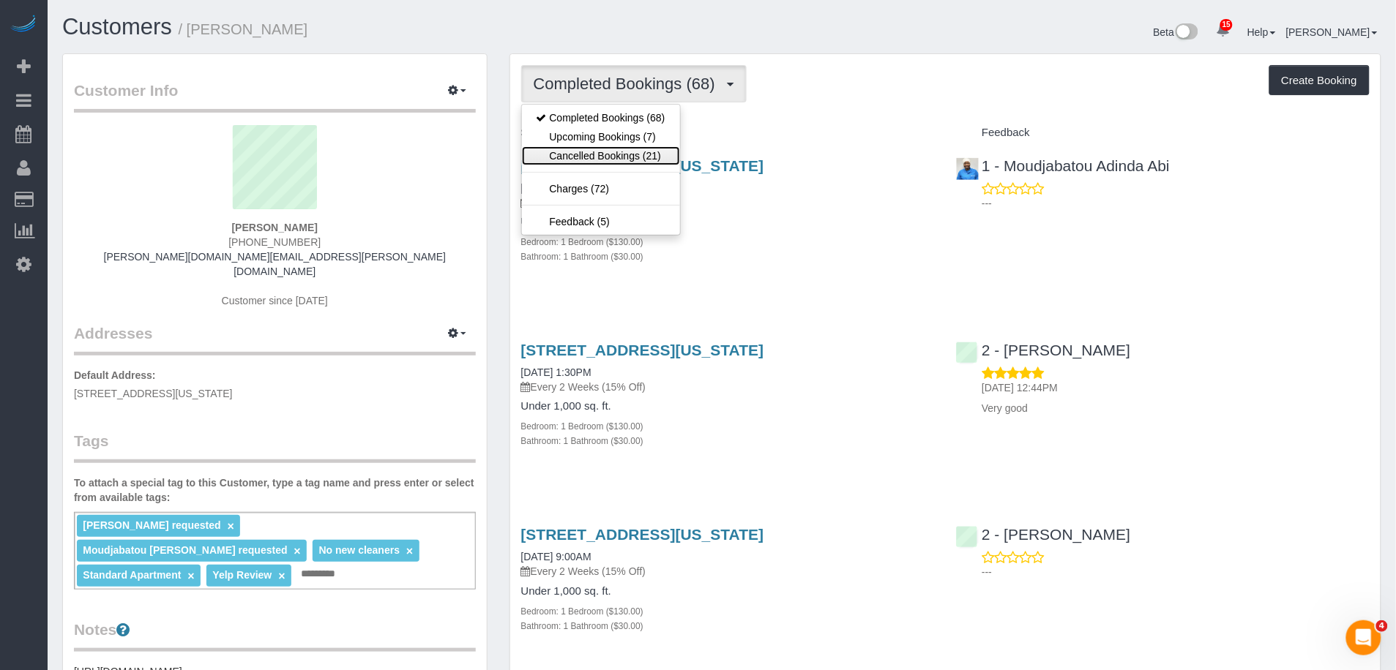
click at [615, 161] on link "Cancelled Bookings (21)" at bounding box center [601, 155] width 158 height 19
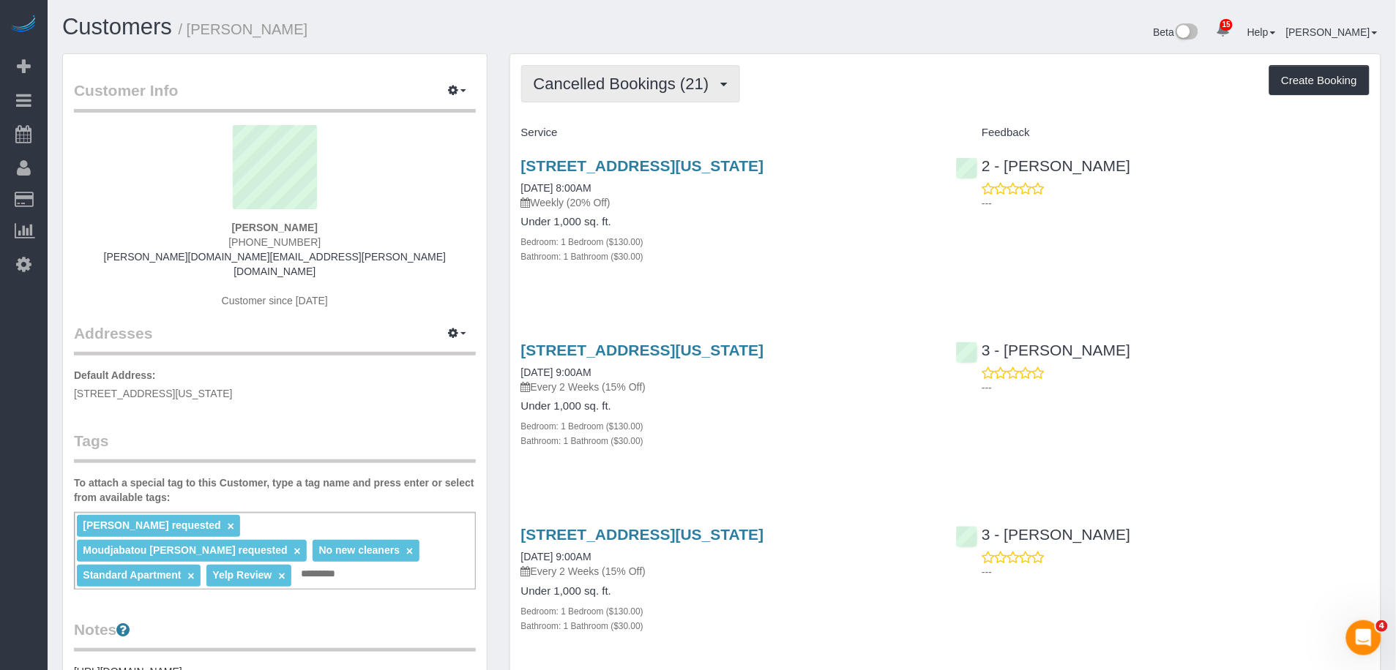
click at [627, 82] on span "Cancelled Bookings (21)" at bounding box center [624, 84] width 183 height 18
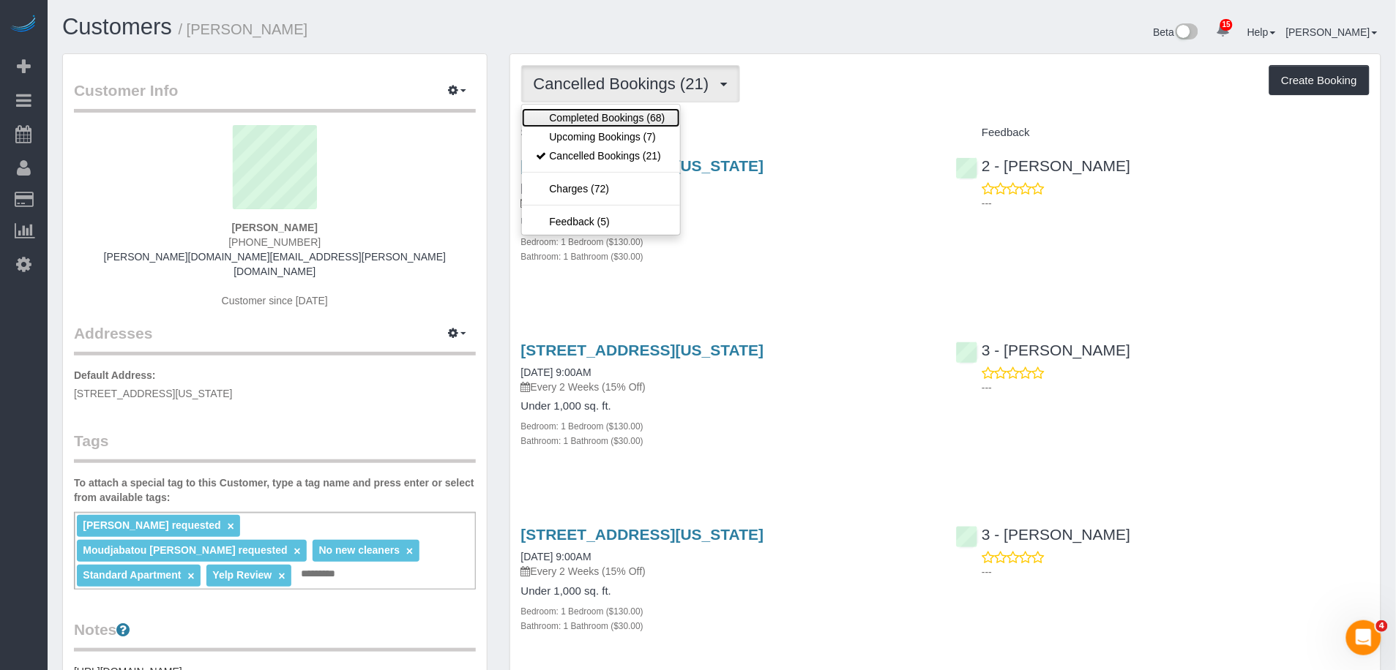
click at [621, 110] on link "Completed Bookings (68)" at bounding box center [601, 117] width 158 height 19
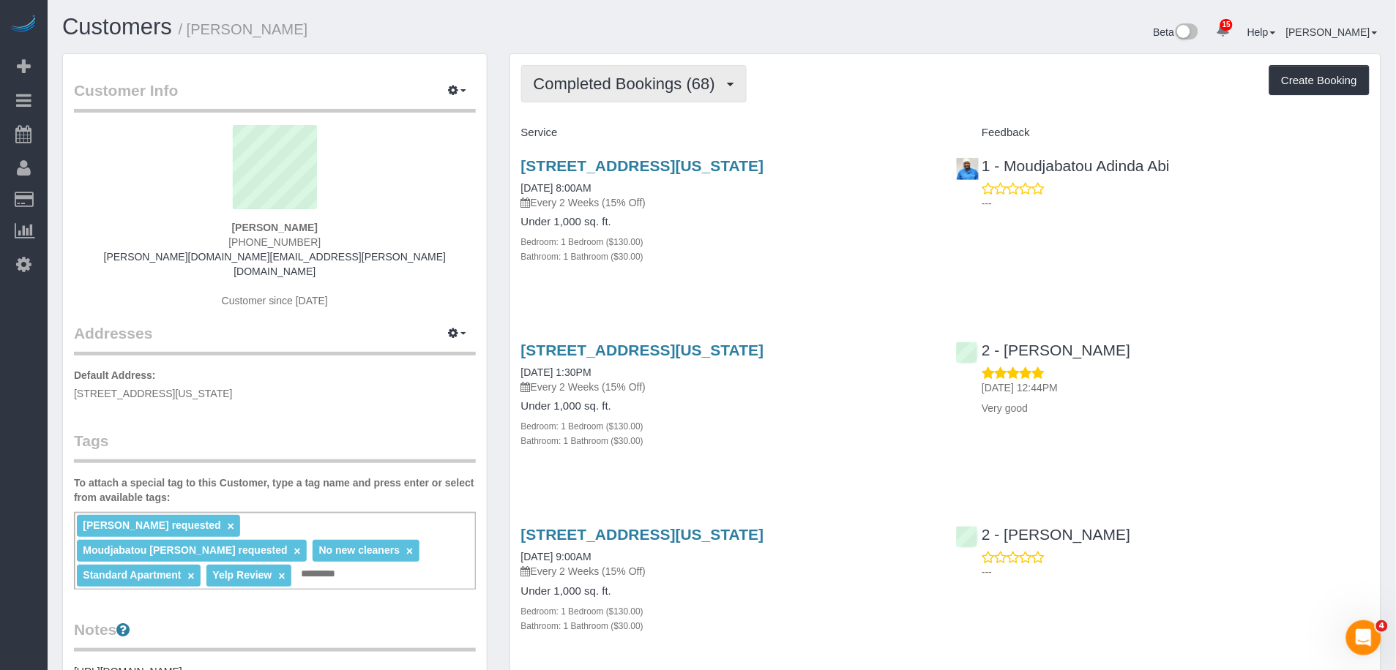
click at [685, 90] on span "Completed Bookings (68)" at bounding box center [627, 84] width 189 height 18
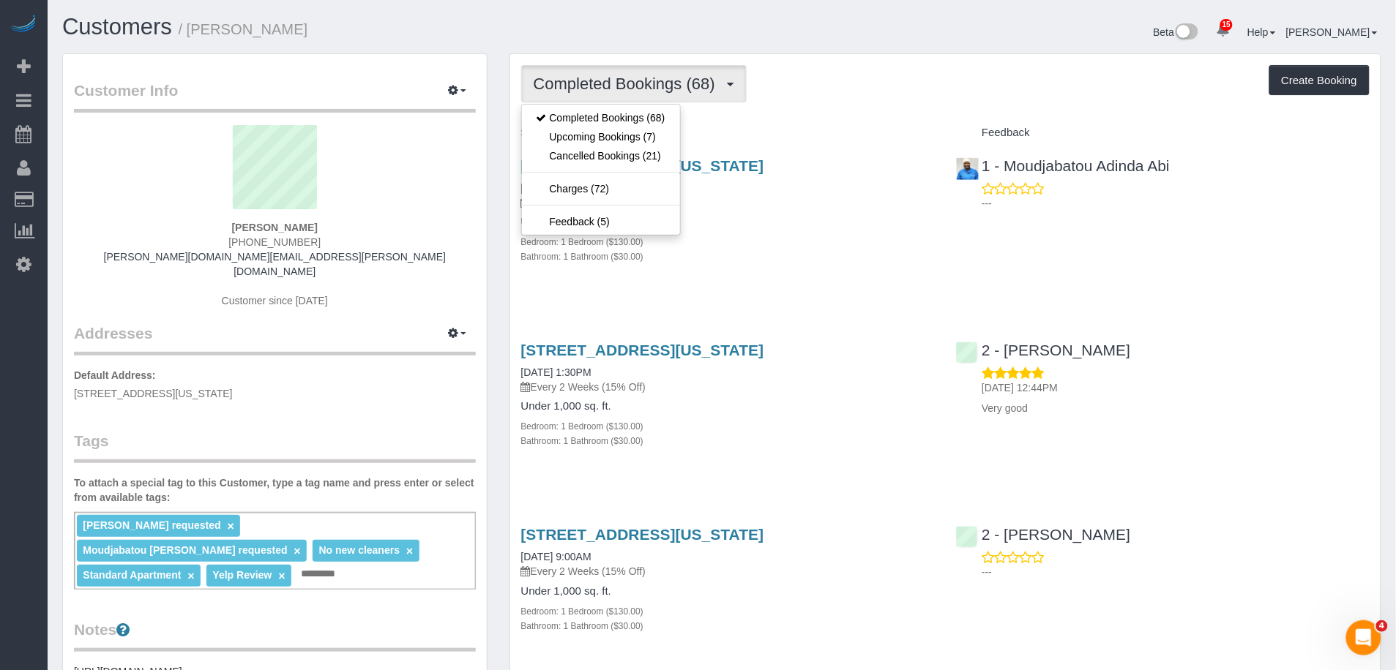
click at [336, 217] on sui-profile-pic at bounding box center [275, 172] width 380 height 95
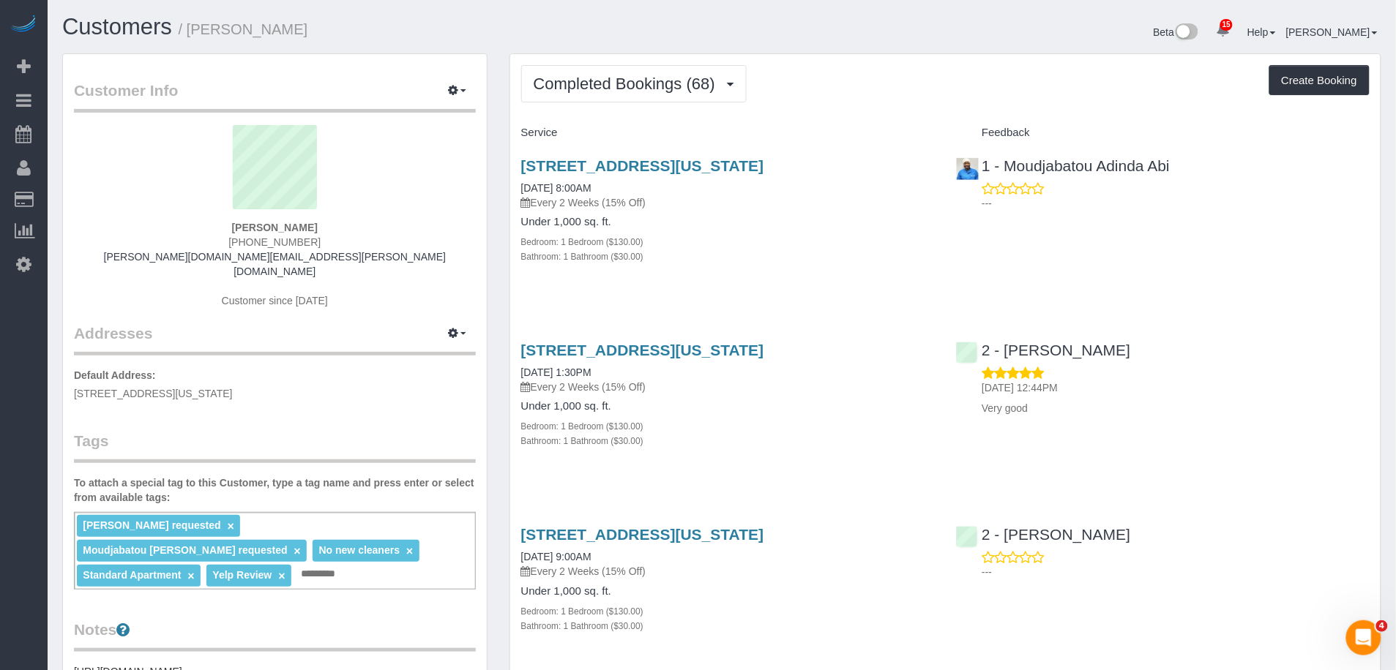
drag, startPoint x: 334, startPoint y: 225, endPoint x: 232, endPoint y: 228, distance: 102.5
click at [227, 230] on div "Benjamin Green (917) 603-9504 benjamin.andrew.green@gmail.com Customer since 20…" at bounding box center [275, 224] width 402 height 198
copy strong "Benjamin Green"
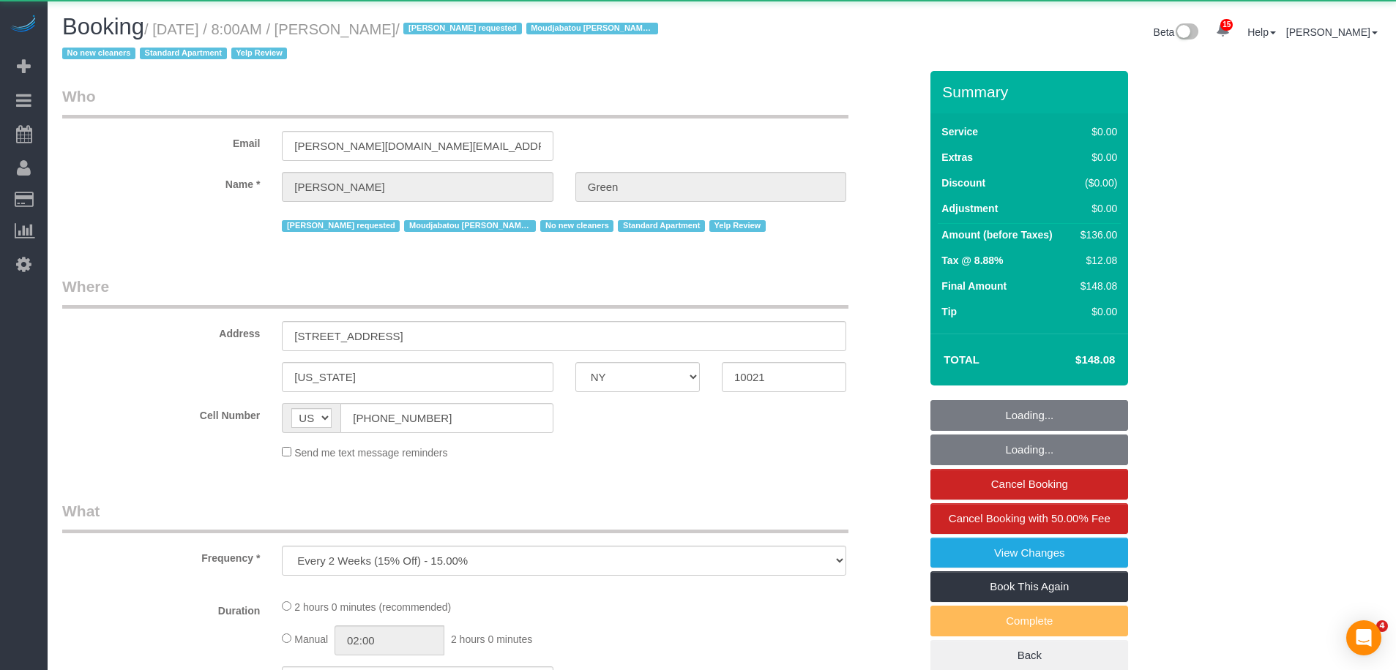
select select "NY"
select select "object:1029"
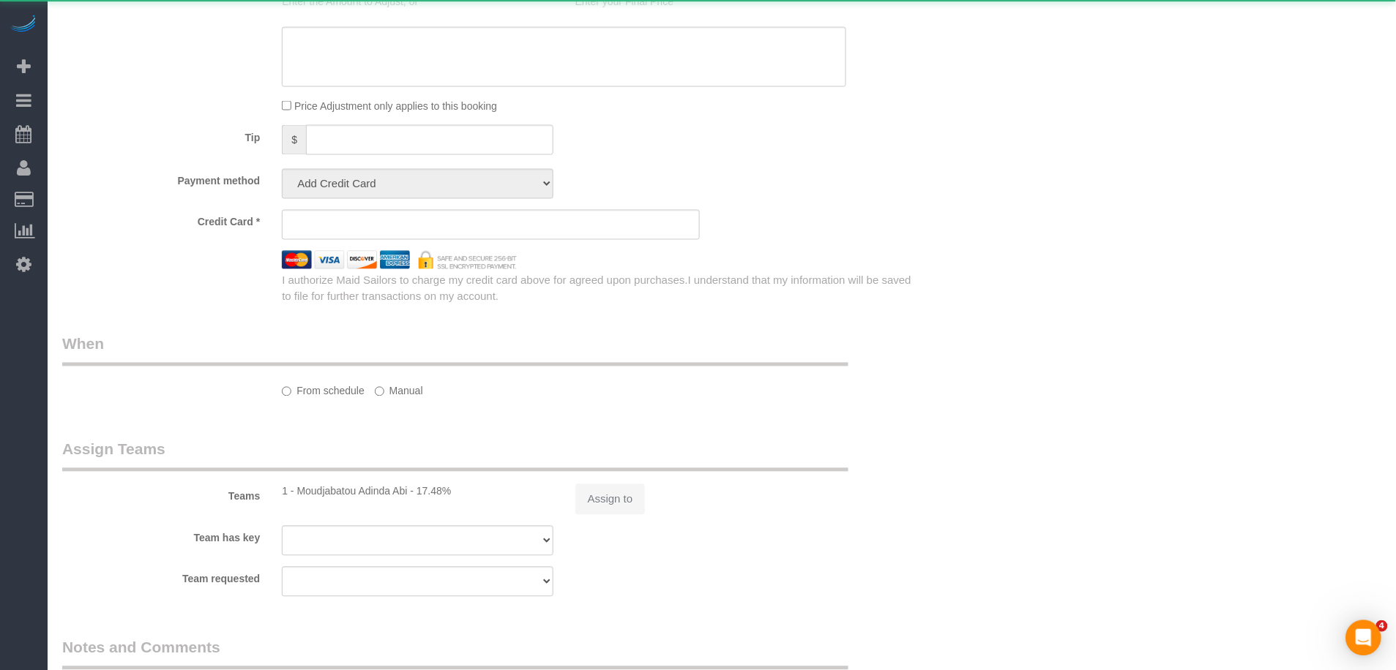
select select "string:stripe-pm_1QalaP4VGloSiKo7yrIPjvrA"
select select "1"
select select "spot1"
select select "number:56"
select select "number:69"
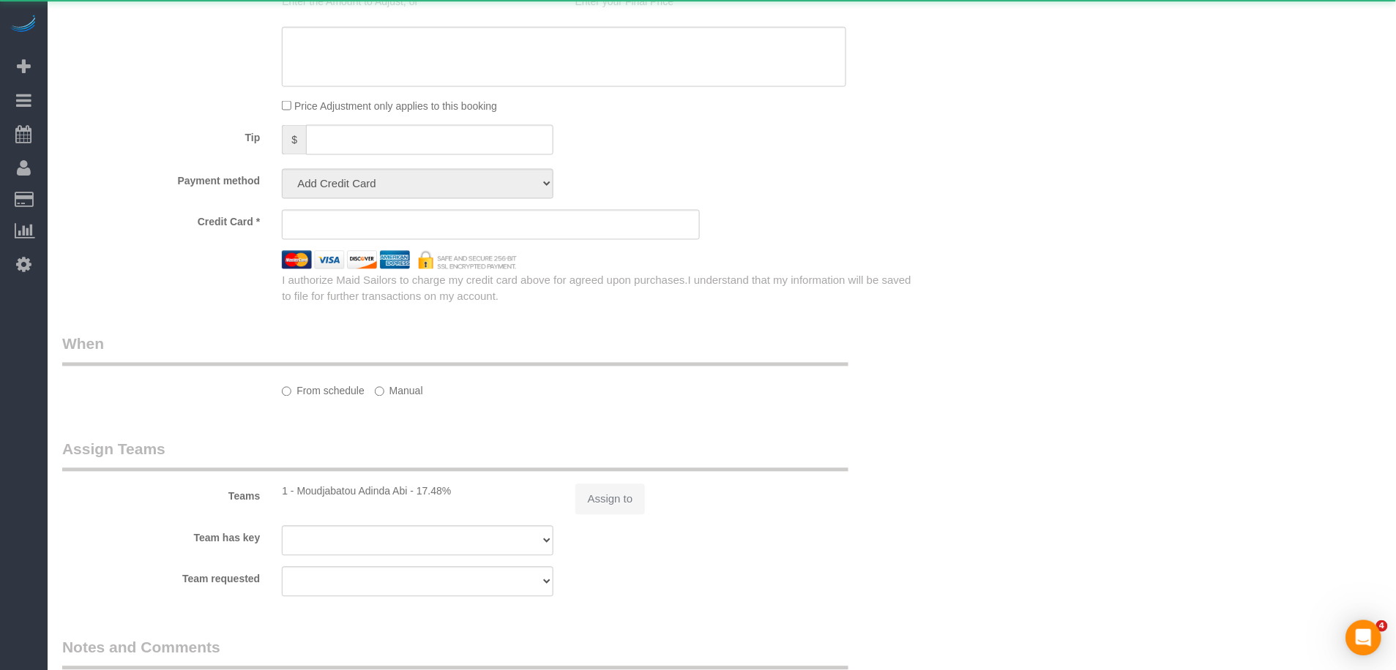
select select "number:13"
select select "number:5"
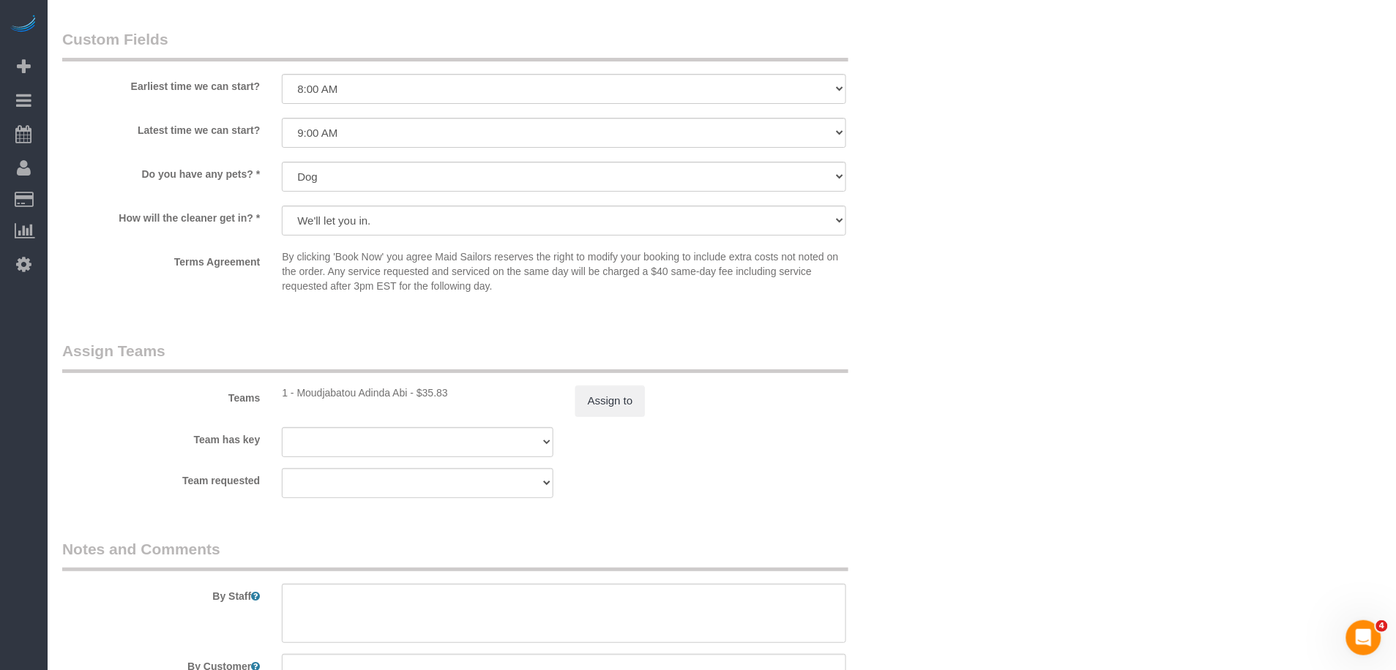
scroll to position [1641, 0]
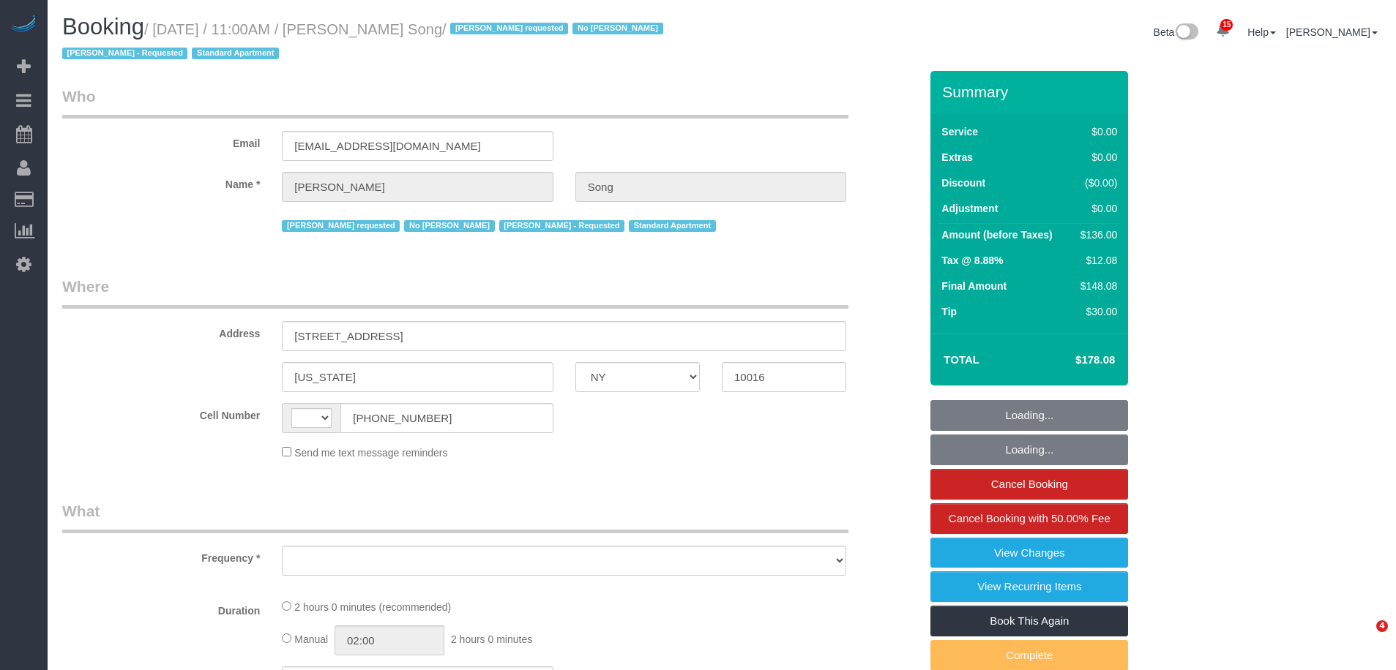
select select "NY"
select select "string:[GEOGRAPHIC_DATA]"
select select "object:777"
select select "1"
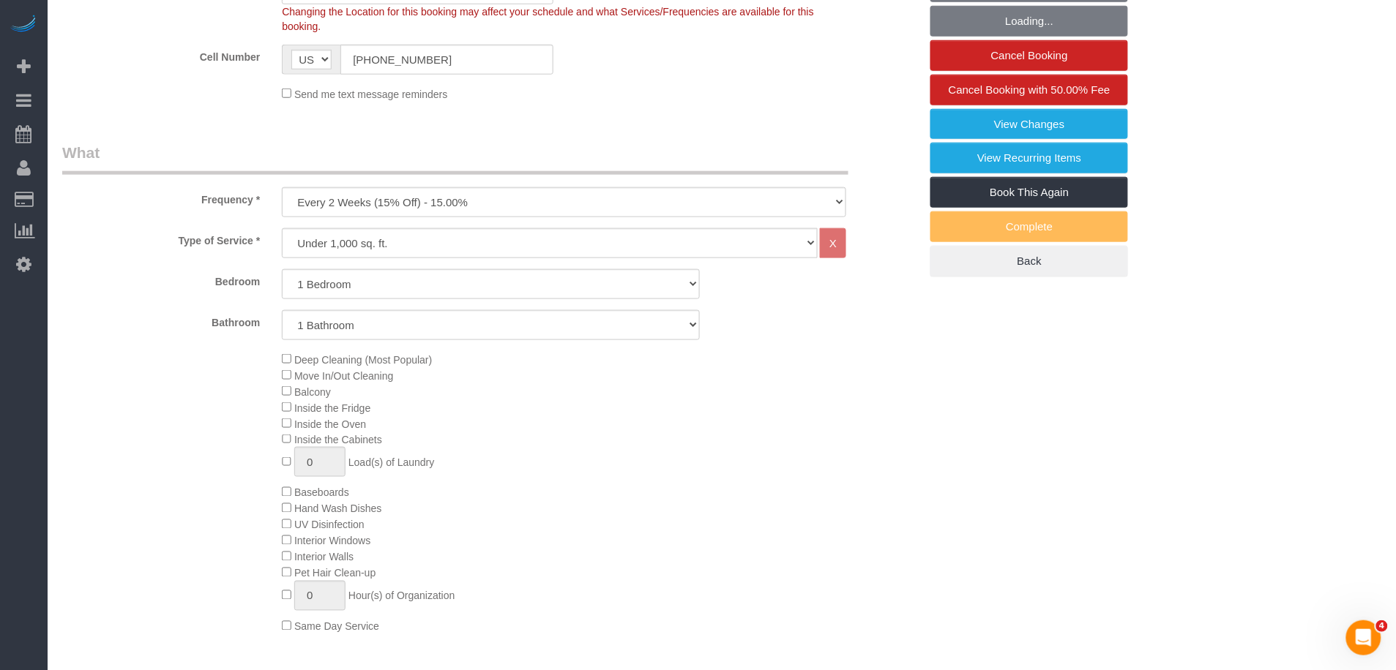
select select "object:886"
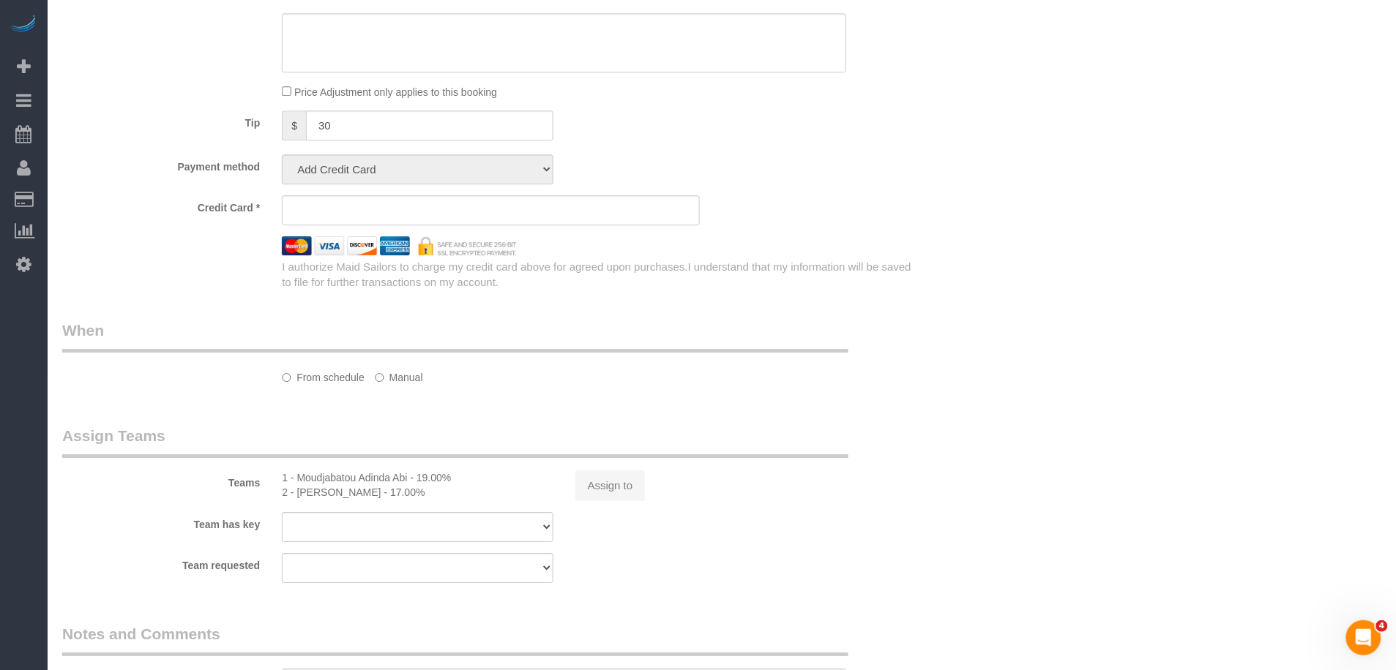
select select "string:stripe-pm_1Kl5nb4VGloSiKo7oUvlWF3z"
select select "spot1"
select select "number:89"
select select "number:90"
select select "number:15"
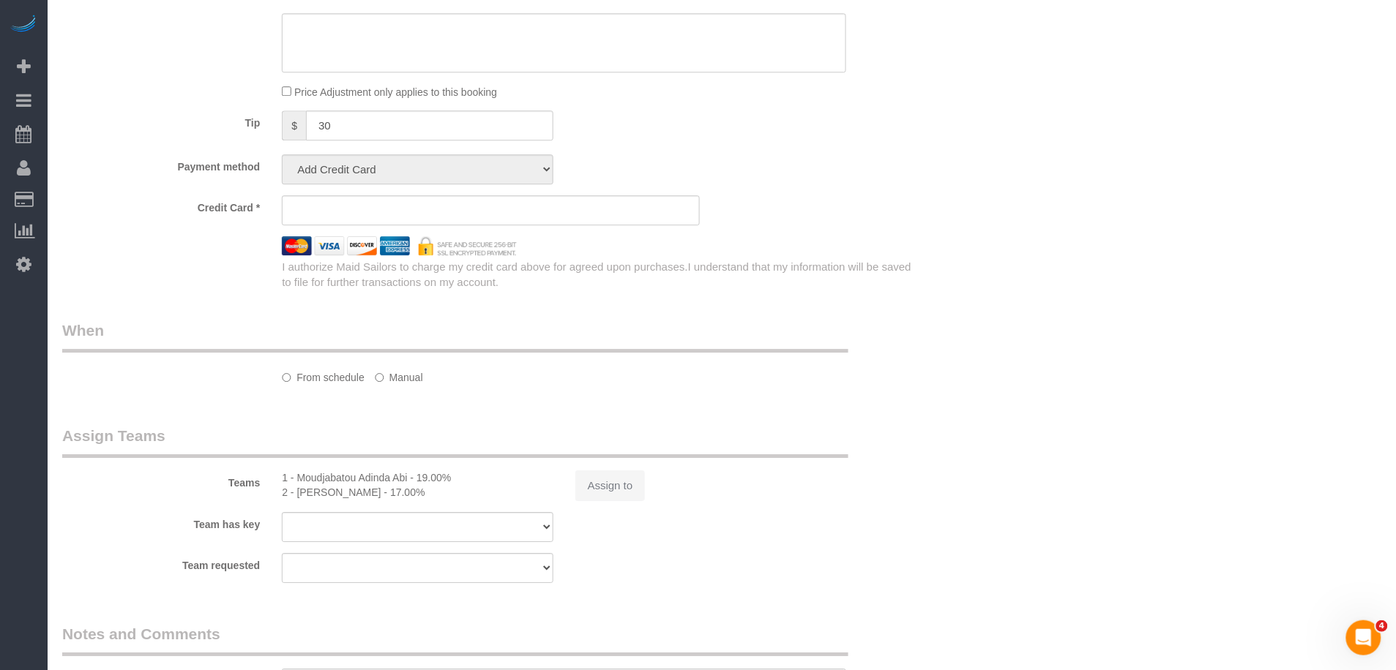
select select "number:5"
select select "1"
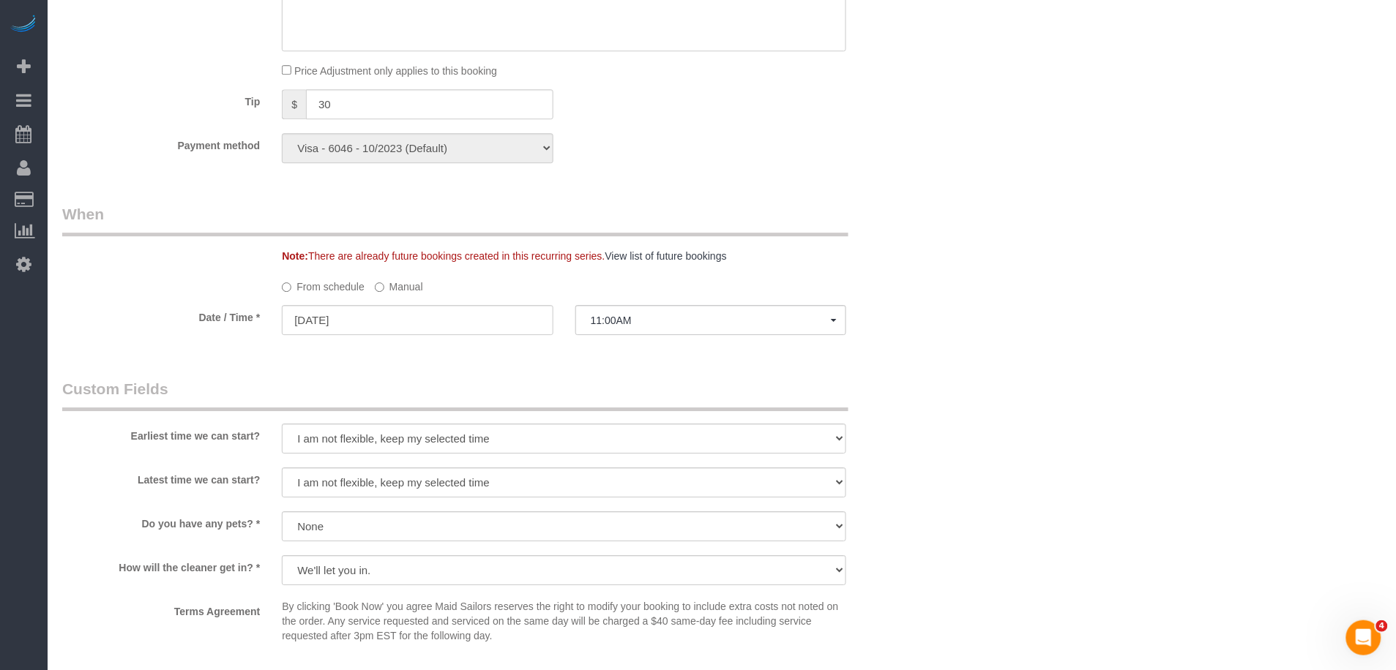
scroll to position [1808, 0]
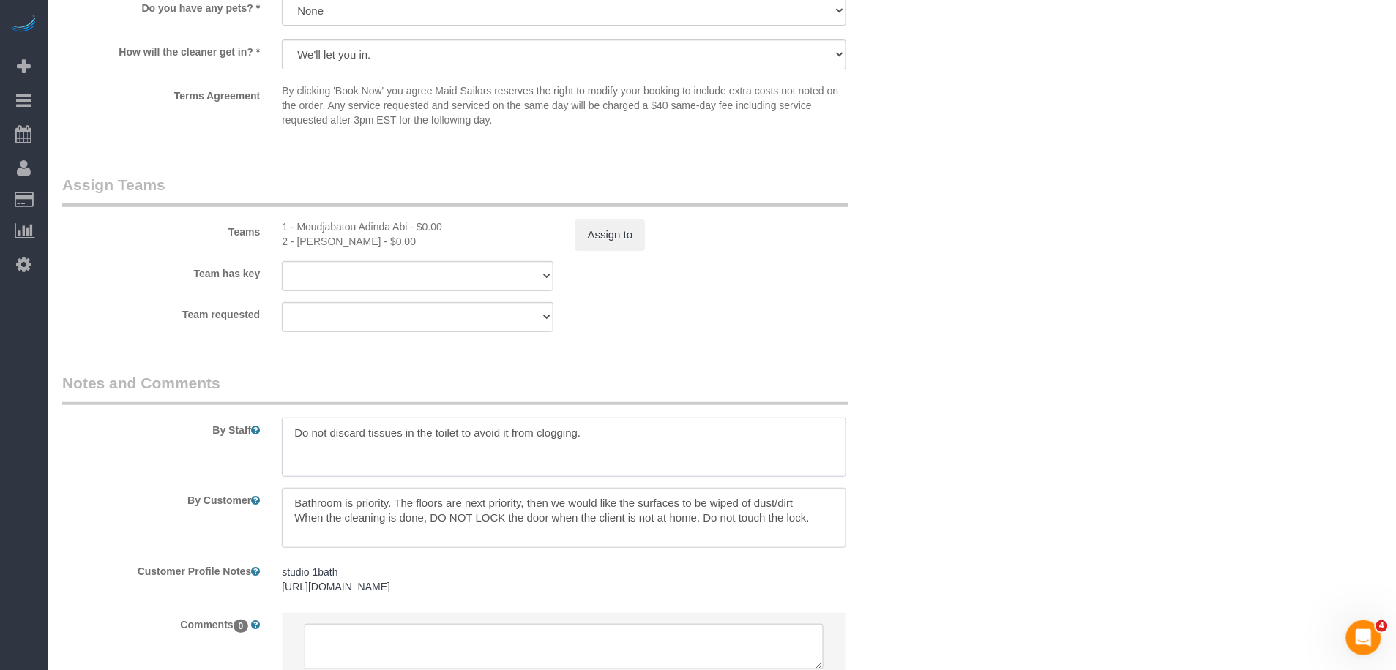
click at [561, 447] on textarea at bounding box center [564, 448] width 564 height 60
click at [292, 437] on textarea "To enrich screen reader interactions, please activate Accessibility in Grammarl…" at bounding box center [564, 448] width 564 height 60
paste textarea "[PERSON_NAME]"
click at [457, 442] on textarea "To enrich screen reader interactions, please activate Accessibility in Grammarl…" at bounding box center [564, 448] width 564 height 60
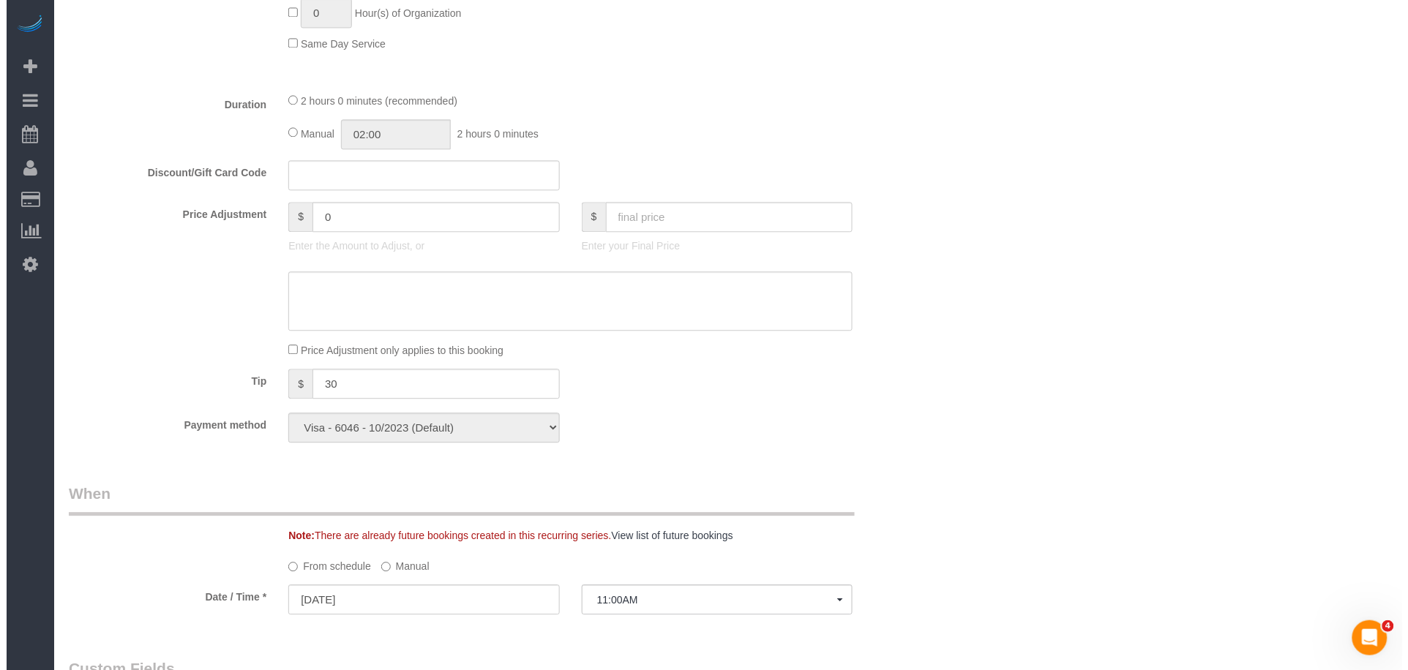
scroll to position [0, 0]
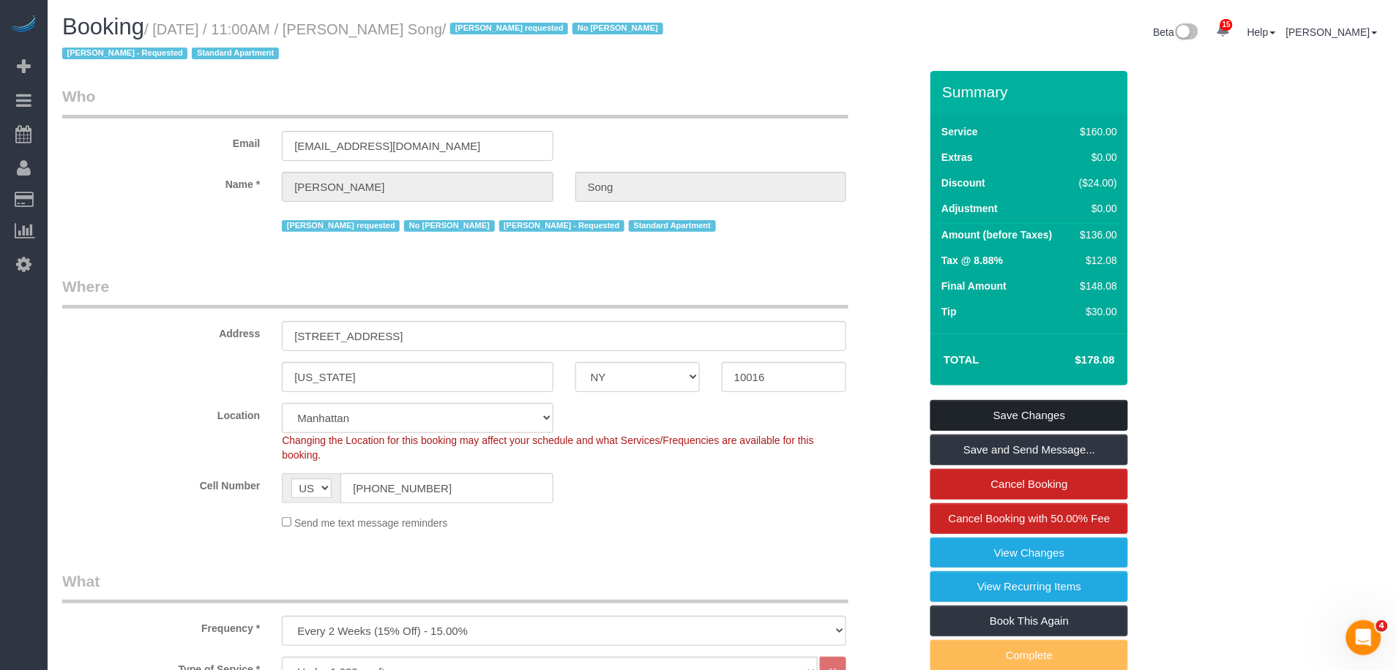
type textarea "Trainee: [PERSON_NAME] do not start without trainer Do not discard tissues in t…"
click at [1060, 418] on link "Save Changes" at bounding box center [1029, 415] width 198 height 31
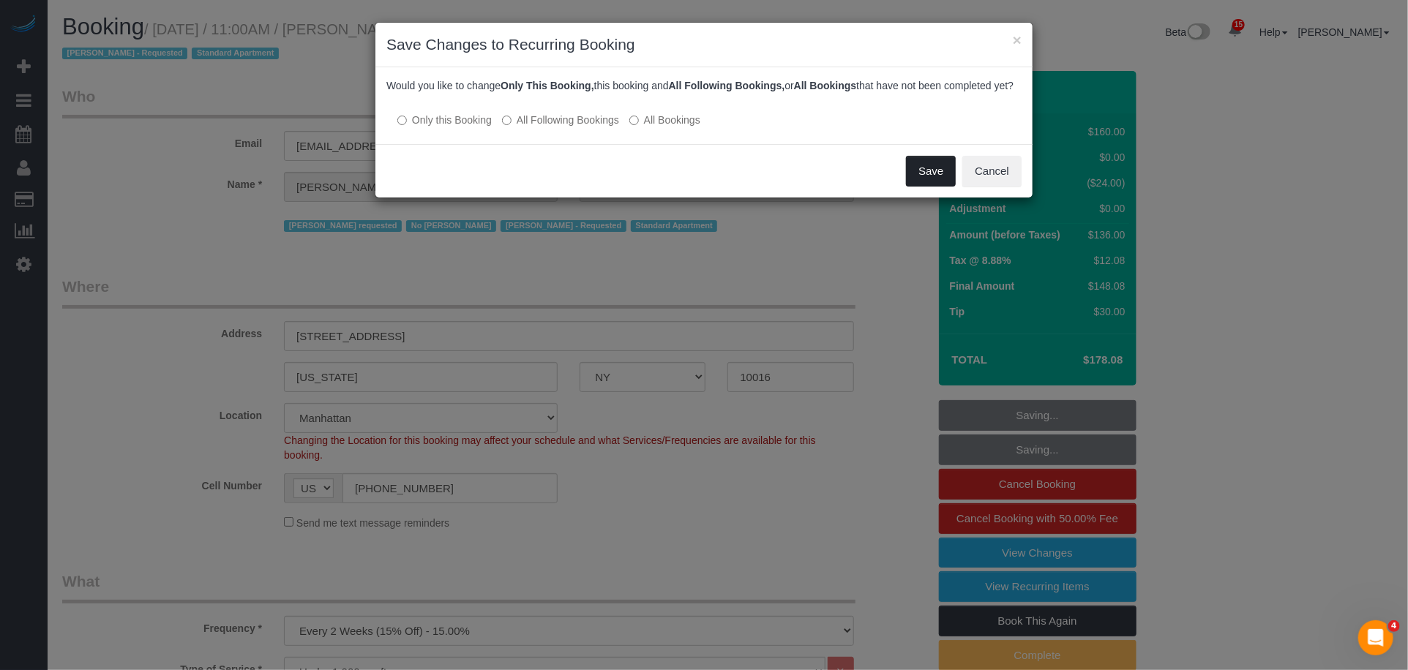
click at [936, 187] on button "Save" at bounding box center [931, 171] width 50 height 31
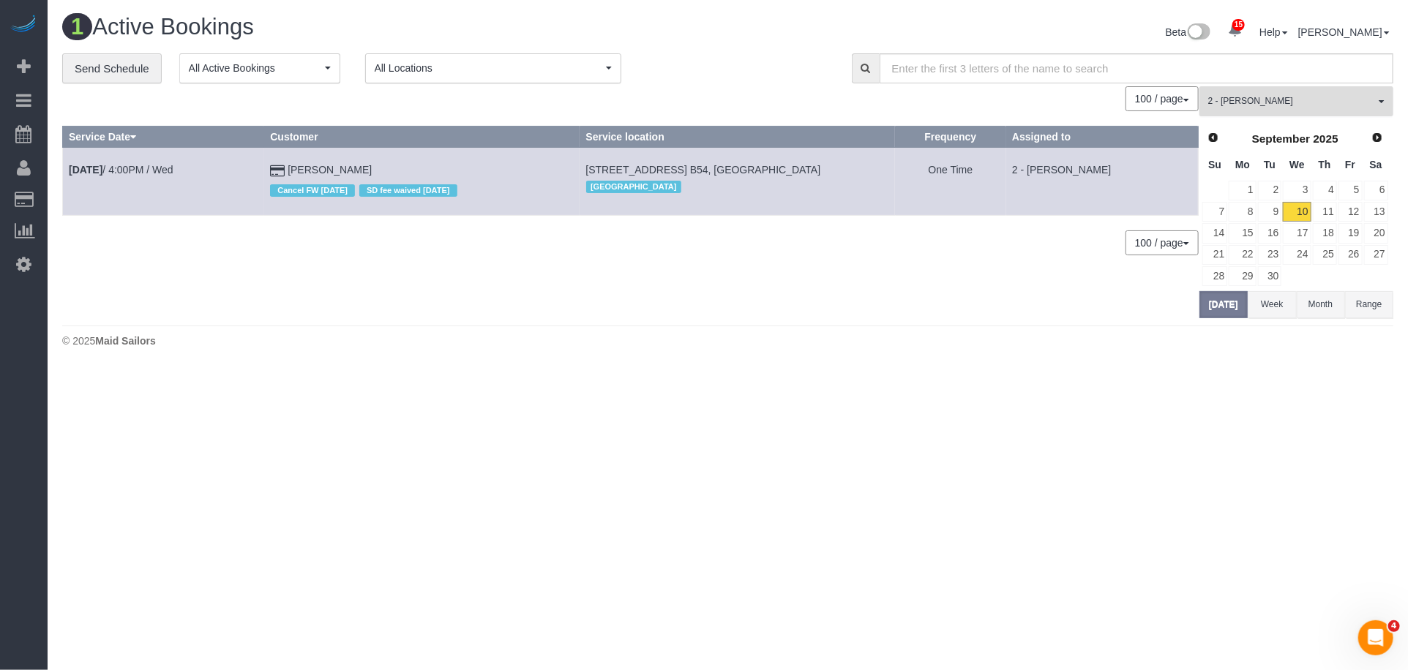
click at [1248, 96] on span "2 - [PERSON_NAME]" at bounding box center [1291, 101] width 167 height 12
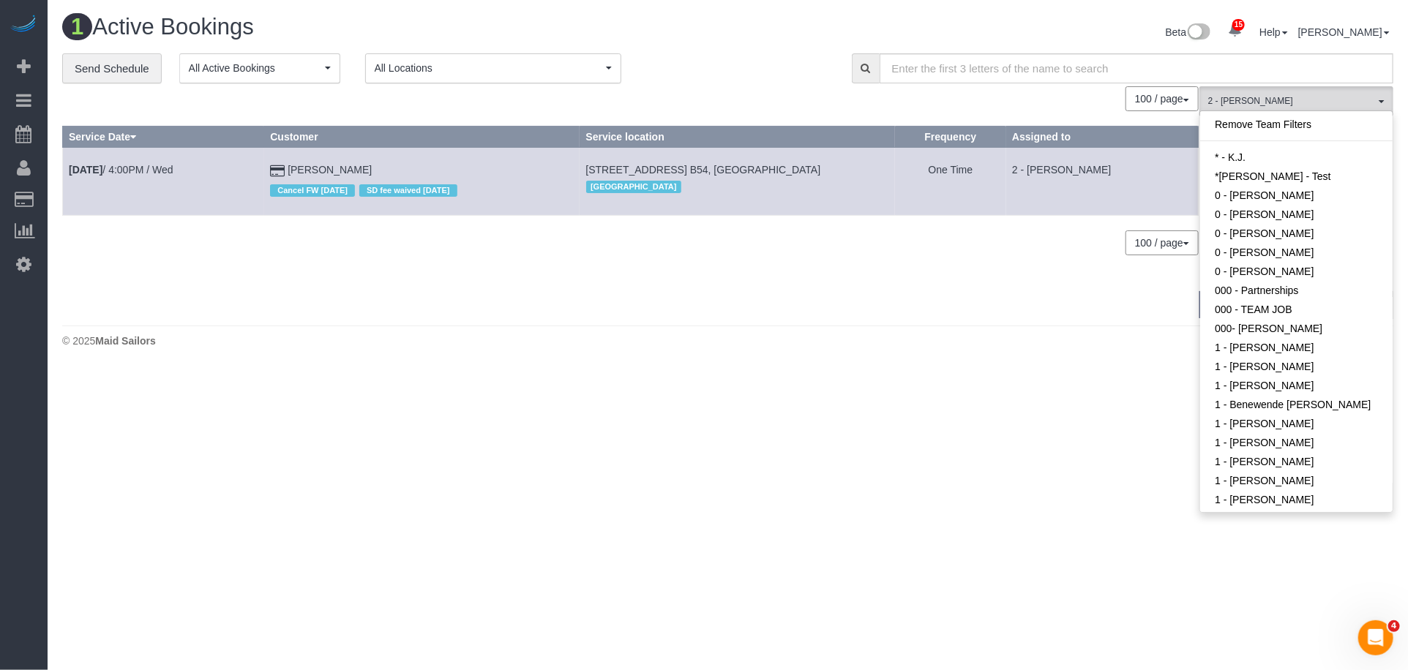
scroll to position [905, 0]
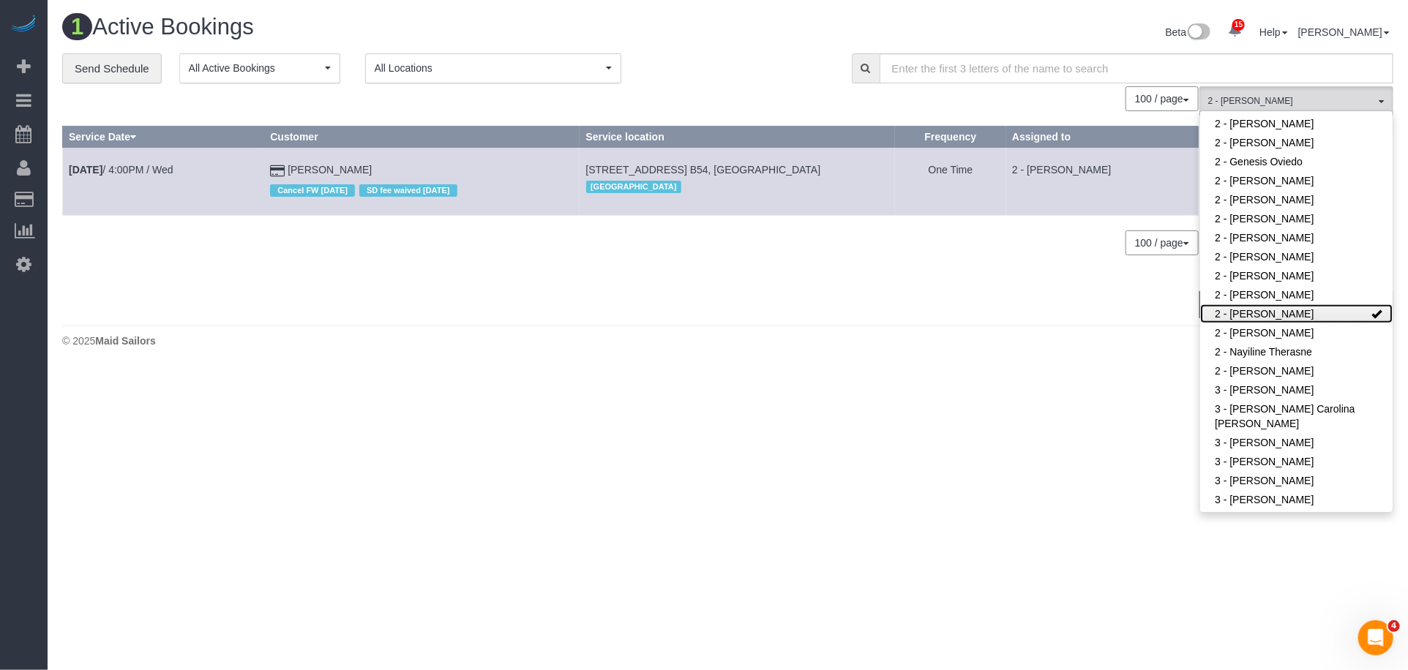
click at [1287, 312] on link "2 - [PERSON_NAME]" at bounding box center [1296, 313] width 192 height 19
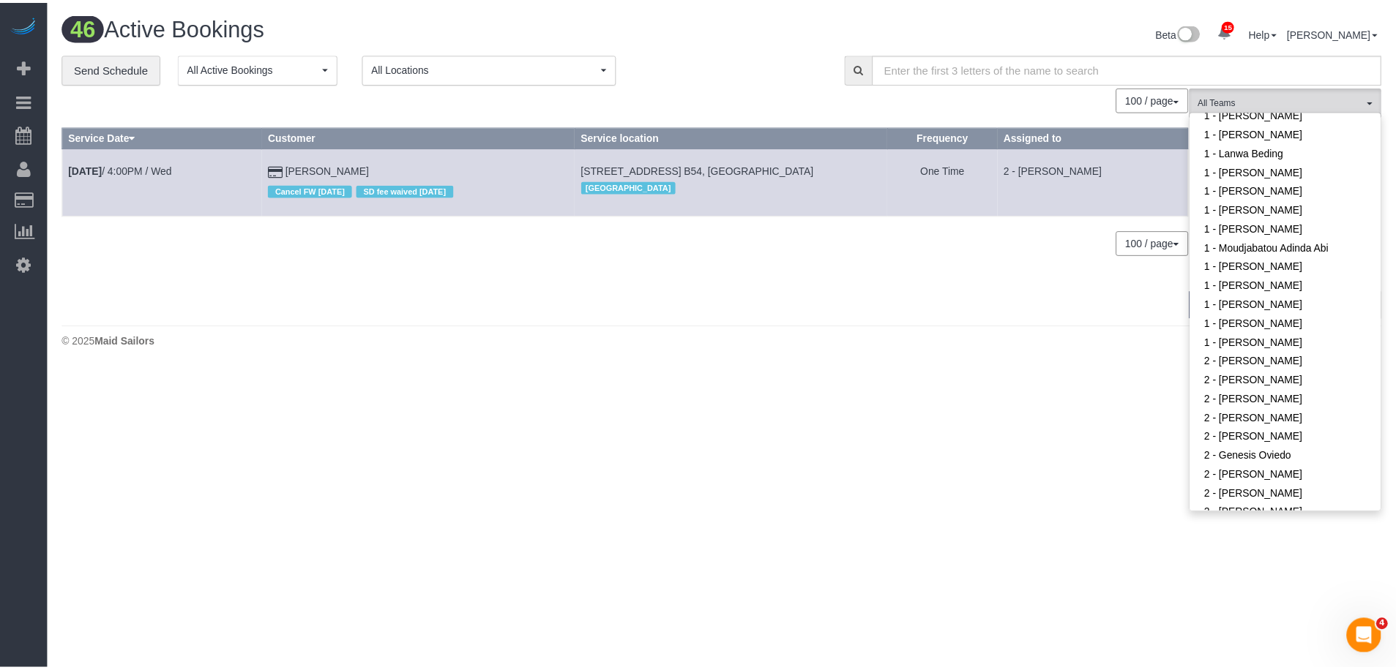
scroll to position [604, 0]
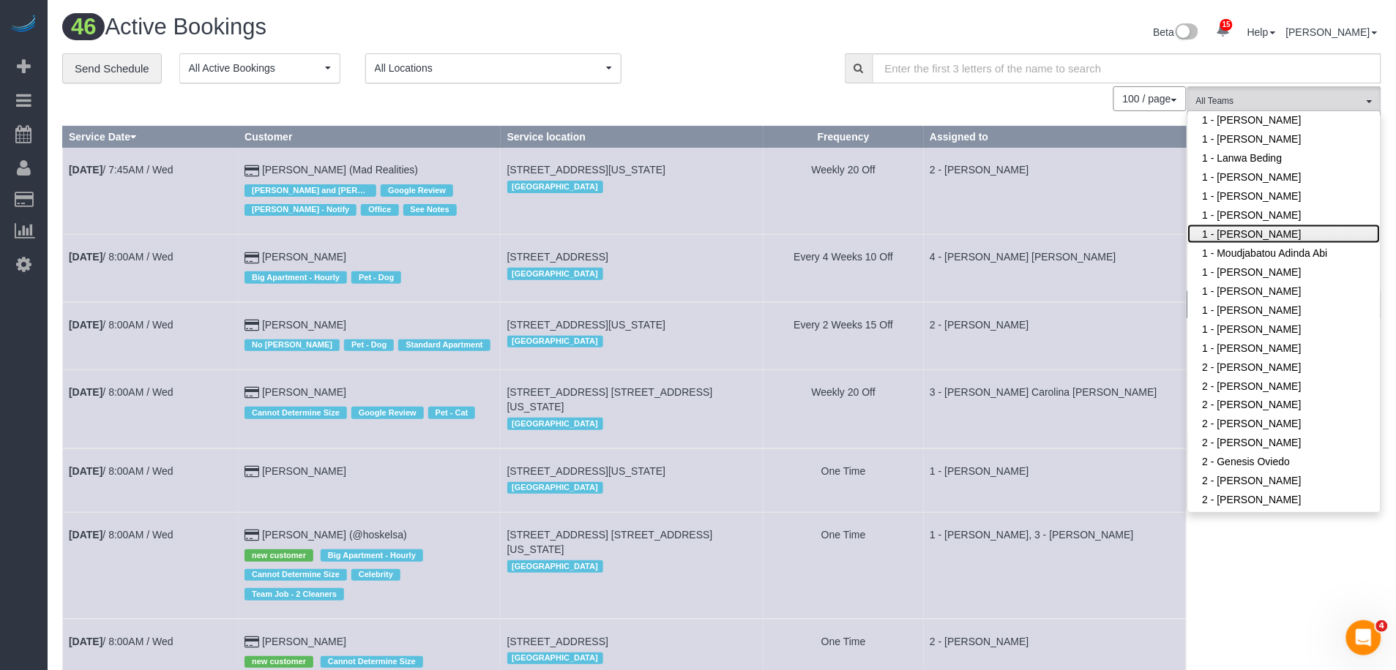
click at [1300, 226] on link "1 - [PERSON_NAME]" at bounding box center [1284, 234] width 192 height 19
click at [1084, 231] on td "2 - [PERSON_NAME]" at bounding box center [1055, 191] width 263 height 87
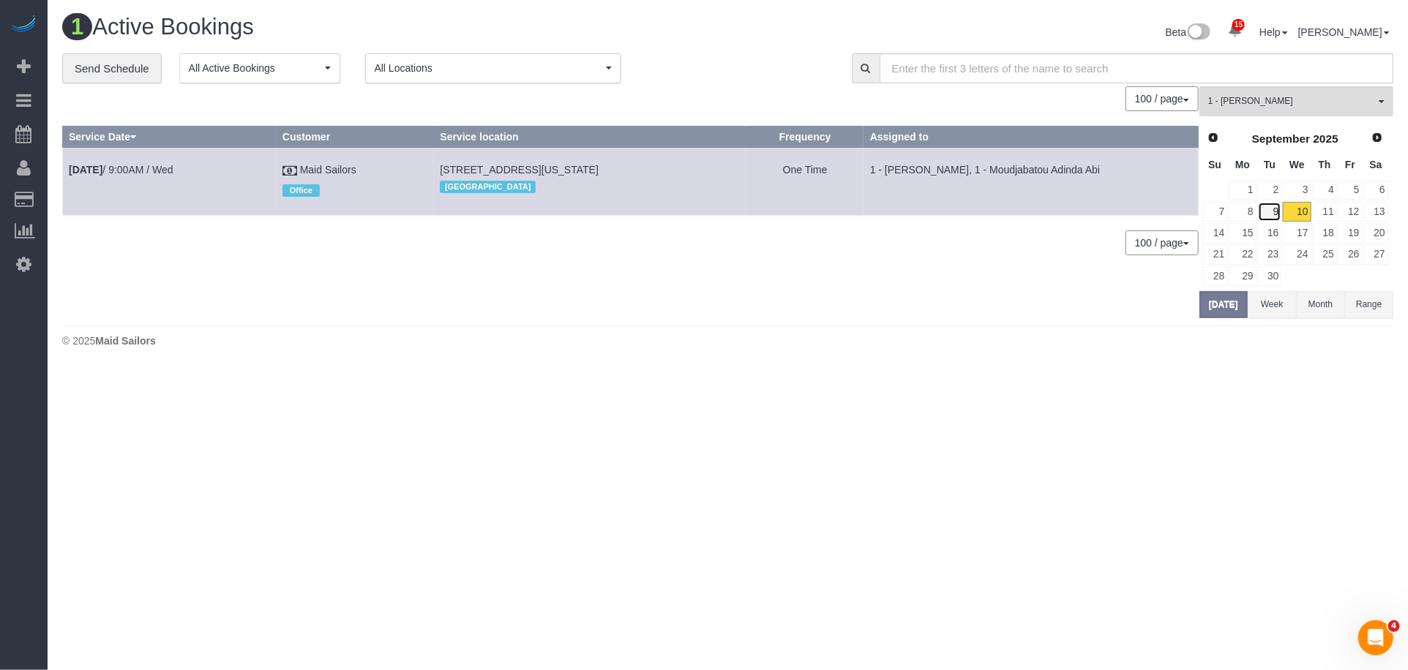
click at [1280, 217] on link "9" at bounding box center [1270, 212] width 24 height 20
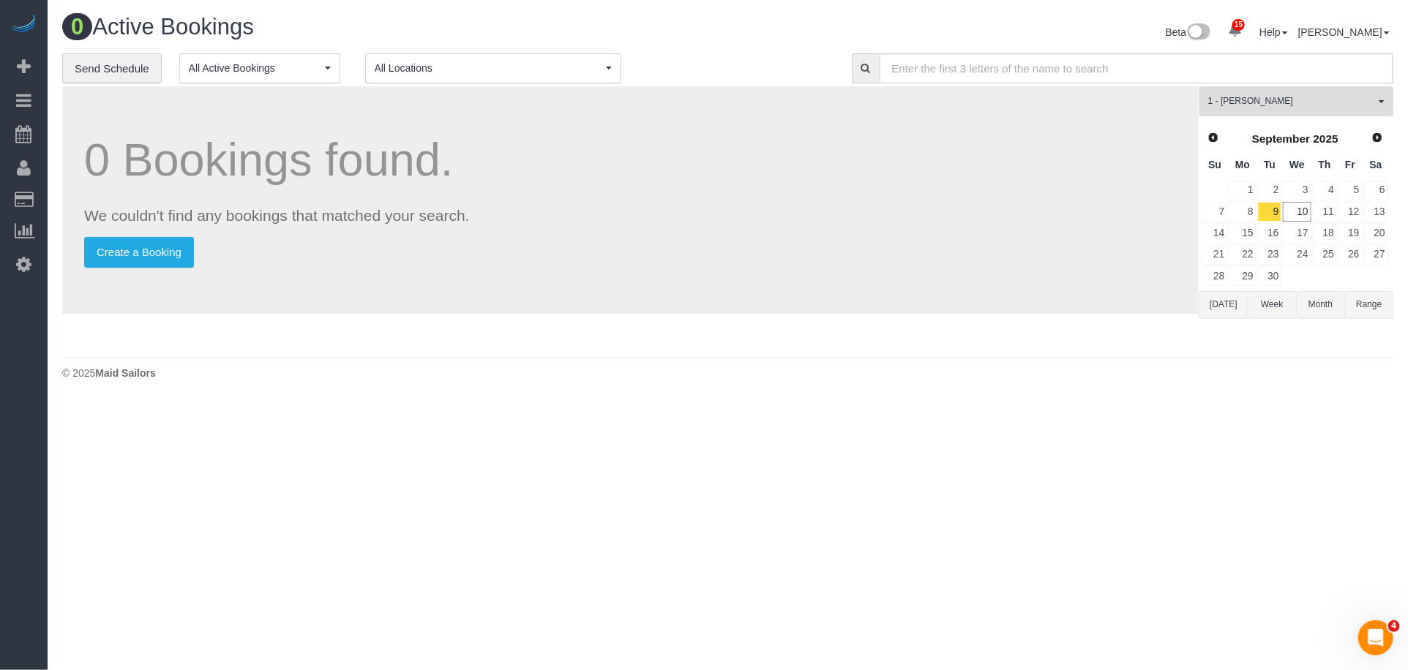
click at [1271, 106] on span "1 - [PERSON_NAME]" at bounding box center [1291, 101] width 167 height 12
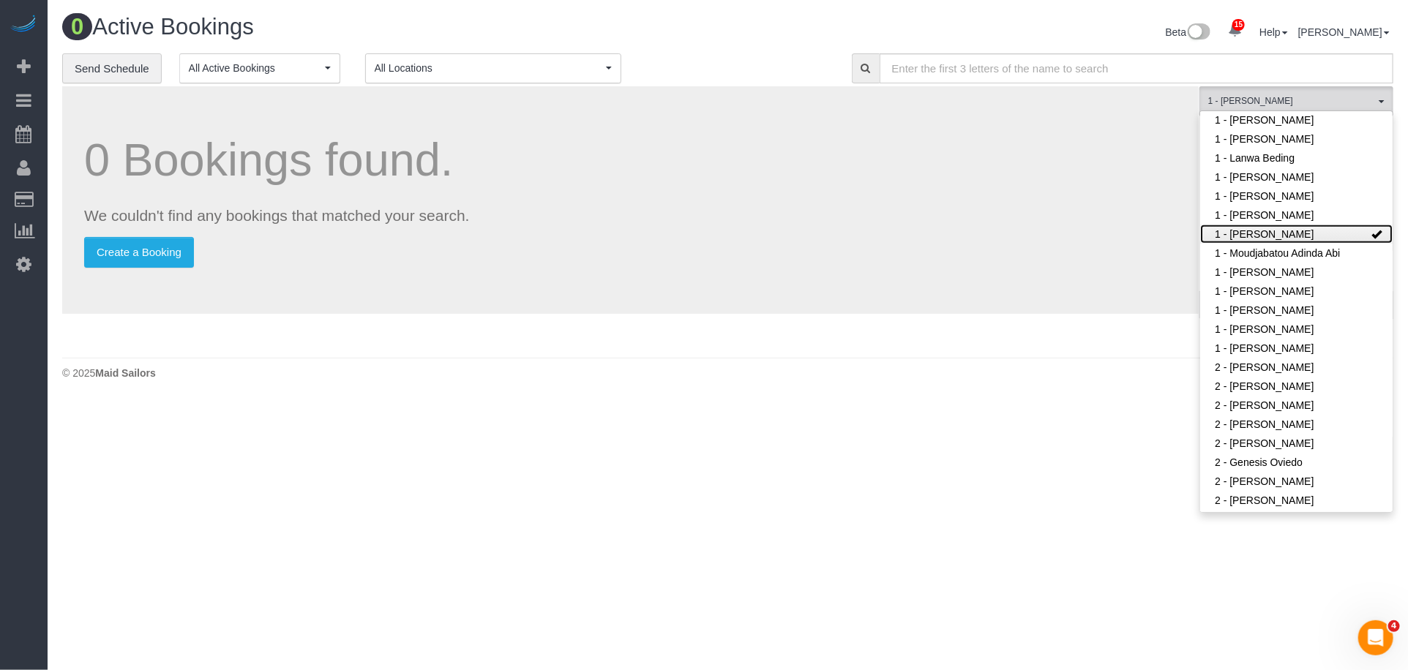
click at [1297, 230] on link "1 - [PERSON_NAME]" at bounding box center [1296, 234] width 192 height 19
click at [1028, 231] on div "0 Bookings found. We couldn't find any bookings that matched your search. Creat…" at bounding box center [630, 200] width 1136 height 228
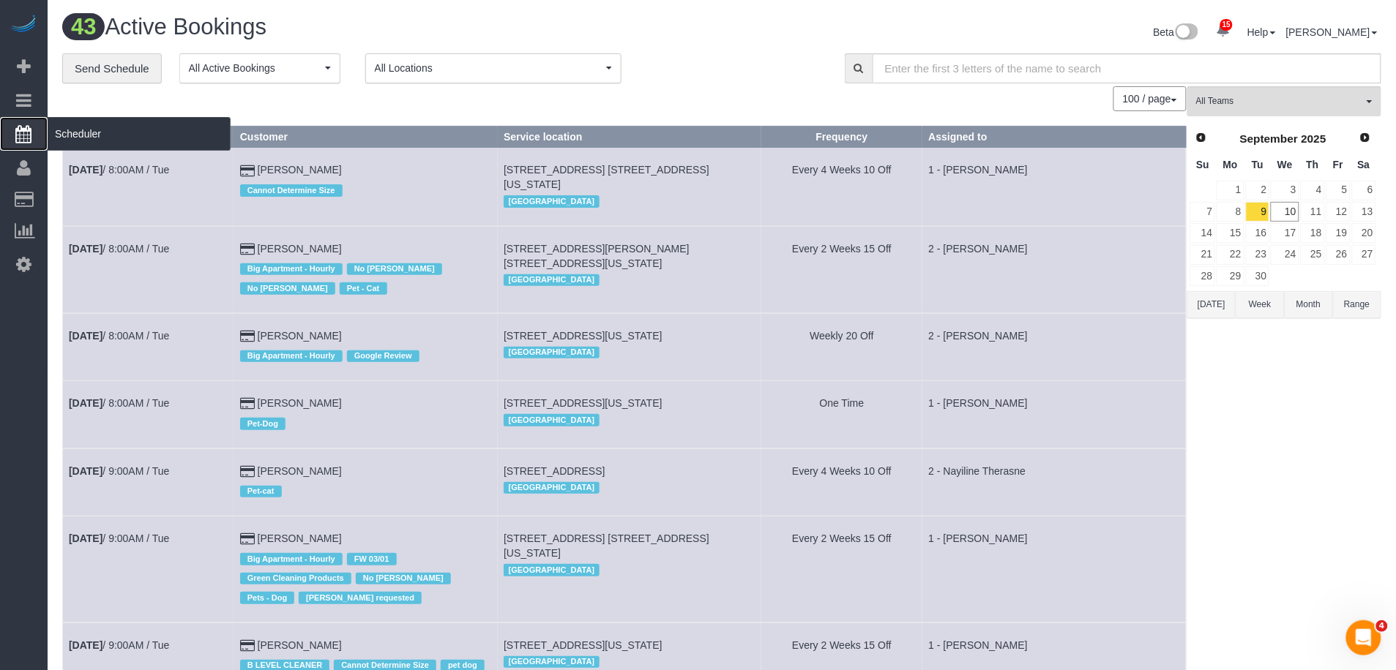
click at [92, 124] on span "Scheduler" at bounding box center [139, 134] width 183 height 34
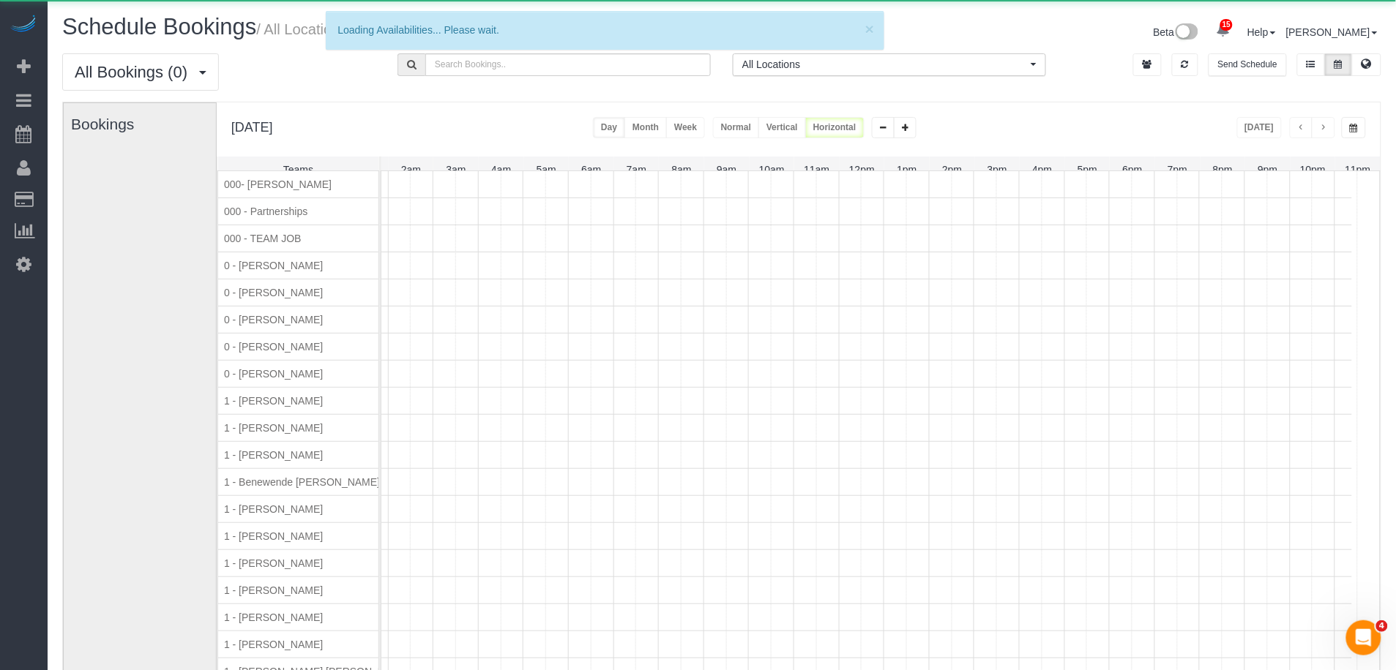
scroll to position [0, 83]
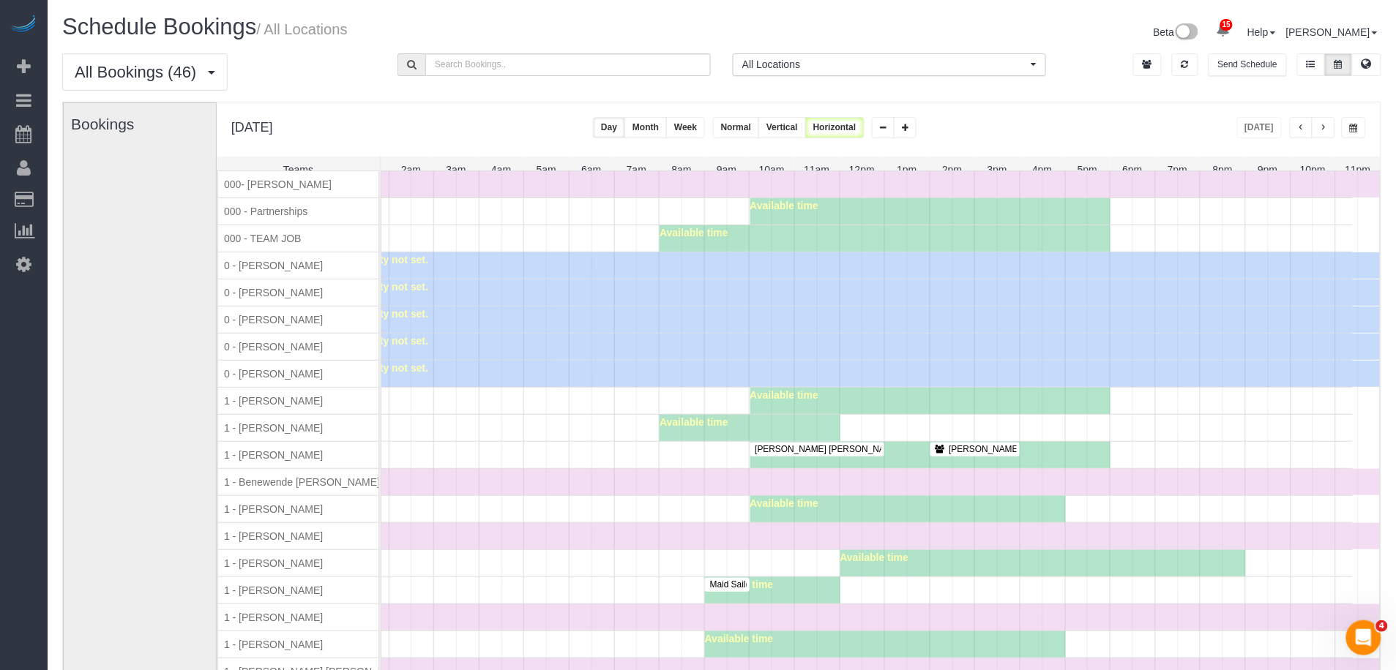
click at [1324, 134] on button "button" at bounding box center [1322, 127] width 23 height 21
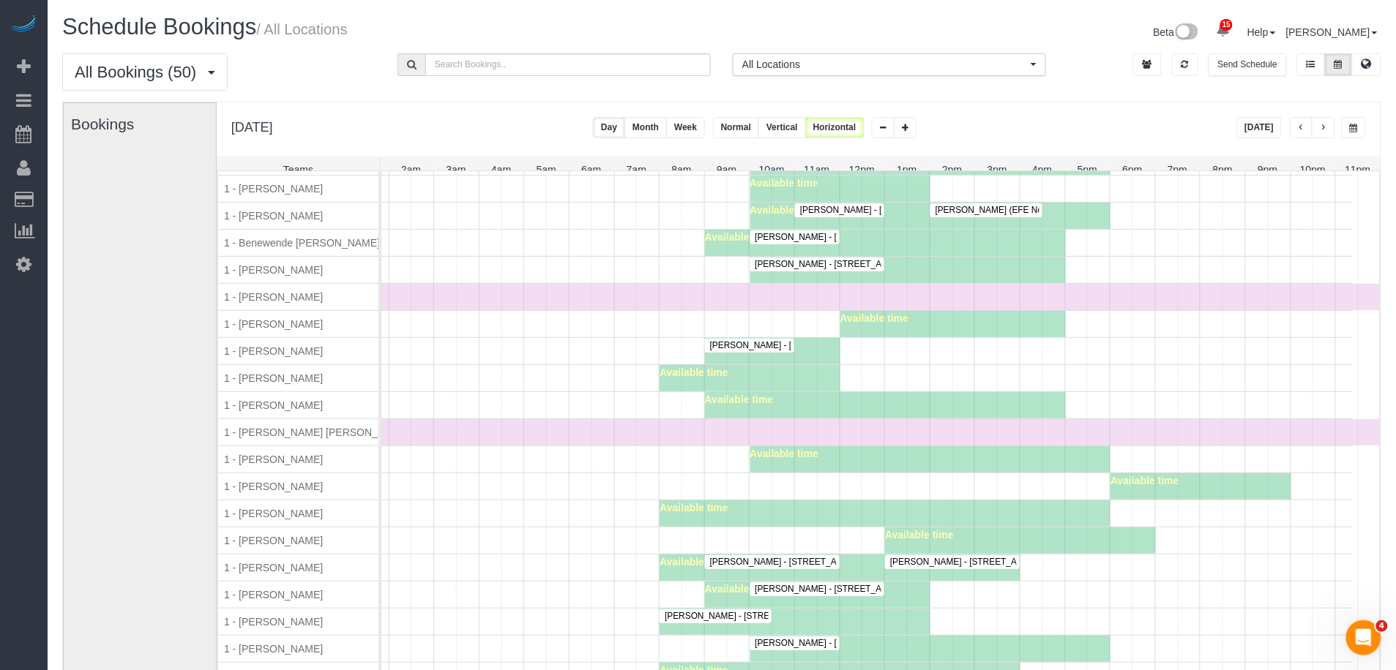
scroll to position [271, 0]
